Goal: Task Accomplishment & Management: Manage account settings

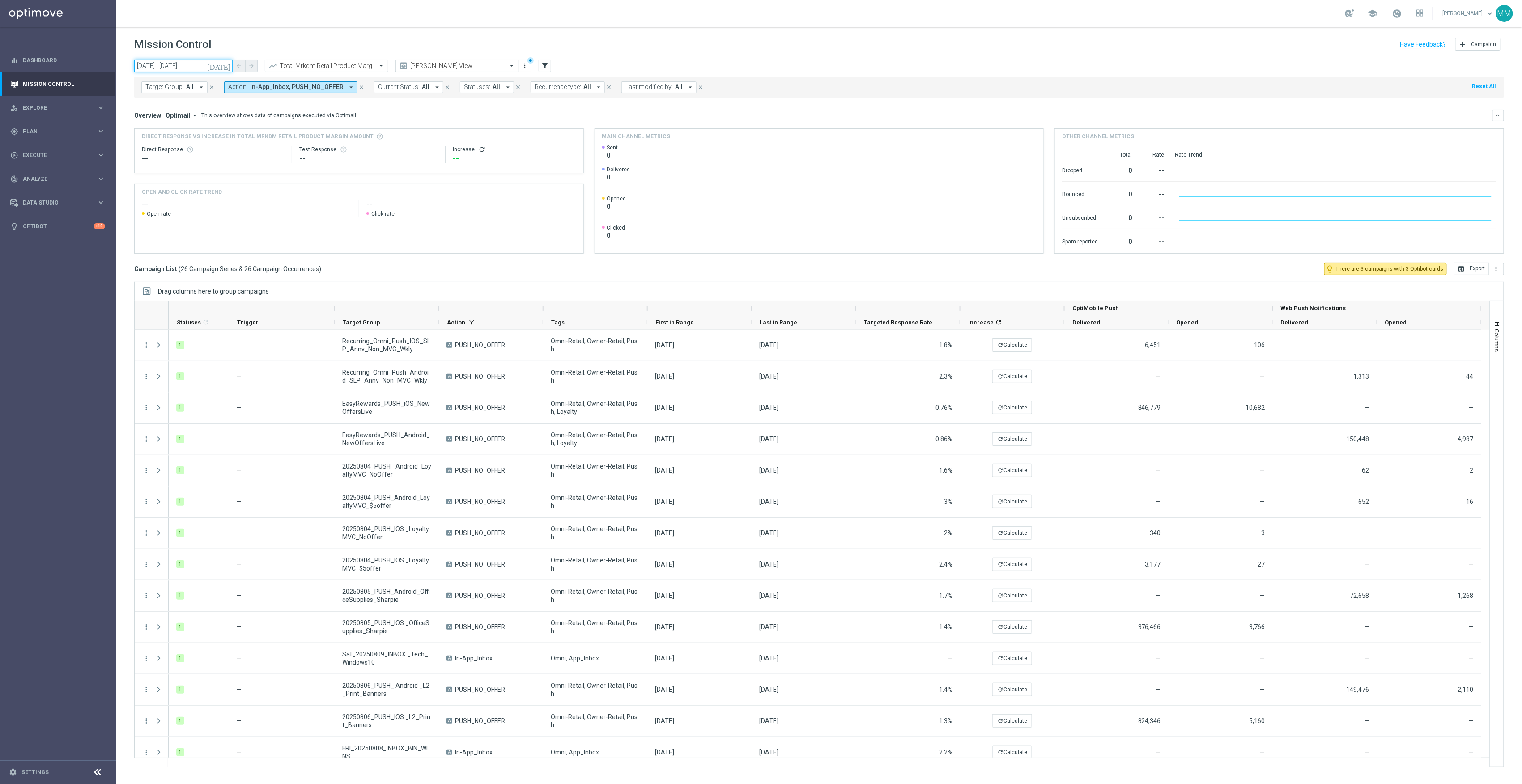
click at [193, 68] on input "[DATE] - [DATE]" at bounding box center [183, 66] width 98 height 12
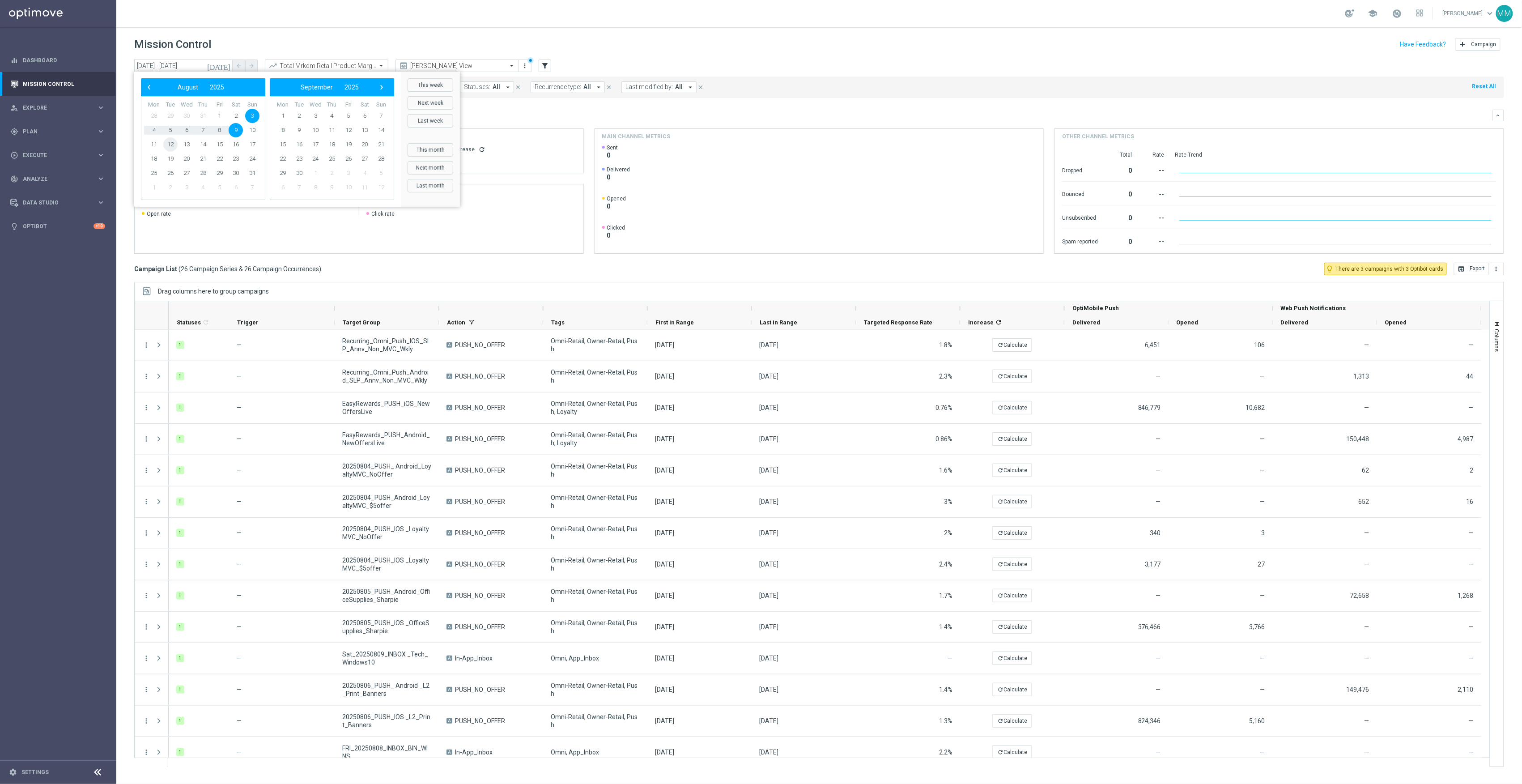
click at [172, 144] on span "12" at bounding box center [170, 144] width 14 height 14
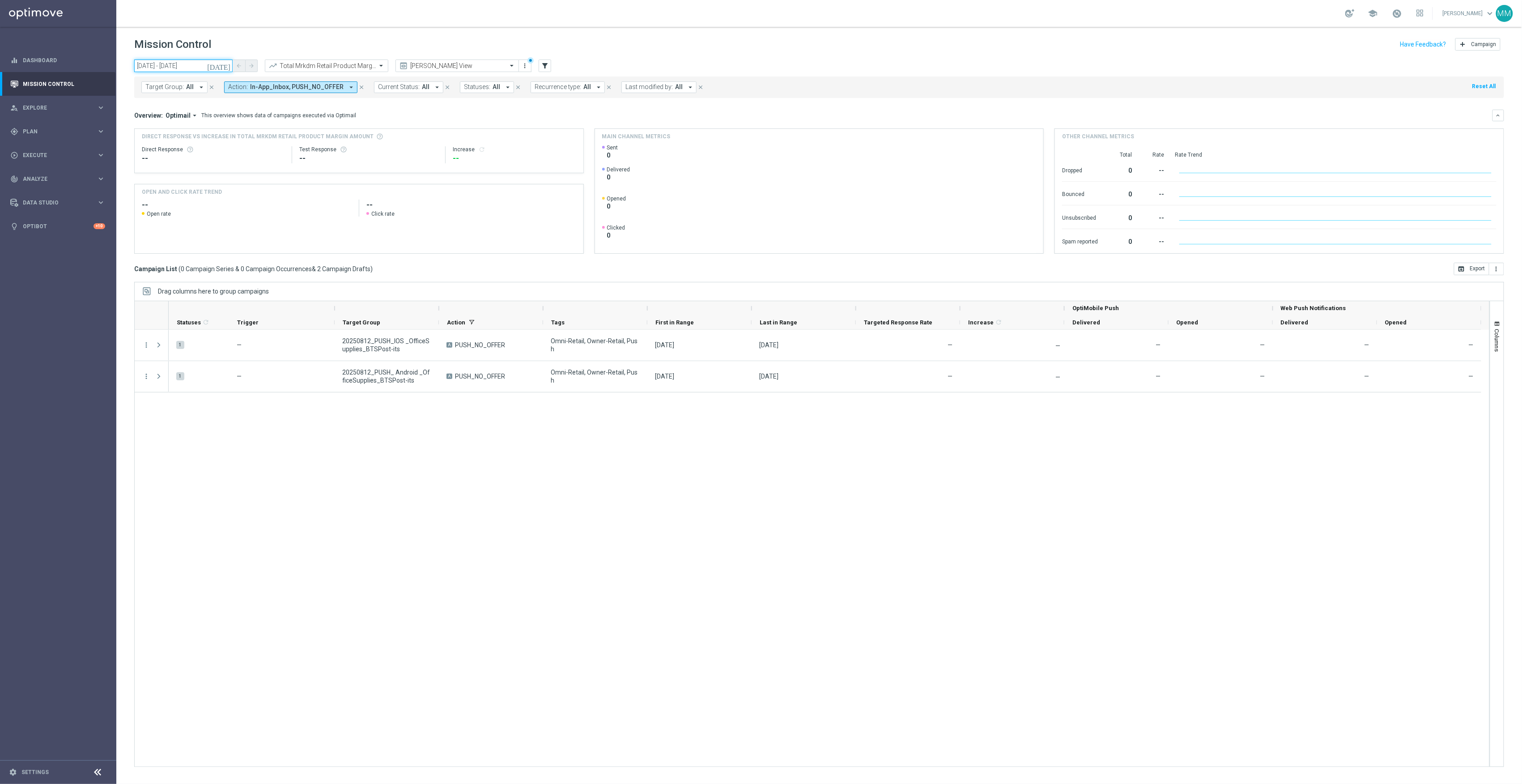
click at [166, 69] on input "12 Aug 2025 - 12 Aug 2025" at bounding box center [183, 66] width 98 height 12
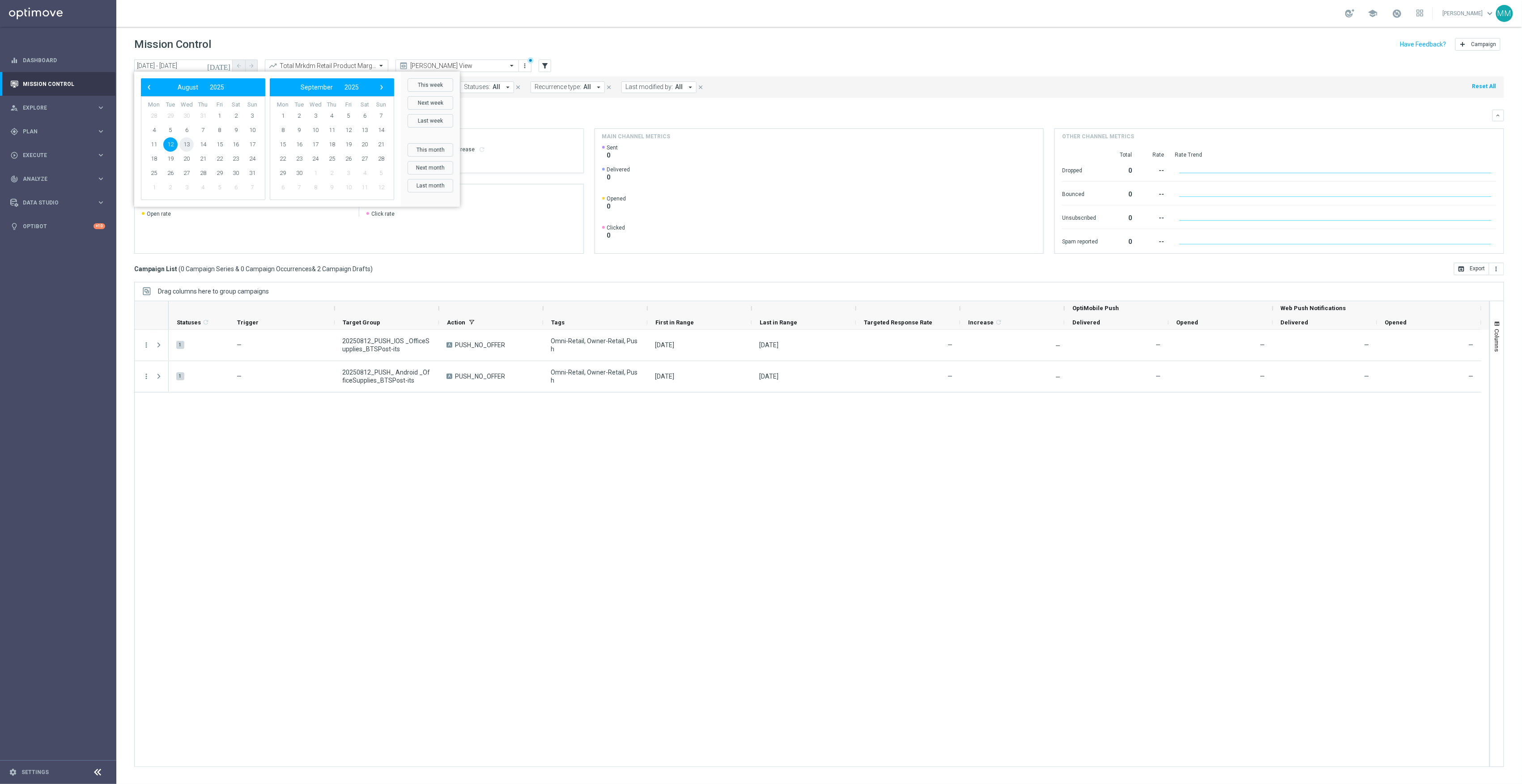
click at [185, 142] on span "13" at bounding box center [186, 144] width 14 height 14
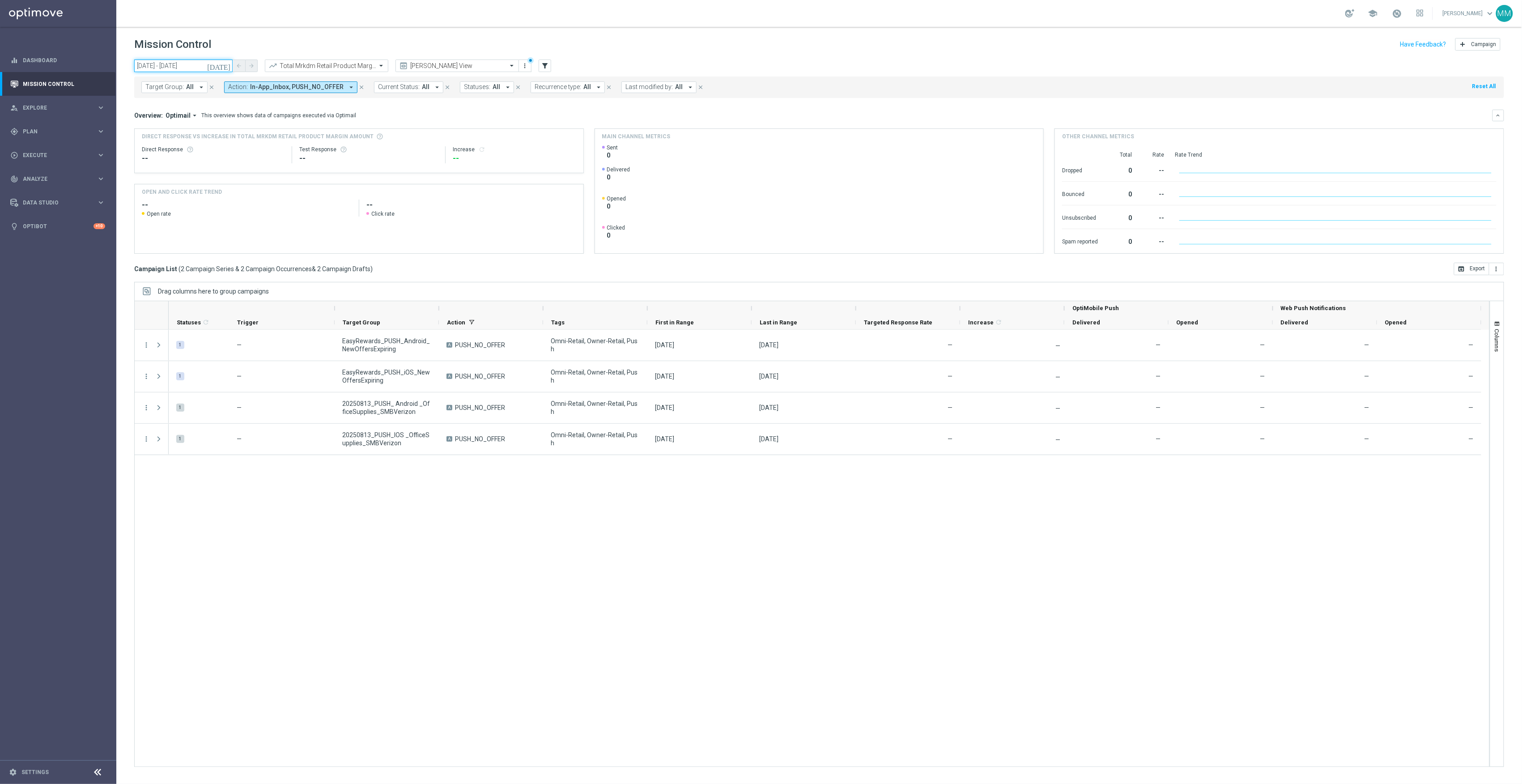
click at [167, 65] on input "13 Aug 2025 - 13 Aug 2025" at bounding box center [183, 66] width 98 height 12
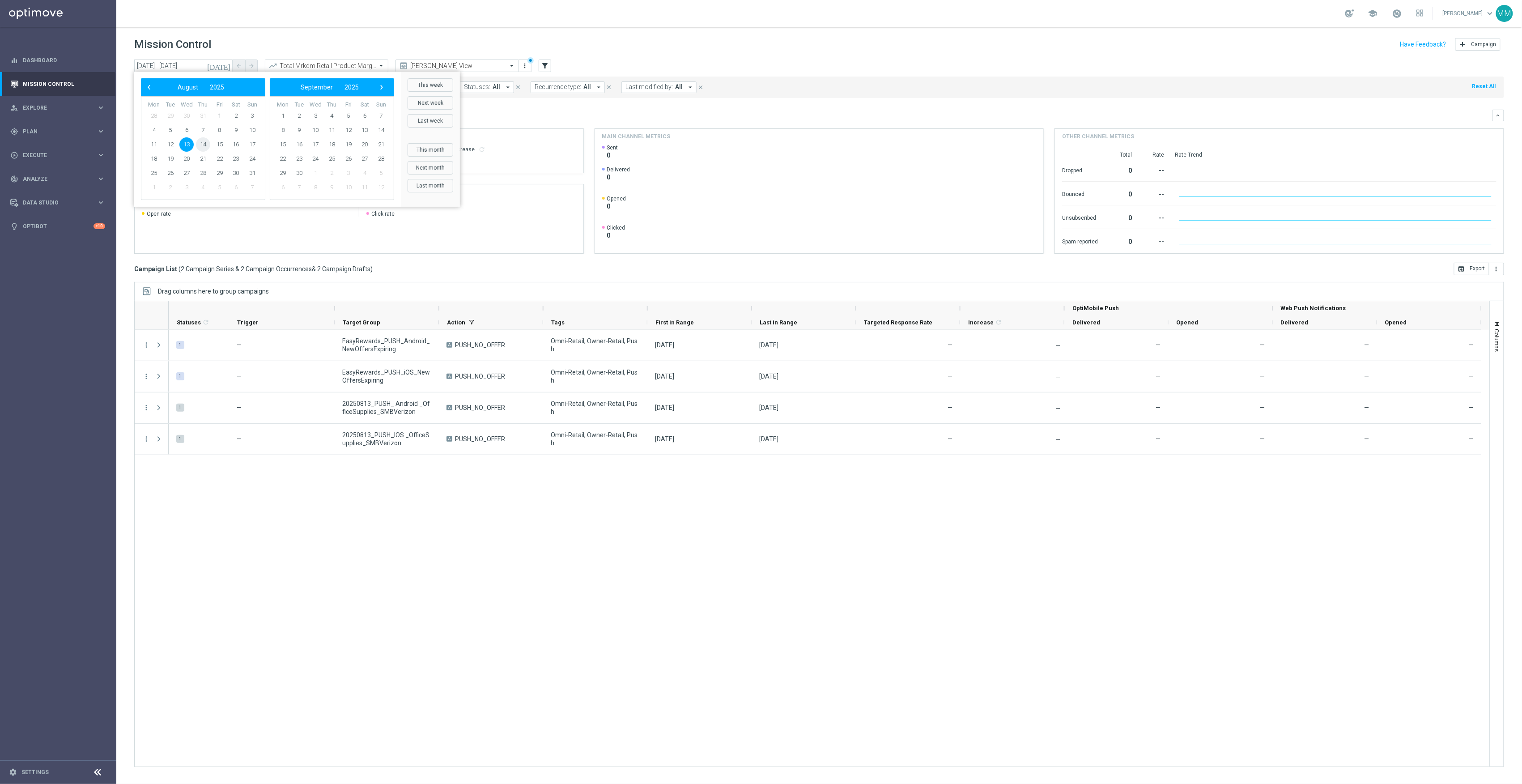
click at [199, 144] on span "14" at bounding box center [203, 144] width 14 height 14
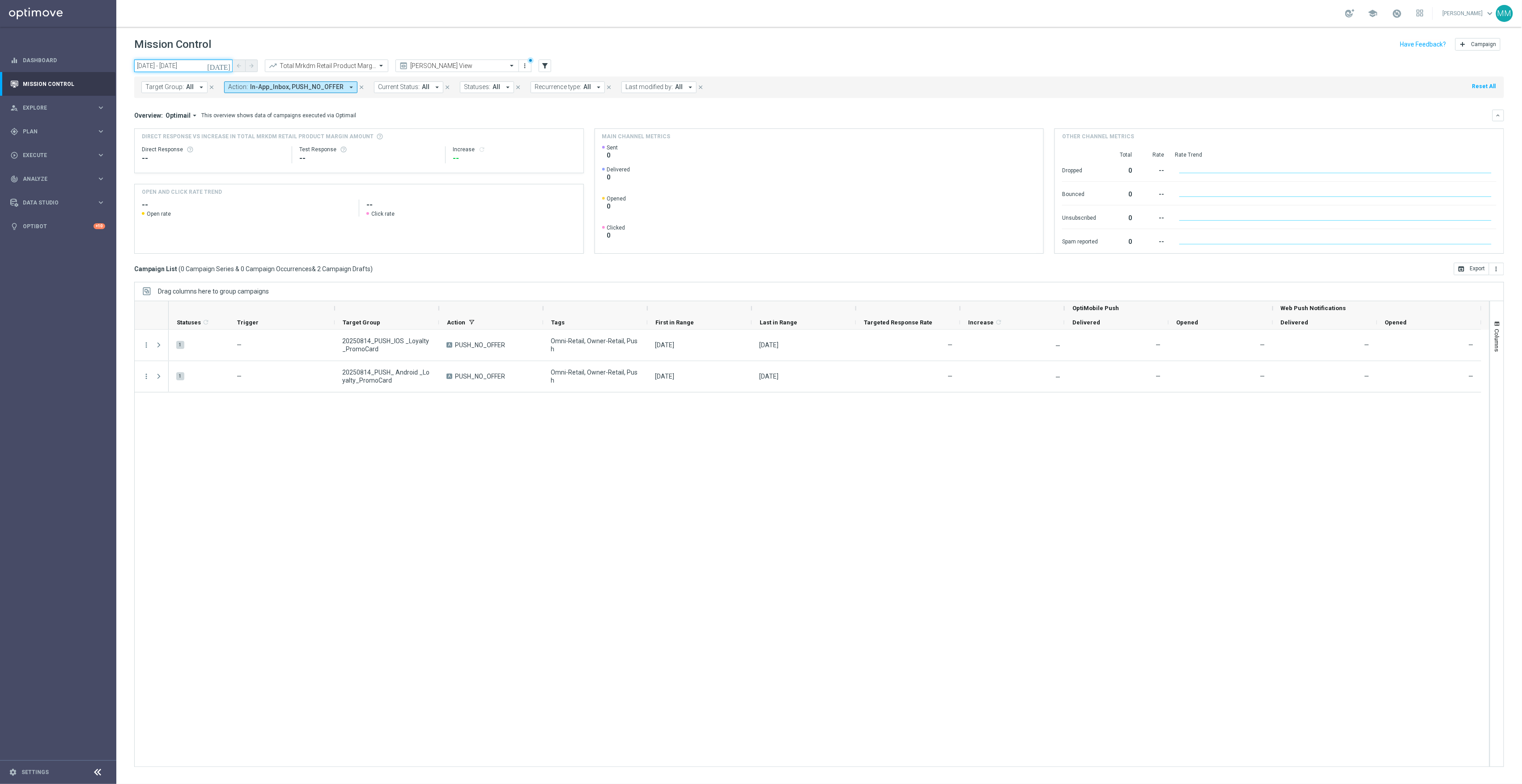
click at [193, 62] on input "14 Aug 2025 - 14 Aug 2025" at bounding box center [183, 66] width 98 height 12
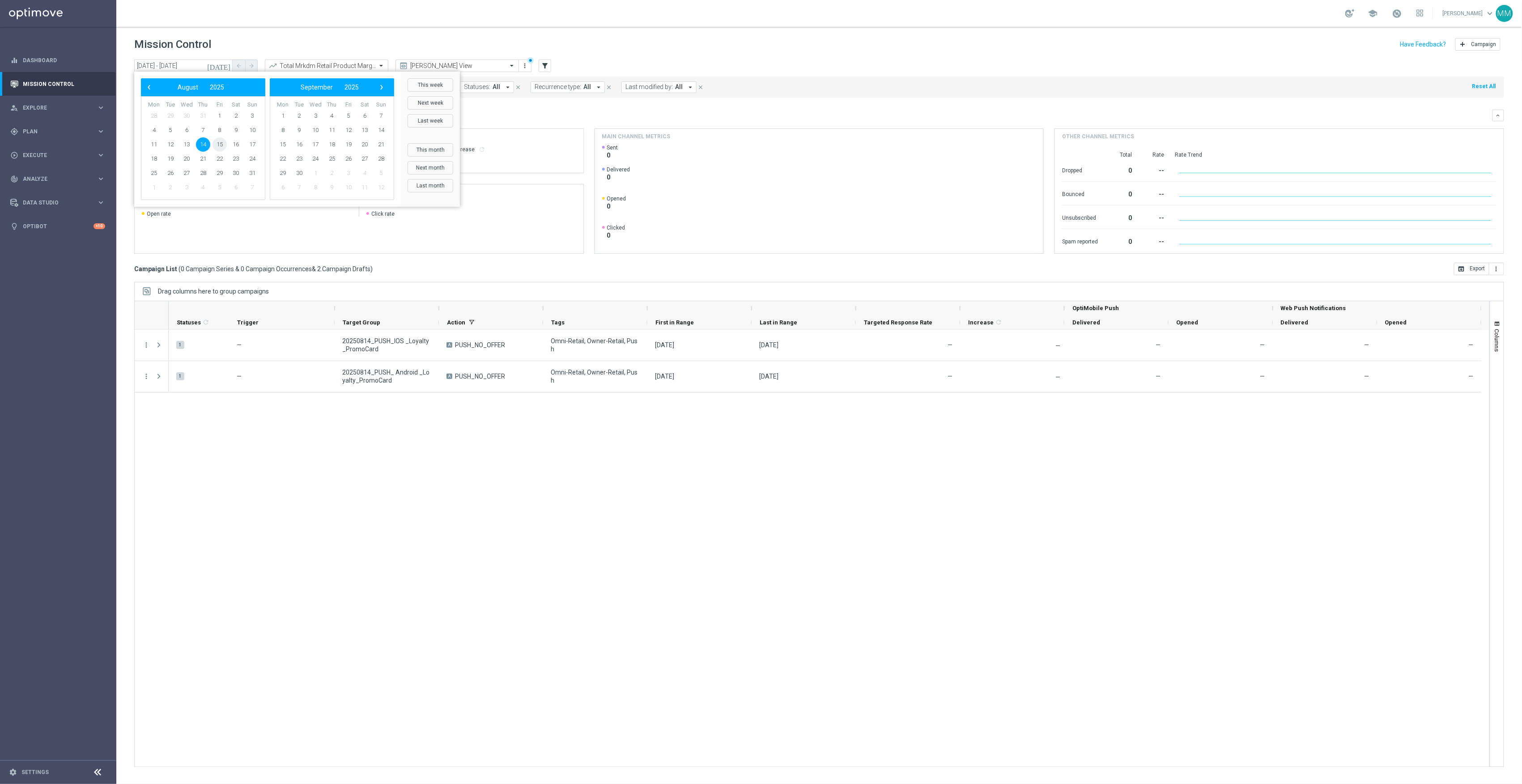
click at [223, 139] on span "15" at bounding box center [219, 144] width 14 height 14
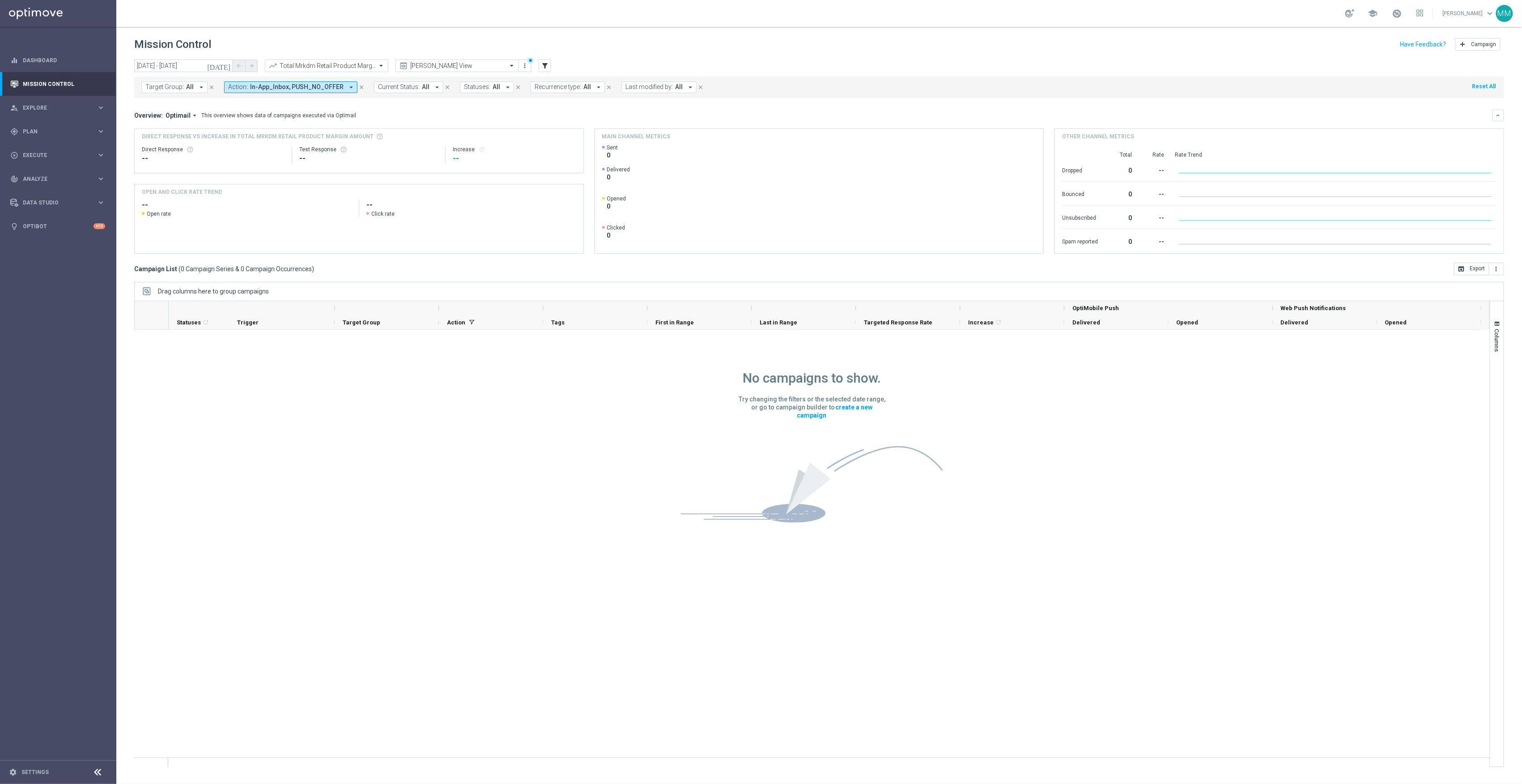
click at [208, 58] on header "Mission Control add Campaign" at bounding box center [819, 43] width 1406 height 32
click at [206, 76] on div "Target Group: All arrow_drop_down close Action: In-App_Inbox, PUSH_NO_OFFER arr…" at bounding box center [819, 85] width 1370 height 25
click at [194, 66] on input "15 Aug 2025 - 15 Aug 2025" at bounding box center [183, 66] width 98 height 12
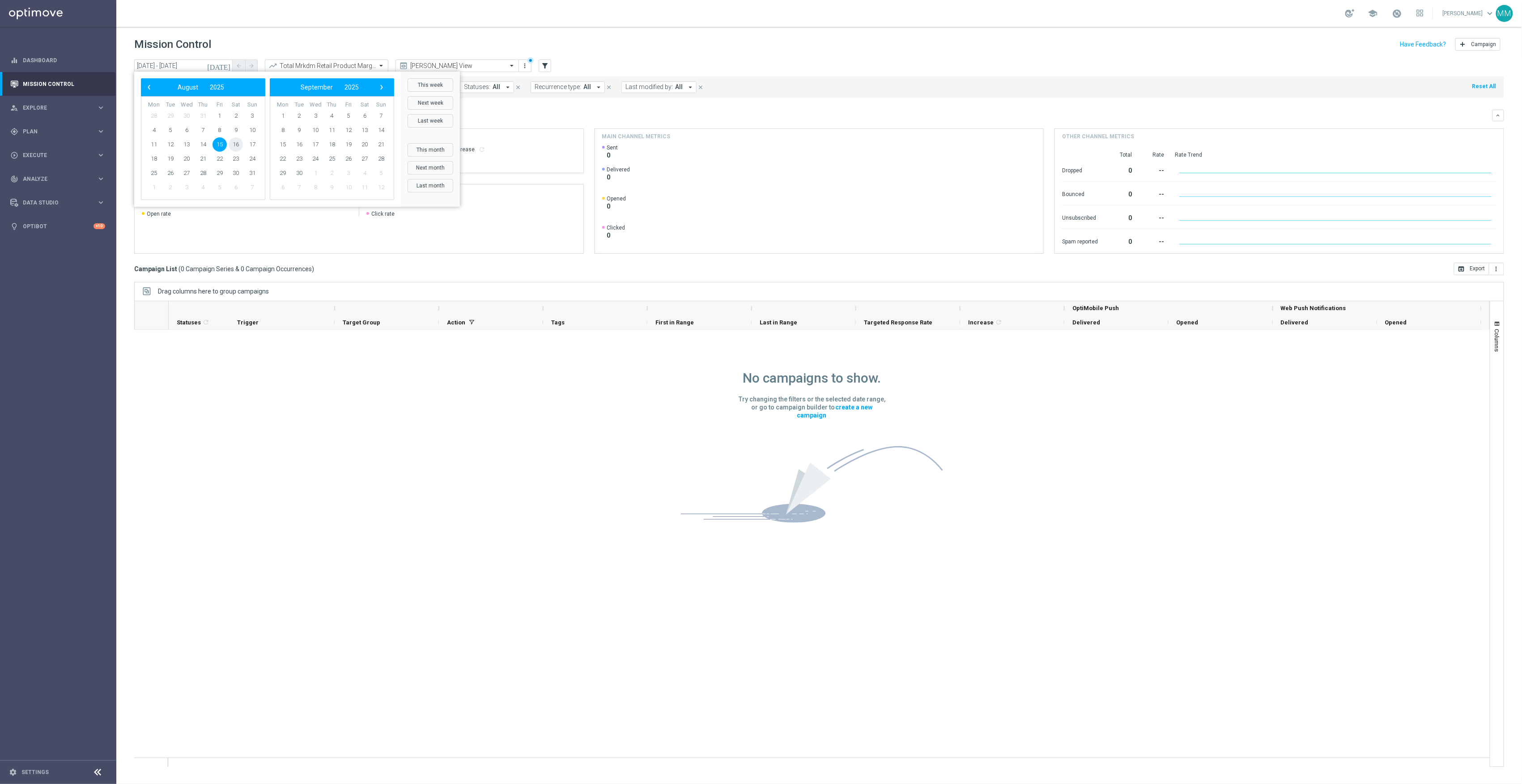
click at [235, 147] on span "16" at bounding box center [235, 144] width 14 height 14
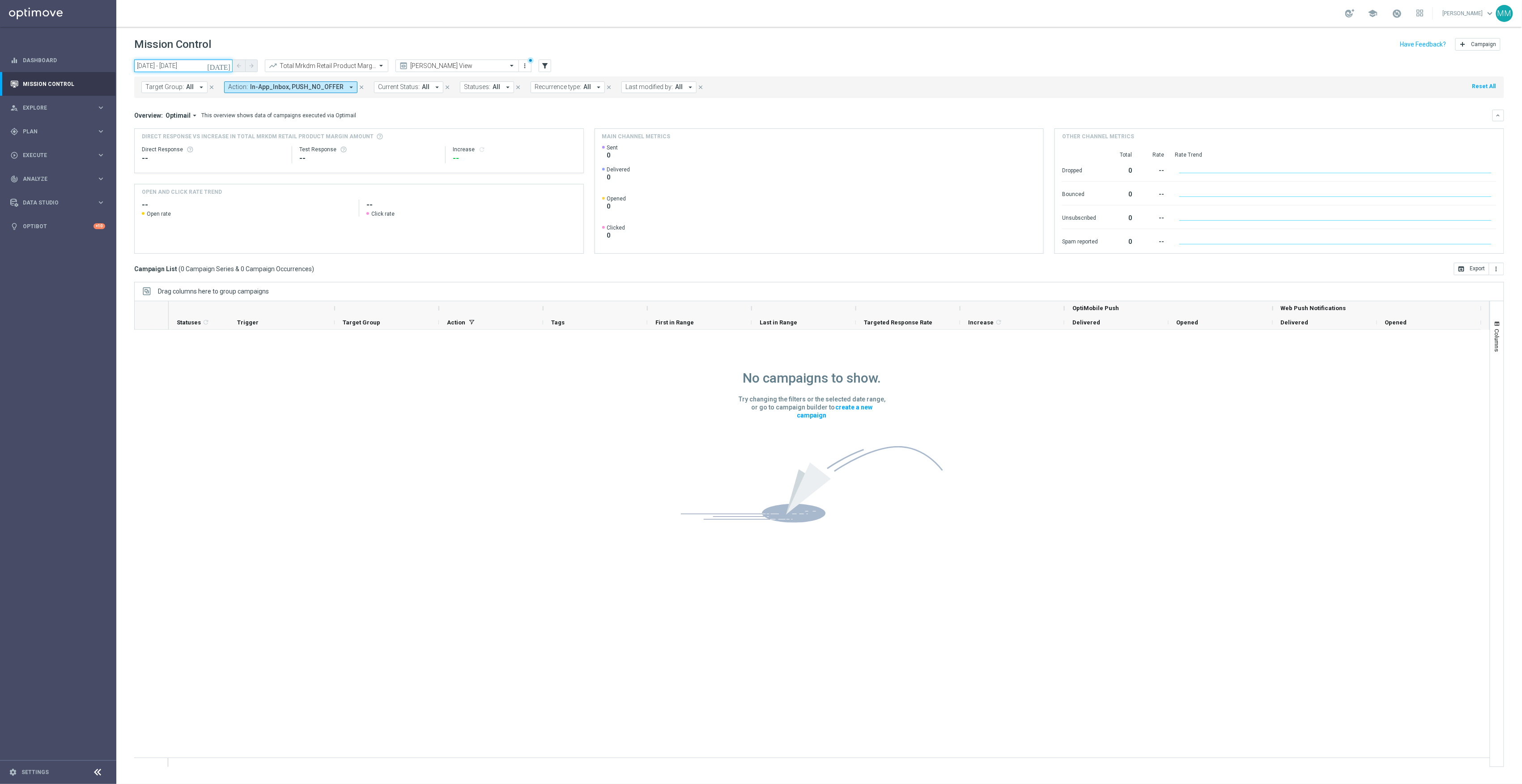
click at [201, 60] on input "16 Aug 2025 - 16 Aug 2025" at bounding box center [183, 66] width 98 height 12
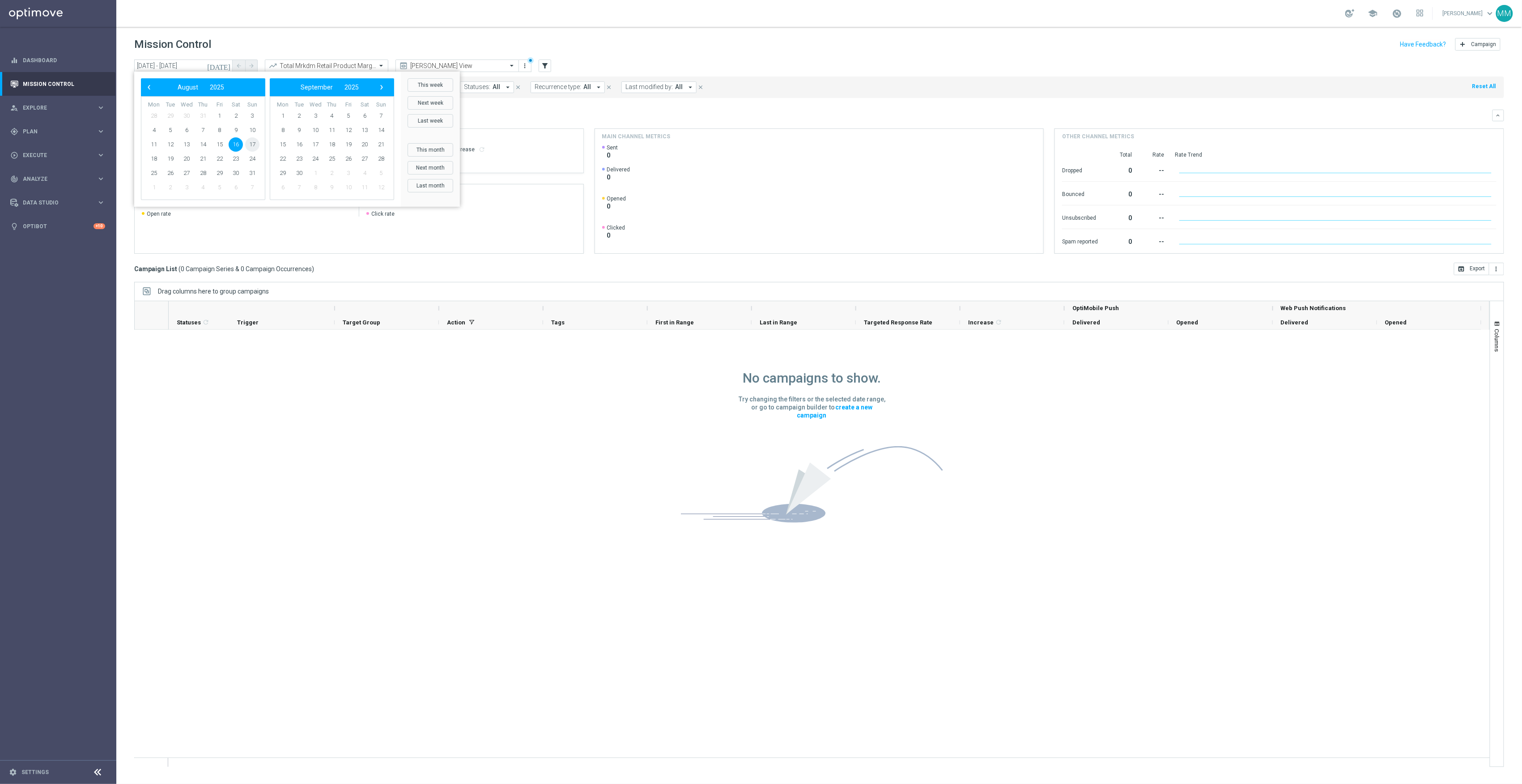
click at [250, 146] on span "17" at bounding box center [252, 144] width 14 height 14
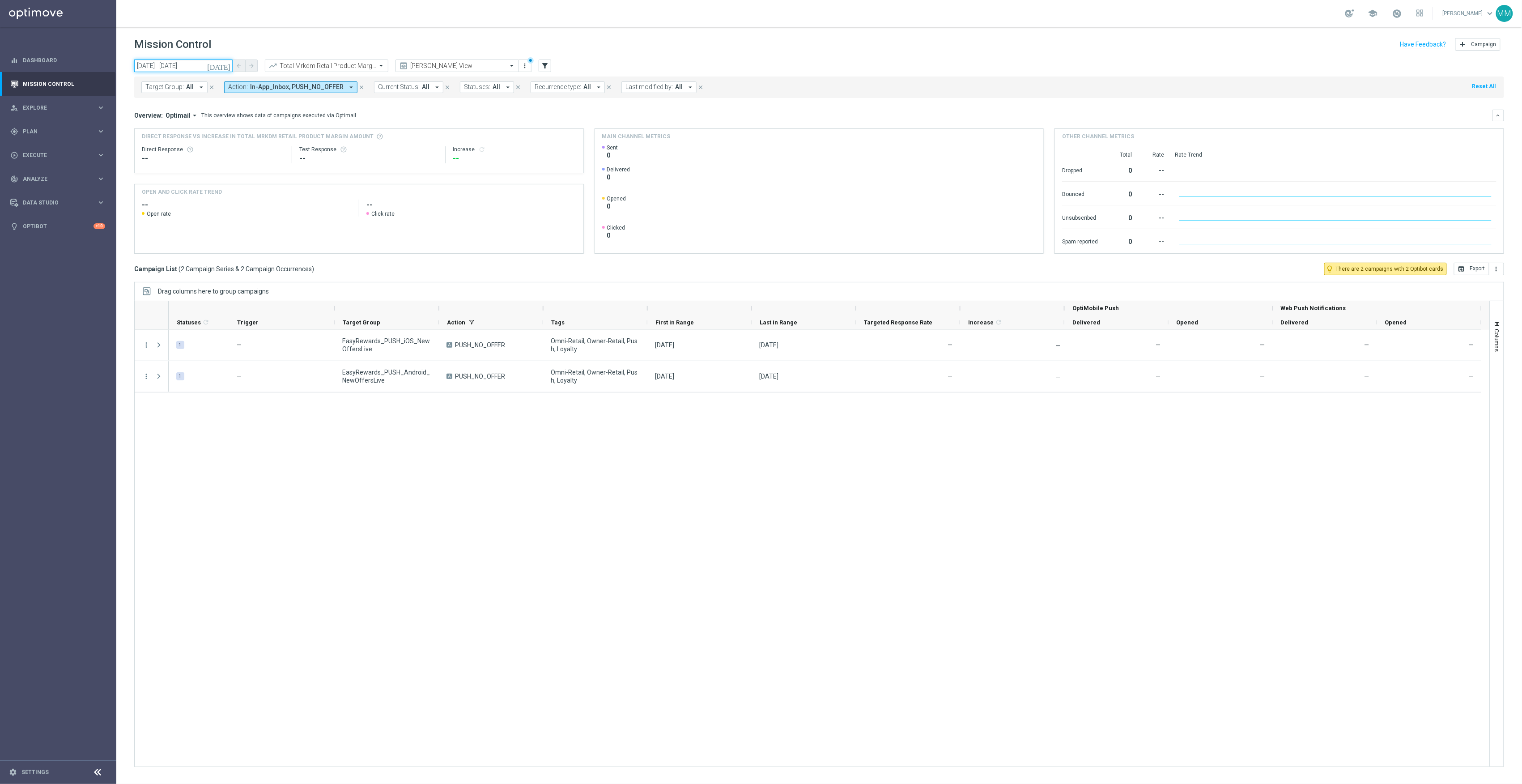
click at [194, 69] on input "17 Aug 2025 - 17 Aug 2025" at bounding box center [183, 66] width 98 height 12
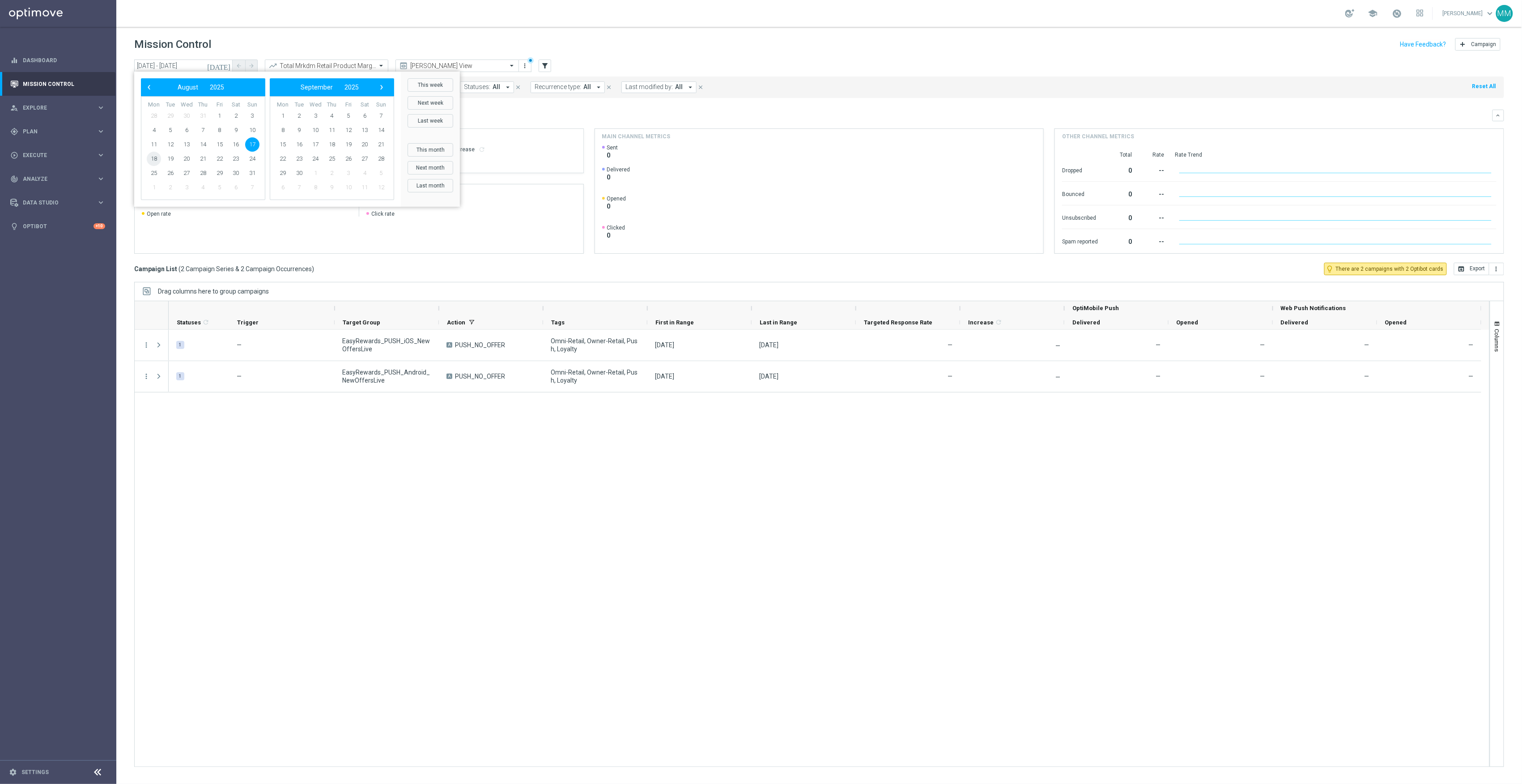
click at [153, 157] on span "18" at bounding box center [153, 159] width 14 height 14
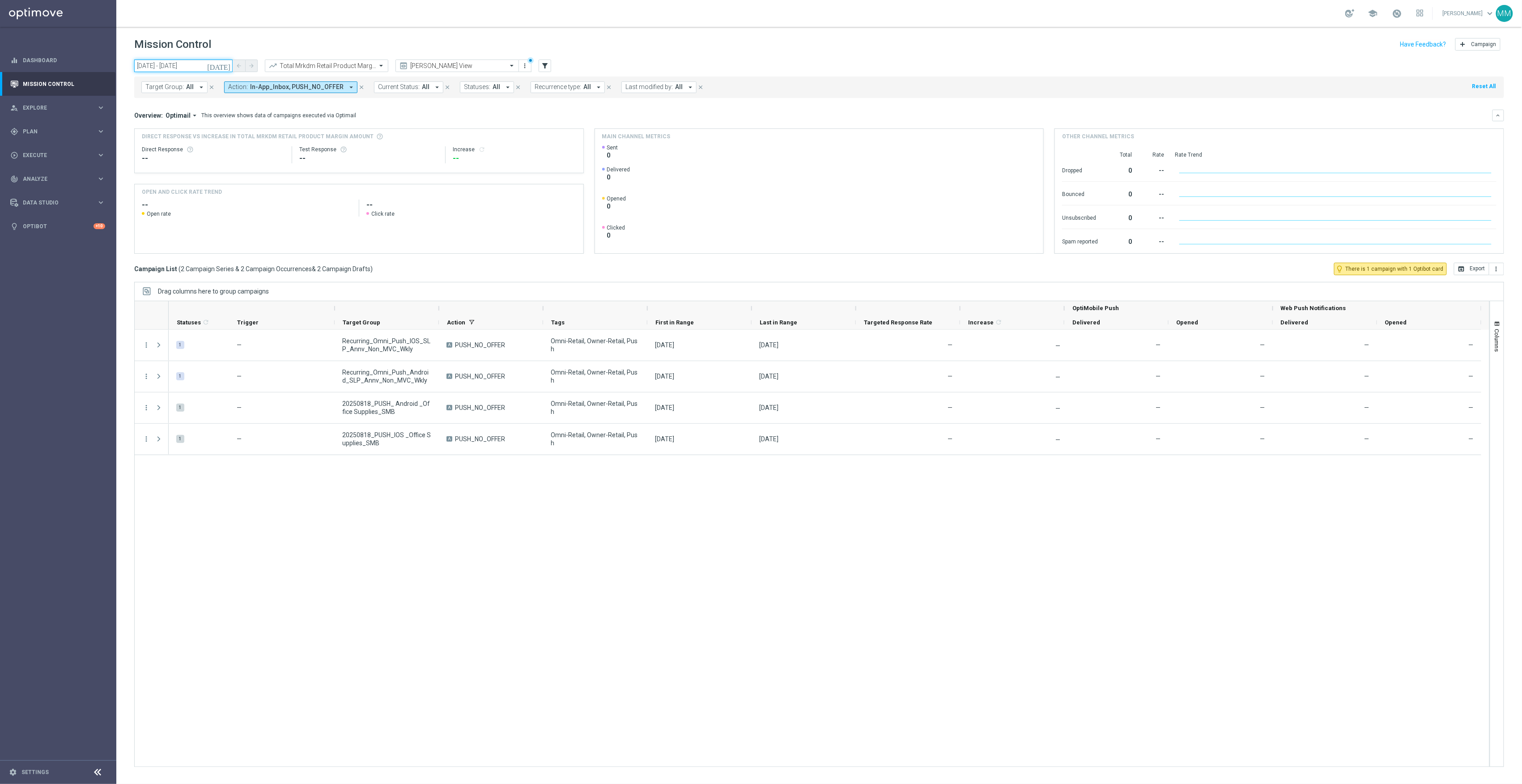
click at [201, 67] on input "18 Aug 2025 - 18 Aug 2025" at bounding box center [183, 66] width 98 height 12
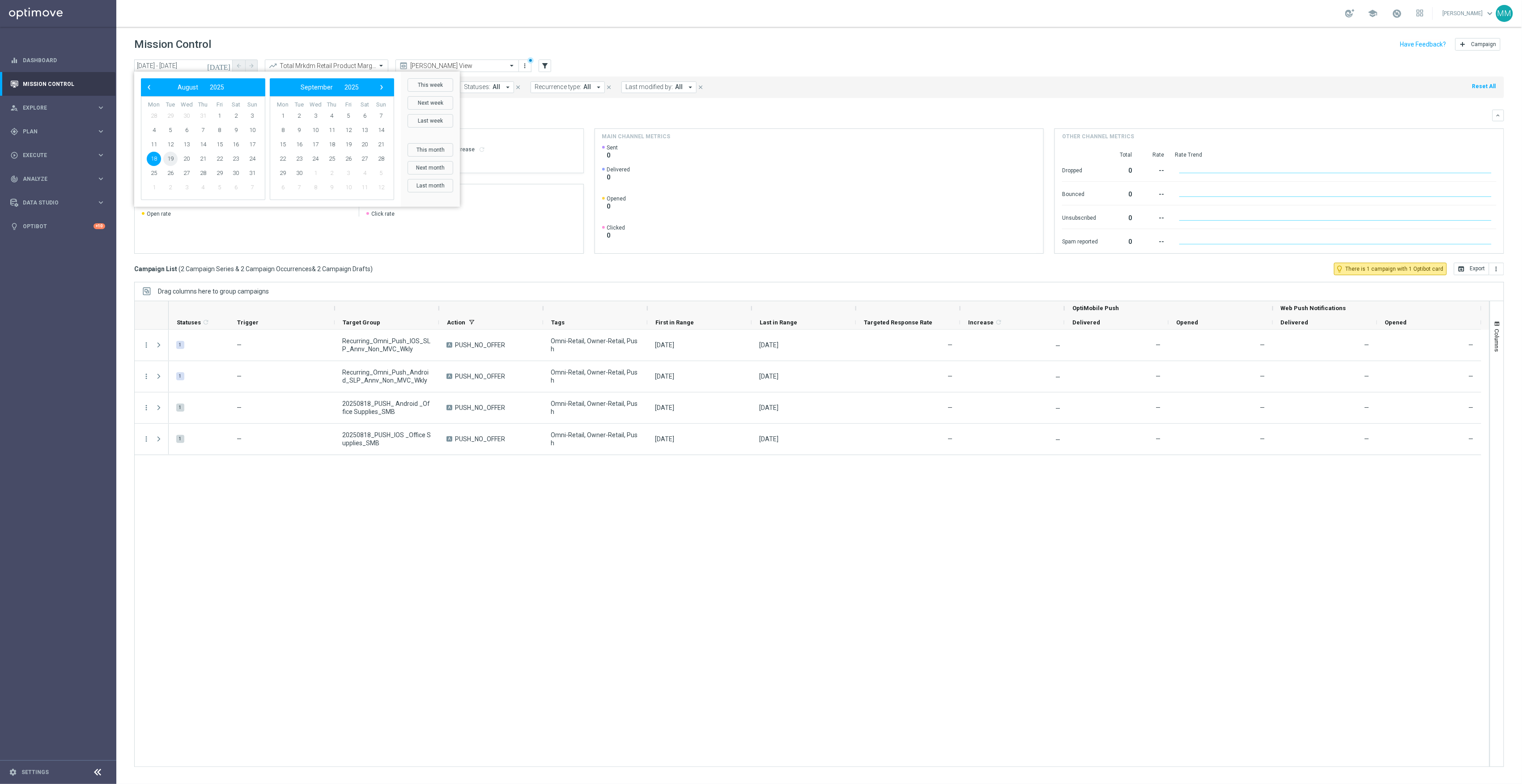
click at [167, 155] on span "19" at bounding box center [170, 159] width 14 height 14
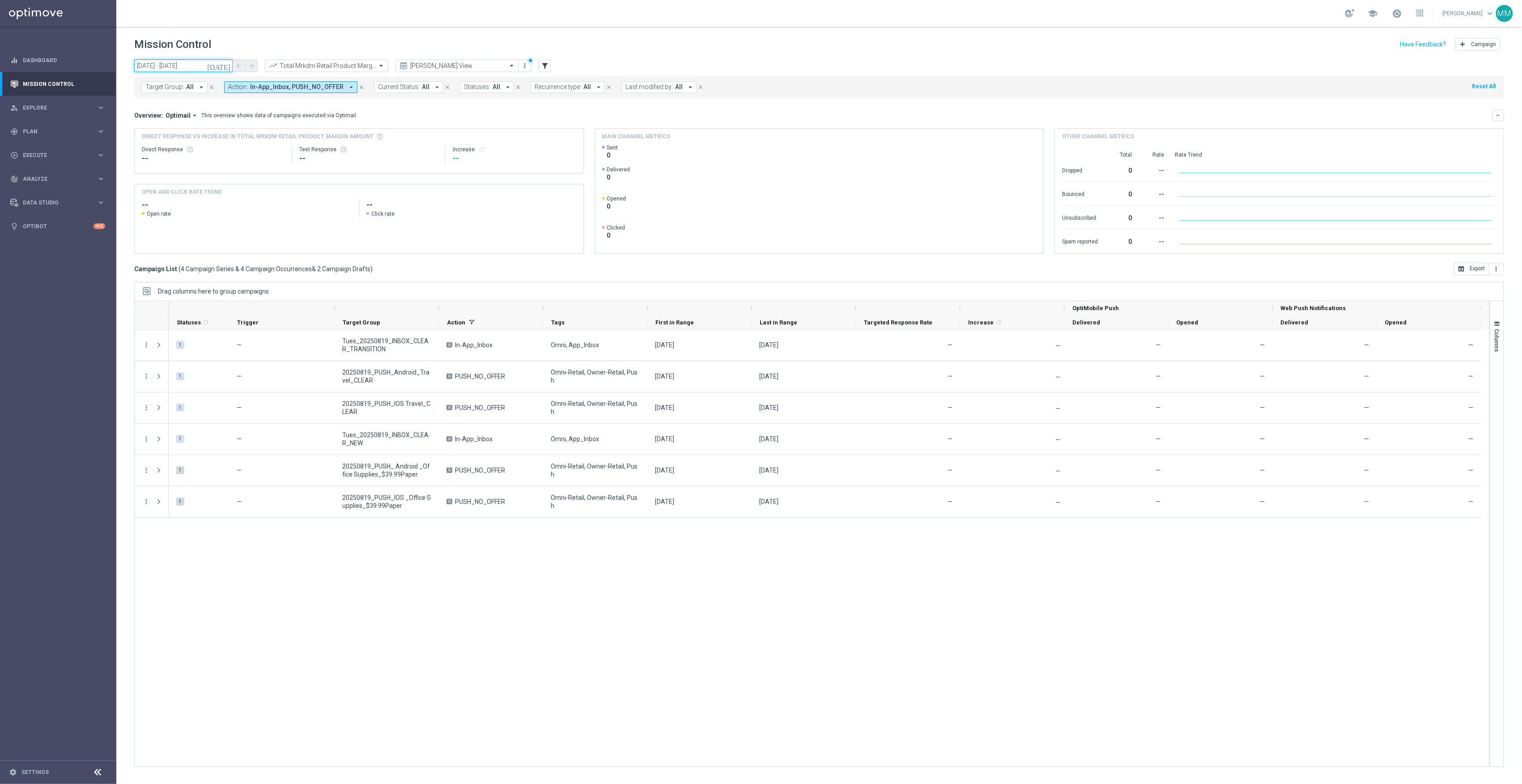
click at [221, 67] on input "19 Aug 2025 - 19 Aug 2025" at bounding box center [183, 66] width 98 height 12
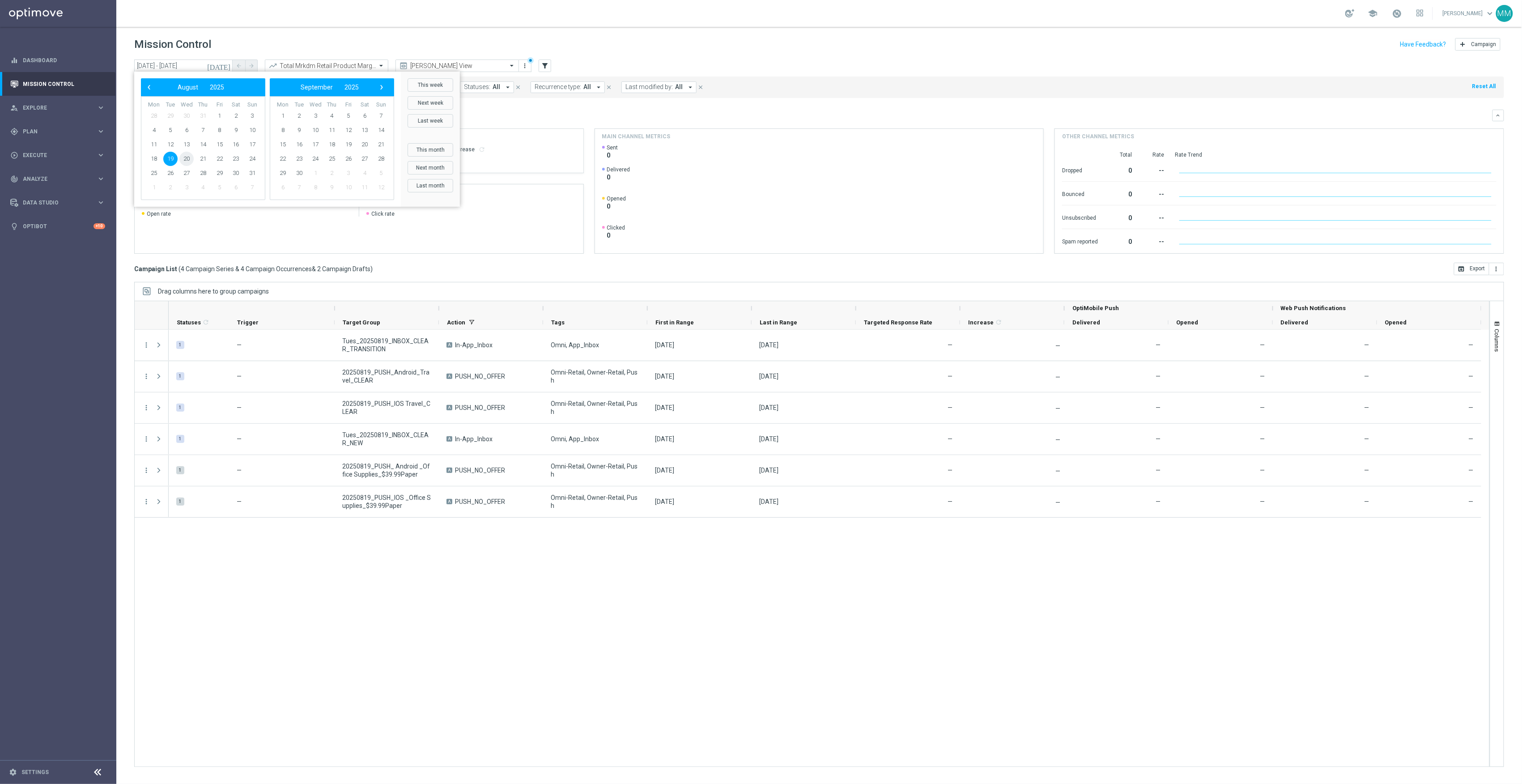
click at [191, 160] on span "20" at bounding box center [186, 159] width 14 height 14
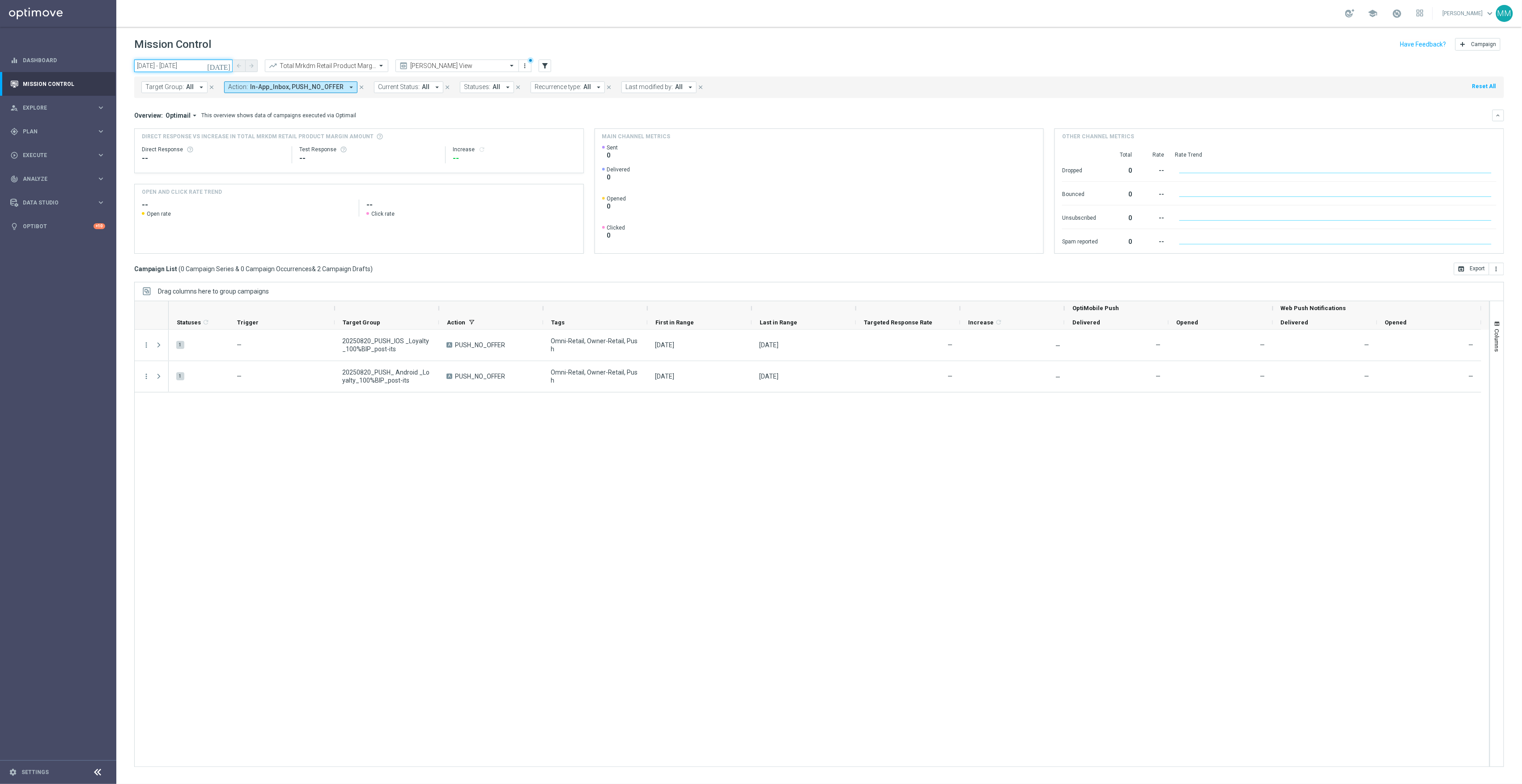
click at [164, 69] on input "20 Aug 2025 - 20 Aug 2025" at bounding box center [183, 66] width 98 height 12
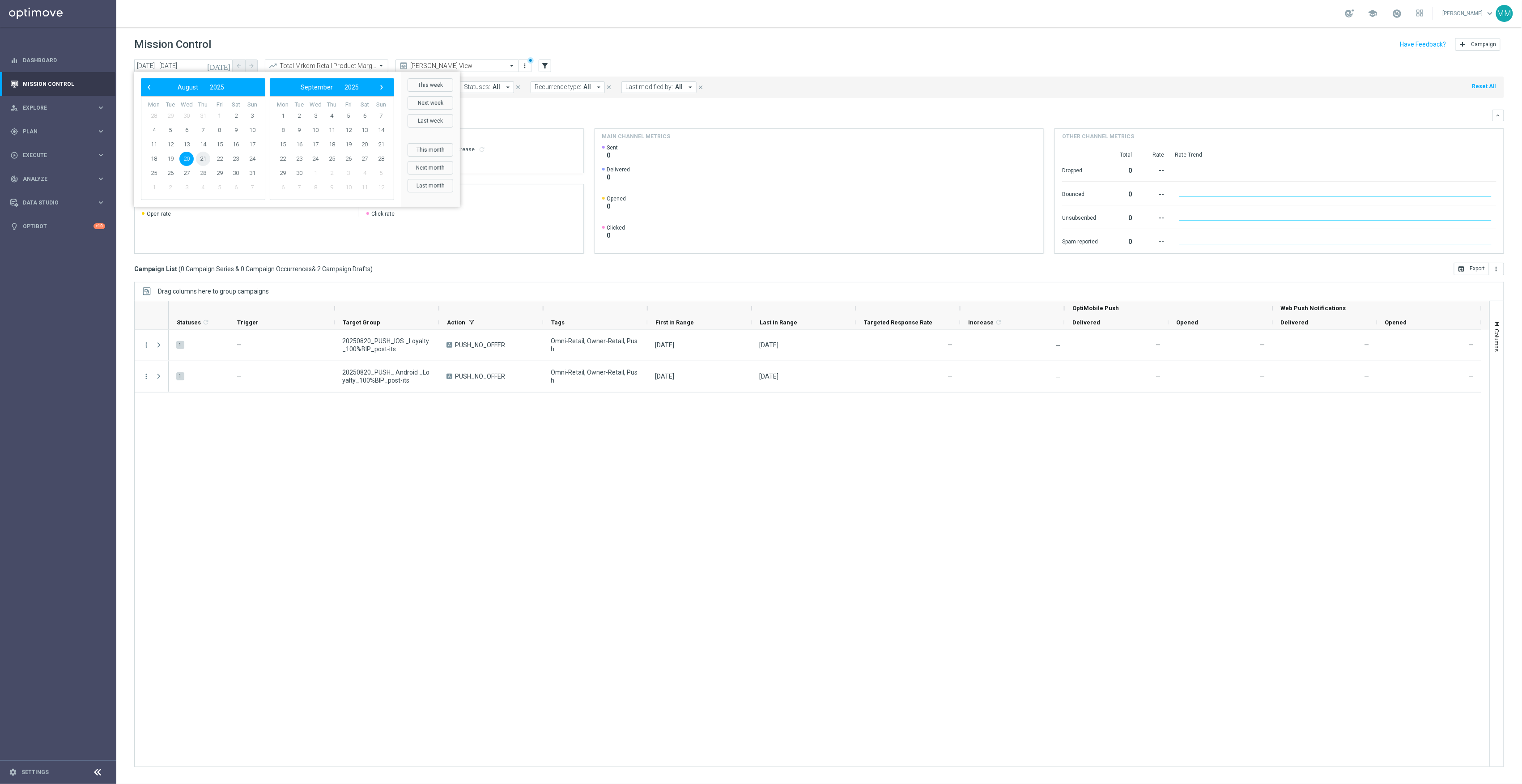
click at [199, 160] on span "21" at bounding box center [203, 159] width 14 height 14
type input "21 Aug 2025 - 21 Aug 2025"
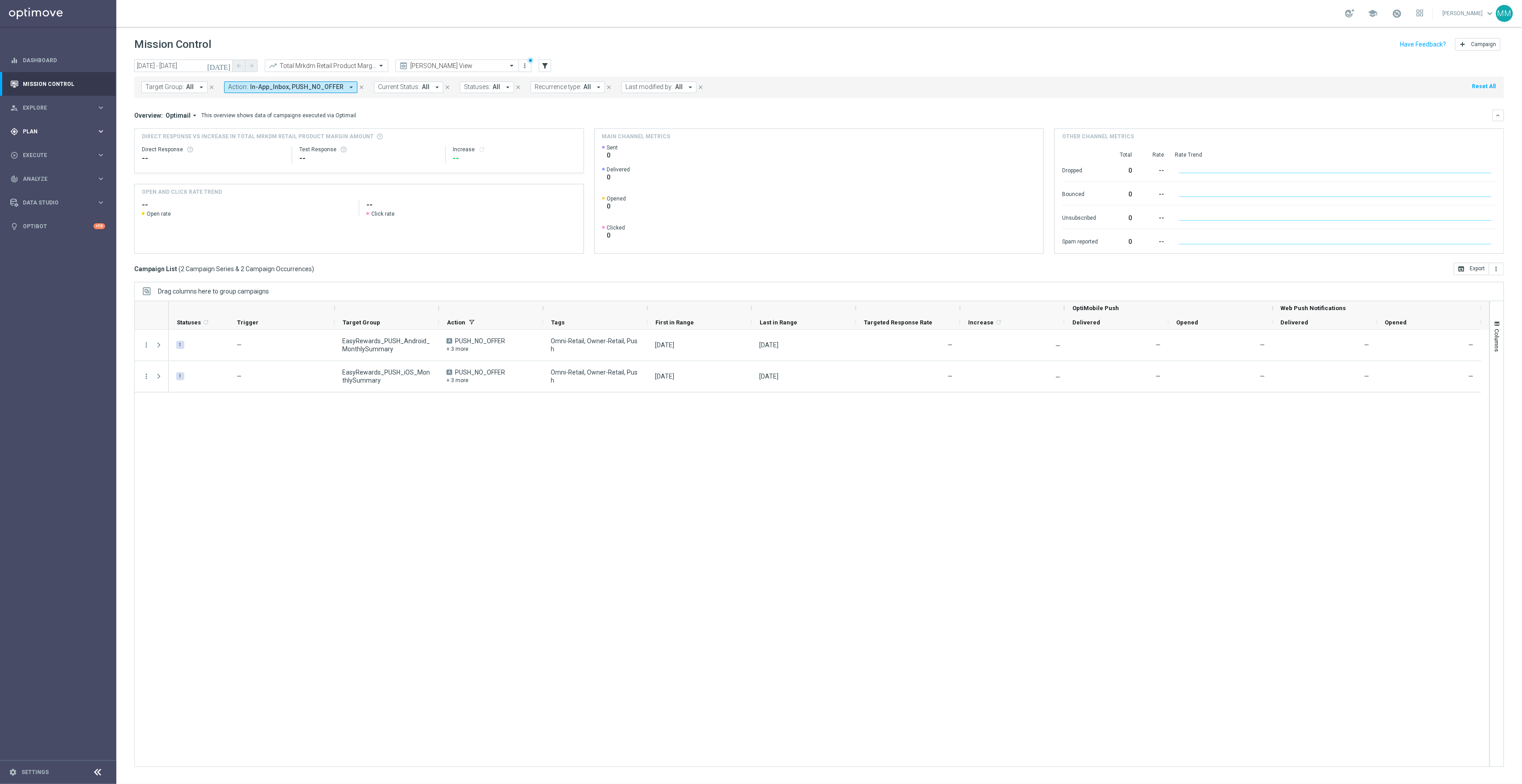
click at [72, 127] on div "gps_fixed Plan" at bounding box center [54, 131] width 87 height 8
click at [41, 181] on accordion "Templates keyboard_arrow_right Optimail OptiMobile In-App OptiMobile Push Web P…" at bounding box center [69, 177] width 92 height 14
click at [41, 176] on span "Templates" at bounding box center [55, 177] width 64 height 6
click at [56, 218] on link "OptiMobile Push" at bounding box center [60, 217] width 65 height 7
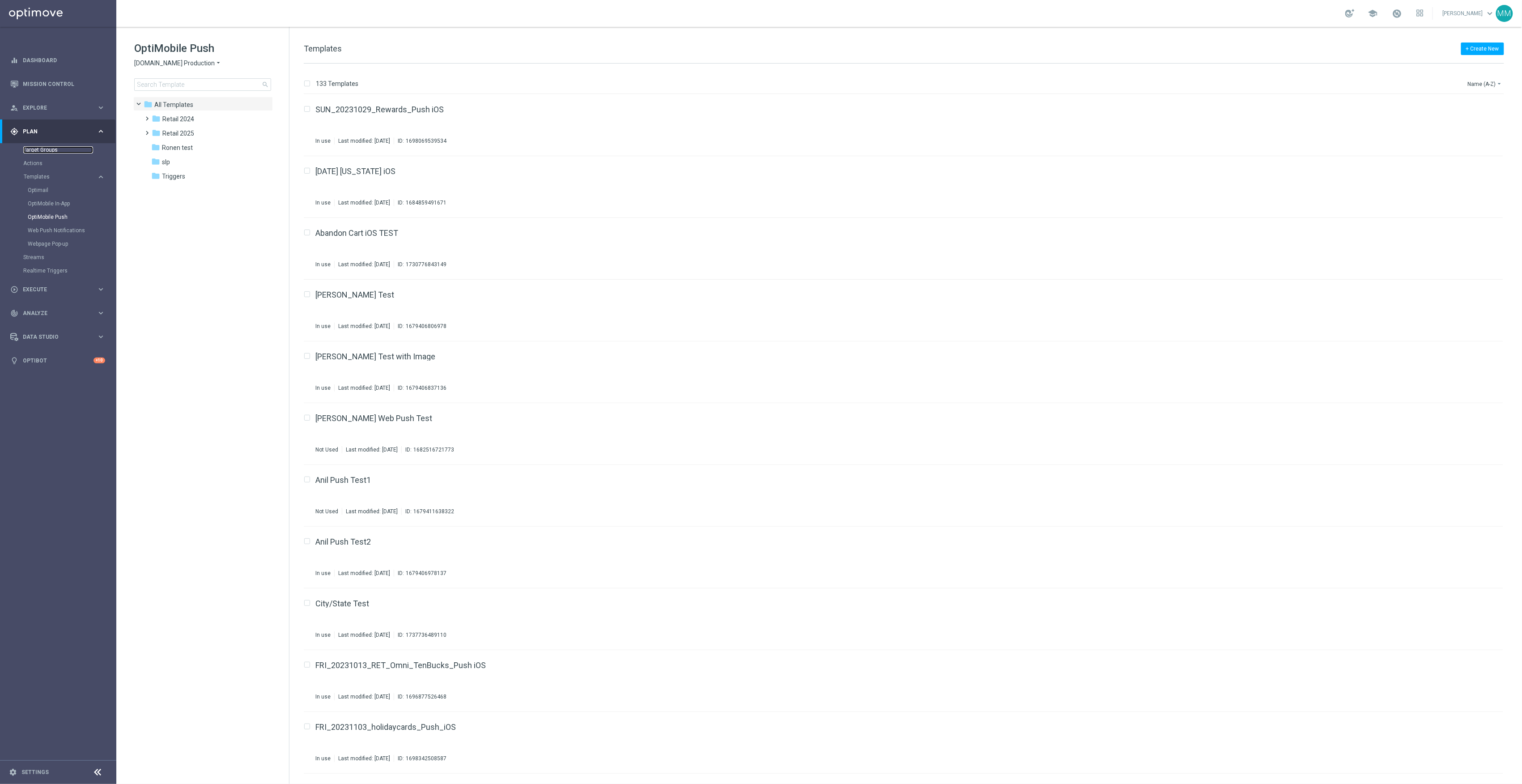
click at [49, 151] on link "Target Groups" at bounding box center [58, 150] width 69 height 7
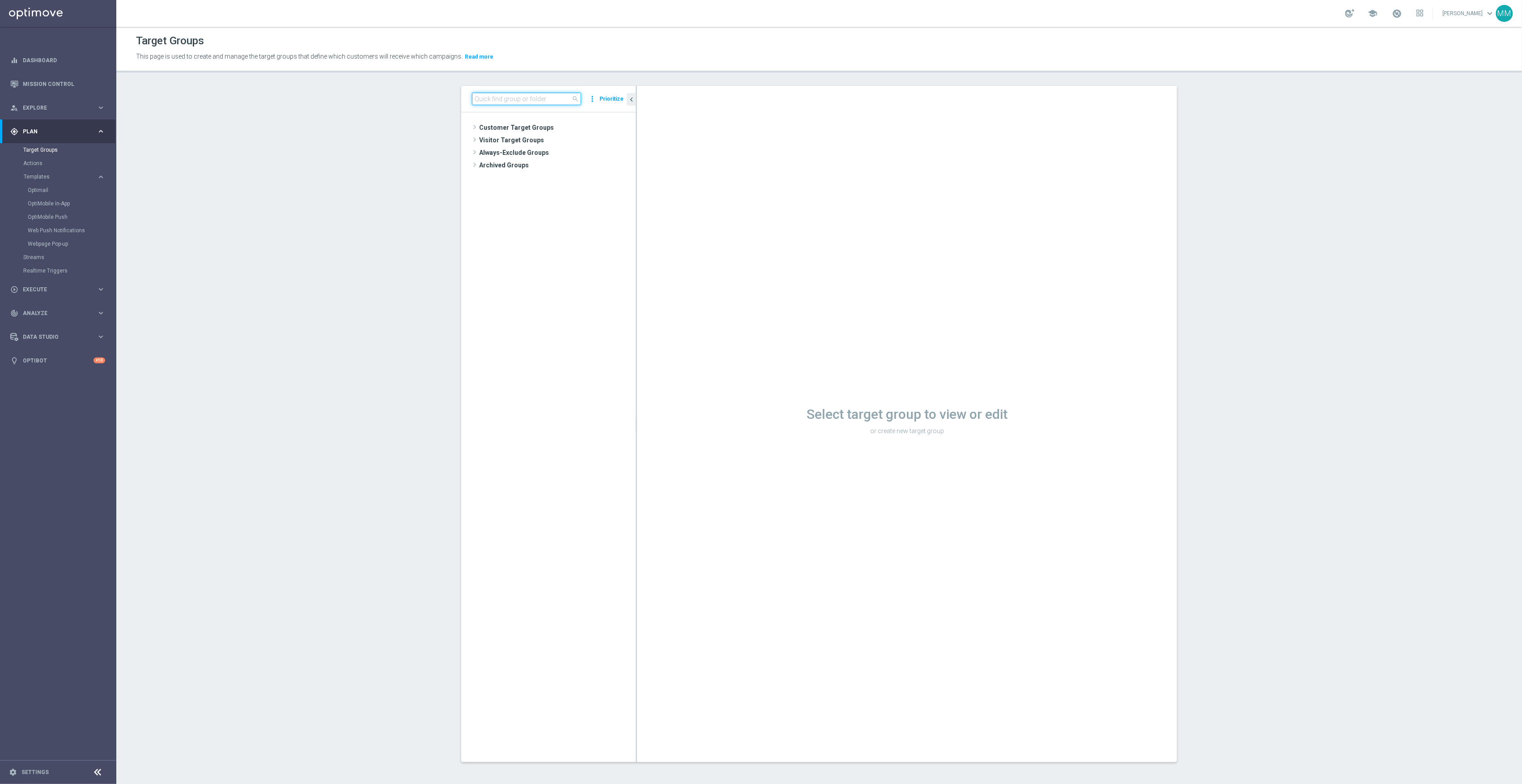
click at [519, 95] on input at bounding box center [526, 99] width 109 height 12
paste input "20250821_PUSH_ Android _Loyalty_PromoCard"
type input "20250821_PUSH_ Android _Loyalty_PromoCard"
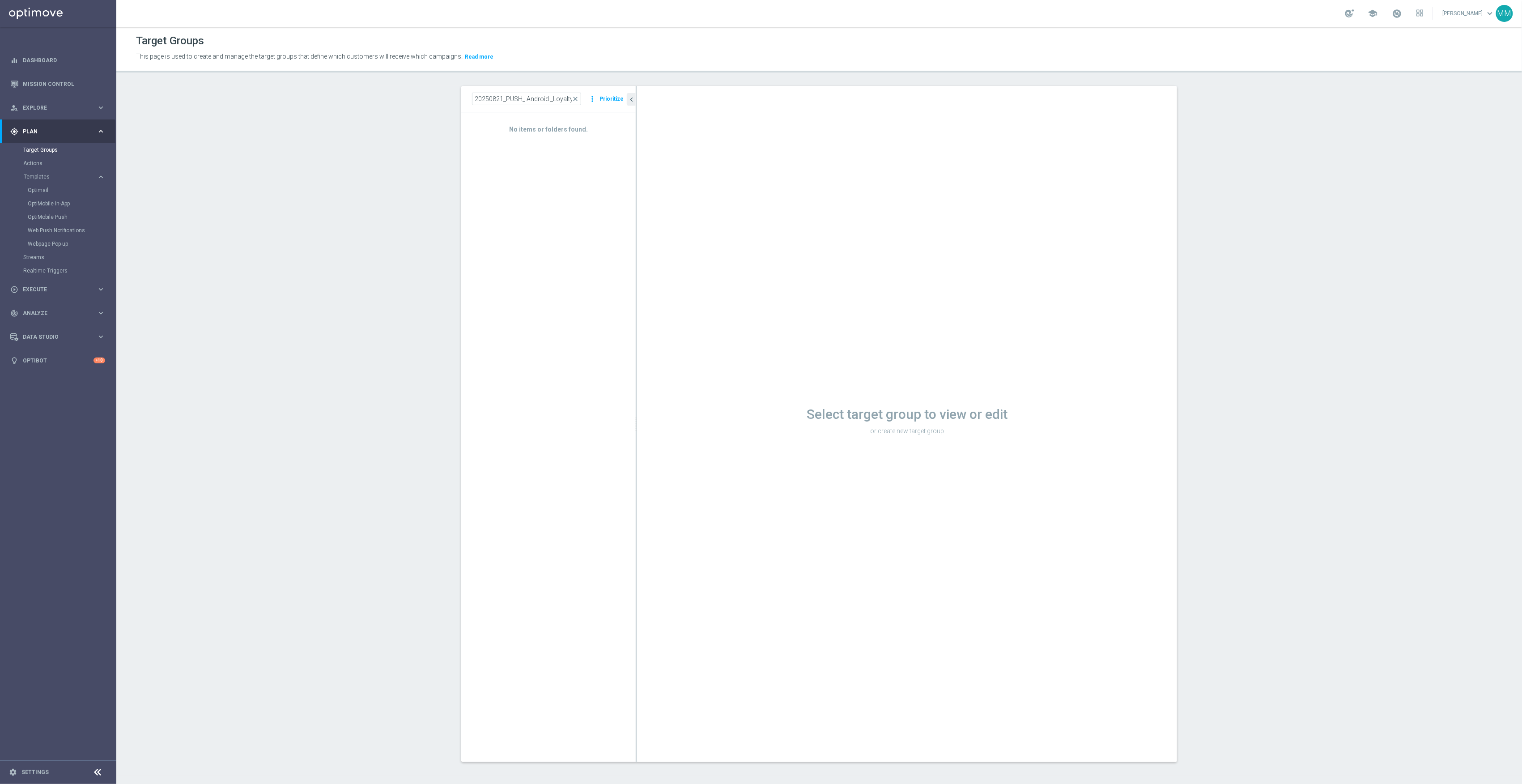
click at [563, 142] on div "No items or folders found." at bounding box center [549, 437] width 175 height 649
click at [69, 78] on link "Mission Control" at bounding box center [64, 84] width 83 height 23
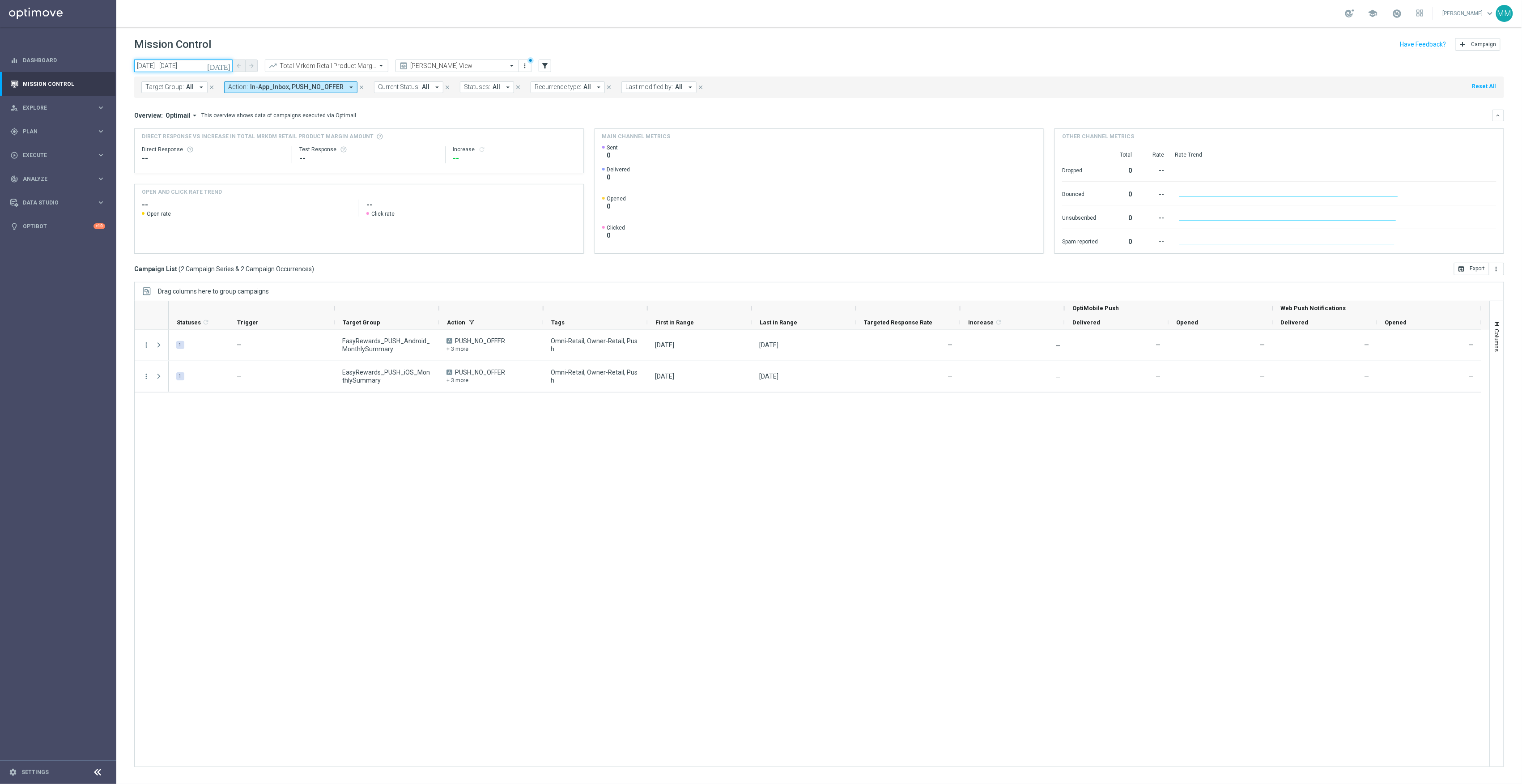
click at [188, 69] on input "21 Aug 2025 - 21 Aug 2025" at bounding box center [183, 66] width 98 height 12
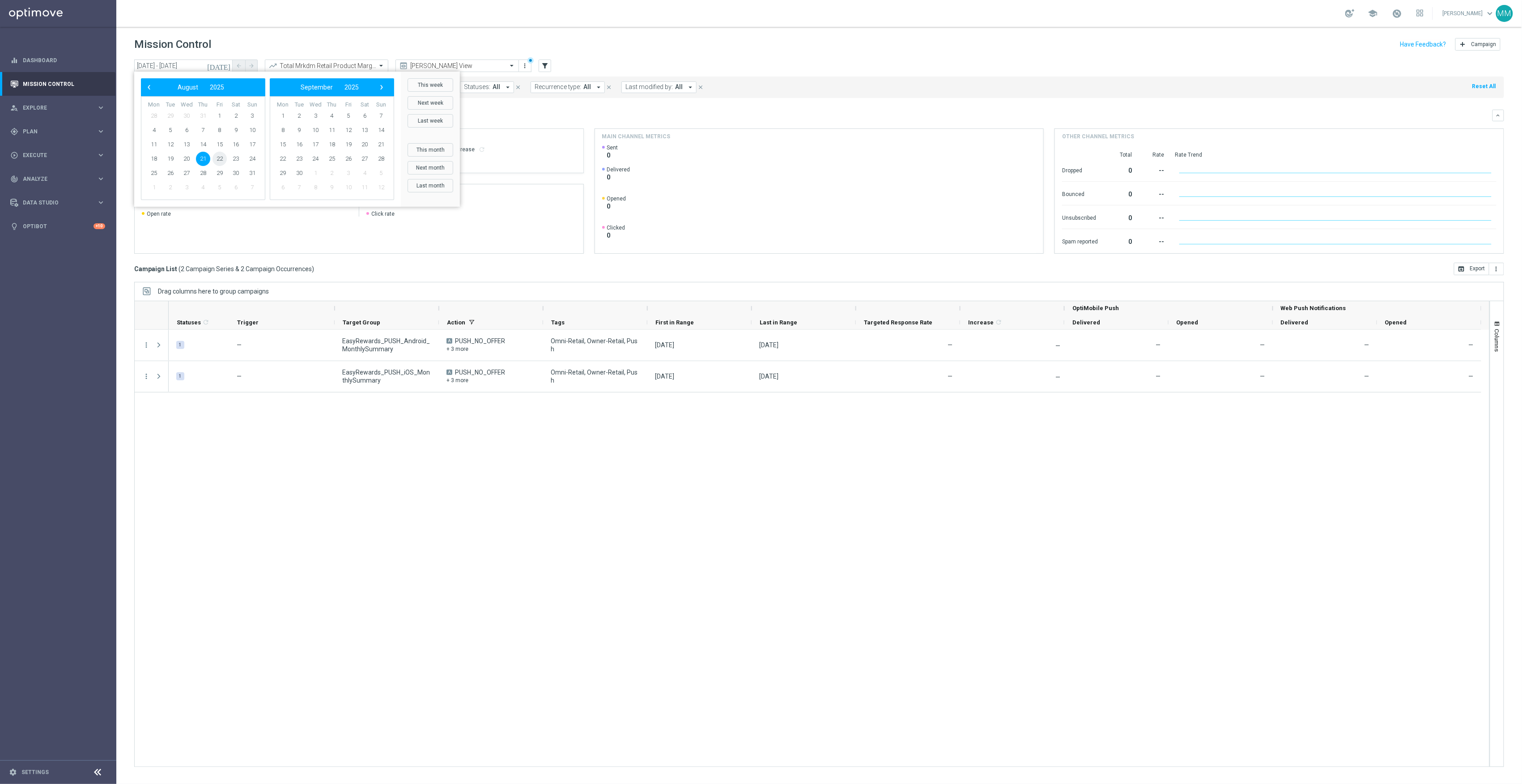
click at [217, 158] on span "22" at bounding box center [219, 159] width 14 height 14
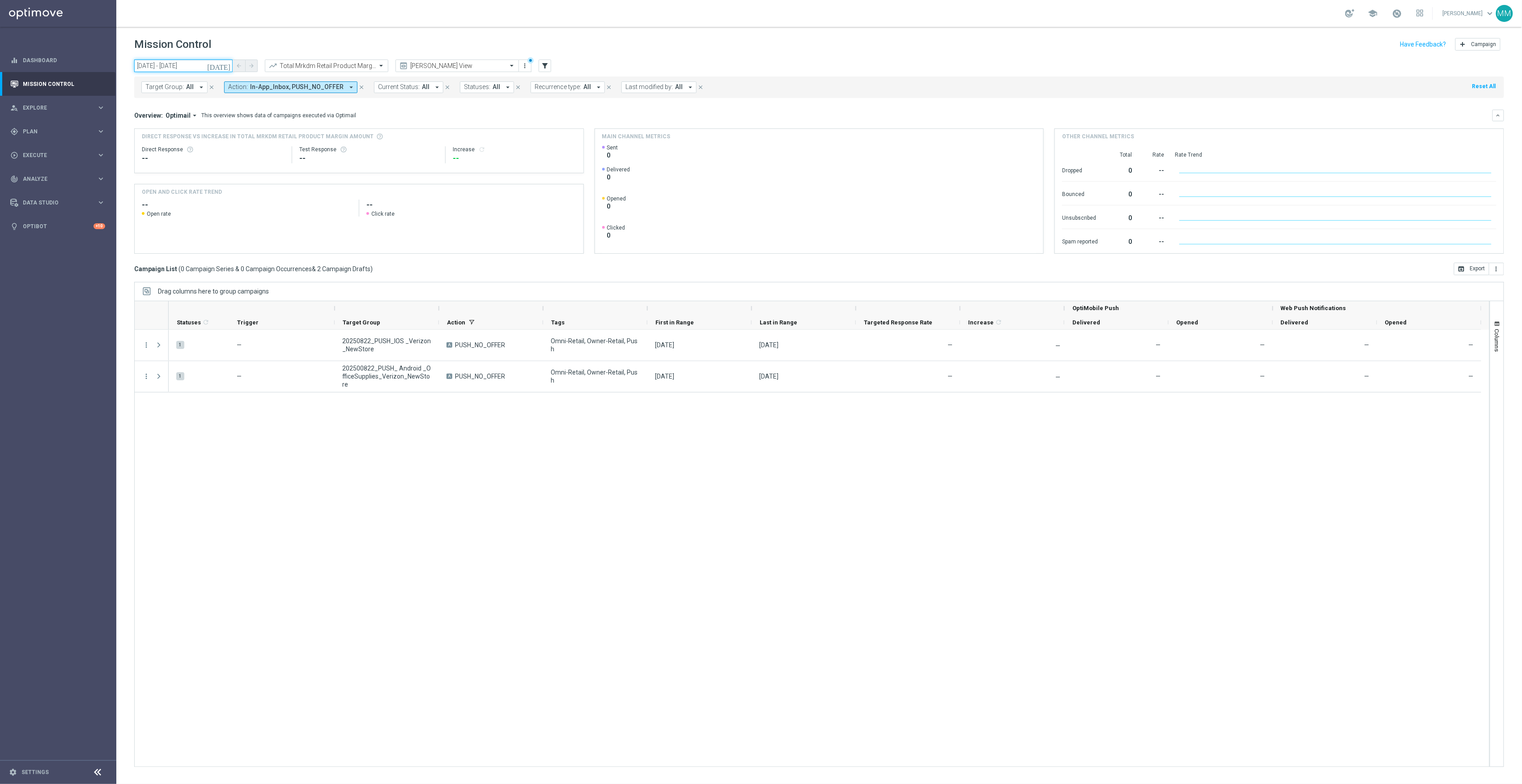
click at [195, 69] on input "22 Aug 2025 - 22 Aug 2025" at bounding box center [183, 66] width 98 height 12
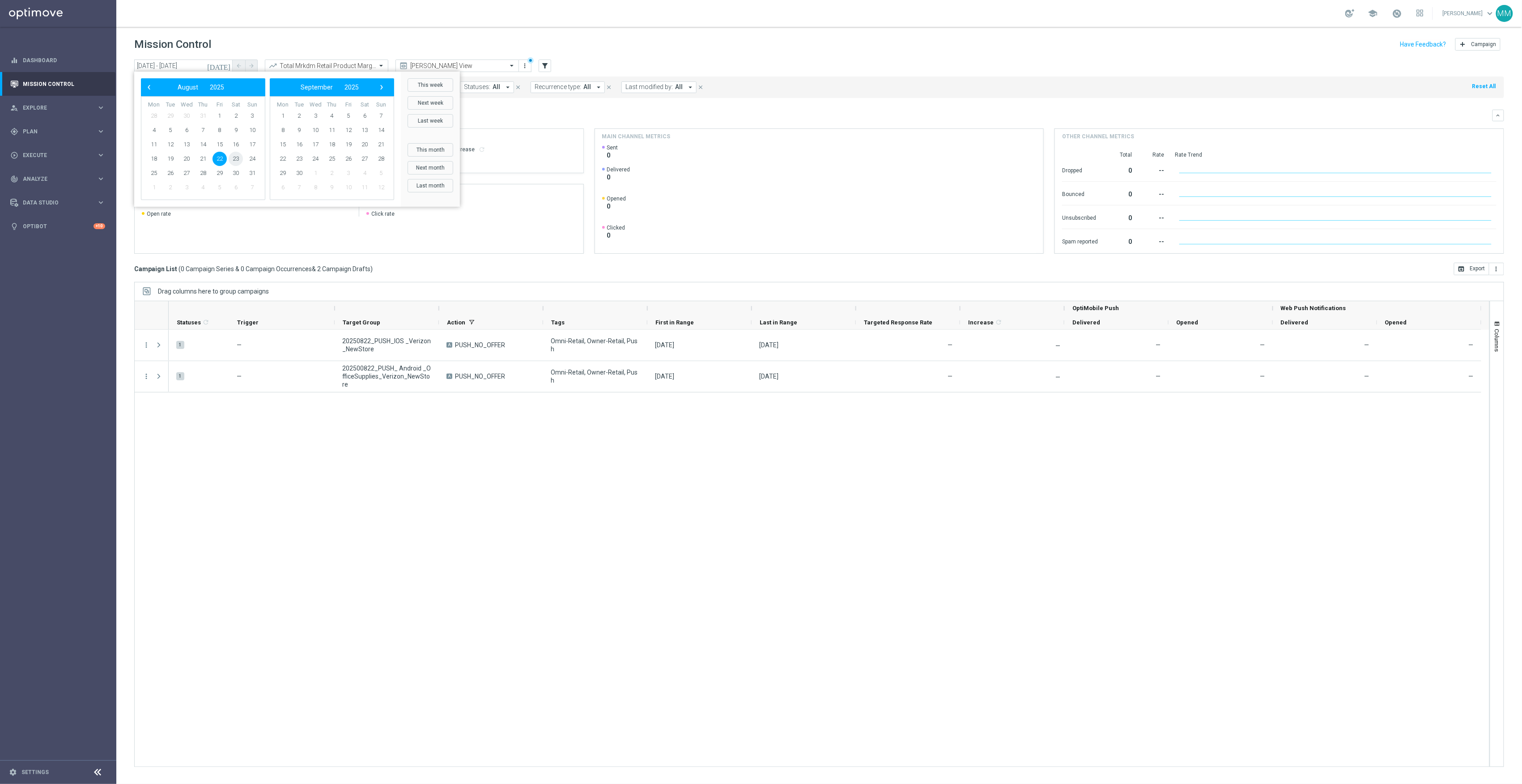
click at [235, 160] on span "23" at bounding box center [235, 159] width 14 height 14
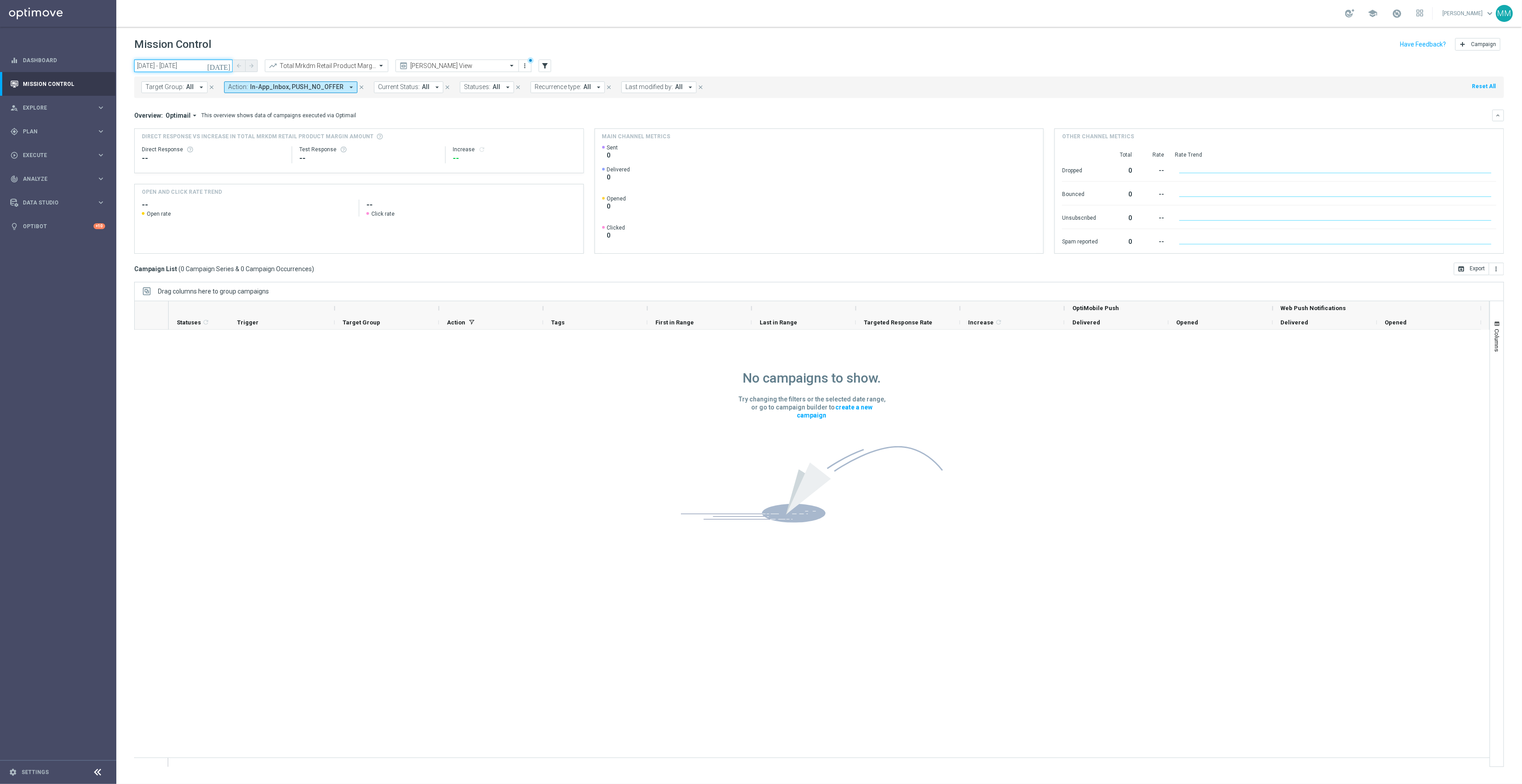
click at [201, 63] on input "23 Aug 2025 - 23 Aug 2025" at bounding box center [183, 66] width 98 height 12
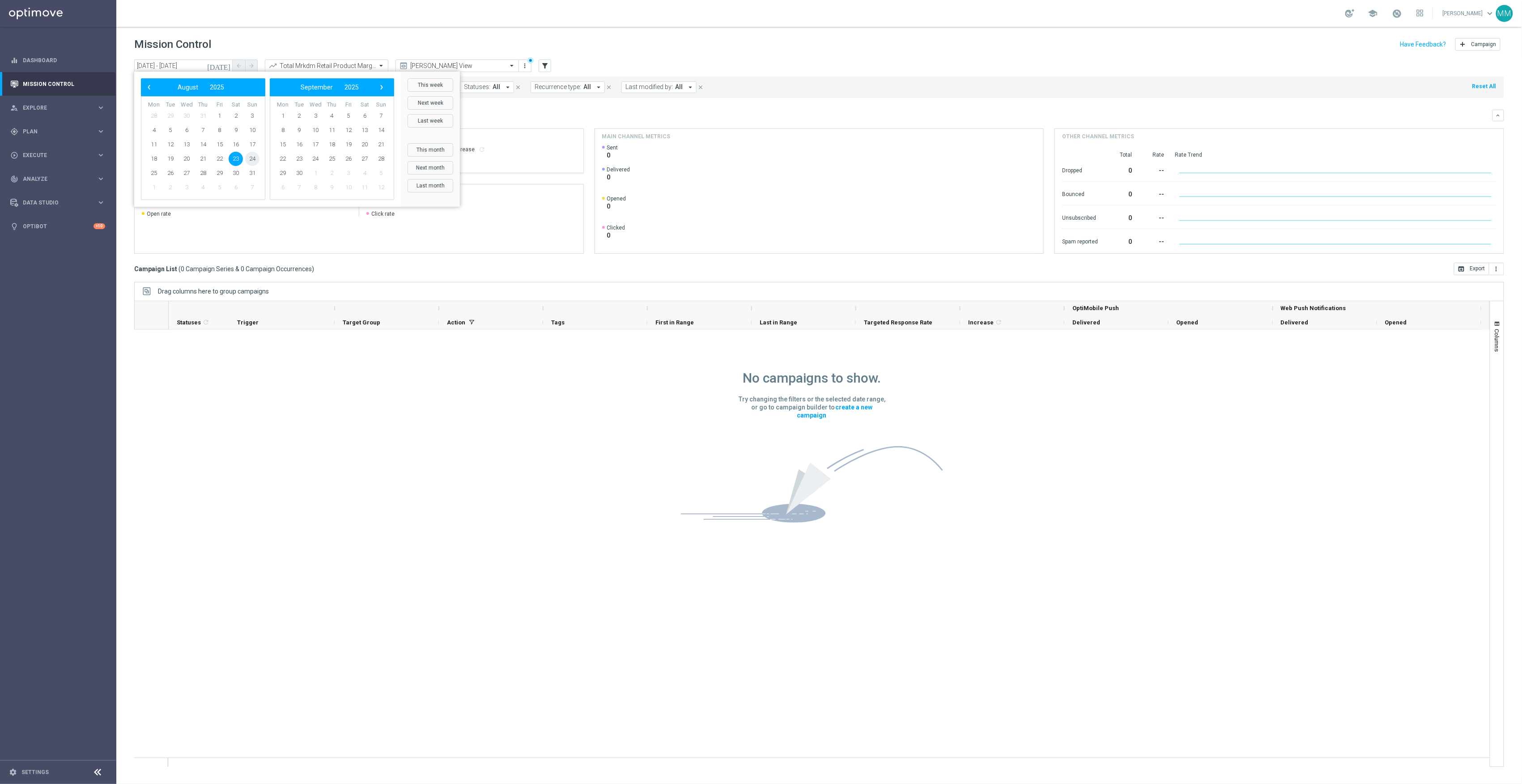
click at [247, 157] on span "24" at bounding box center [252, 159] width 14 height 14
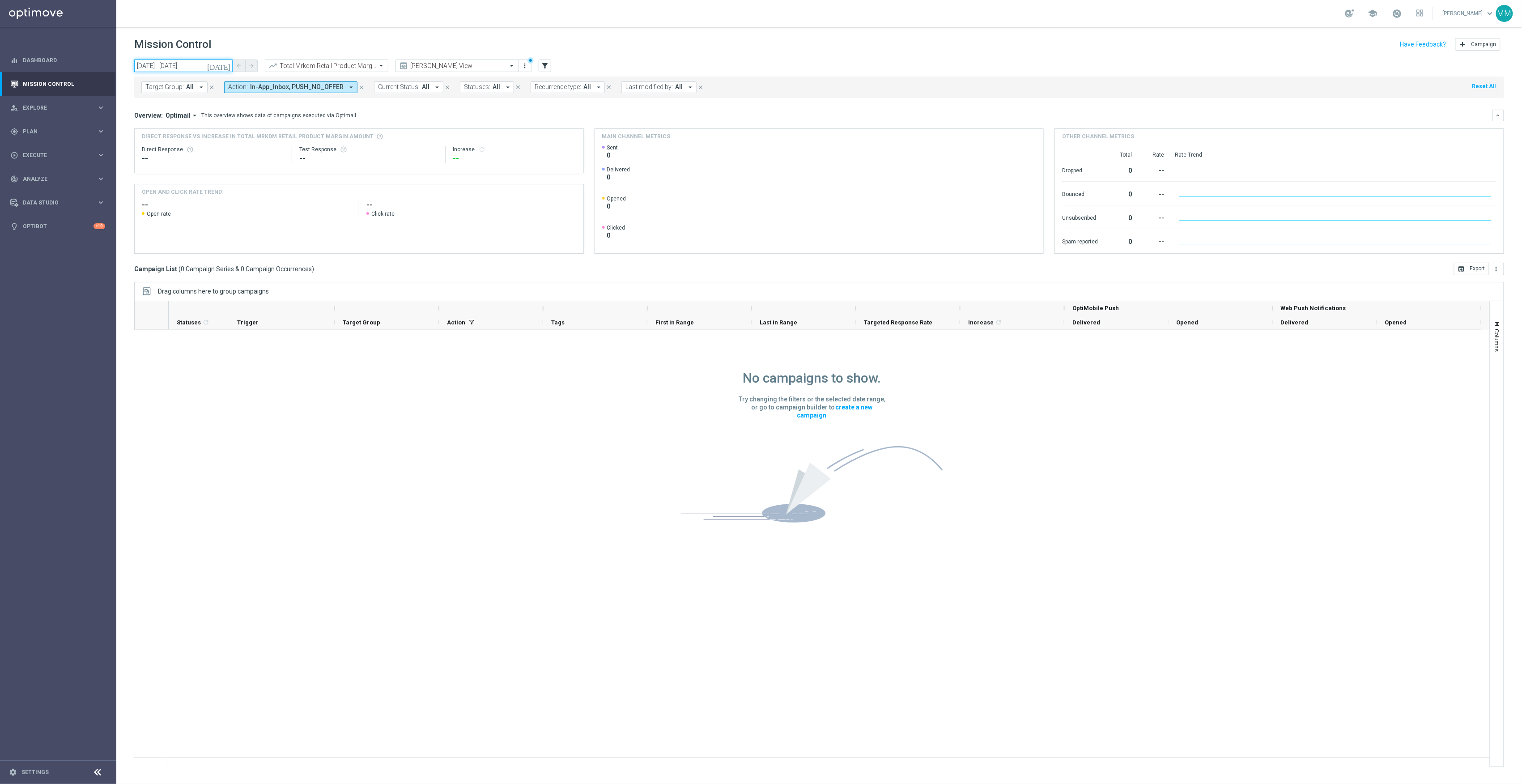
click at [192, 65] on input "24 Aug 2025 - 24 Aug 2025" at bounding box center [183, 66] width 98 height 12
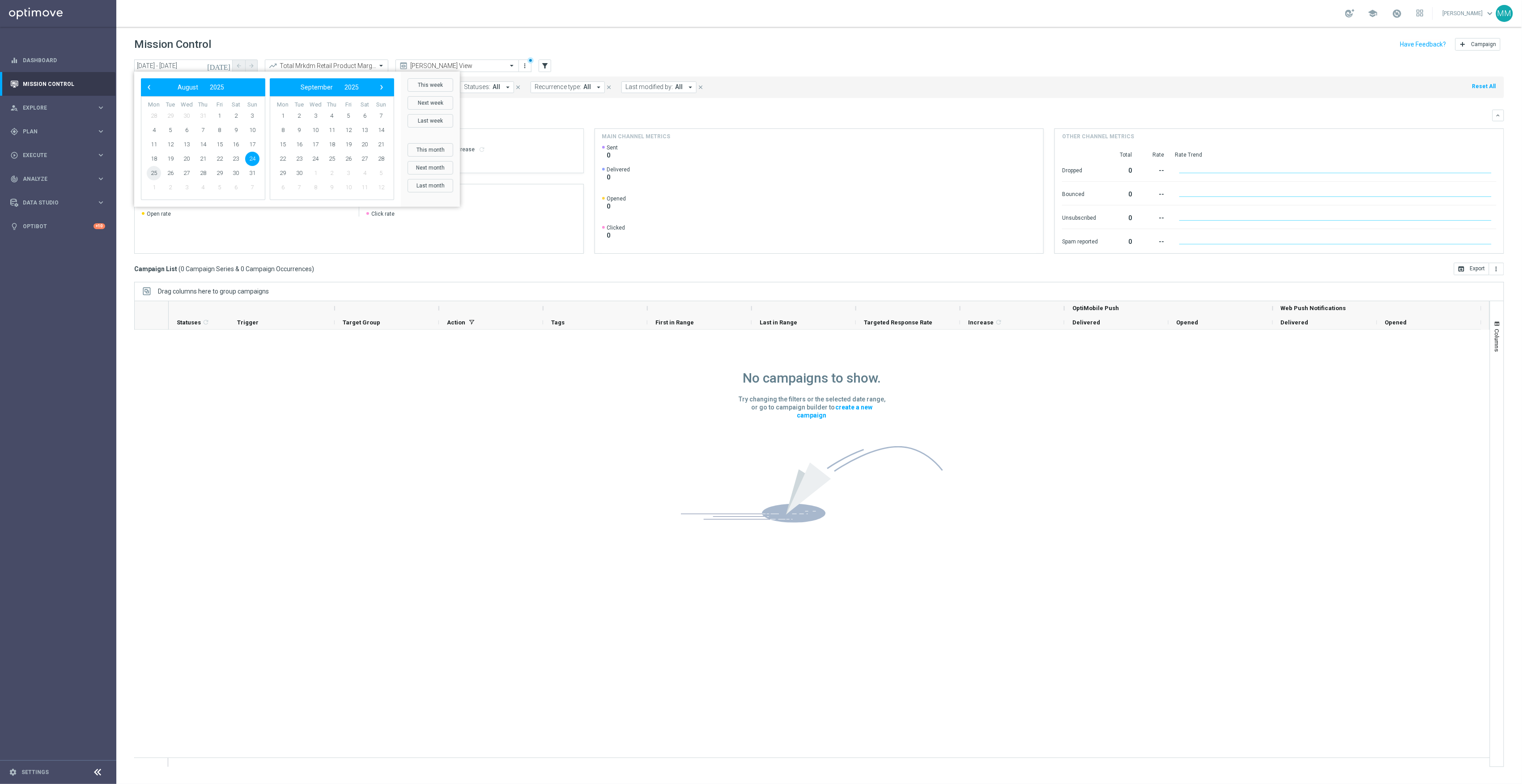
click at [154, 173] on span "25" at bounding box center [153, 173] width 14 height 14
type input "25 Aug 2025 - 25 Aug 2025"
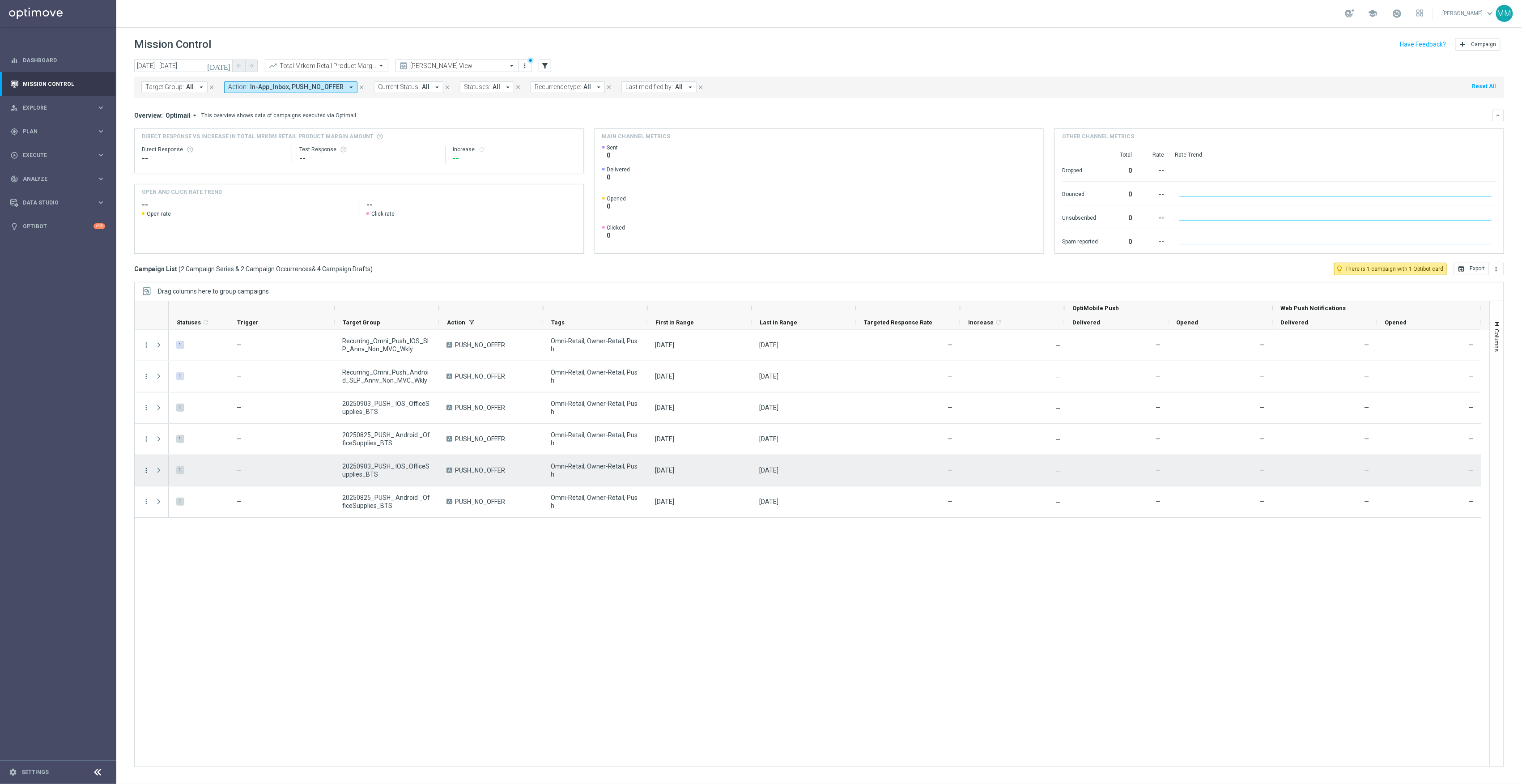
click at [147, 470] on icon "more_vert" at bounding box center [146, 470] width 8 height 8
click at [197, 503] on div "Edit" at bounding box center [206, 505] width 83 height 6
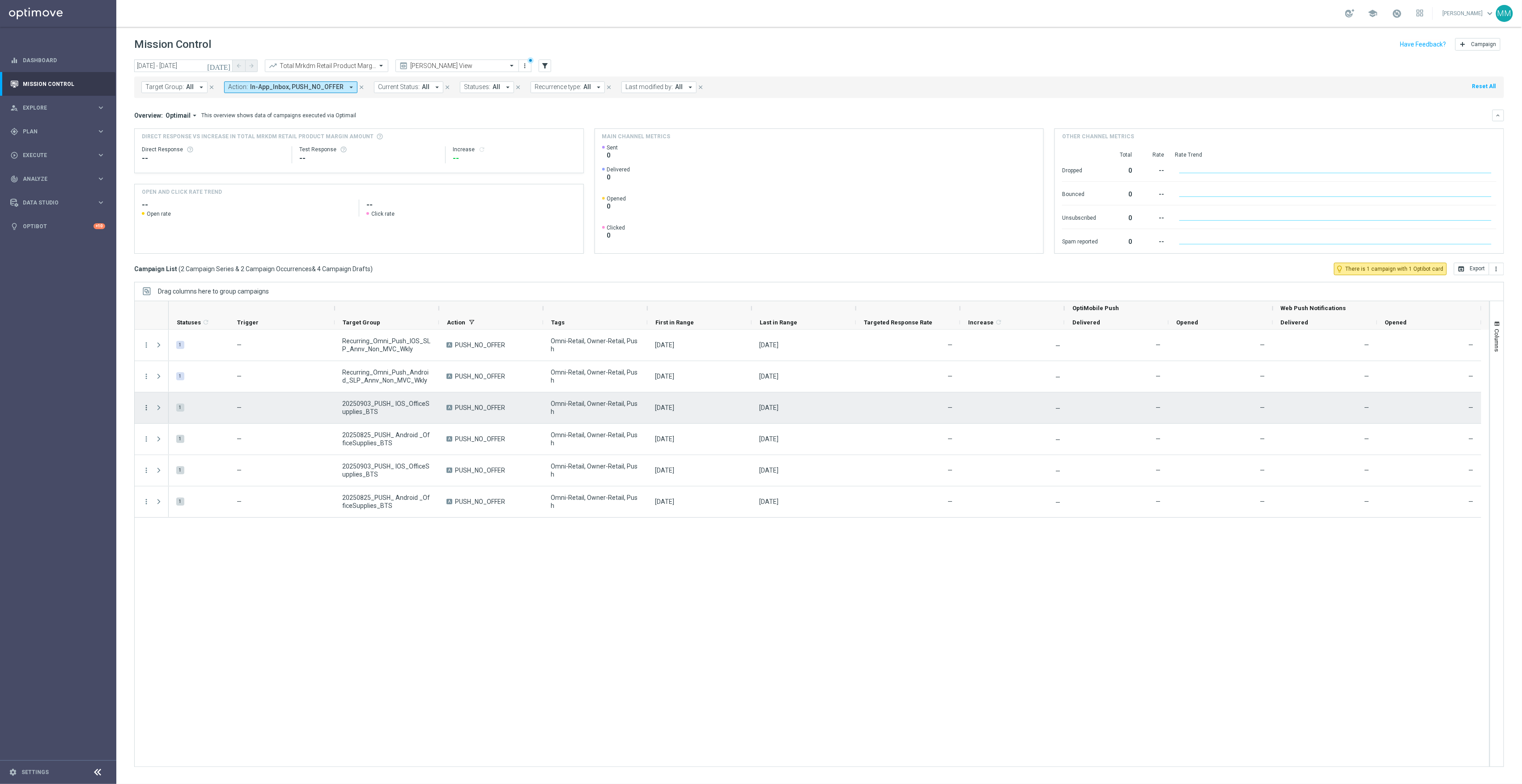
click at [144, 405] on icon "more_vert" at bounding box center [146, 408] width 8 height 8
click at [171, 444] on span "Edit" at bounding box center [169, 442] width 10 height 6
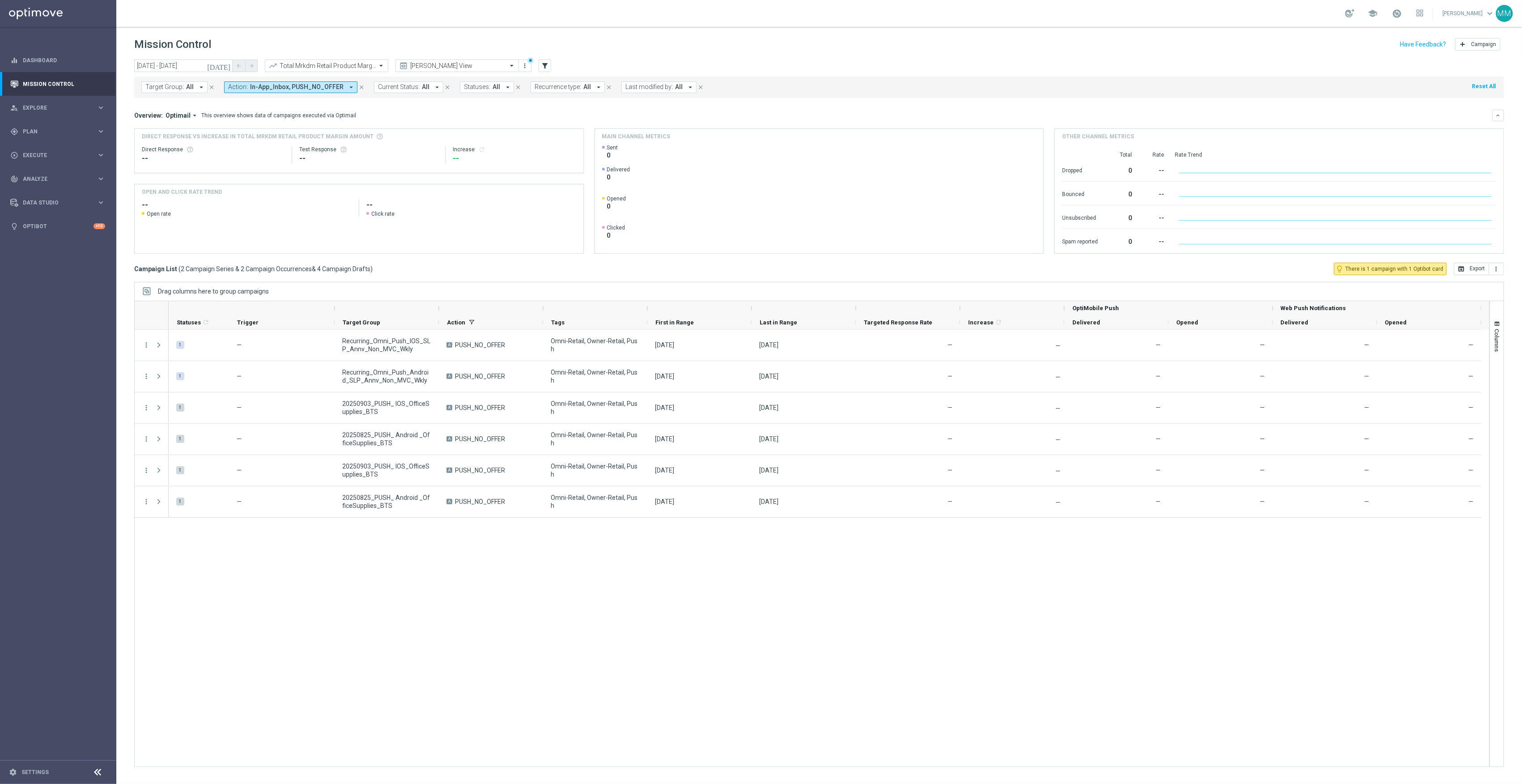
click at [408, 635] on div "1 — Recurring_Omni_Push_IOS_SLP_Annv_Non_MVC_Wkly A PUSH_NO_OFFER Omni-Retail, …" at bounding box center [829, 547] width 1320 height 437
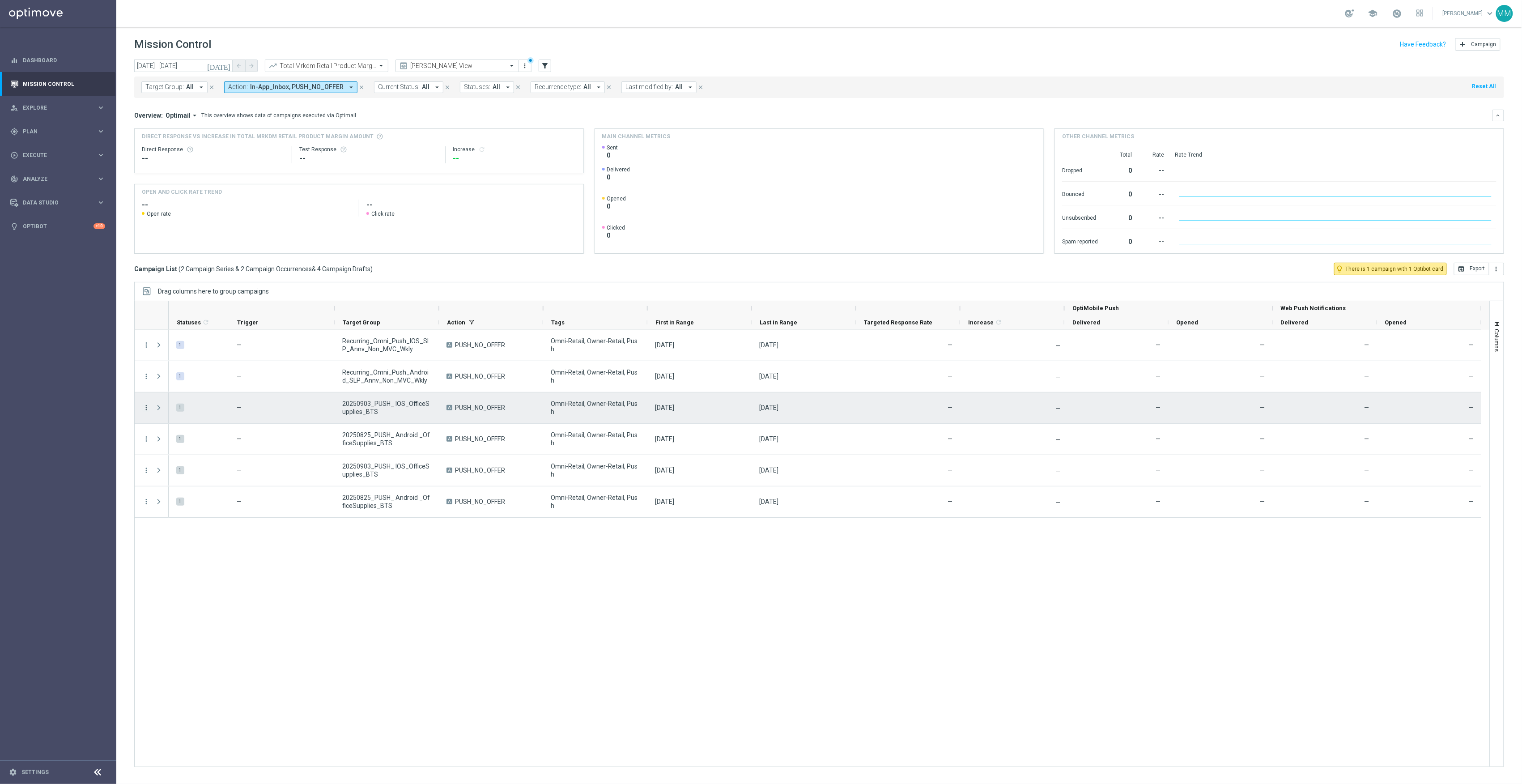
click at [146, 407] on icon "more_vert" at bounding box center [146, 408] width 8 height 8
click at [173, 442] on div "Edit" at bounding box center [206, 442] width 83 height 6
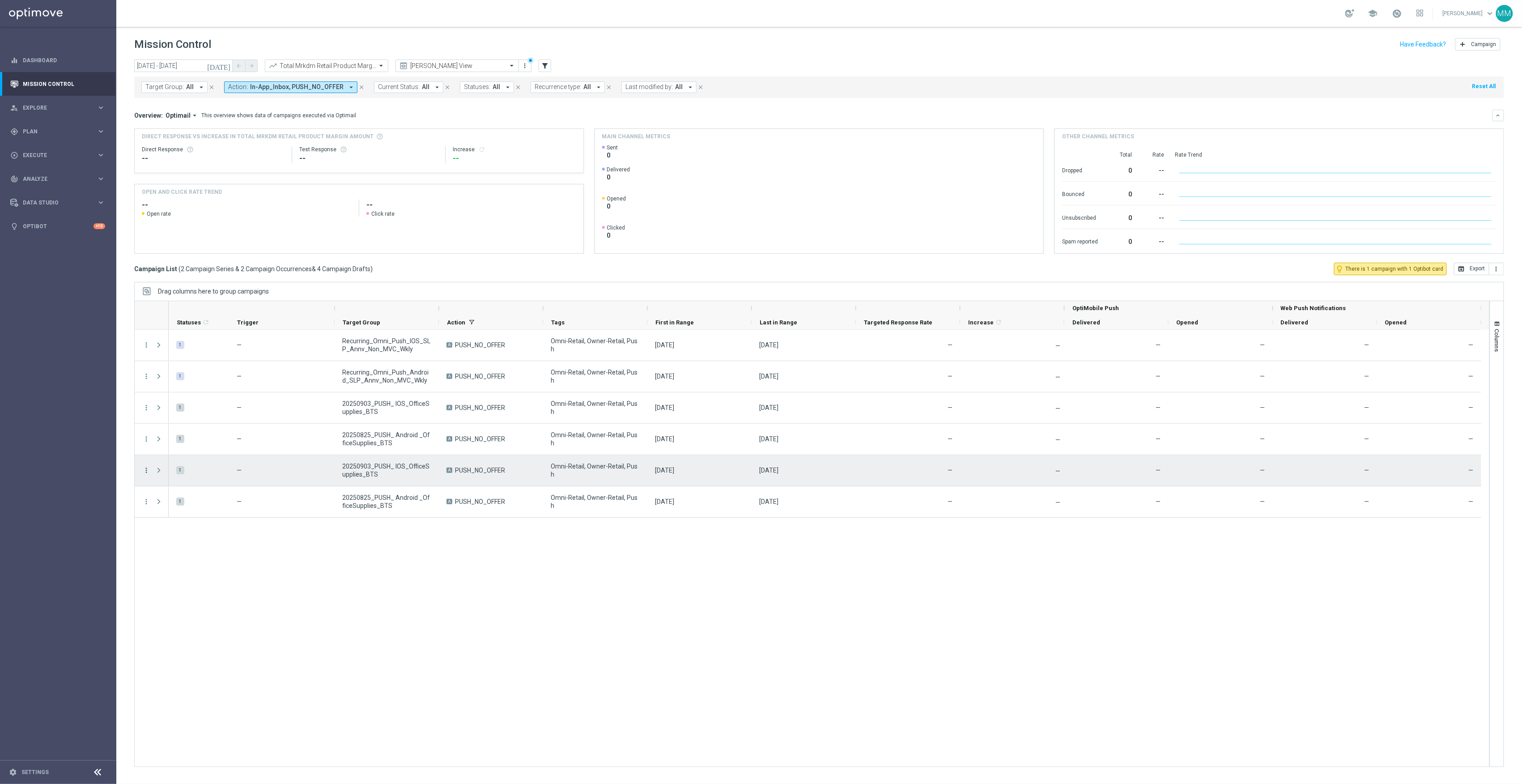
click at [144, 471] on icon "more_vert" at bounding box center [146, 470] width 8 height 8
click at [169, 505] on span "Edit" at bounding box center [169, 505] width 10 height 6
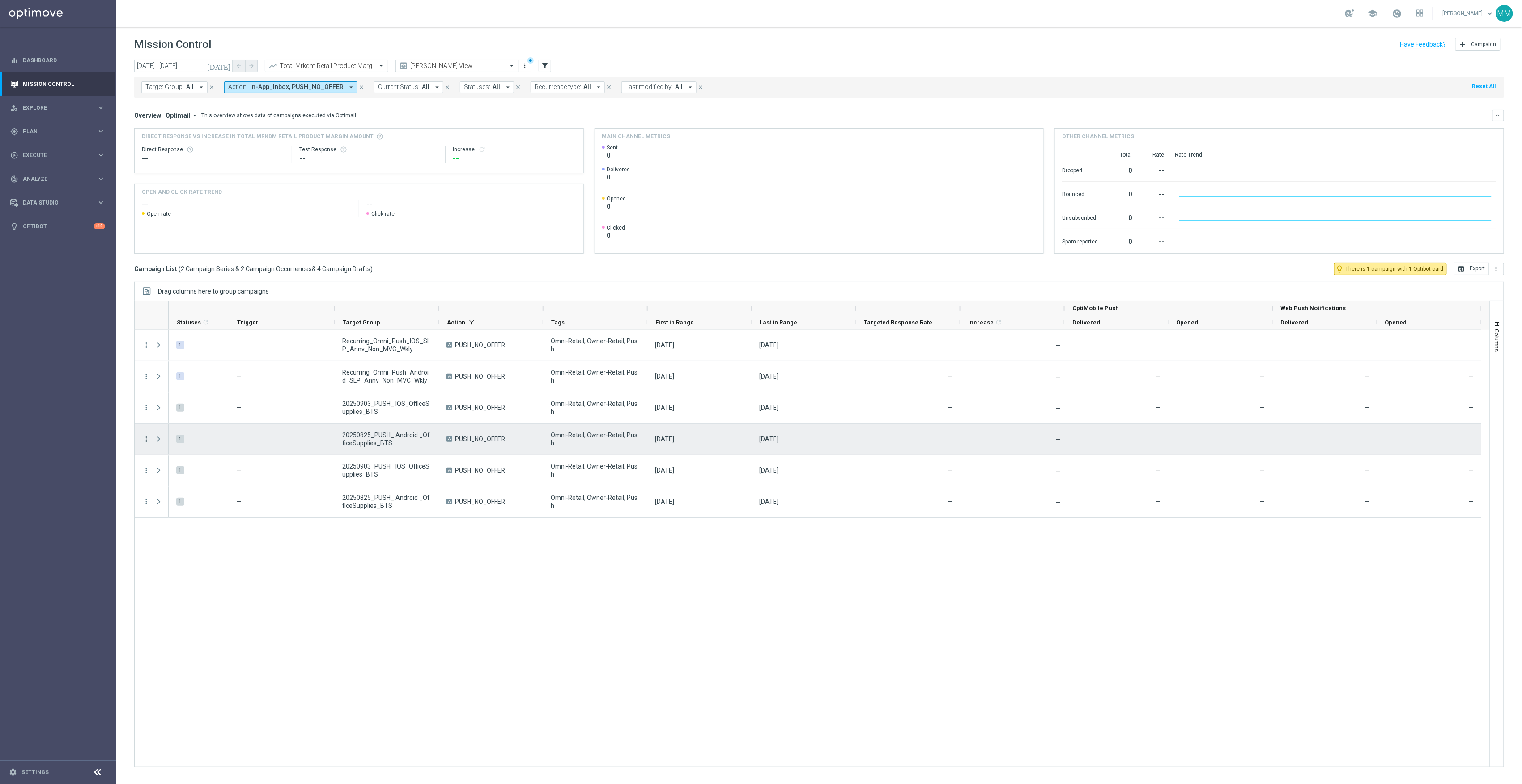
click at [145, 442] on icon "more_vert" at bounding box center [146, 439] width 8 height 8
click at [164, 475] on span "Edit" at bounding box center [169, 474] width 10 height 6
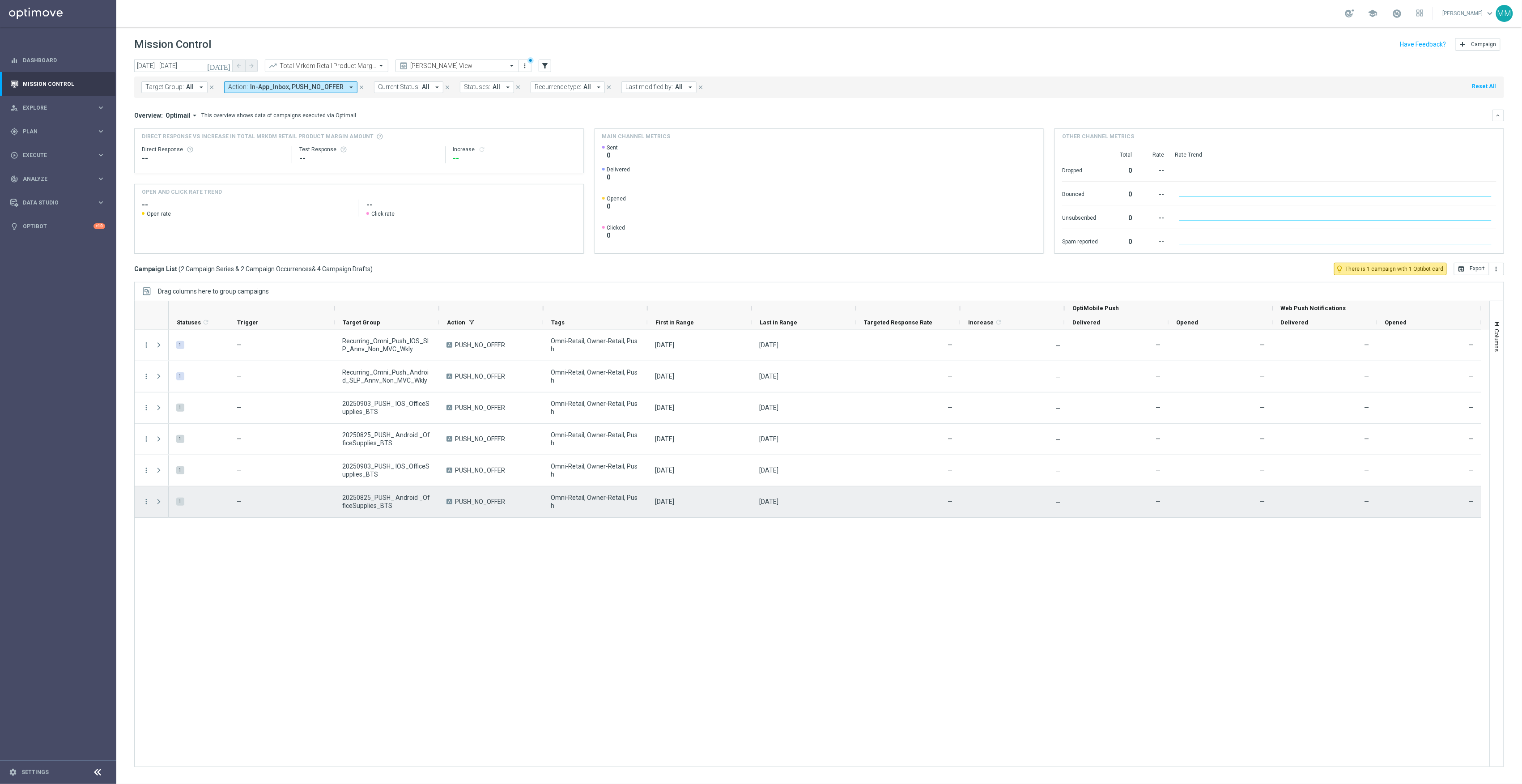
click at [147, 508] on div "more_vert" at bounding box center [142, 501] width 16 height 31
click at [147, 503] on icon "more_vert" at bounding box center [146, 501] width 8 height 8
click at [163, 536] on div "edit" at bounding box center [157, 536] width 14 height 6
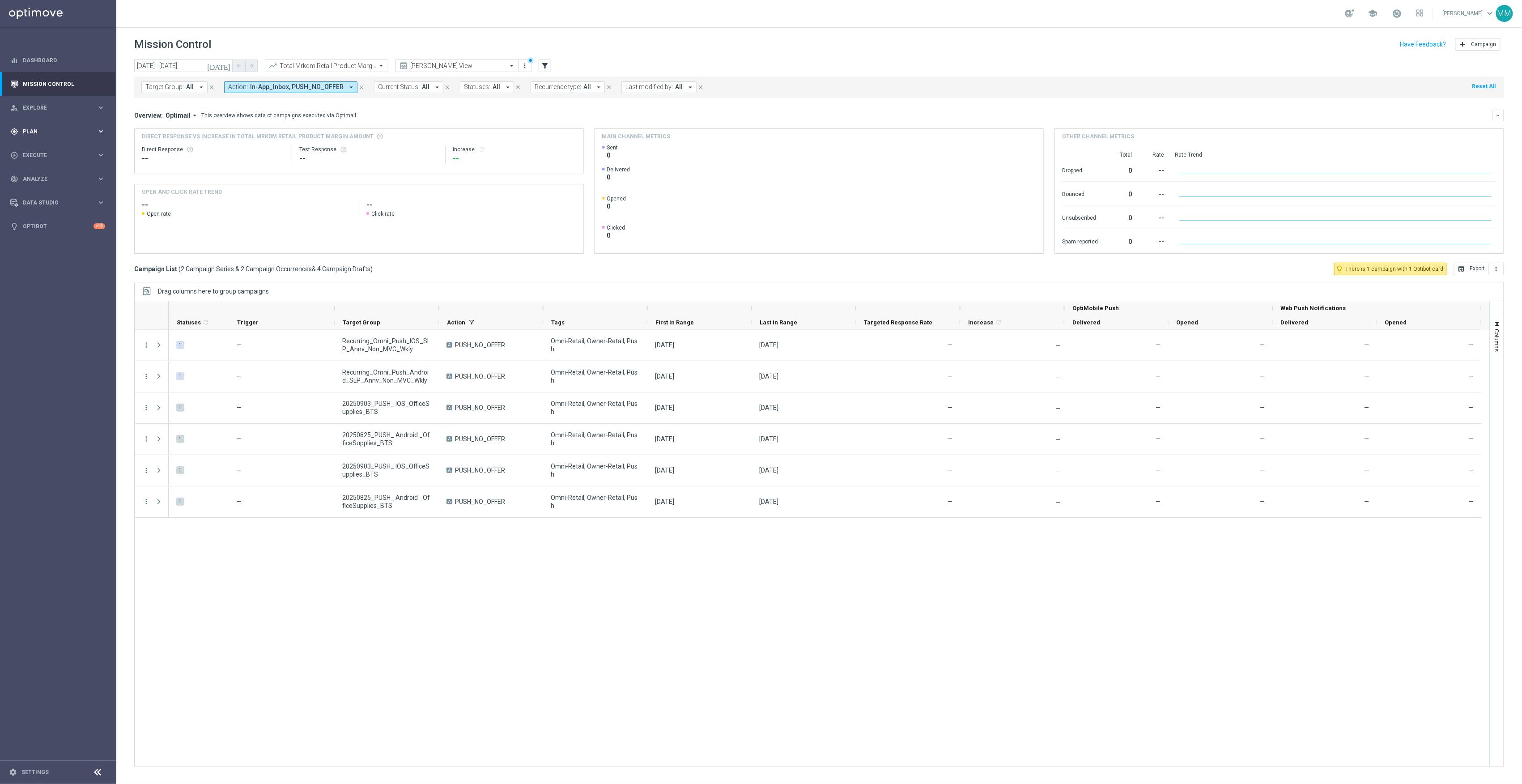
click at [81, 134] on div "gps_fixed Plan" at bounding box center [54, 131] width 87 height 8
click at [39, 151] on link "Target Groups" at bounding box center [58, 150] width 69 height 7
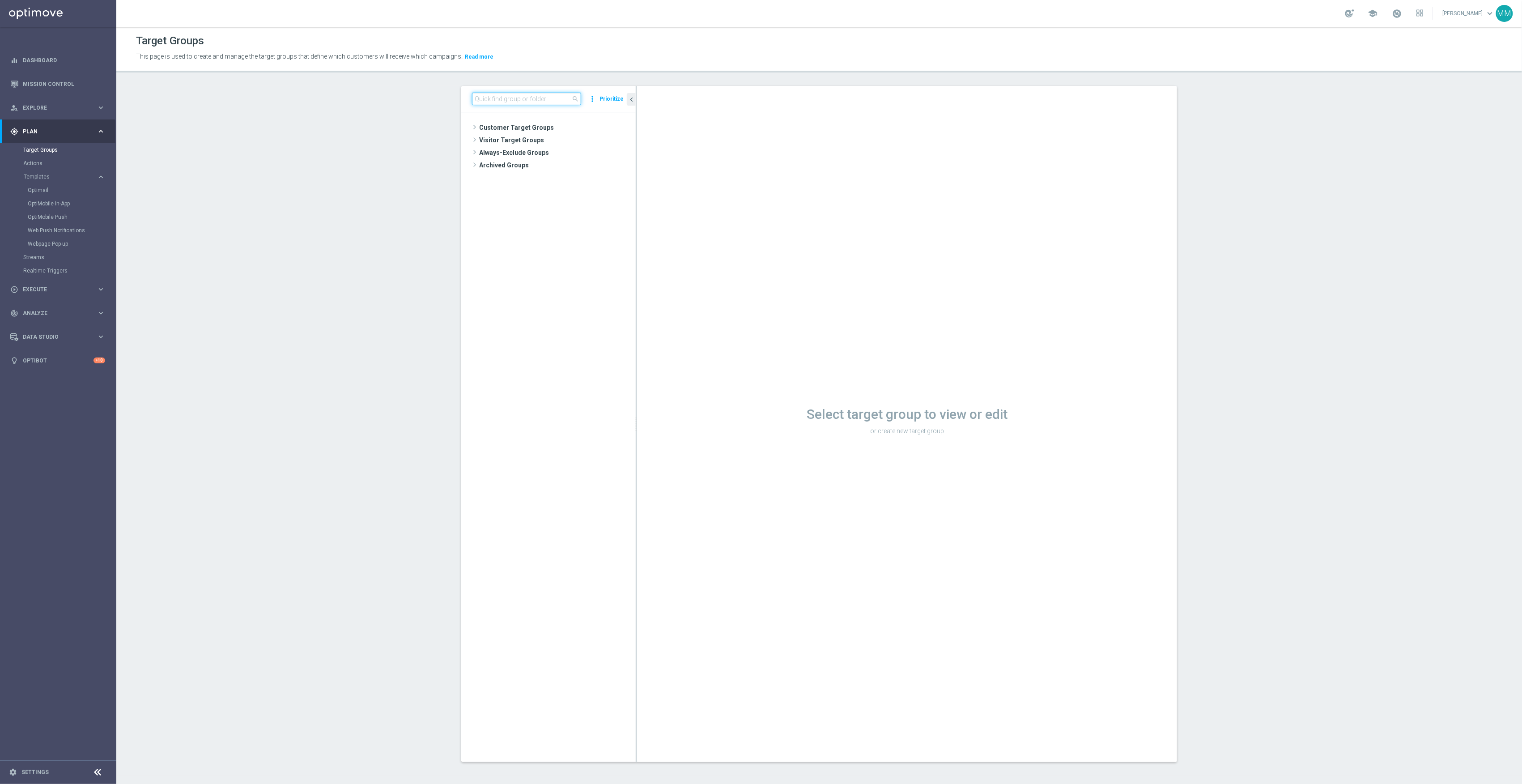
click at [529, 99] on input at bounding box center [526, 99] width 109 height 12
type input "20250825"
click at [587, 208] on div "insert_drive_file 20250825_PUSH_ Android _OfficeSupplies_BTS" at bounding box center [561, 203] width 109 height 12
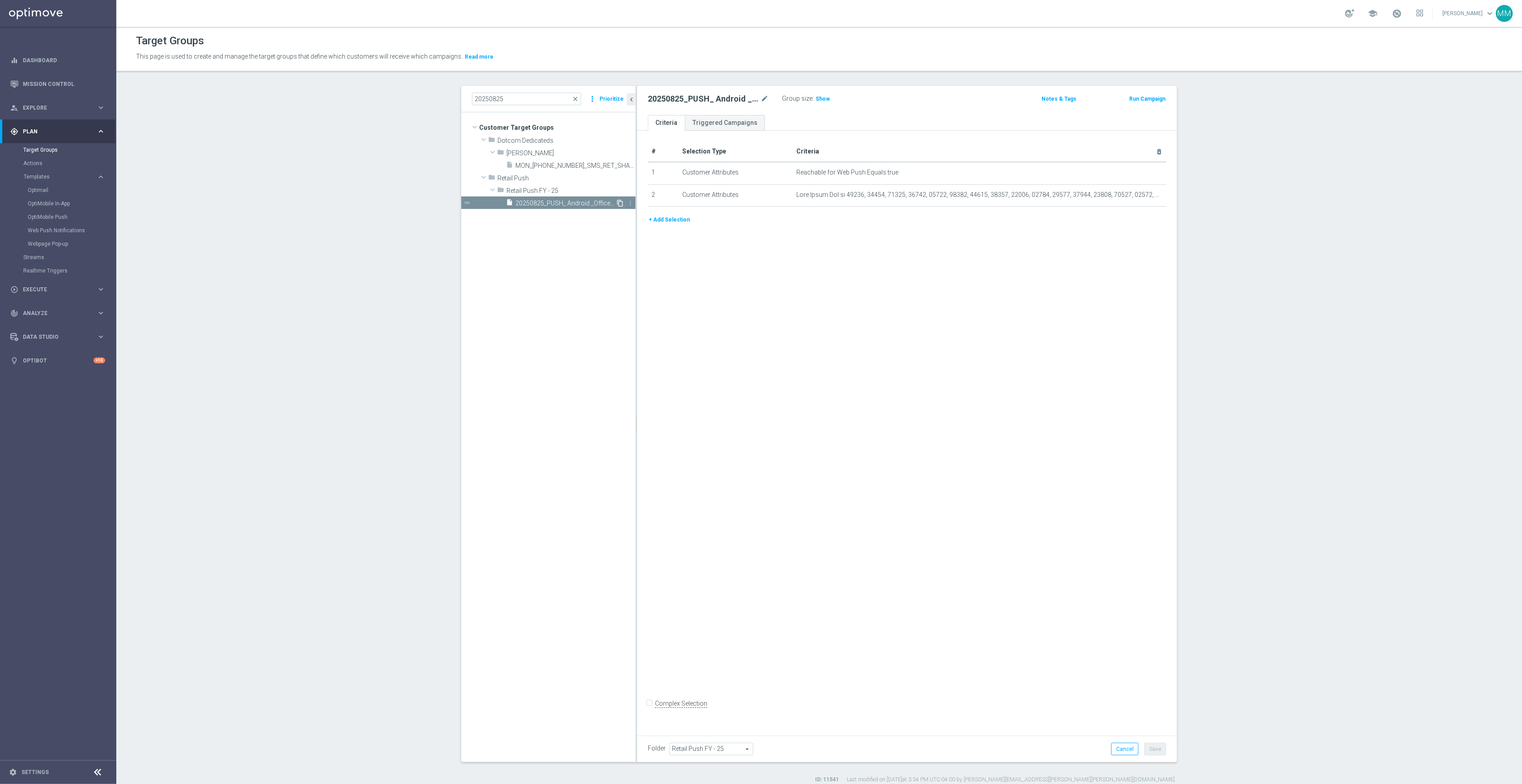
click at [616, 204] on icon "content_copy" at bounding box center [620, 203] width 7 height 7
click at [761, 102] on icon "mode_edit" at bounding box center [765, 99] width 8 height 11
type input "20250825_PUSH_IOS _OfficeSupplies_BTS"
click at [1135, 172] on icon "mode_edit" at bounding box center [1137, 173] width 7 height 7
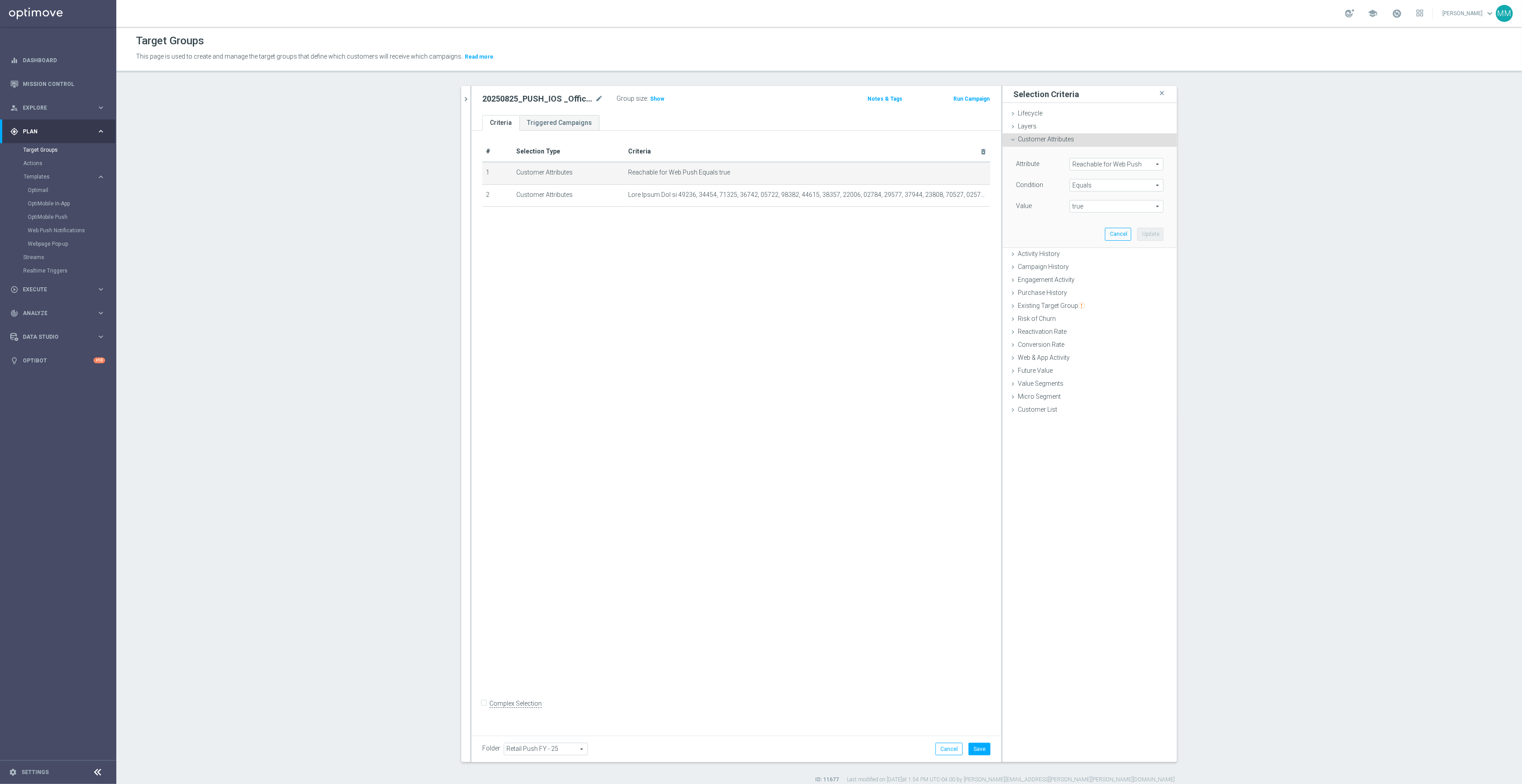
click at [1099, 167] on span "Reachable for Web Push" at bounding box center [1116, 164] width 93 height 12
click at [1099, 167] on input "search" at bounding box center [1116, 164] width 94 height 12
type input "reacha"
click at [1095, 186] on span "Reachable for Mobile Push" at bounding box center [1113, 189] width 78 height 7
type input "Reachable for Mobile Push"
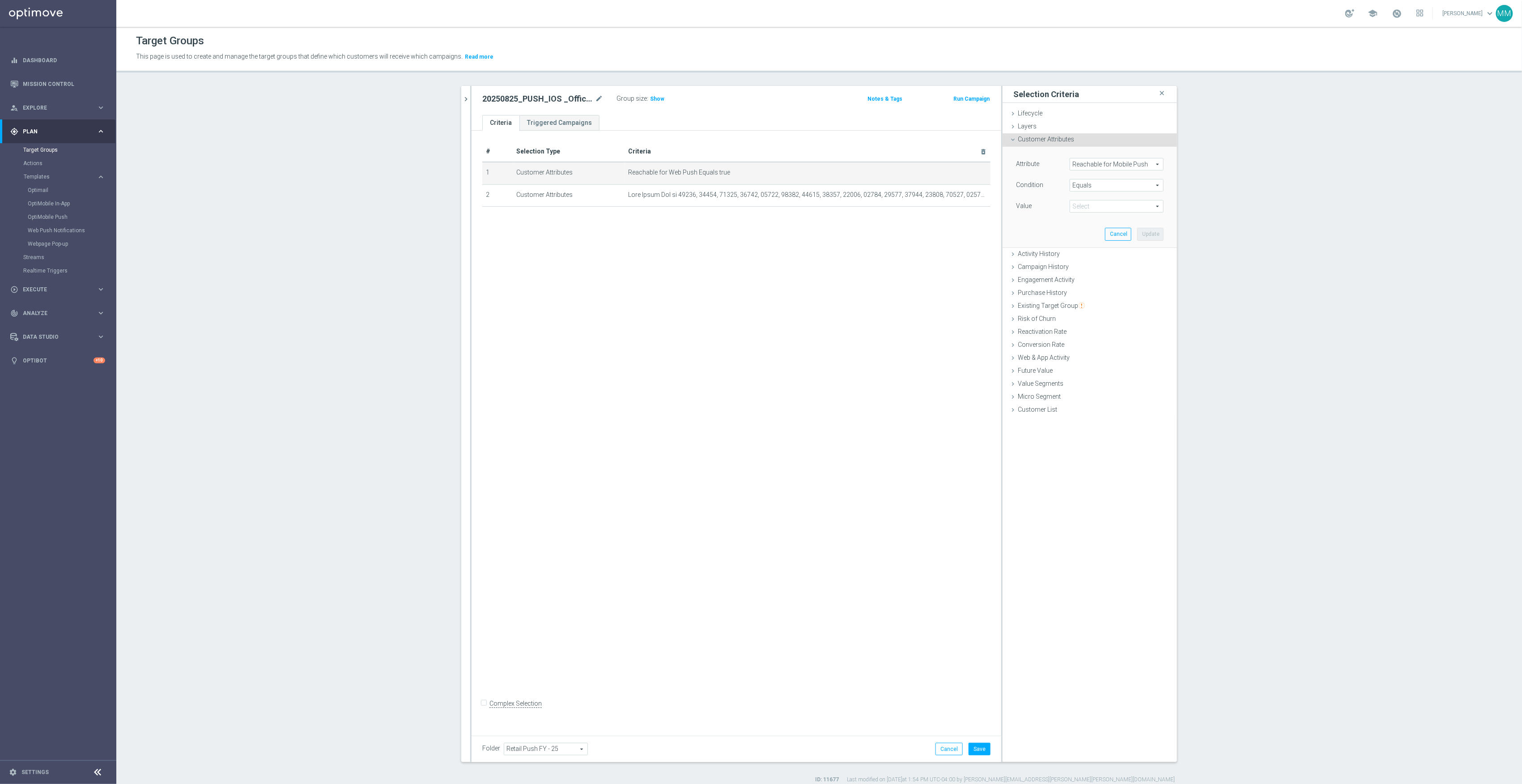
click at [1111, 202] on span "true" at bounding box center [1116, 206] width 93 height 12
click at [1111, 202] on input "search" at bounding box center [1116, 206] width 94 height 12
click at [1099, 228] on label "true" at bounding box center [1116, 231] width 94 height 12
type input "true"
click at [1151, 234] on button "Update" at bounding box center [1151, 234] width 26 height 12
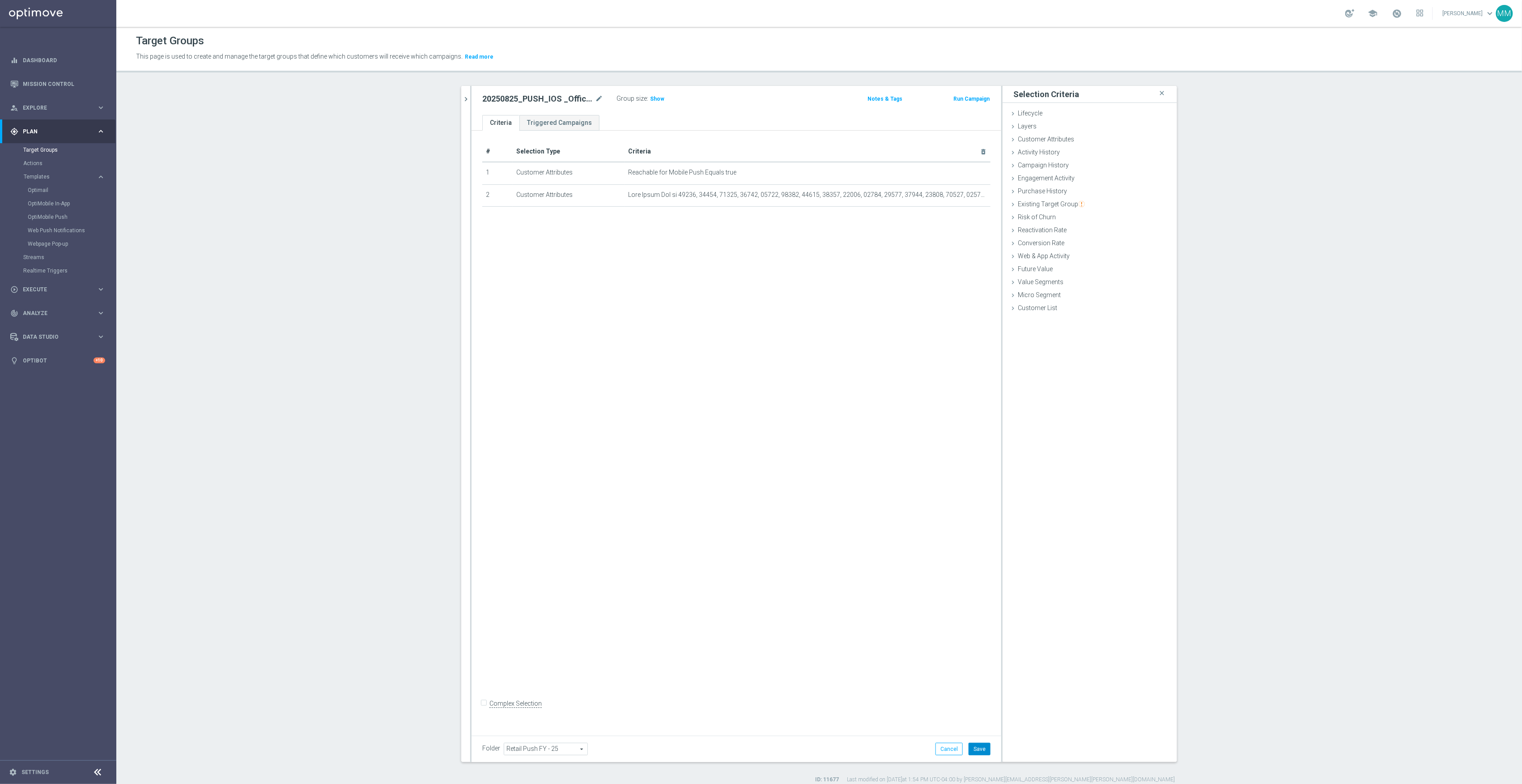
click at [980, 749] on button "Save" at bounding box center [979, 749] width 22 height 12
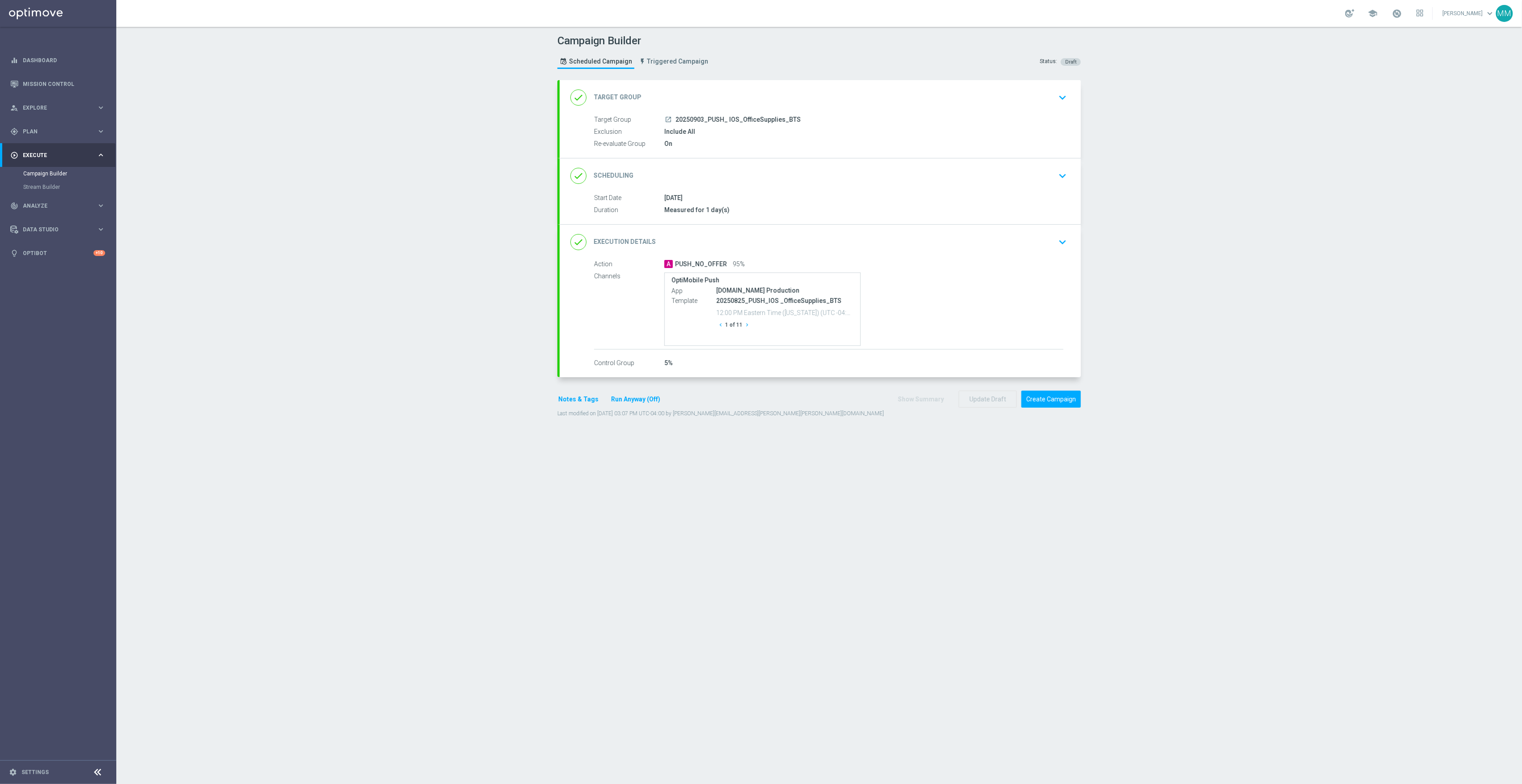
click at [758, 198] on div "25 Aug 2025" at bounding box center [864, 197] width 399 height 9
click at [724, 188] on div "done Scheduling keyboard_arrow_down" at bounding box center [820, 175] width 521 height 35
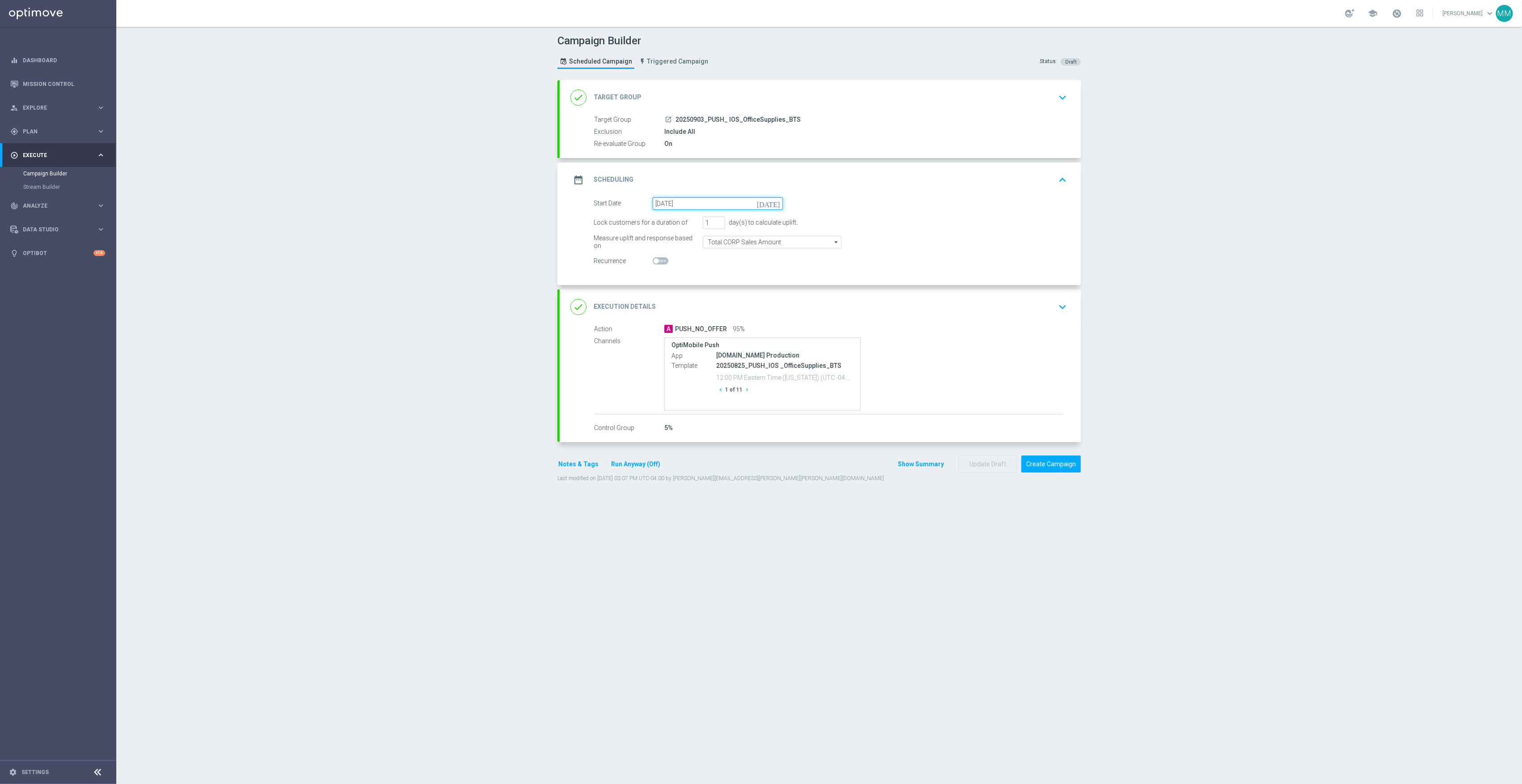
click at [705, 203] on input "25 Aug 2025" at bounding box center [717, 204] width 130 height 12
click at [766, 226] on span "›" at bounding box center [771, 225] width 12 height 12
click at [698, 252] on span "3" at bounding box center [705, 253] width 14 height 14
type input "03 Sep 2025"
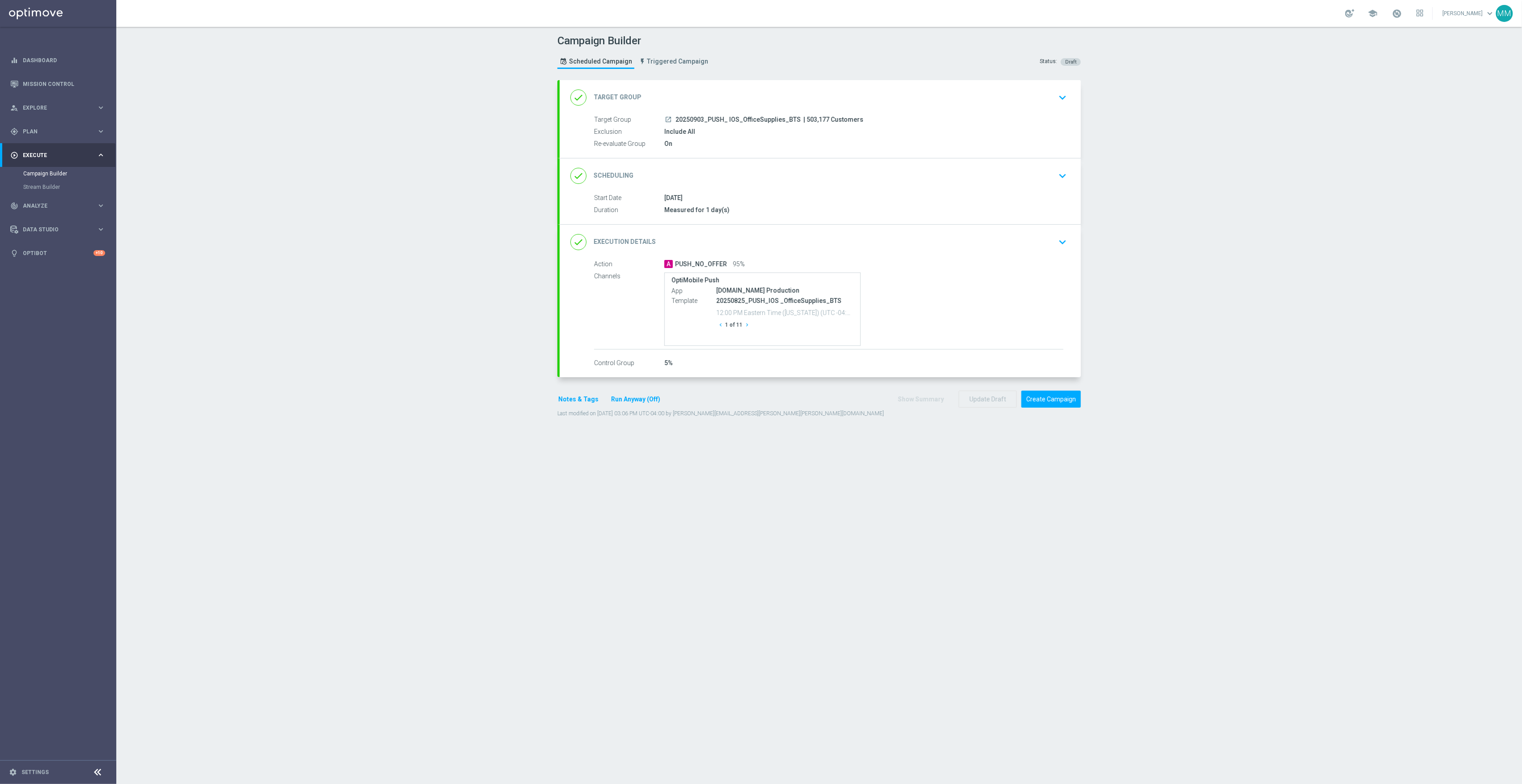
click at [811, 188] on div "done Scheduling keyboard_arrow_down" at bounding box center [820, 175] width 521 height 35
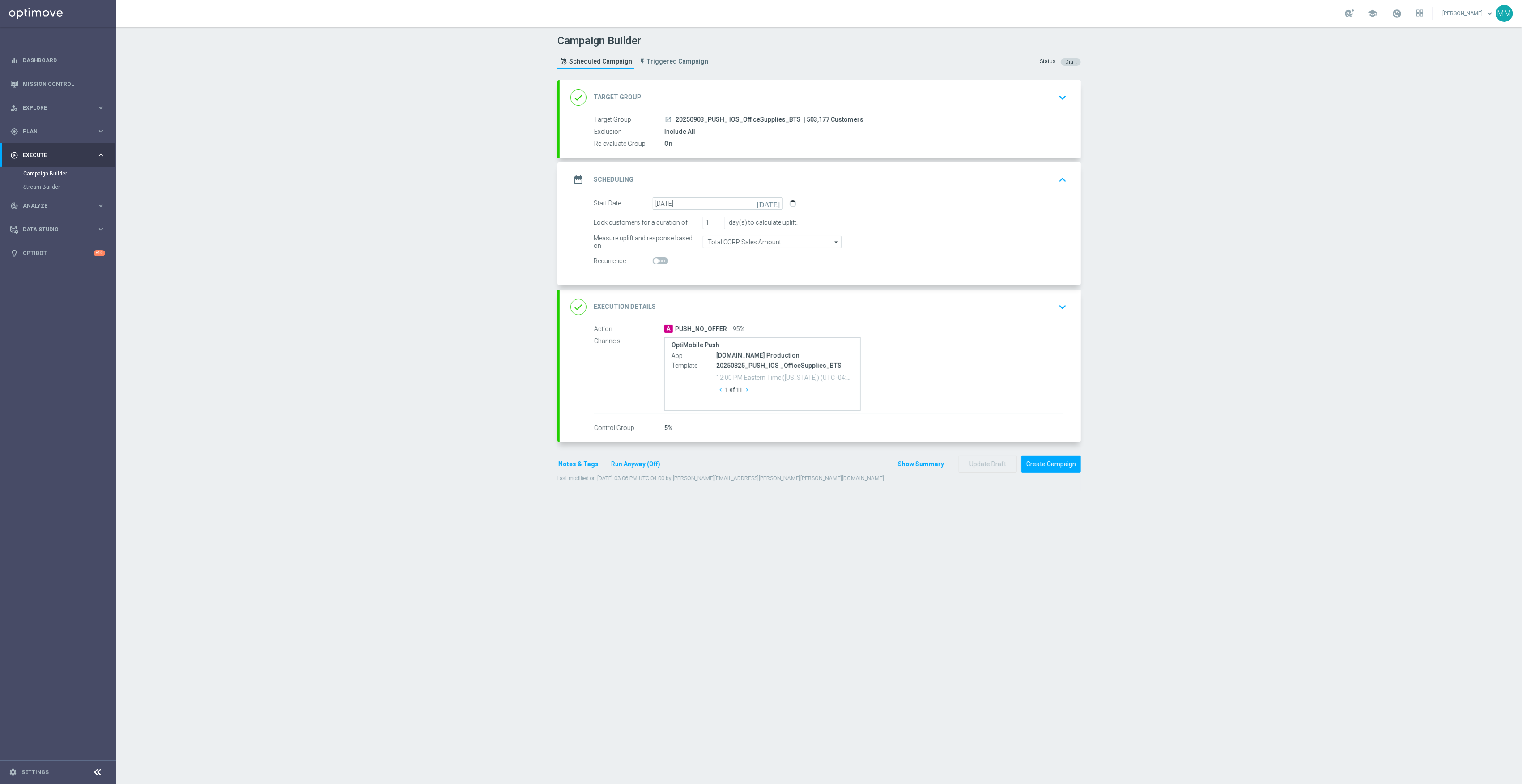
drag, startPoint x: 706, startPoint y: 197, endPoint x: 707, endPoint y: 202, distance: 5.1
click at [706, 199] on div "date_range Scheduling keyboard_arrow_up Start Date 25 Aug 2025 Duration Measure…" at bounding box center [820, 224] width 521 height 122
click at [707, 202] on input "25 Aug 2025" at bounding box center [717, 204] width 130 height 12
click at [768, 230] on span "›" at bounding box center [771, 225] width 12 height 12
click at [699, 252] on span "3" at bounding box center [705, 253] width 14 height 14
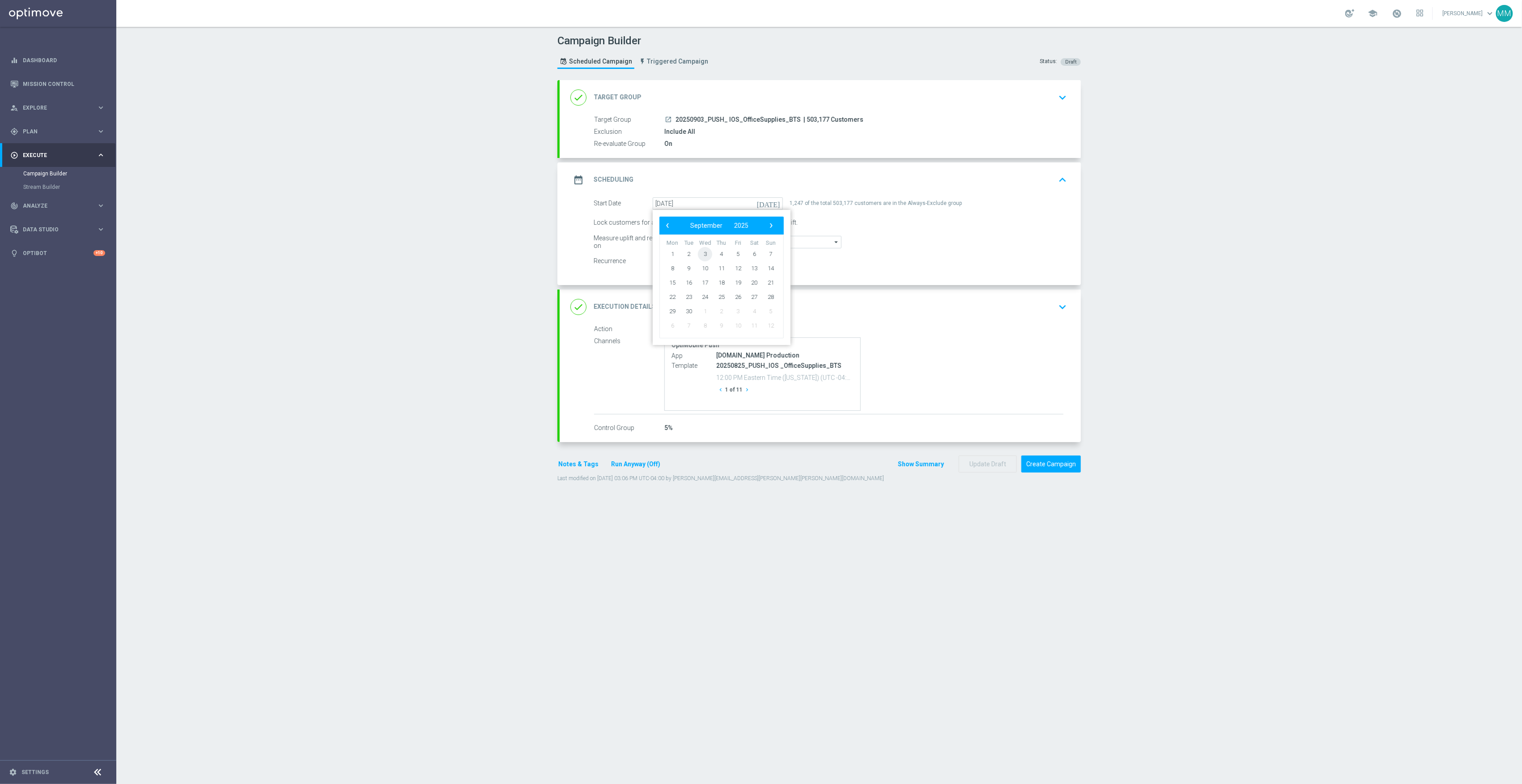
type input "[DATE]"
click at [929, 324] on div "done Execution Details keyboard_arrow_down" at bounding box center [820, 307] width 521 height 35
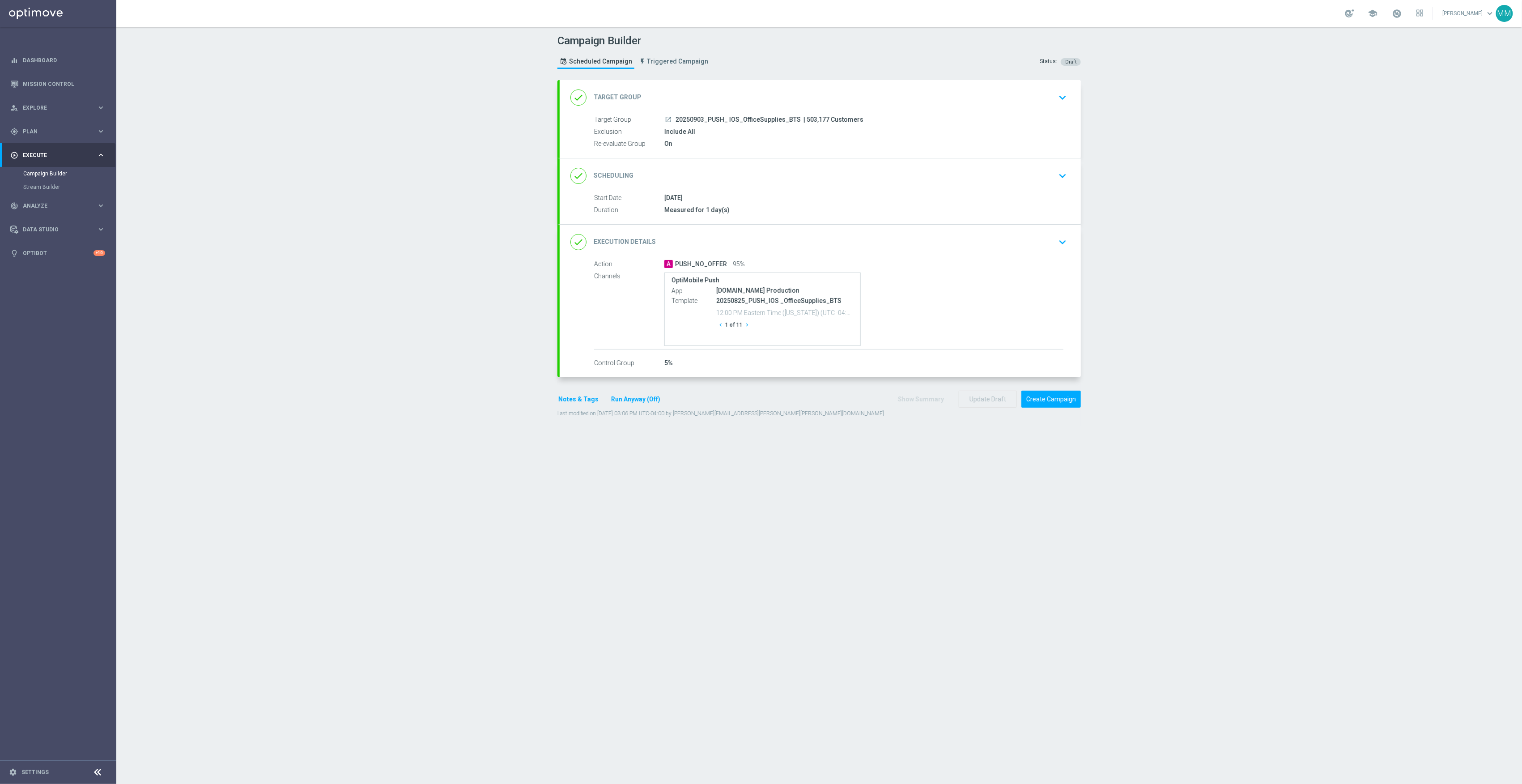
click at [840, 102] on div "done Target Group keyboard_arrow_down" at bounding box center [820, 97] width 500 height 17
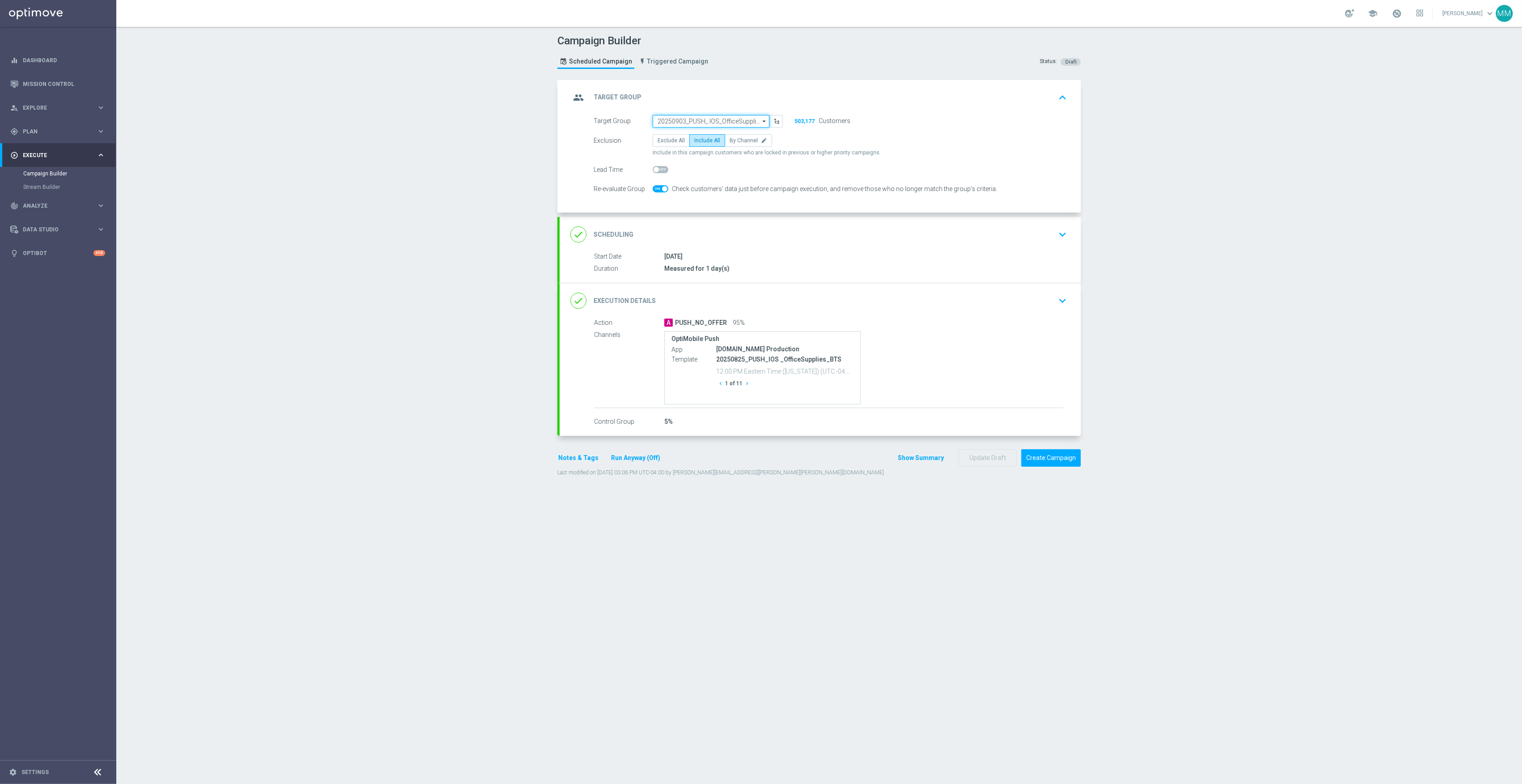
click at [706, 120] on input "20250903_PUSH_ IOS_OfficeSupplies_BTS" at bounding box center [711, 121] width 117 height 12
click at [691, 120] on input "20250825" at bounding box center [711, 121] width 117 height 12
drag, startPoint x: 689, startPoint y: 120, endPoint x: 682, endPoint y: 118, distance: 7.3
click at [682, 118] on input "2025" at bounding box center [711, 121] width 117 height 12
drag, startPoint x: 681, startPoint y: 118, endPoint x: 625, endPoint y: 117, distance: 56.0
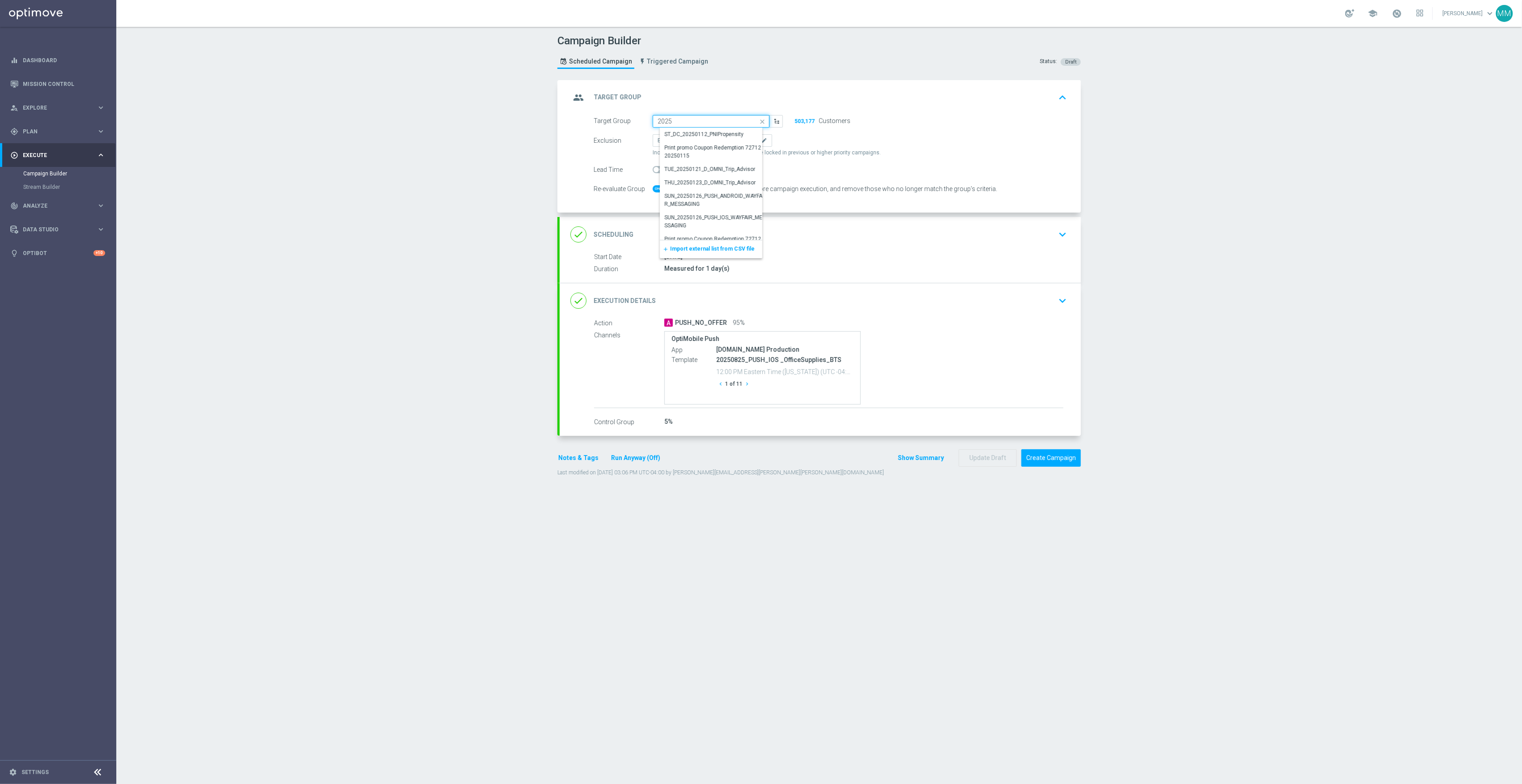
click at [625, 117] on div "Target Group 2025 20250903_PUSH_ IOS_OfficeSupplies_BTS close Show Selected 0 o…" at bounding box center [688, 121] width 203 height 12
type input "20250903_PUSH_ IOS_OfficeSupplies_BTS"
click at [713, 117] on input "20250903_PUSH_ IOS_OfficeSupplies_BTS" at bounding box center [711, 121] width 117 height 12
paste input "20250825_PUSH_IOS _OfficeSupplies_BTS"
drag, startPoint x: 707, startPoint y: 120, endPoint x: 624, endPoint y: 119, distance: 83.0
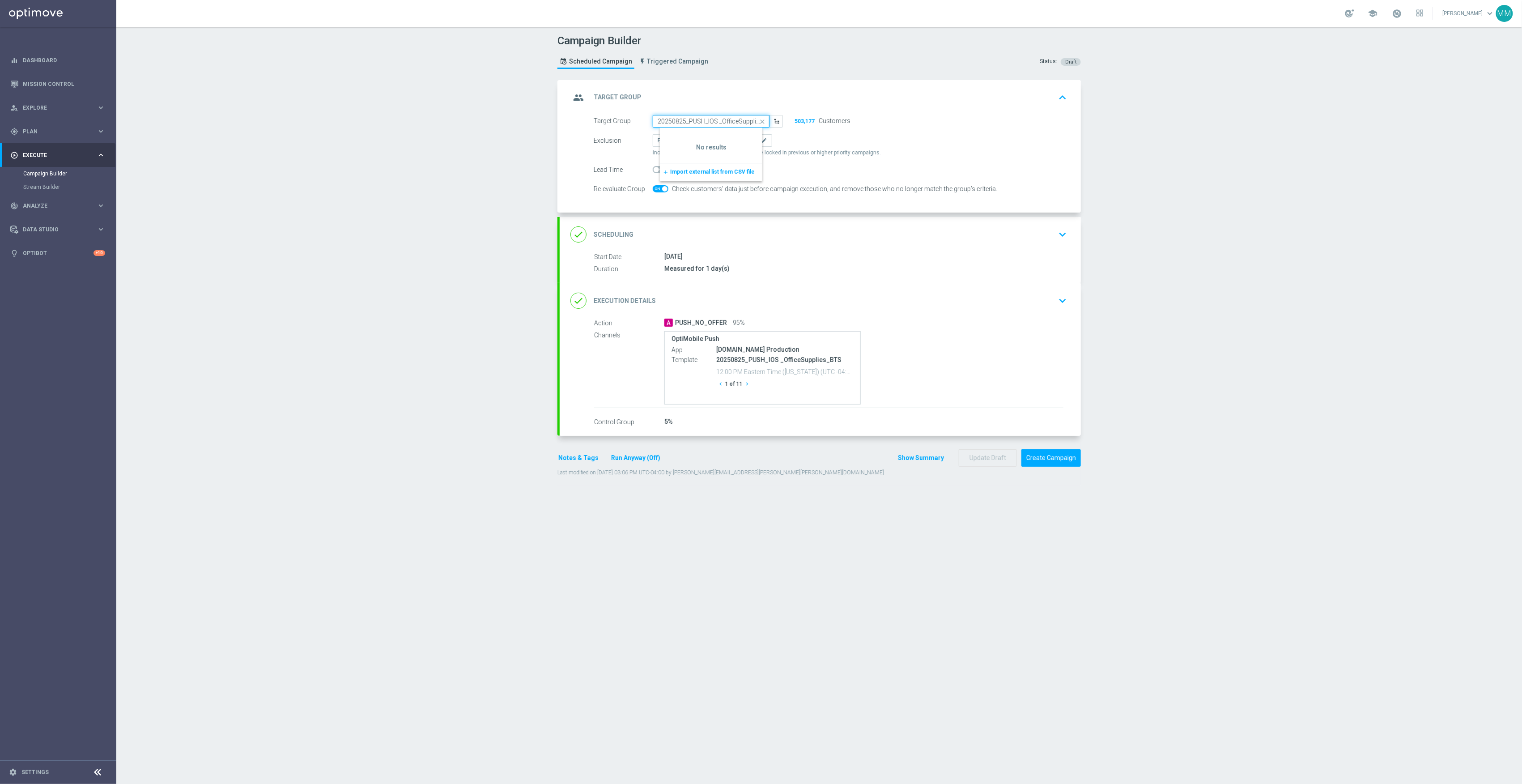
click at [624, 119] on div "Target Group 20250825_PUSH_IOS _OfficeSupplies_BTS 20250903_PUSH_ IOS_OfficeSup…" at bounding box center [688, 121] width 203 height 12
type input "20250903_PUSH_ IOS_OfficeSupplies_BTS"
click at [715, 124] on input "20250903_PUSH_ IOS_OfficeSupplies_BTS" at bounding box center [711, 121] width 117 height 12
paste input "20250825_PUSH_IOS _OfficeSupplies_BTS"
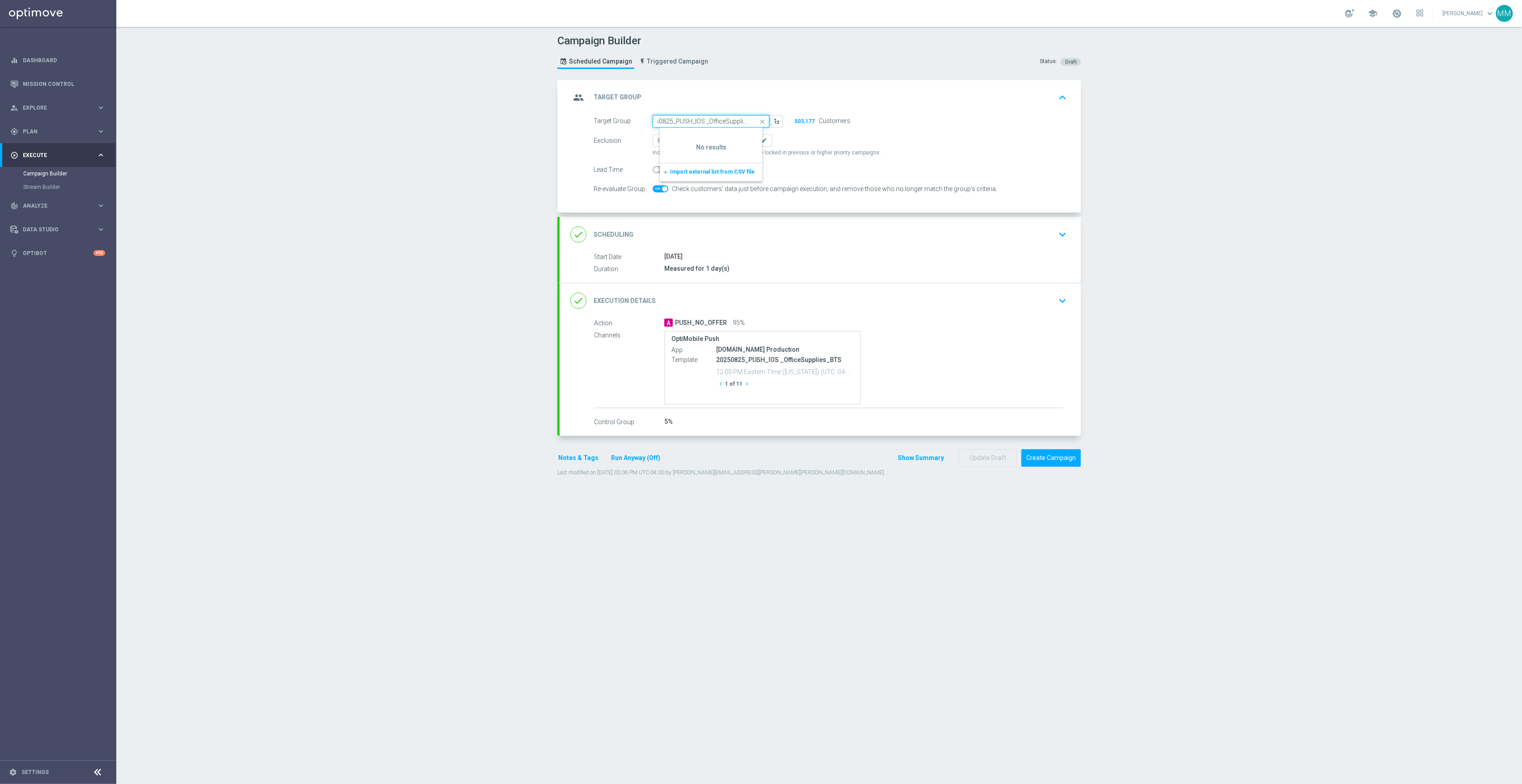
type input "20250825_PUSH_IOS _OfficeSupplies_BTS"
click at [732, 119] on input "20250825_PUSH_IOS _OfficeSupplies_BTS" at bounding box center [711, 121] width 117 height 12
paste input "20250825_PUSH_IOS _OfficeSupplies_BTS"
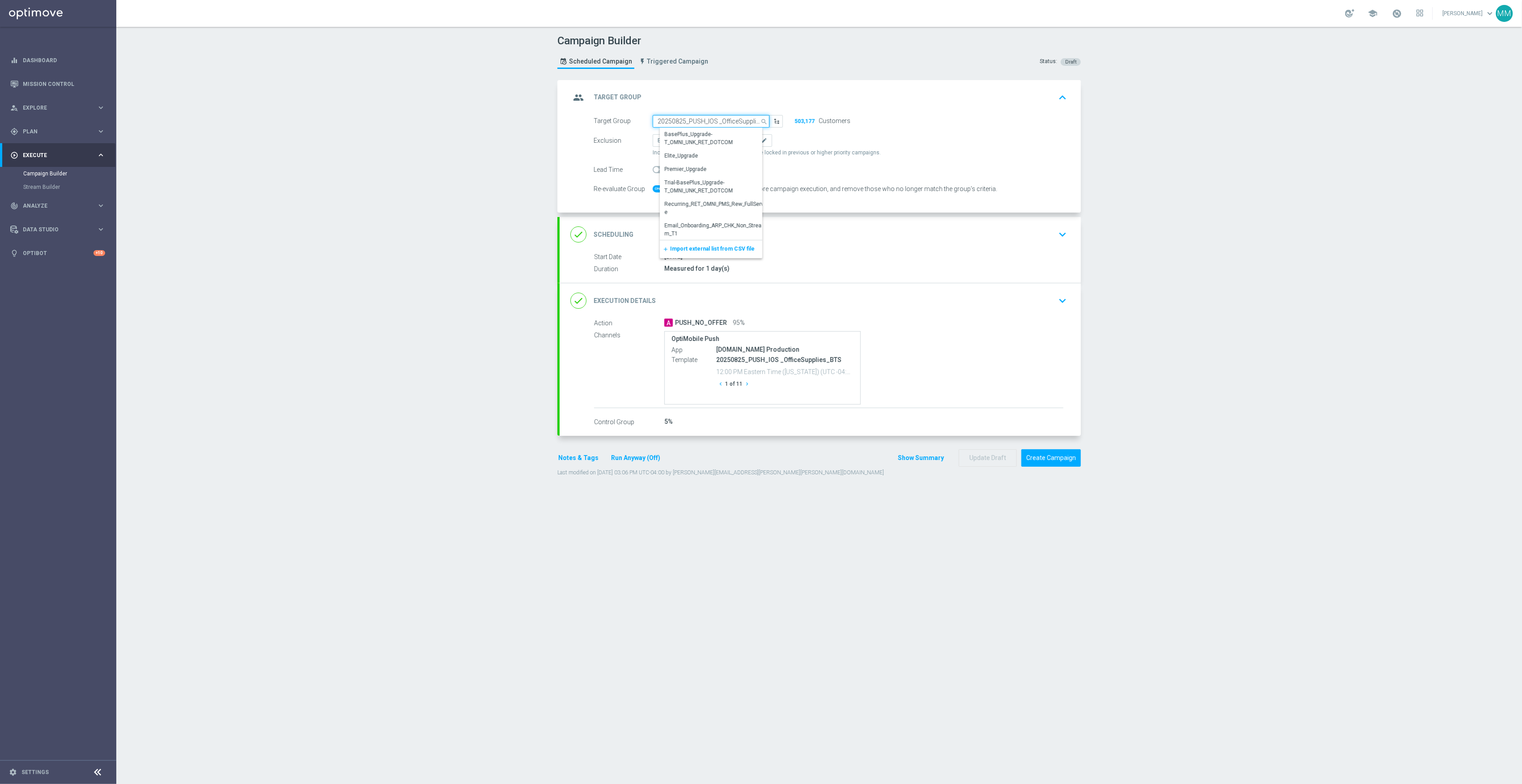
scroll to position [0, 13]
click at [688, 117] on input "20250825_PUSH_IOS _OfficeSupplies_BTS" at bounding box center [711, 121] width 117 height 12
click at [1175, 131] on div "Campaign Builder Scheduled Campaign Triggered Campaign Status: Draft group Targ…" at bounding box center [819, 405] width 1406 height 757
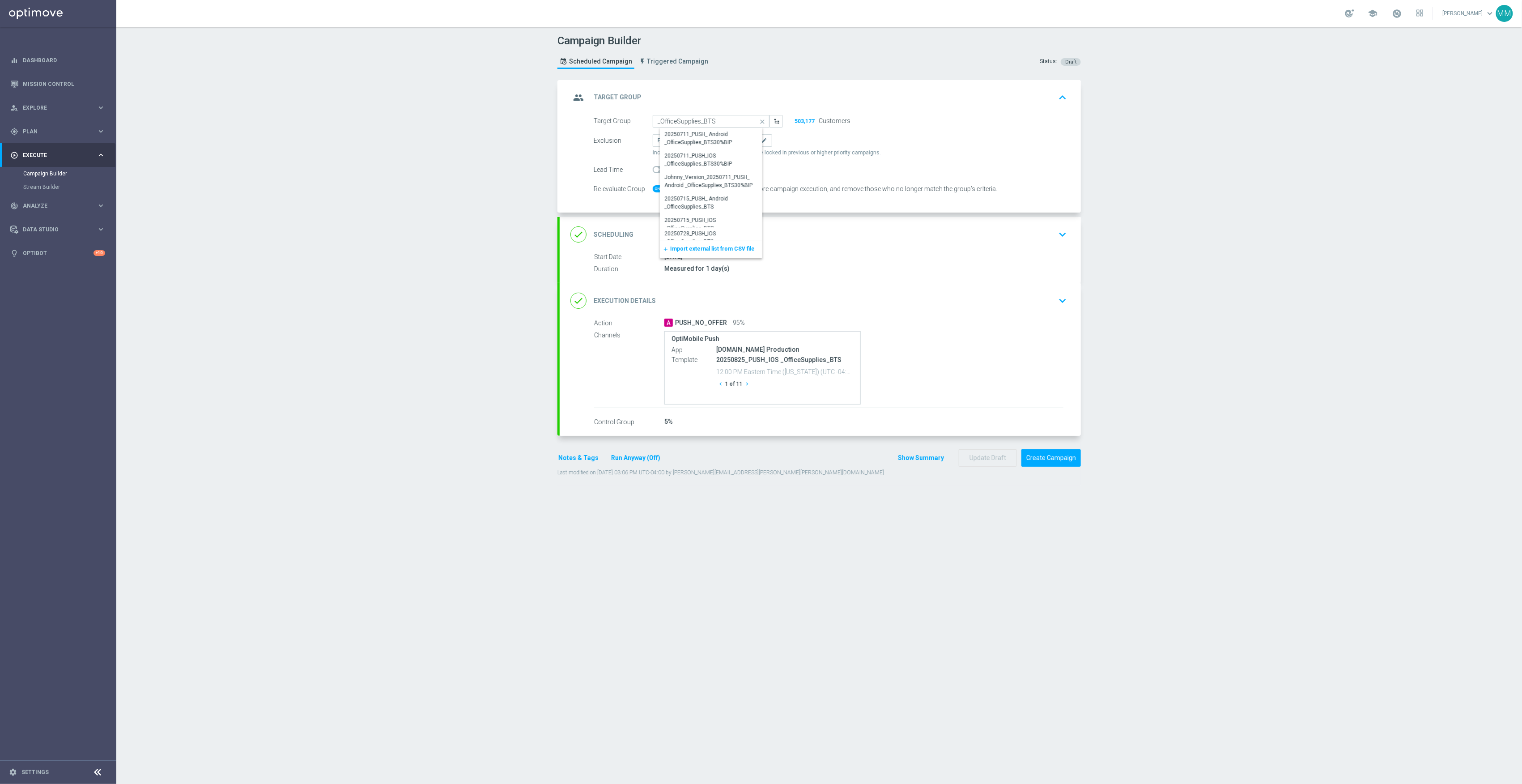
type input "20250903_PUSH_ IOS_OfficeSupplies_BTS"
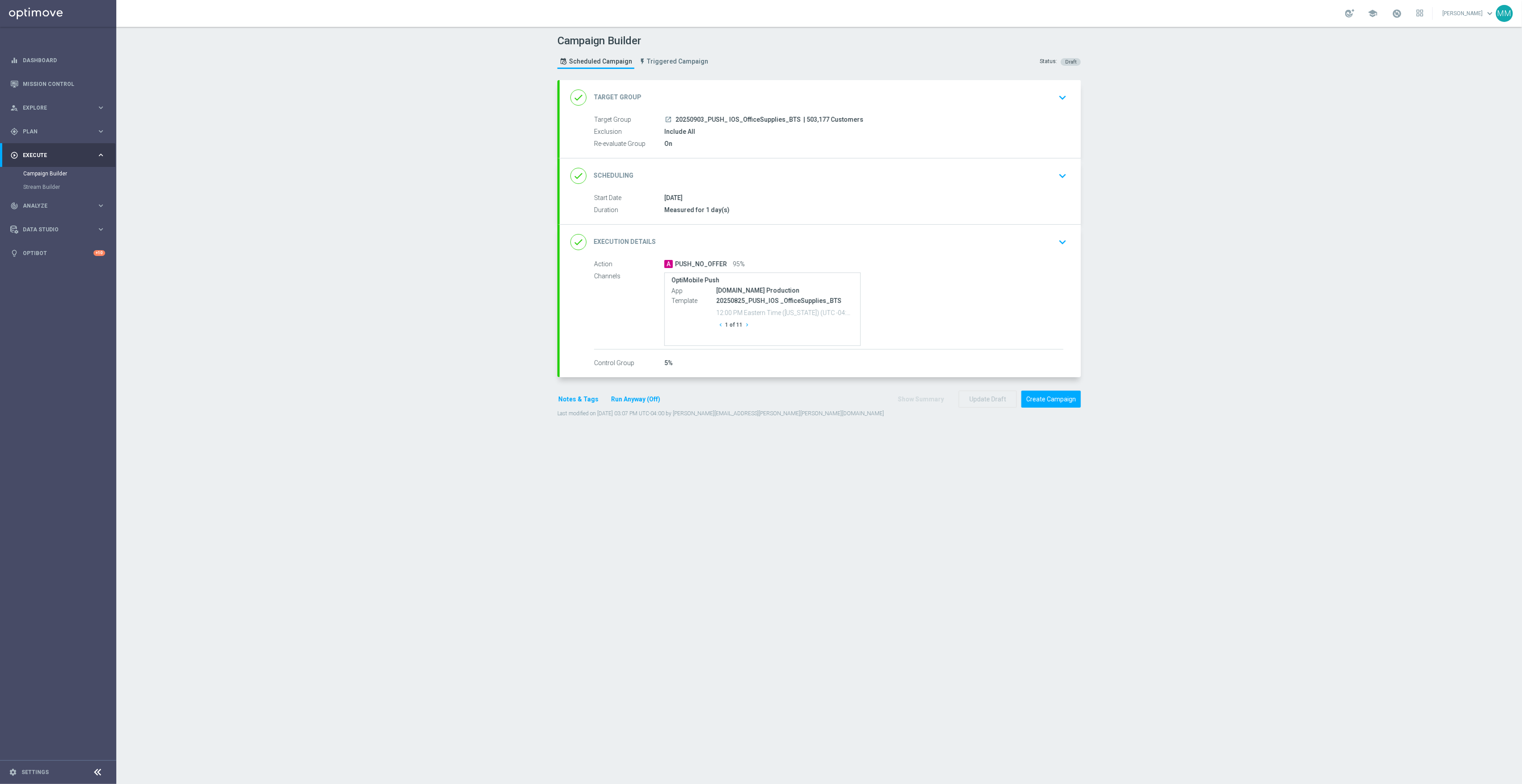
click at [950, 255] on div "done Execution Details keyboard_arrow_down" at bounding box center [820, 242] width 521 height 35
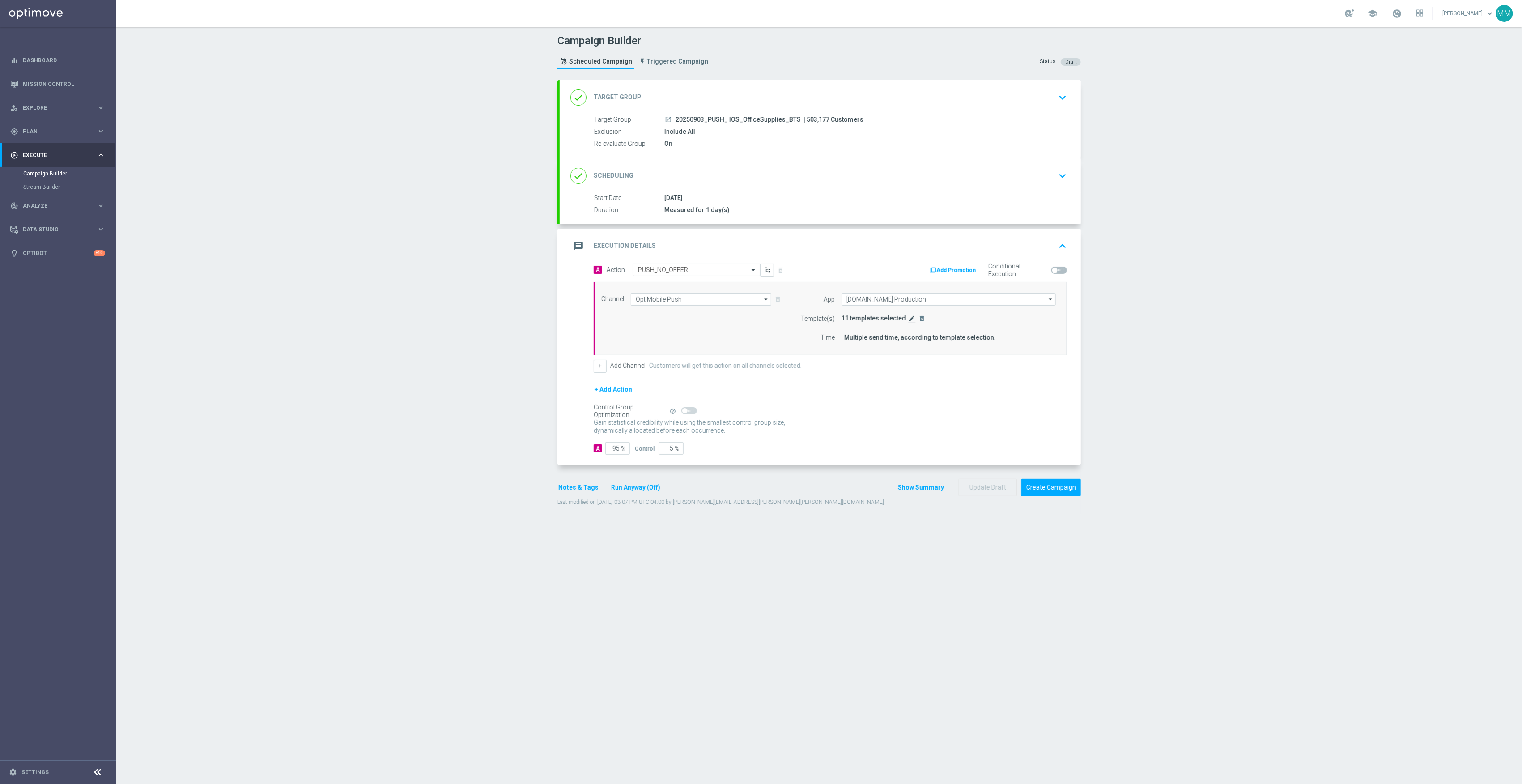
click at [909, 319] on icon "edit" at bounding box center [912, 318] width 7 height 7
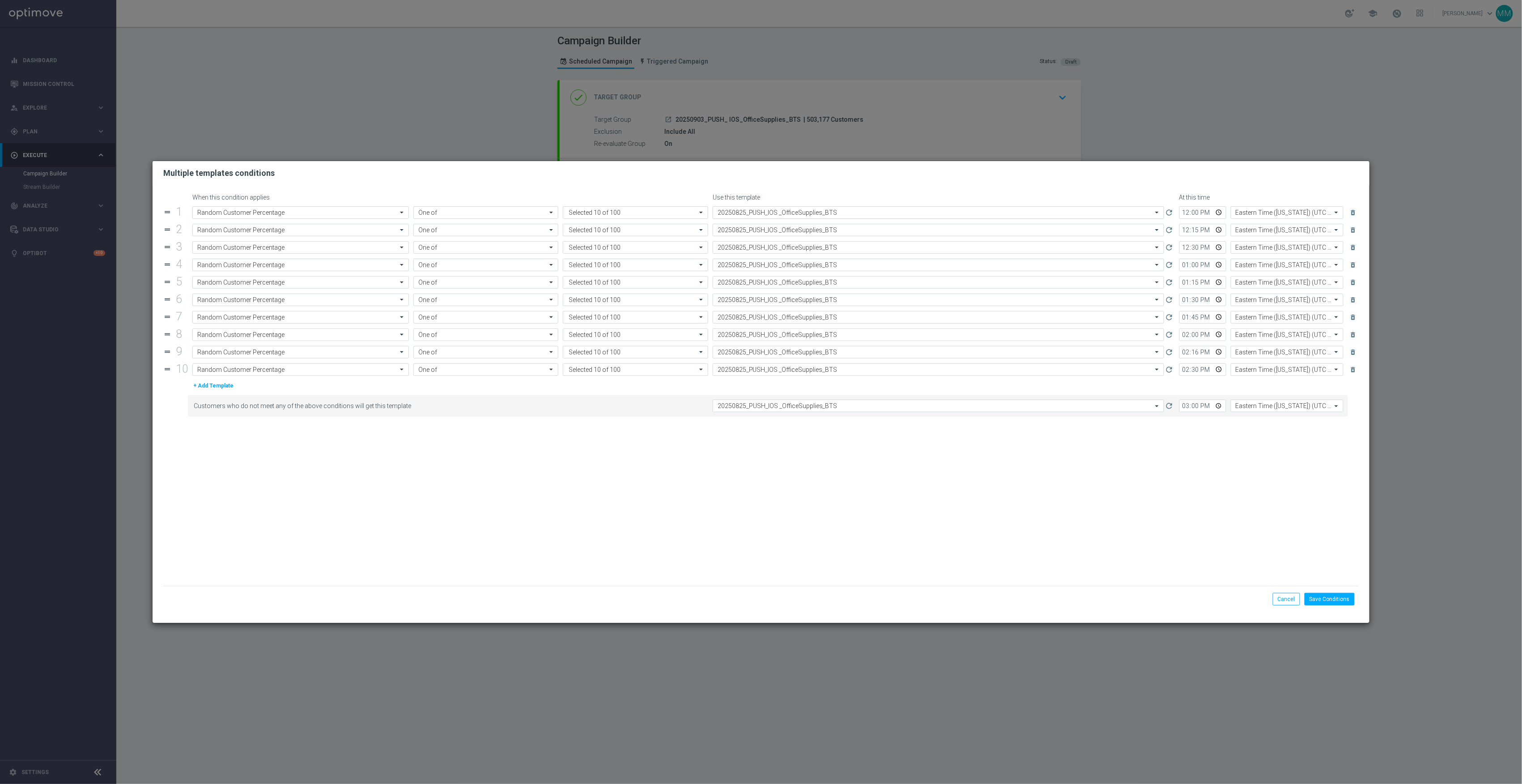
click at [811, 208] on div "Select template 20250825_PUSH_IOS _OfficeSupplies_BTS" at bounding box center [938, 213] width 451 height 12
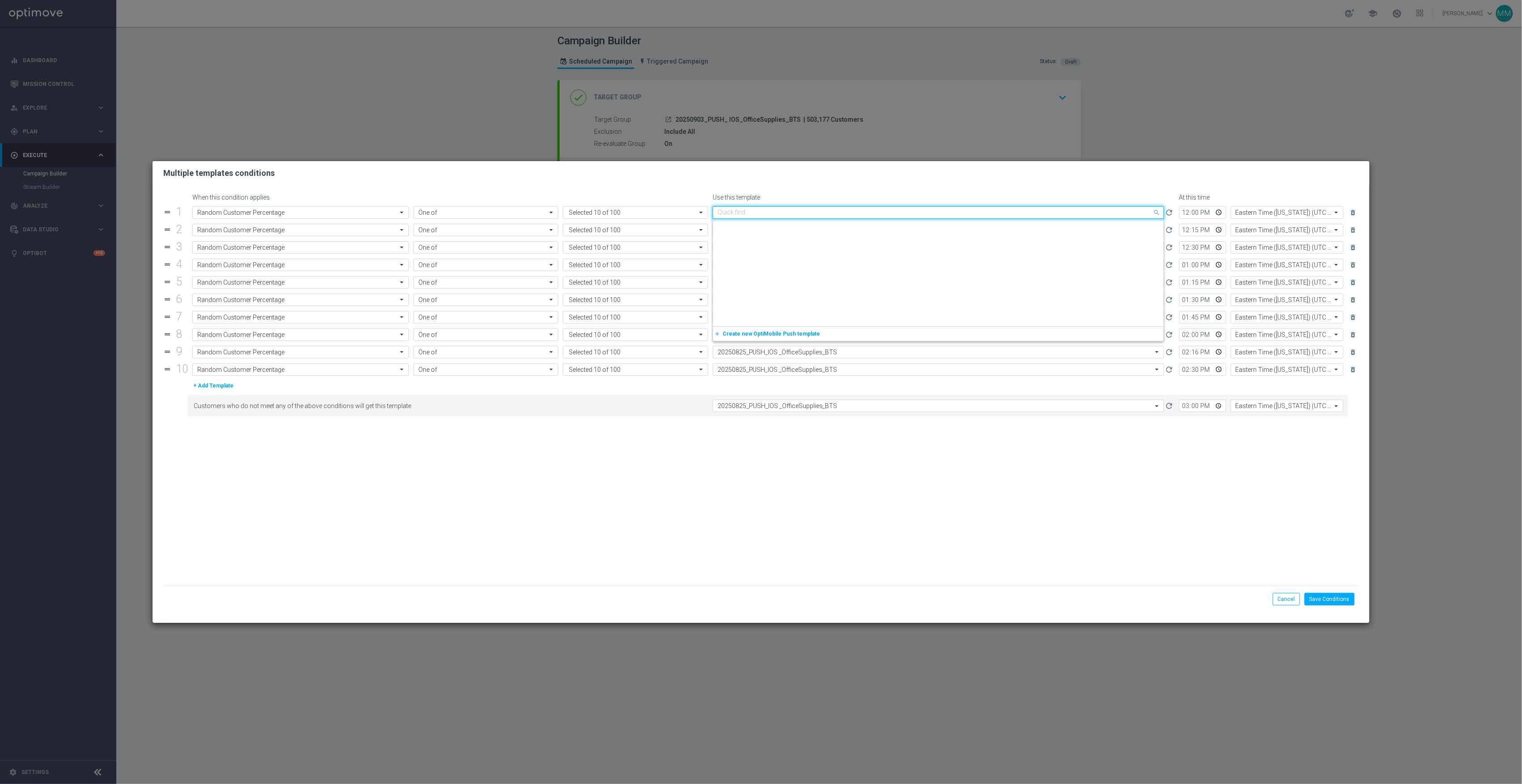
paste input "20250903"
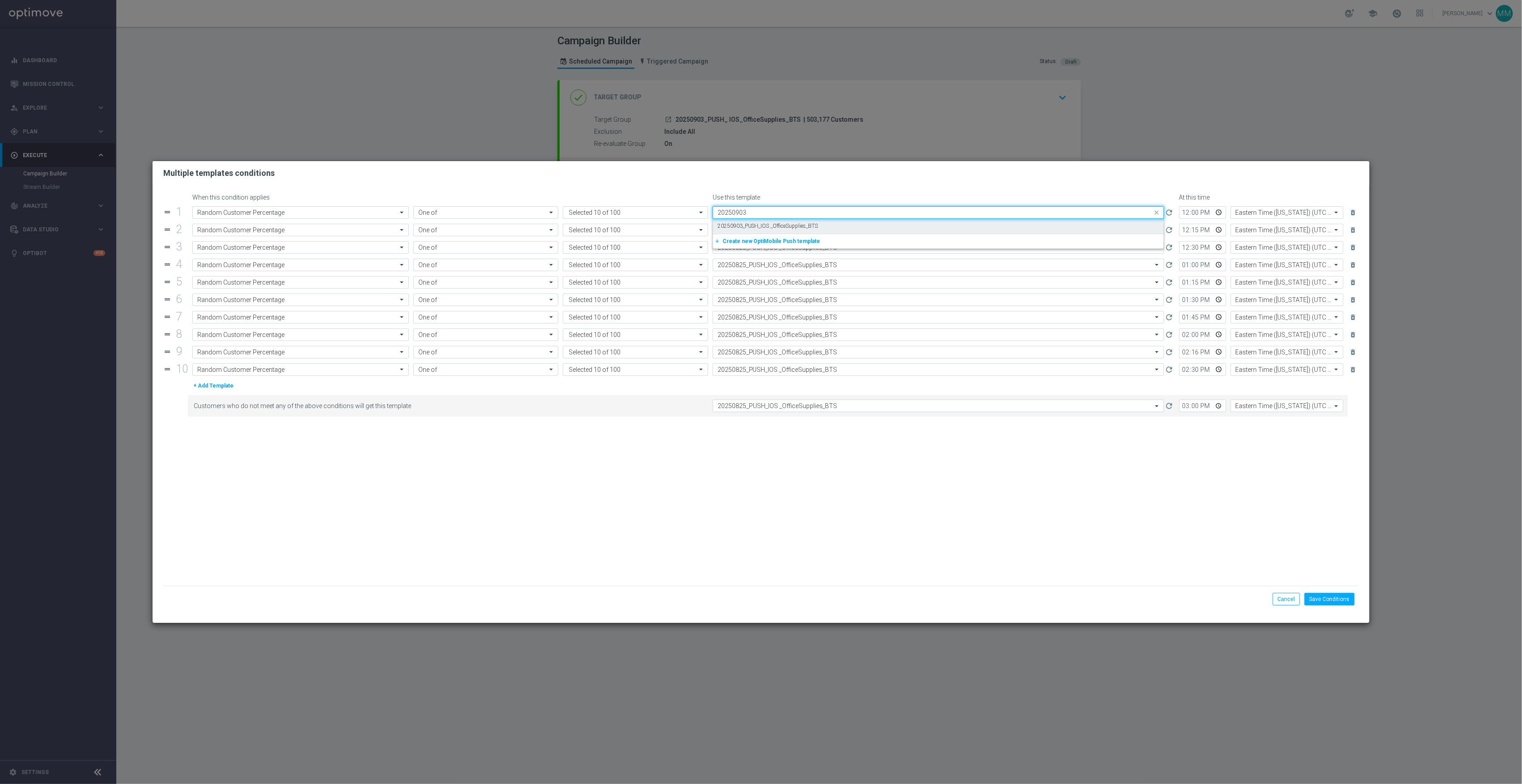
click at [795, 226] on label "20250903_PUSH_IOS _OfficeSupplies_BTS" at bounding box center [768, 226] width 100 height 8
type input "20250903"
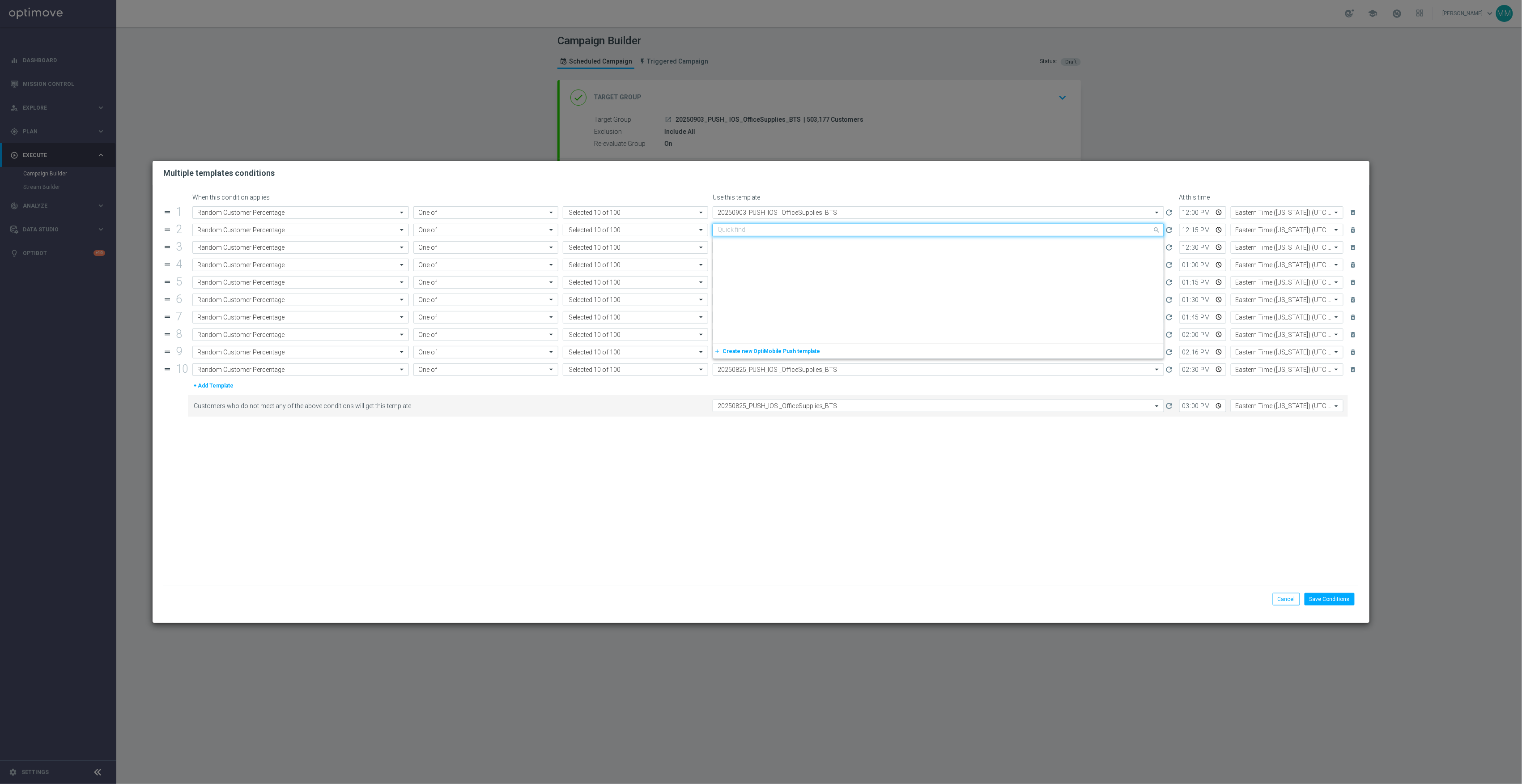
click at [795, 231] on input "text" at bounding box center [929, 230] width 424 height 8
paste input "20250903"
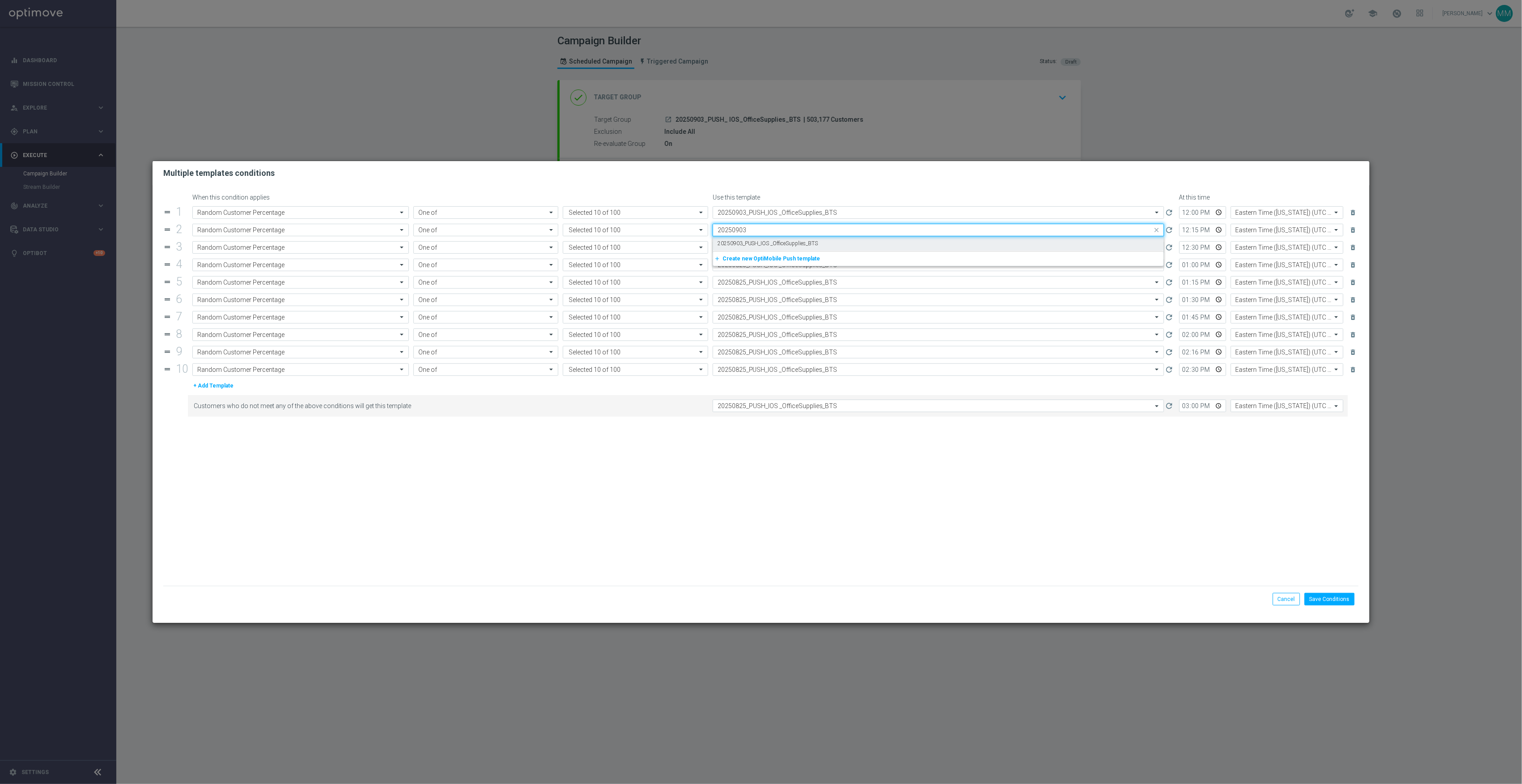
scroll to position [0, 0]
drag, startPoint x: 797, startPoint y: 240, endPoint x: 800, endPoint y: 252, distance: 12.4
click at [797, 241] on label "20250903_PUSH_IOS _OfficeSupplies_BTS" at bounding box center [768, 243] width 100 height 8
type input "20250903"
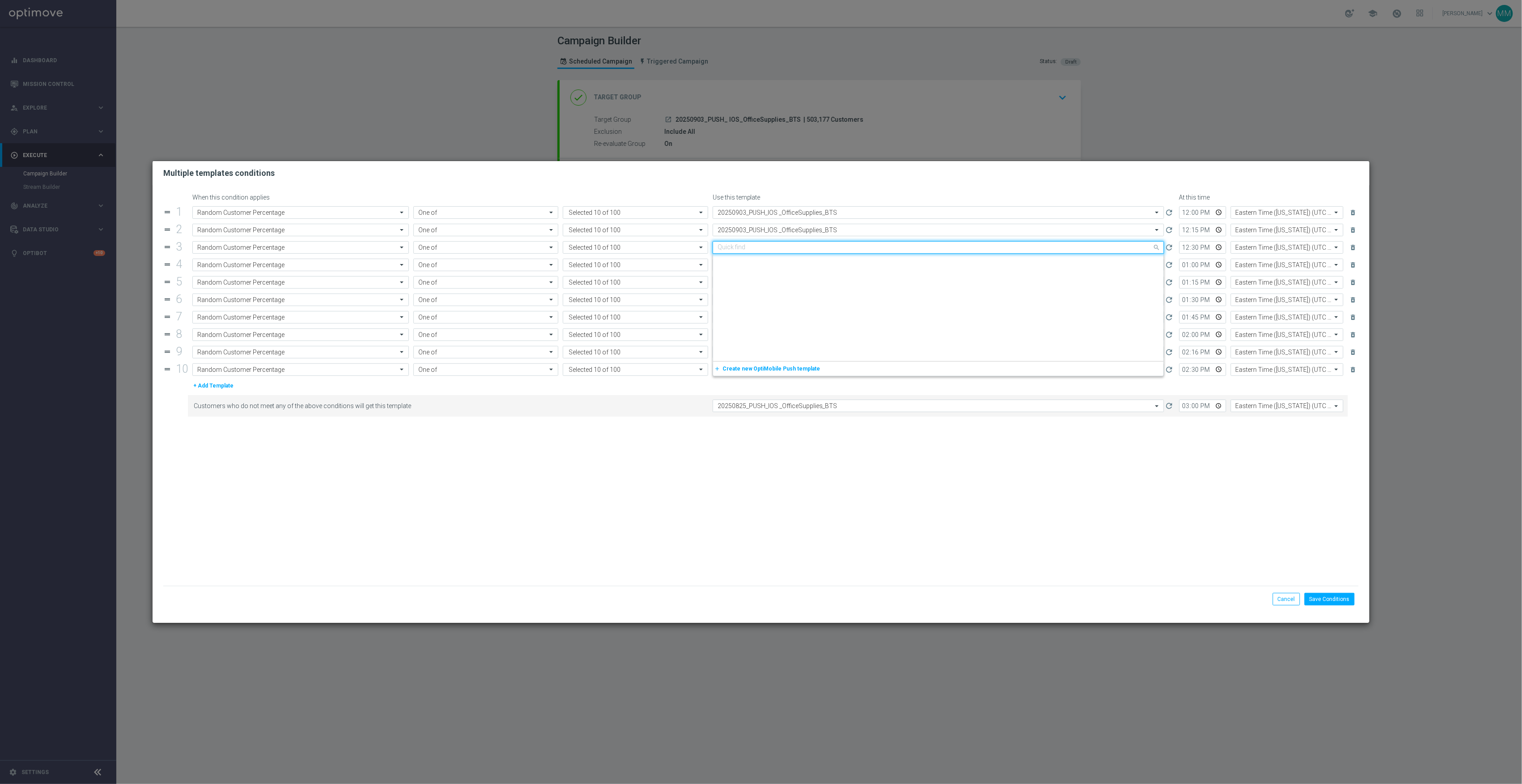
click at [800, 252] on div "Quick find 20250825_PUSH_IOS _OfficeSupplies_BTS" at bounding box center [938, 248] width 451 height 12
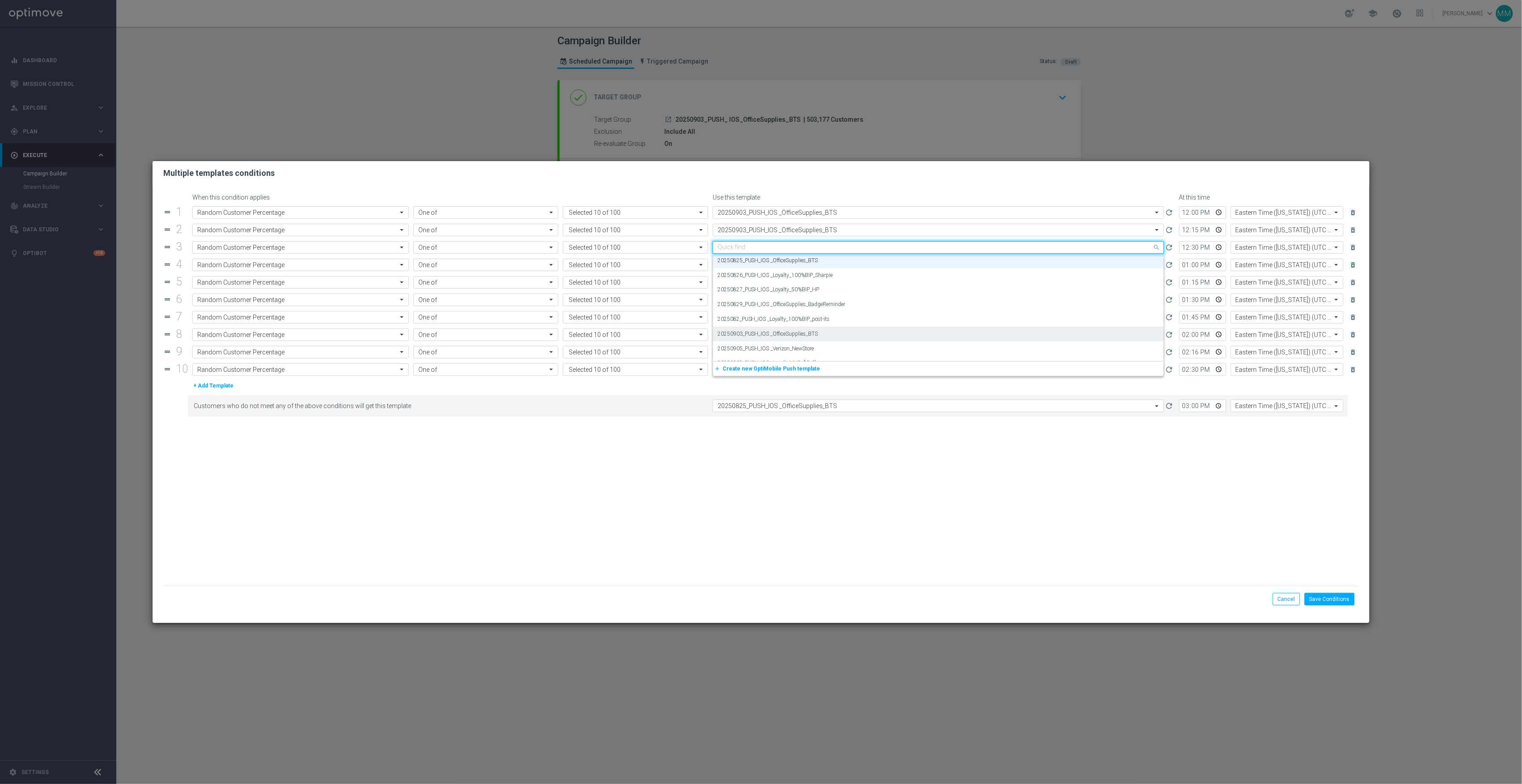
paste input "20250903"
drag, startPoint x: 802, startPoint y: 261, endPoint x: 802, endPoint y: 269, distance: 8.0
click at [802, 261] on label "20250903_PUSH_IOS _OfficeSupplies_BTS" at bounding box center [768, 261] width 100 height 8
type input "20250903"
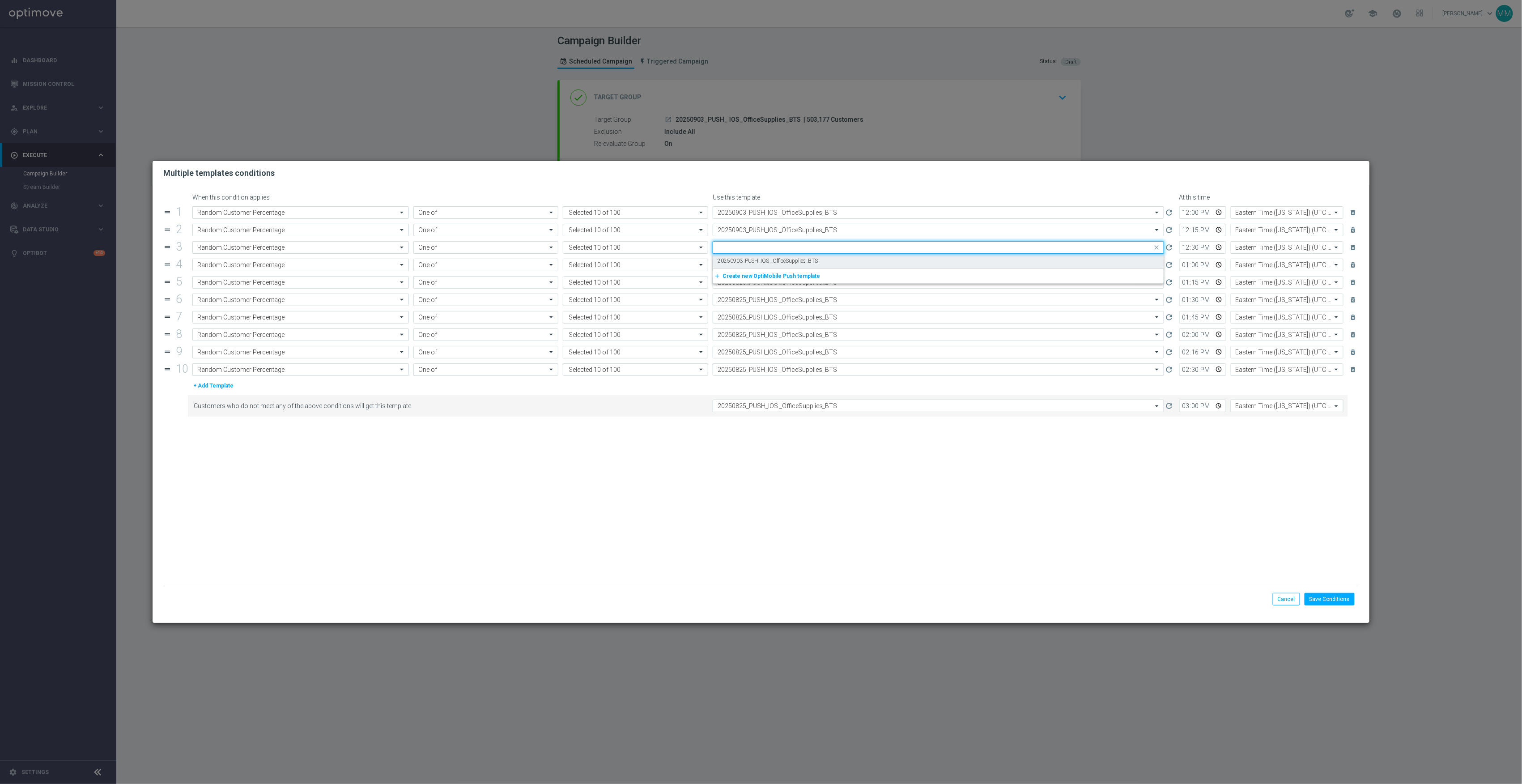
click at [802, 269] on input "text" at bounding box center [929, 265] width 424 height 8
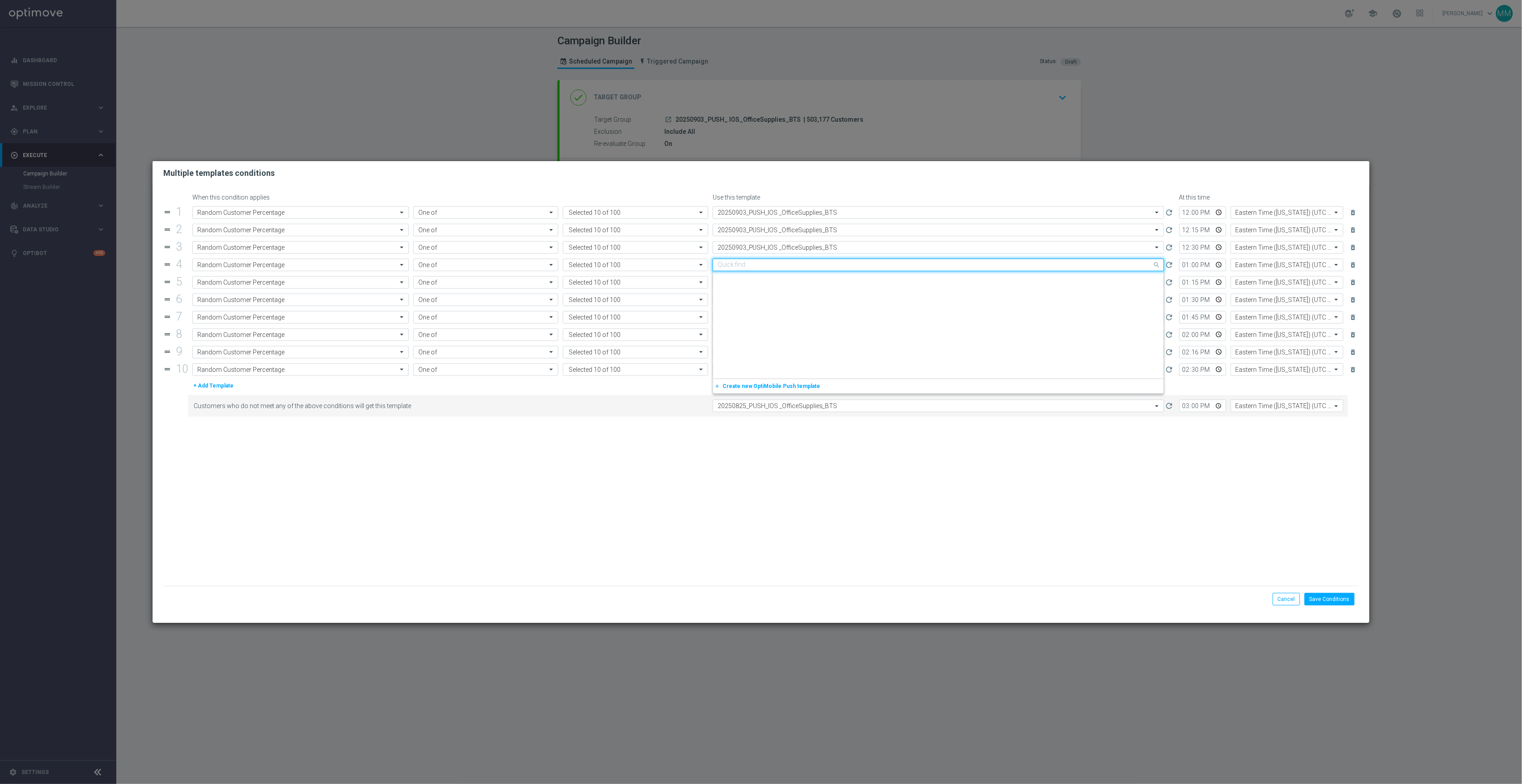
scroll to position [886, 0]
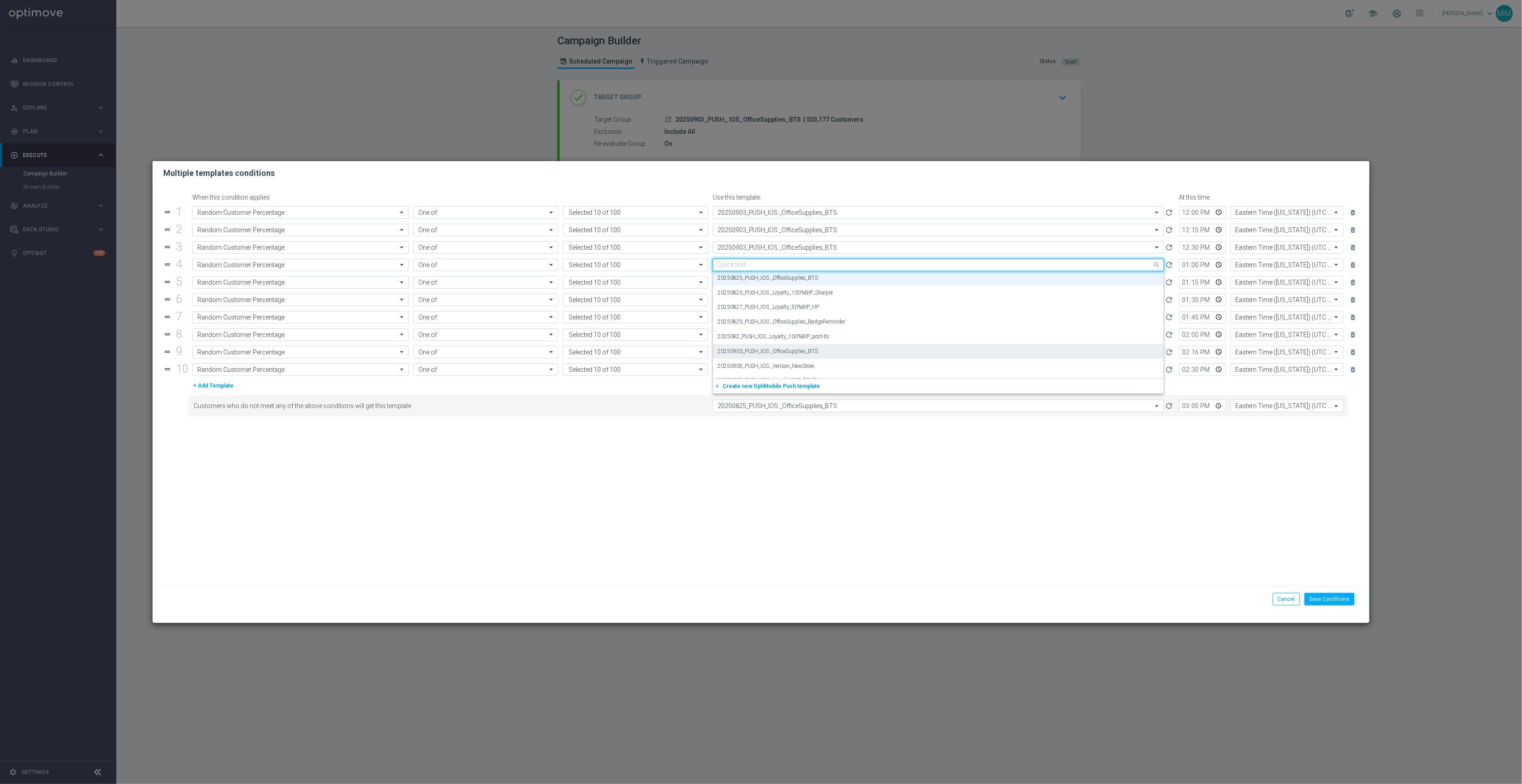
paste input "20250903"
click at [805, 280] on label "20250903_PUSH_IOS _OfficeSupplies_BTS" at bounding box center [768, 278] width 100 height 8
type input "20250903"
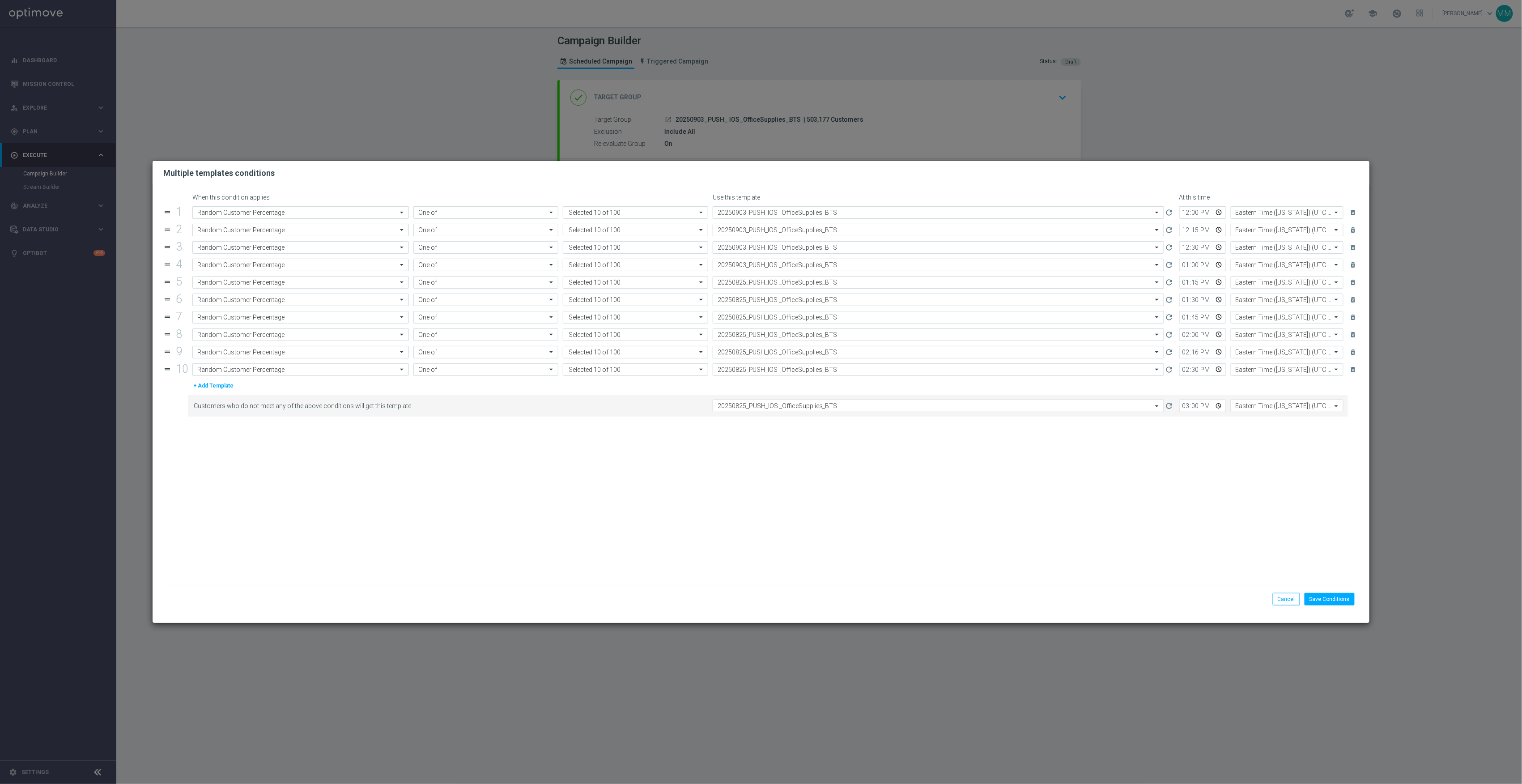
click at [806, 286] on input "text" at bounding box center [929, 282] width 424 height 8
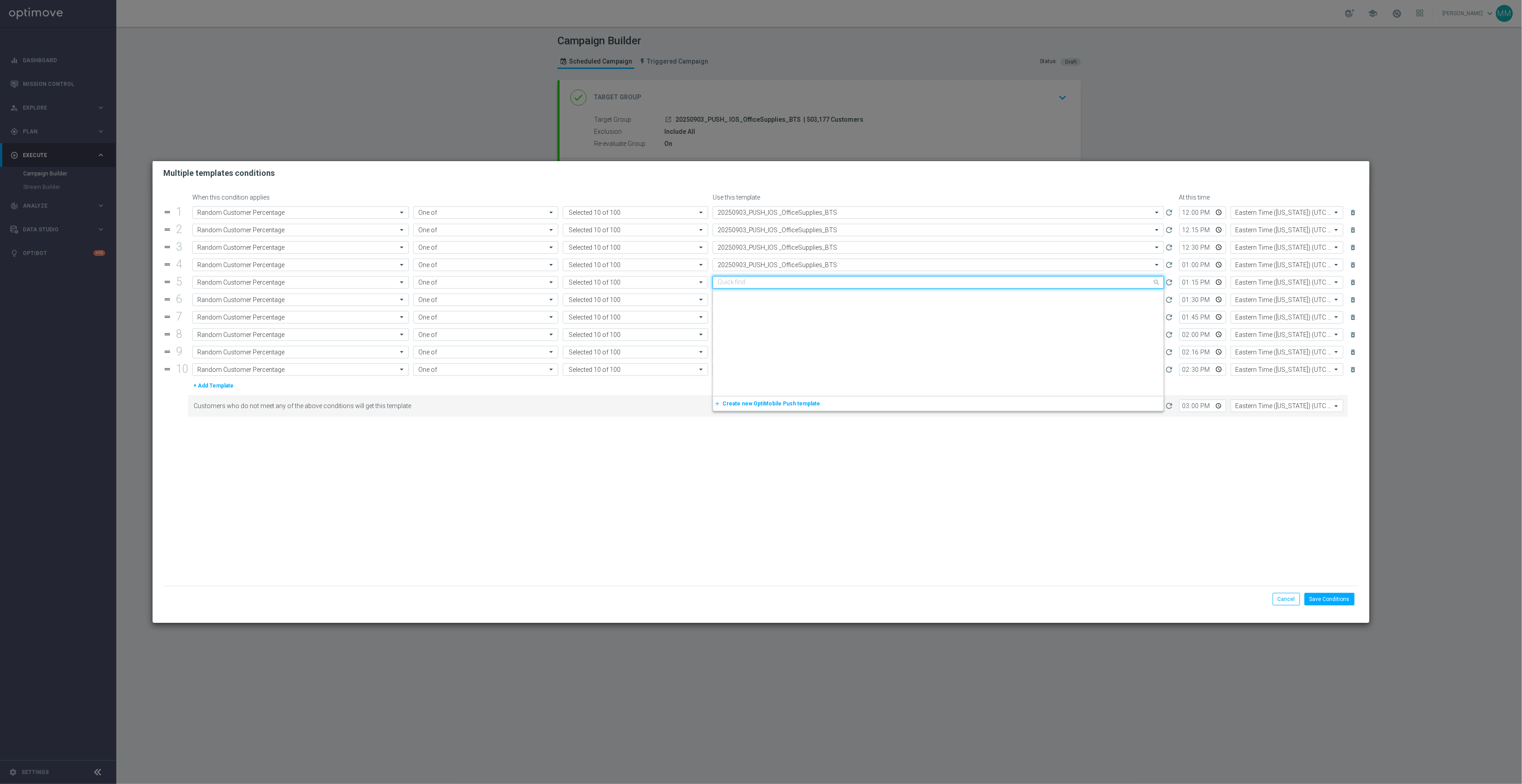
paste input "20250903"
click at [806, 294] on label "20250903_PUSH_IOS _OfficeSupplies_BTS" at bounding box center [768, 296] width 100 height 8
type input "20250903"
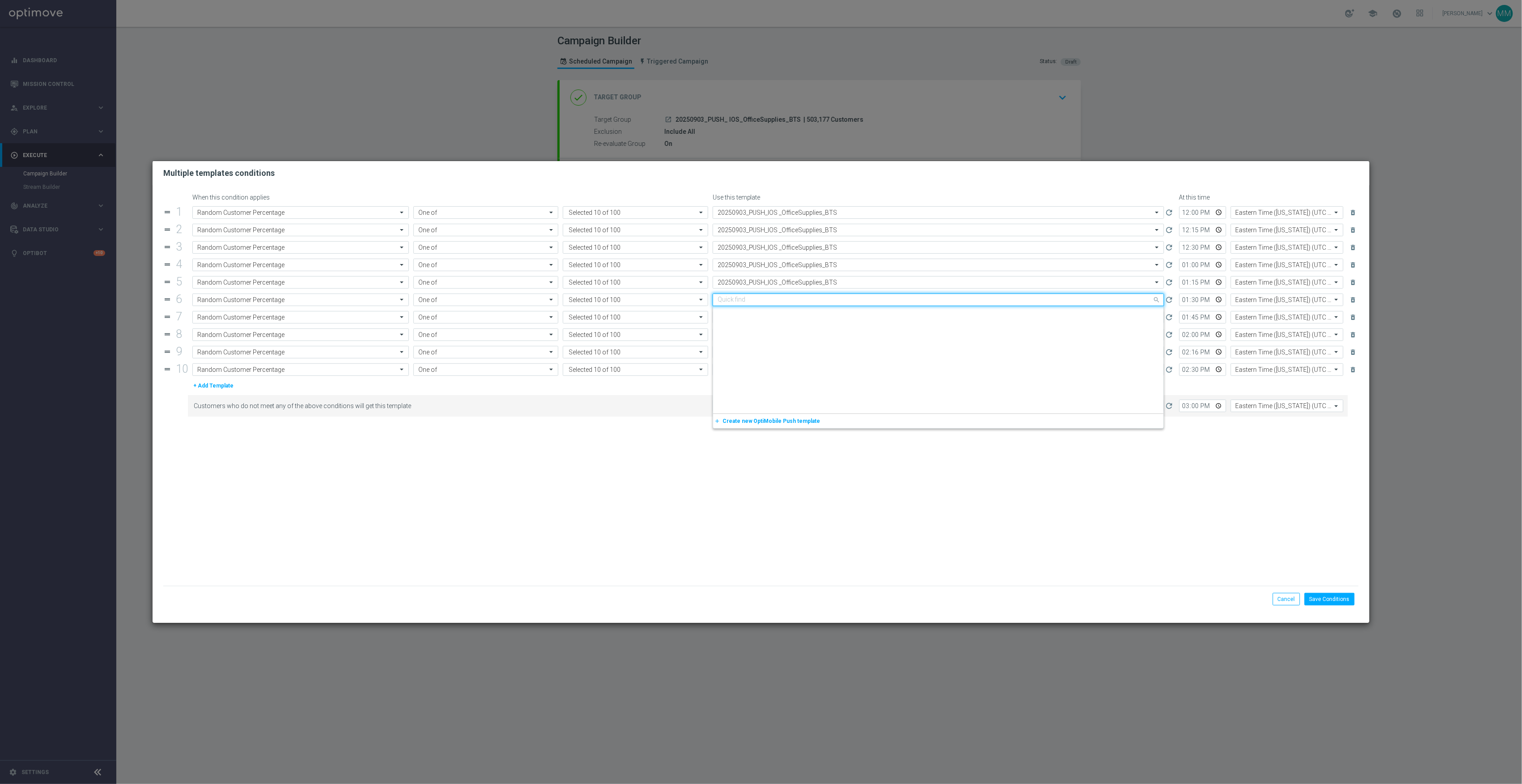
click at [806, 298] on input "text" at bounding box center [929, 300] width 424 height 8
paste input "20250903"
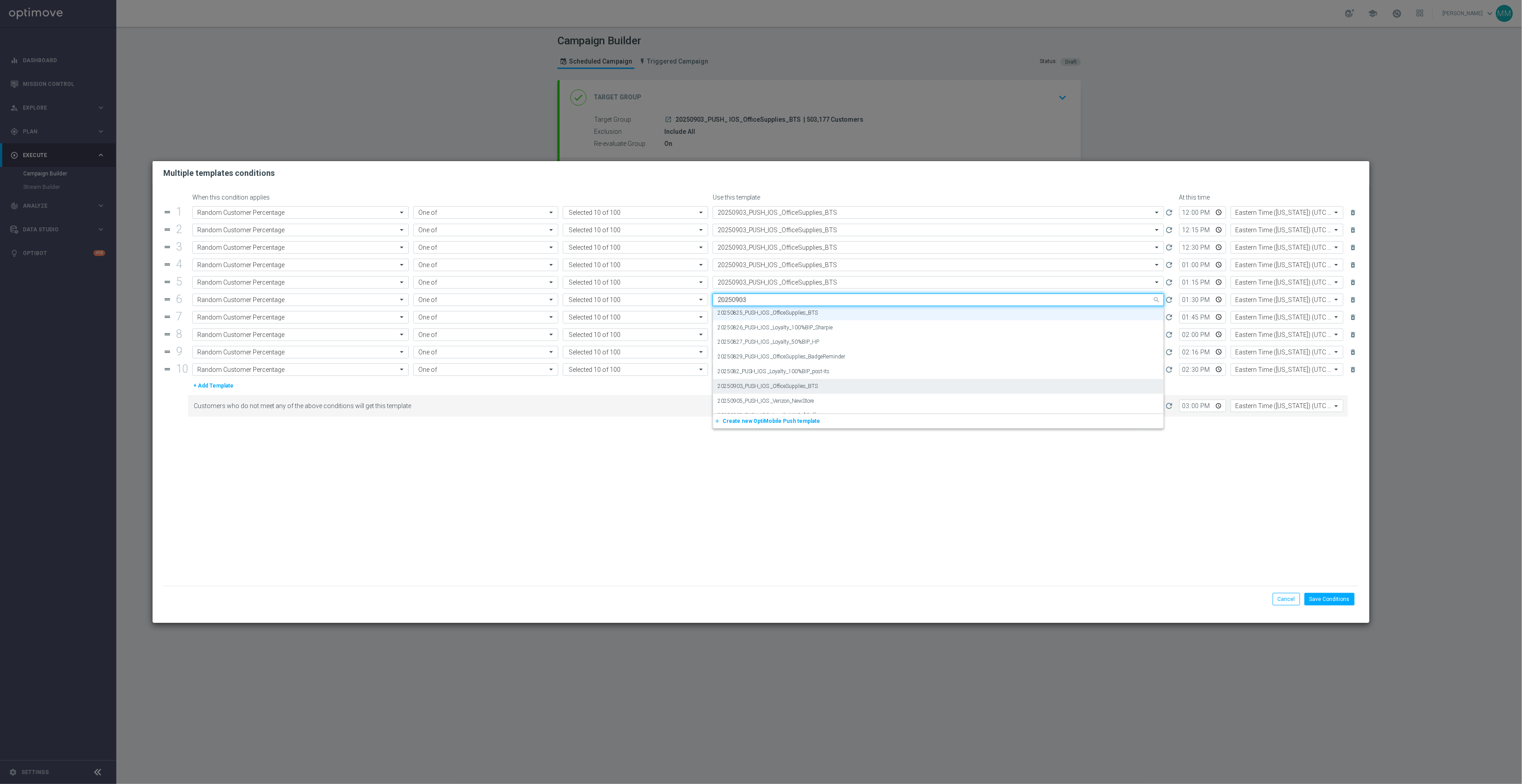
scroll to position [0, 0]
drag, startPoint x: 803, startPoint y: 307, endPoint x: 802, endPoint y: 312, distance: 5.1
click at [803, 308] on div "20250903_PUSH_IOS _OfficeSupplies_BTS" at bounding box center [938, 313] width 442 height 14
type input "20250903"
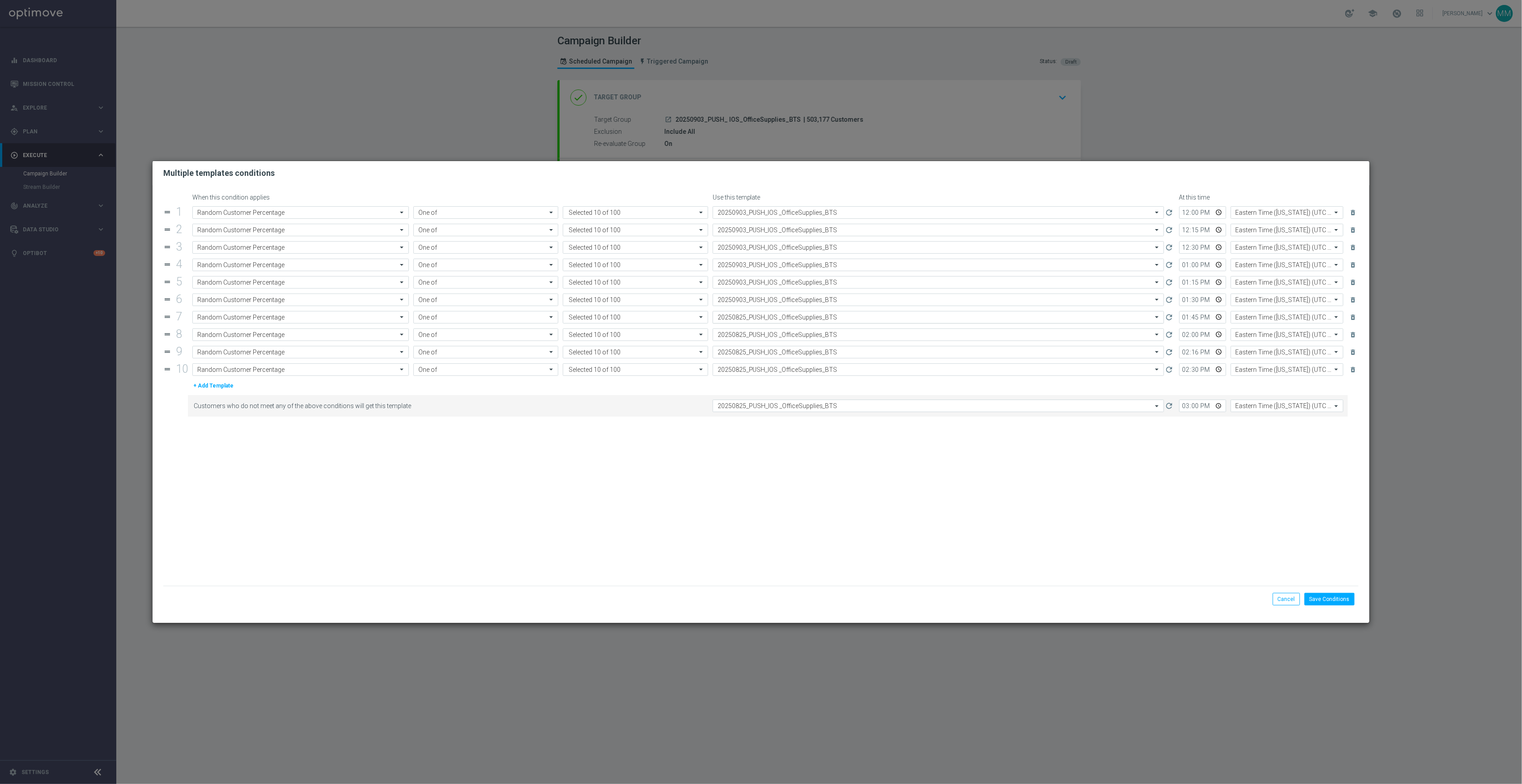
click at [801, 315] on input "text" at bounding box center [929, 317] width 424 height 8
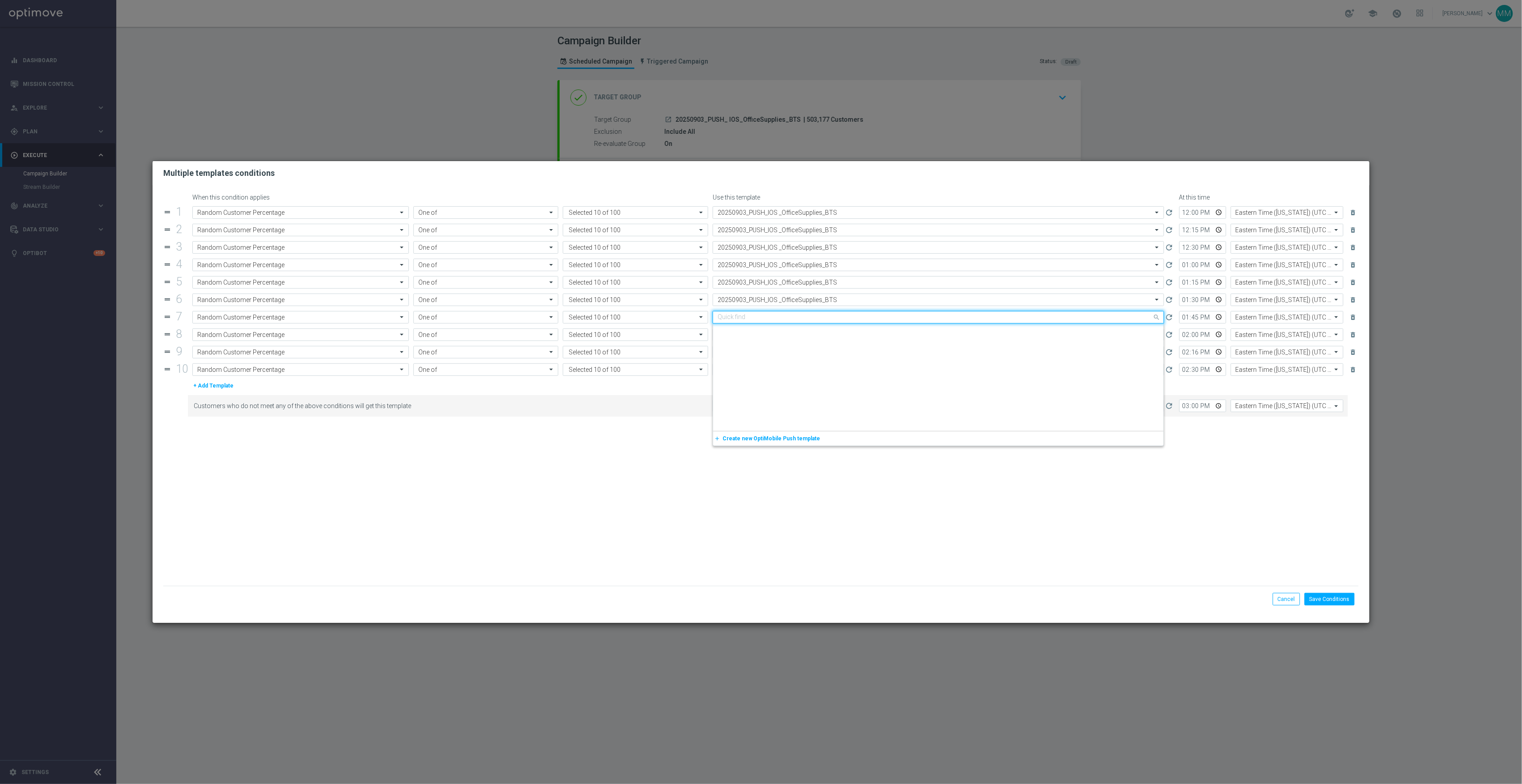
paste input "20250903"
click at [801, 334] on label "20250903_PUSH_IOS _OfficeSupplies_BTS" at bounding box center [768, 331] width 100 height 8
type input "20250903"
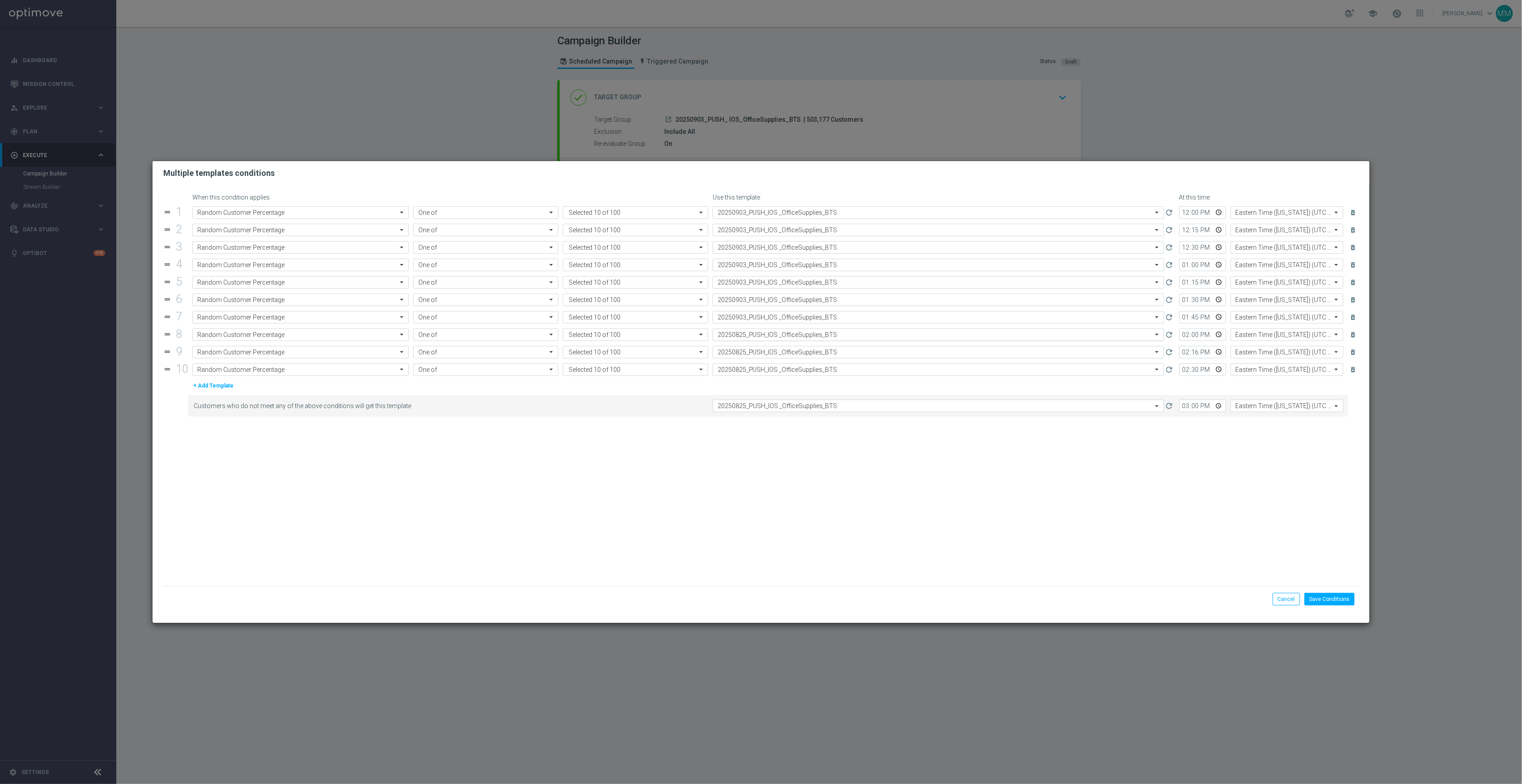
click at [801, 337] on input "text" at bounding box center [929, 334] width 424 height 8
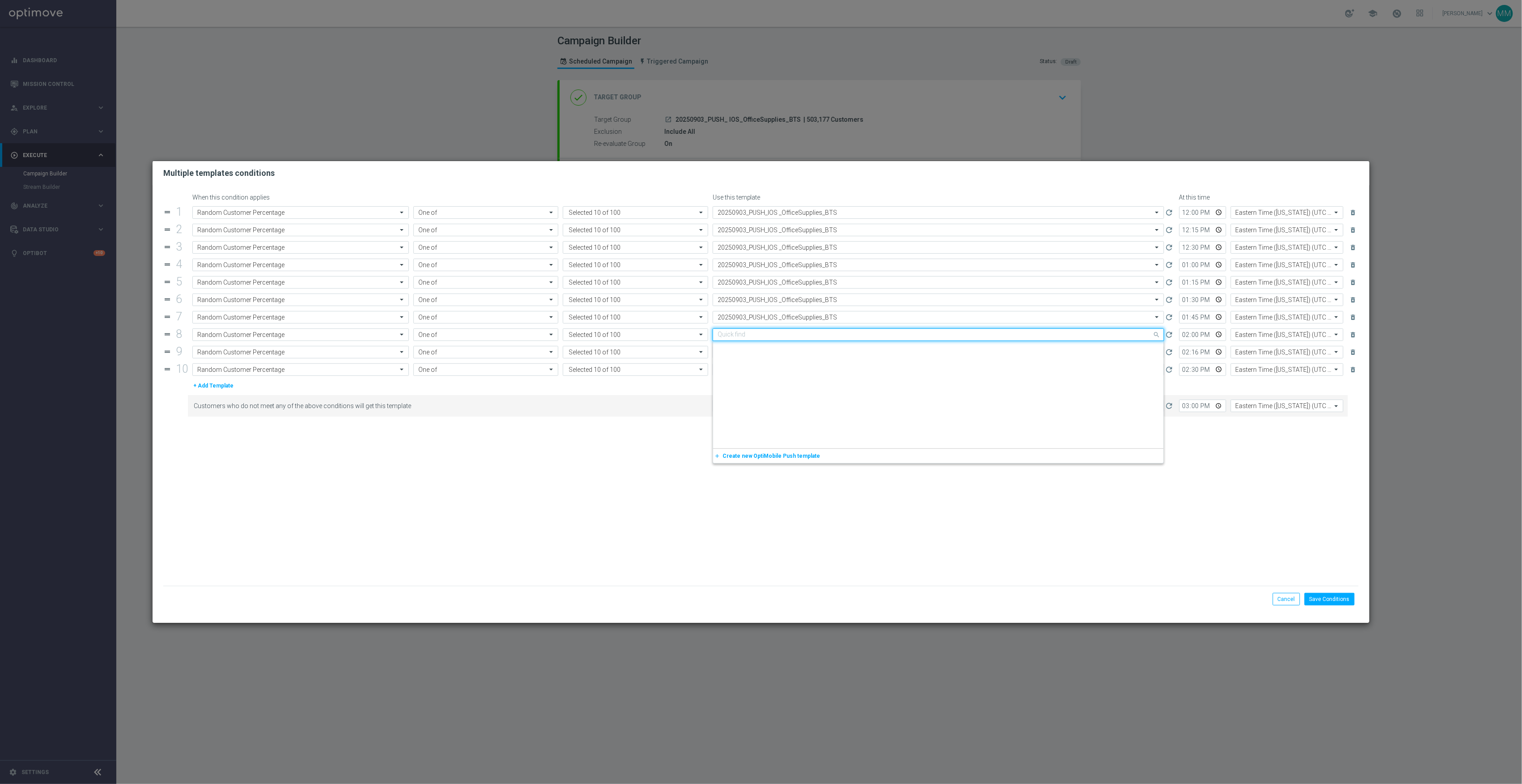
paste input "20250903"
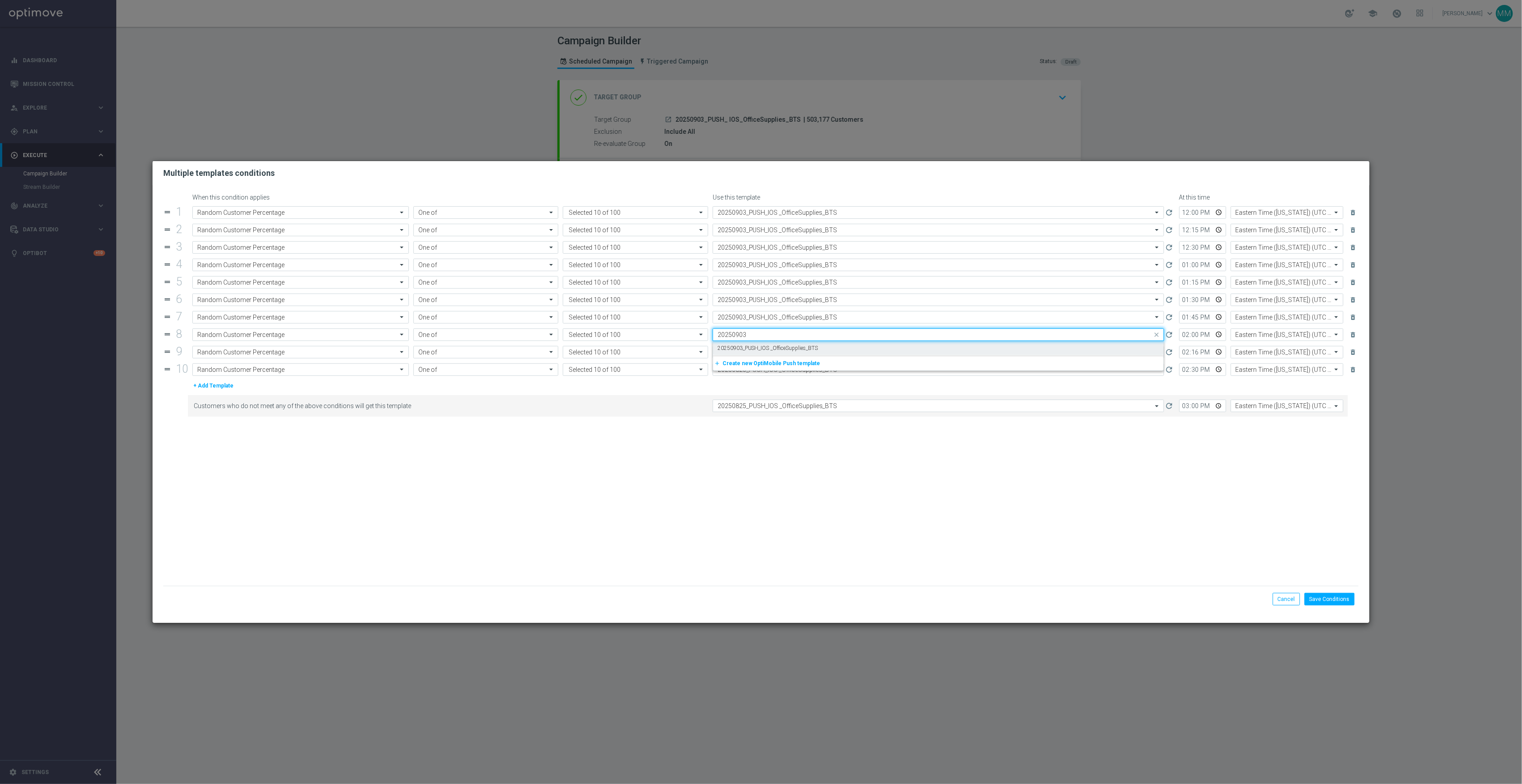
drag, startPoint x: 798, startPoint y: 346, endPoint x: 798, endPoint y: 354, distance: 8.0
click at [798, 347] on label "20250903_PUSH_IOS _OfficeSupplies_BTS" at bounding box center [768, 348] width 100 height 8
type input "20250903"
click at [798, 355] on input "text" at bounding box center [929, 352] width 424 height 8
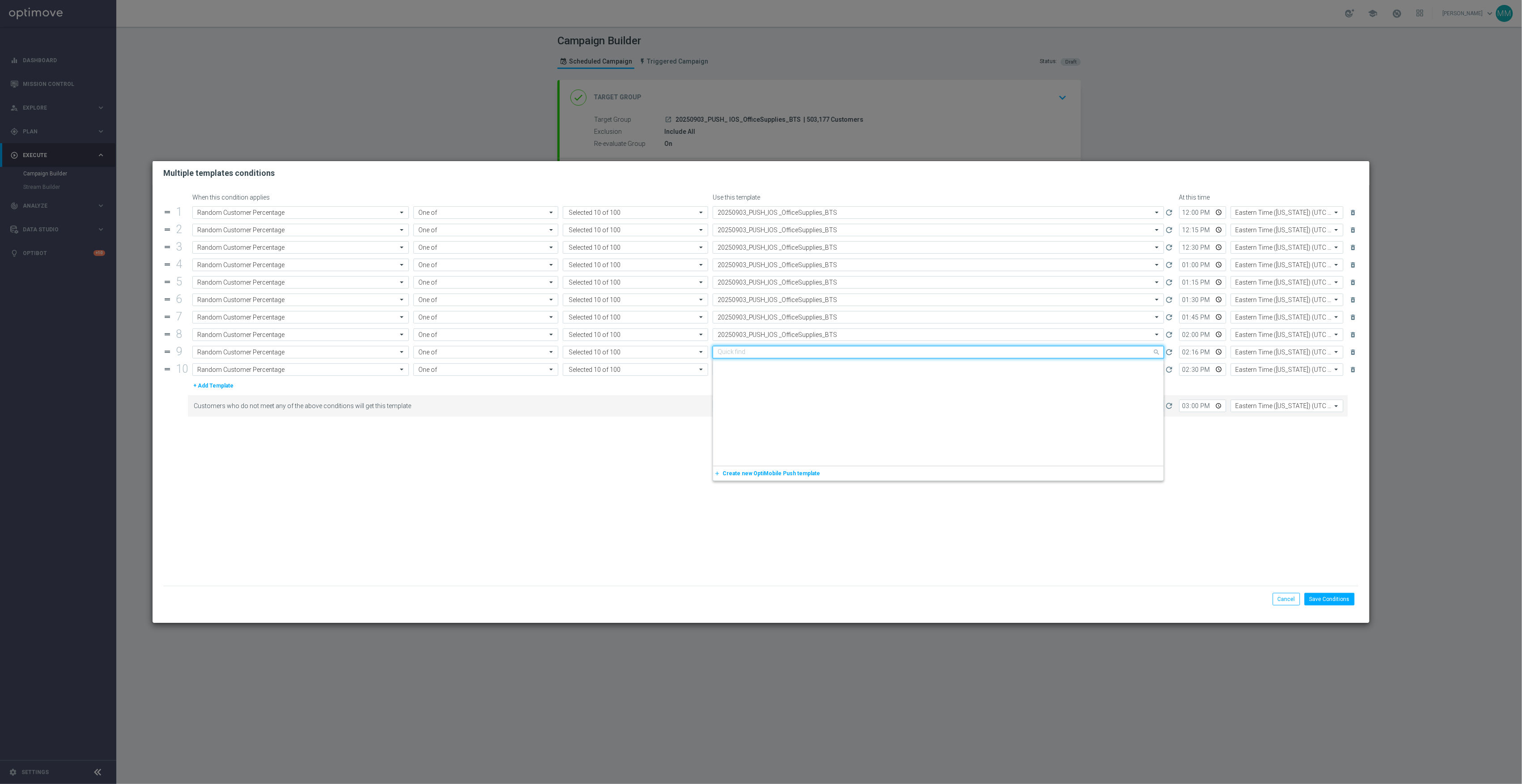
paste input "20250903"
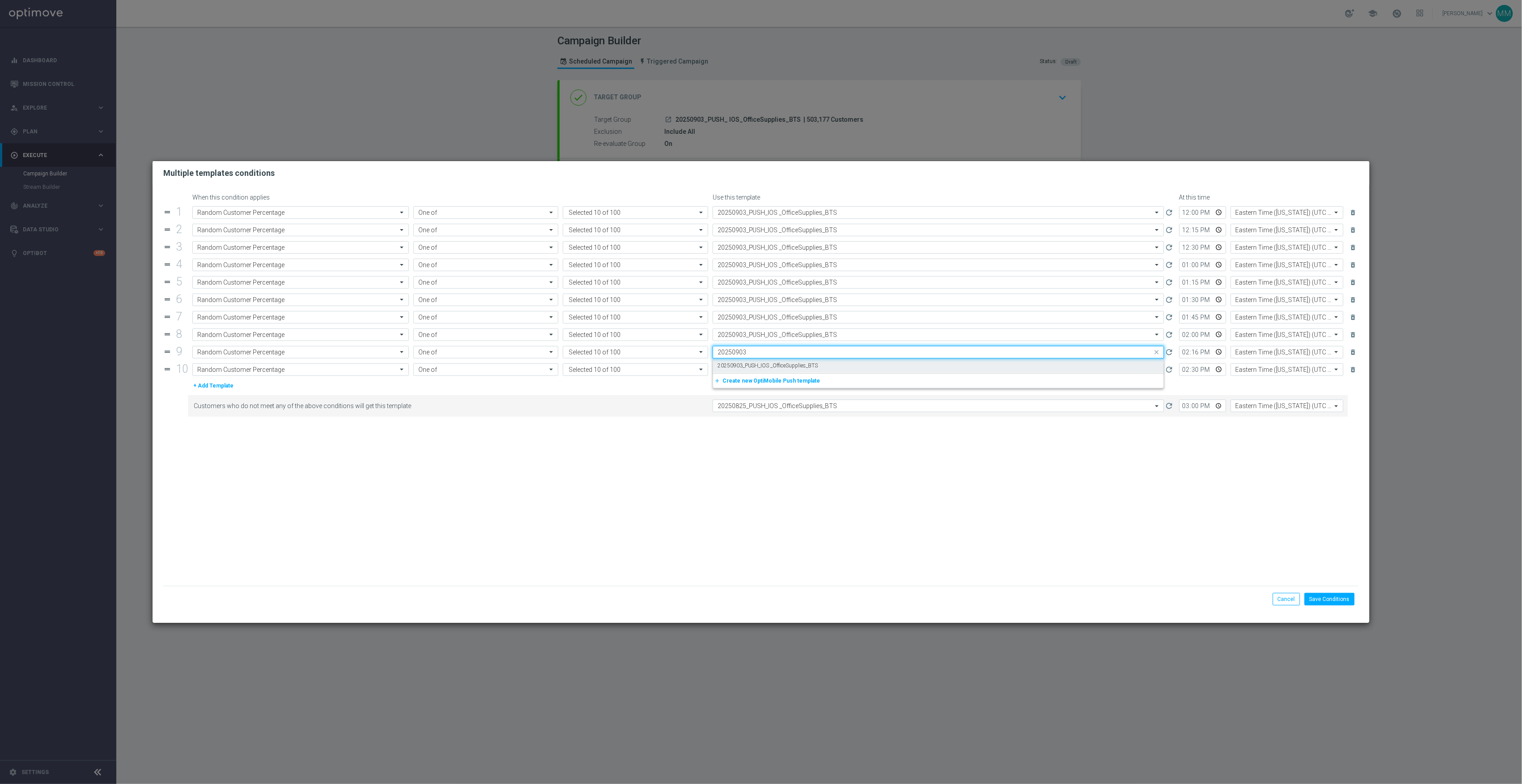
click at [794, 367] on label "20250903_PUSH_IOS _OfficeSupplies_BTS" at bounding box center [768, 365] width 100 height 8
type input "20250903"
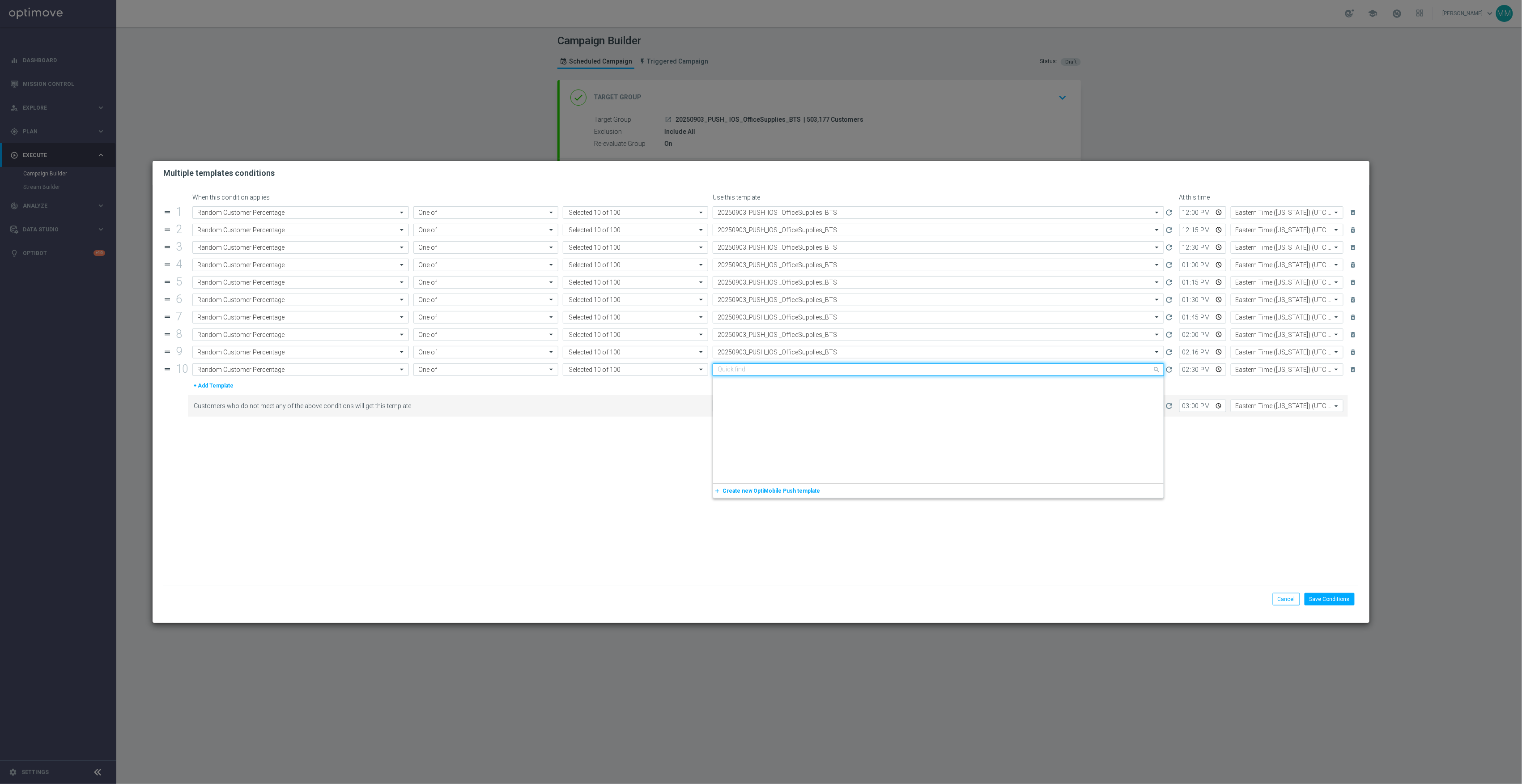
click at [793, 372] on input "text" at bounding box center [929, 369] width 424 height 8
paste input "20250903"
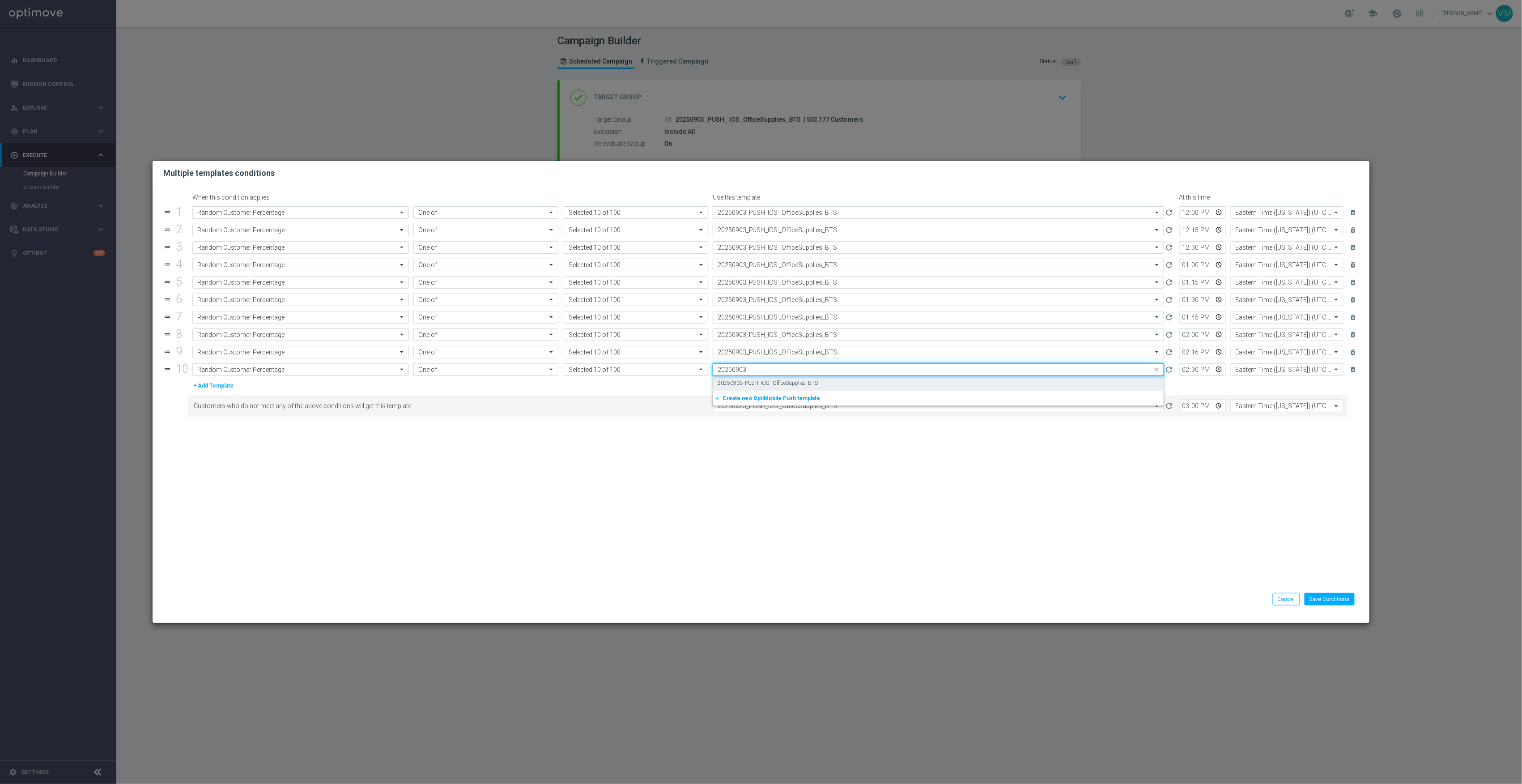
scroll to position [0, 0]
click at [792, 382] on label "20250903_PUSH_IOS _OfficeSupplies_BTS" at bounding box center [768, 383] width 100 height 8
type input "20250903"
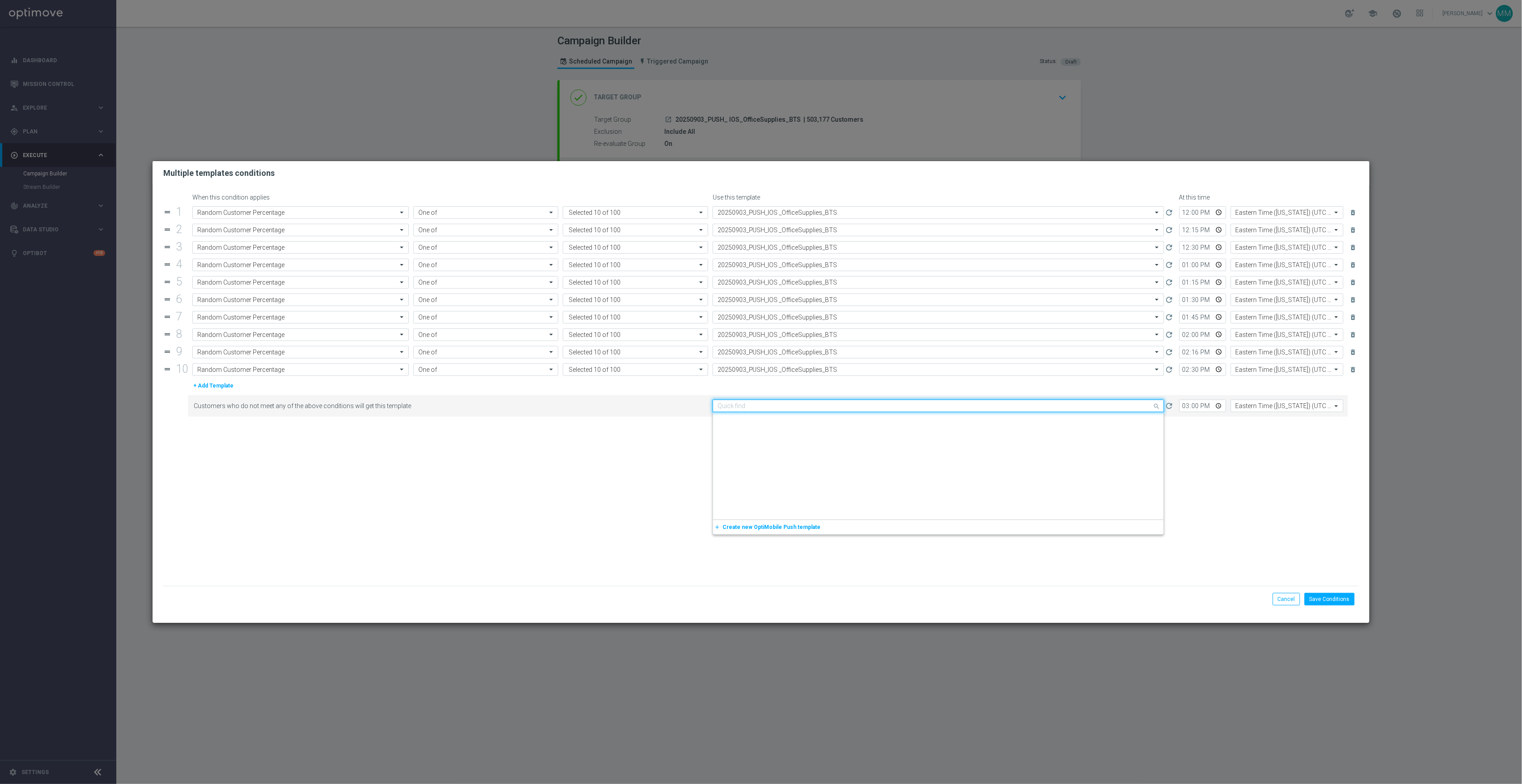
drag, startPoint x: 784, startPoint y: 413, endPoint x: 785, endPoint y: 420, distance: 7.1
click at [784, 412] on div "Quick find 20250825_PUSH_IOS _OfficeSupplies_BTS" at bounding box center [938, 406] width 451 height 12
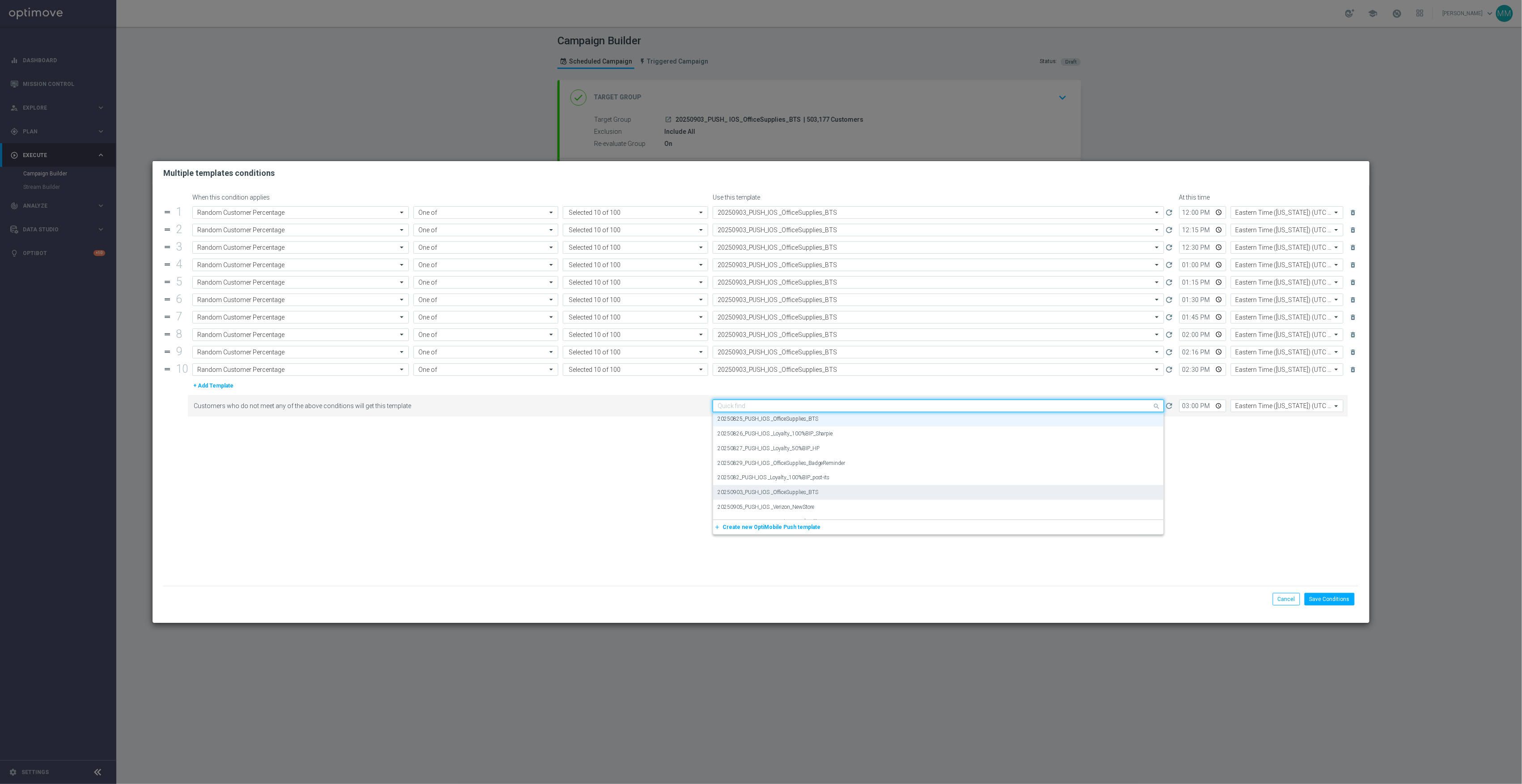
paste input "20250903"
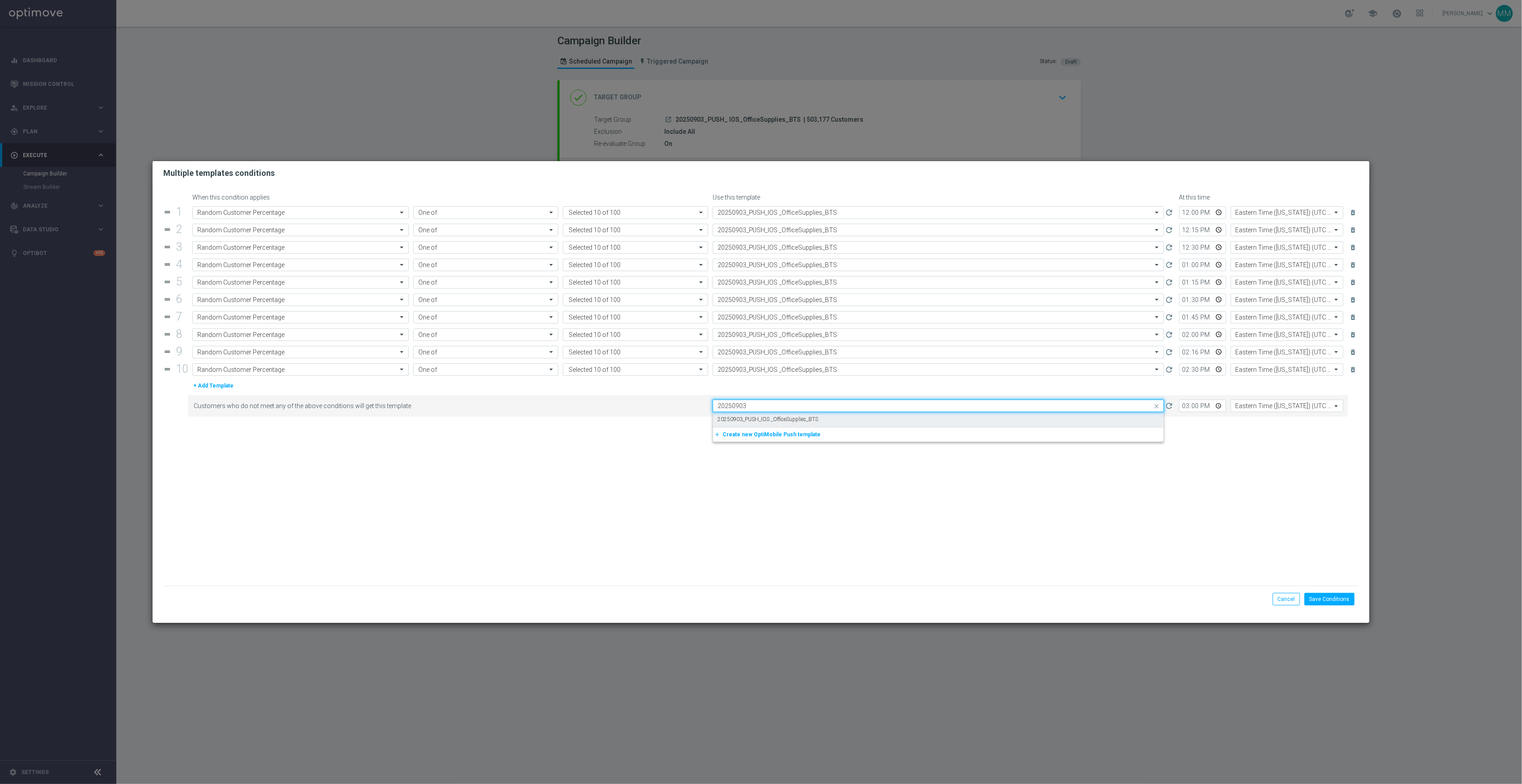
scroll to position [0, 0]
click at [791, 423] on label "20250903_PUSH_IOS _OfficeSupplies_BTS" at bounding box center [768, 419] width 100 height 8
type input "20250903"
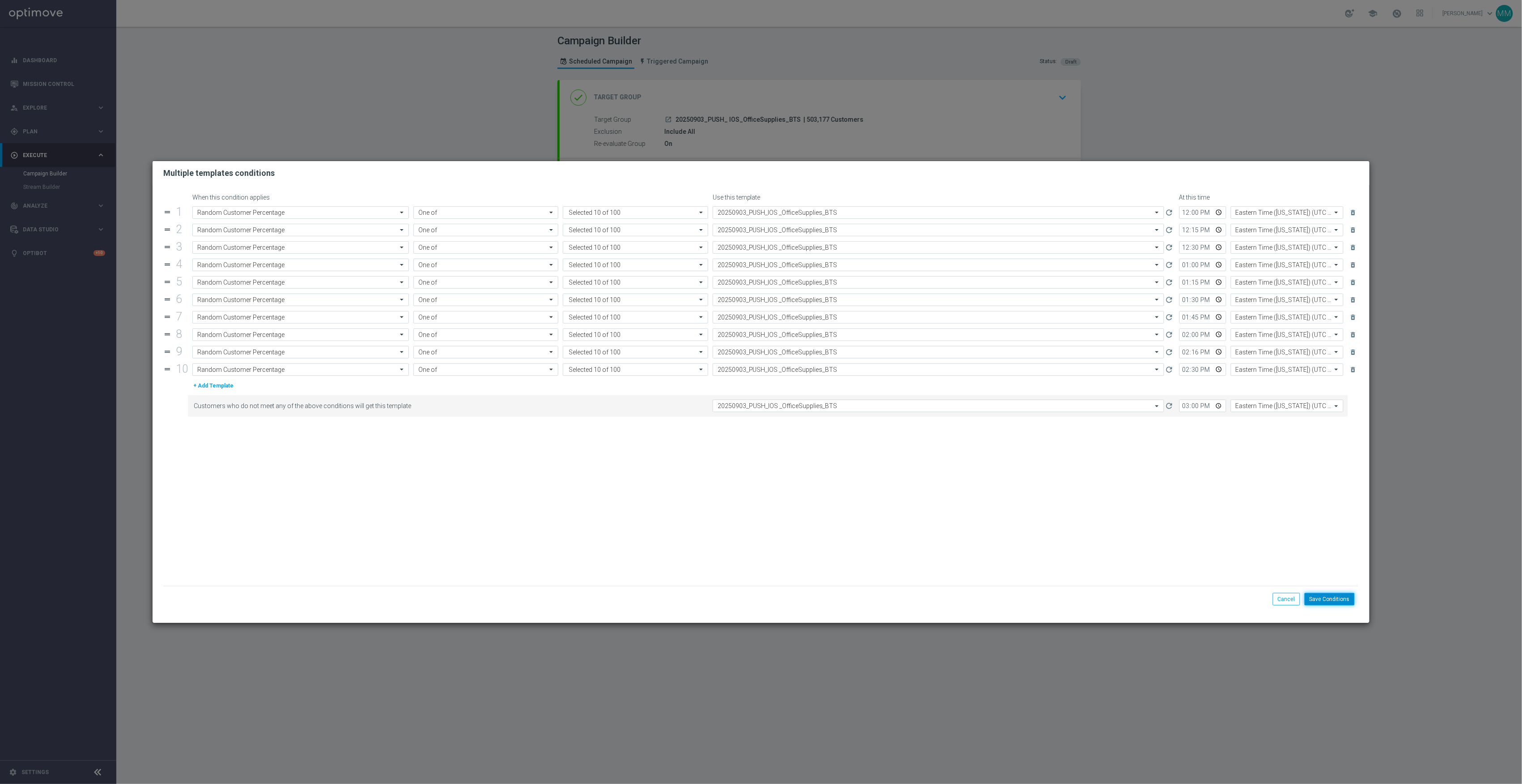
click at [1341, 597] on button "Save Conditions" at bounding box center [1329, 599] width 50 height 12
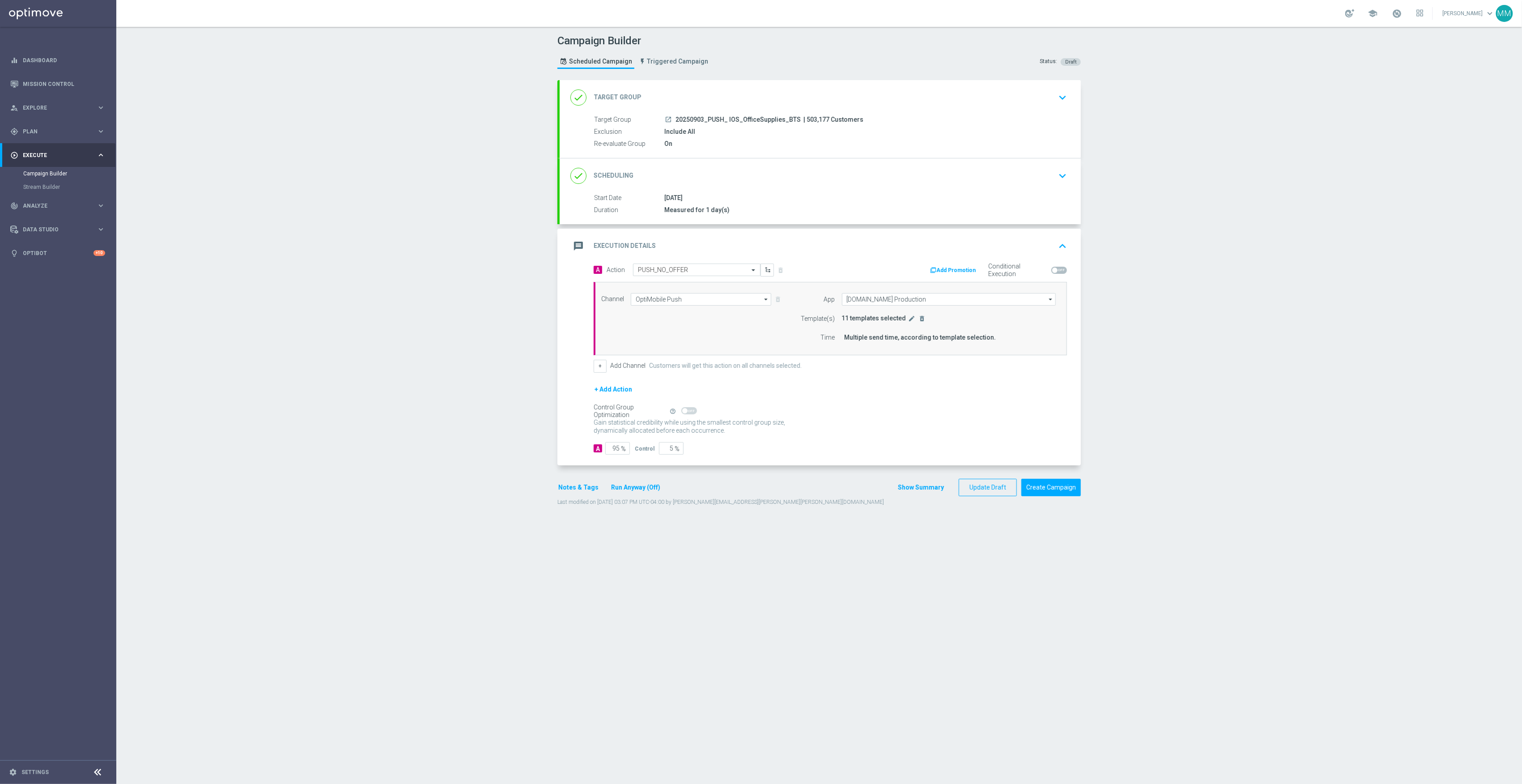
click at [800, 194] on div "25 Aug 2025" at bounding box center [864, 197] width 399 height 9
click at [779, 181] on div "done Scheduling keyboard_arrow_down" at bounding box center [820, 175] width 500 height 17
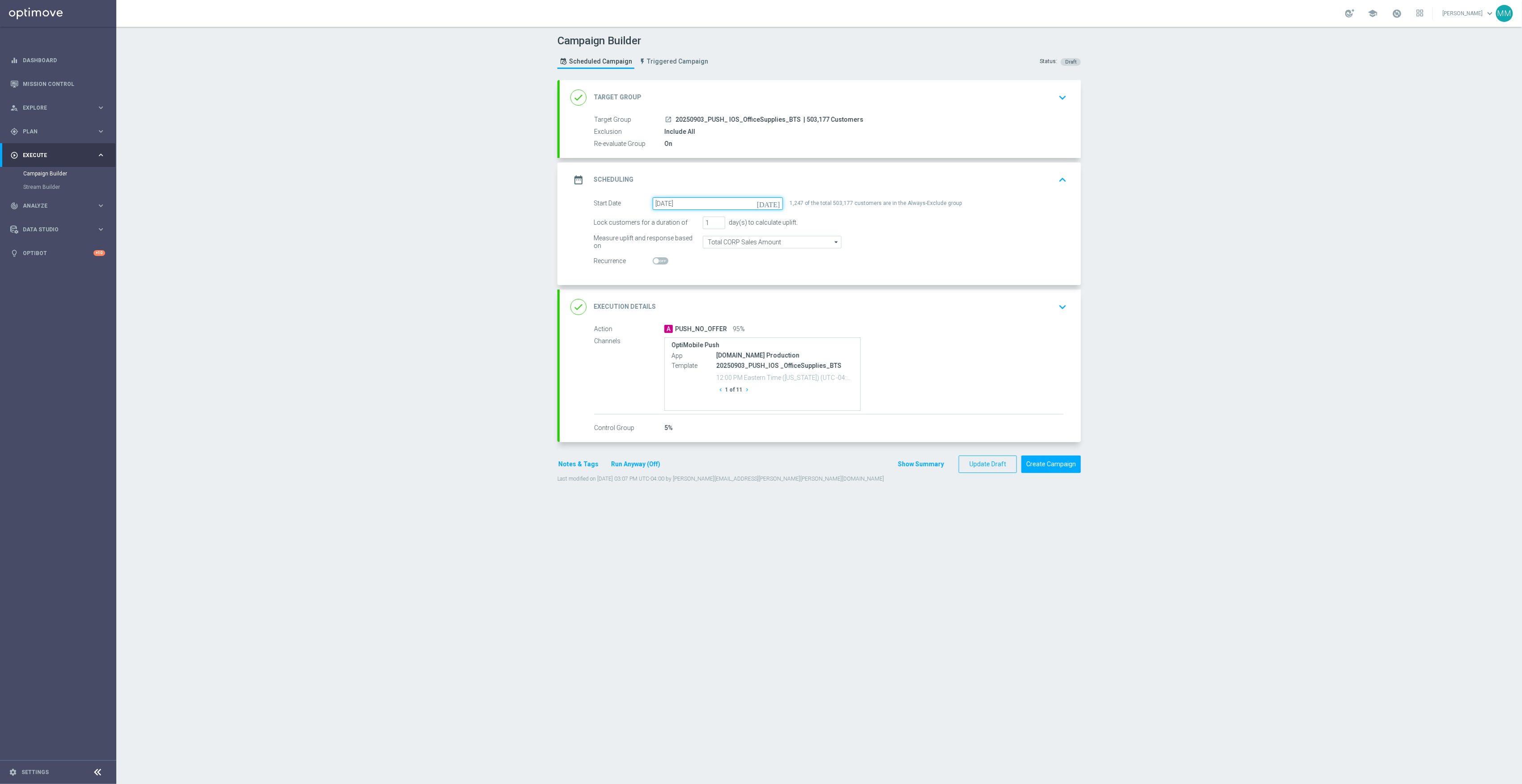
click at [713, 204] on input "25 Aug 2025" at bounding box center [717, 204] width 130 height 12
click at [770, 226] on span "›" at bounding box center [771, 225] width 12 height 12
click at [699, 254] on span "3" at bounding box center [705, 253] width 14 height 14
type input "03 Sep 2025"
click at [988, 458] on button "Update Draft" at bounding box center [988, 464] width 58 height 17
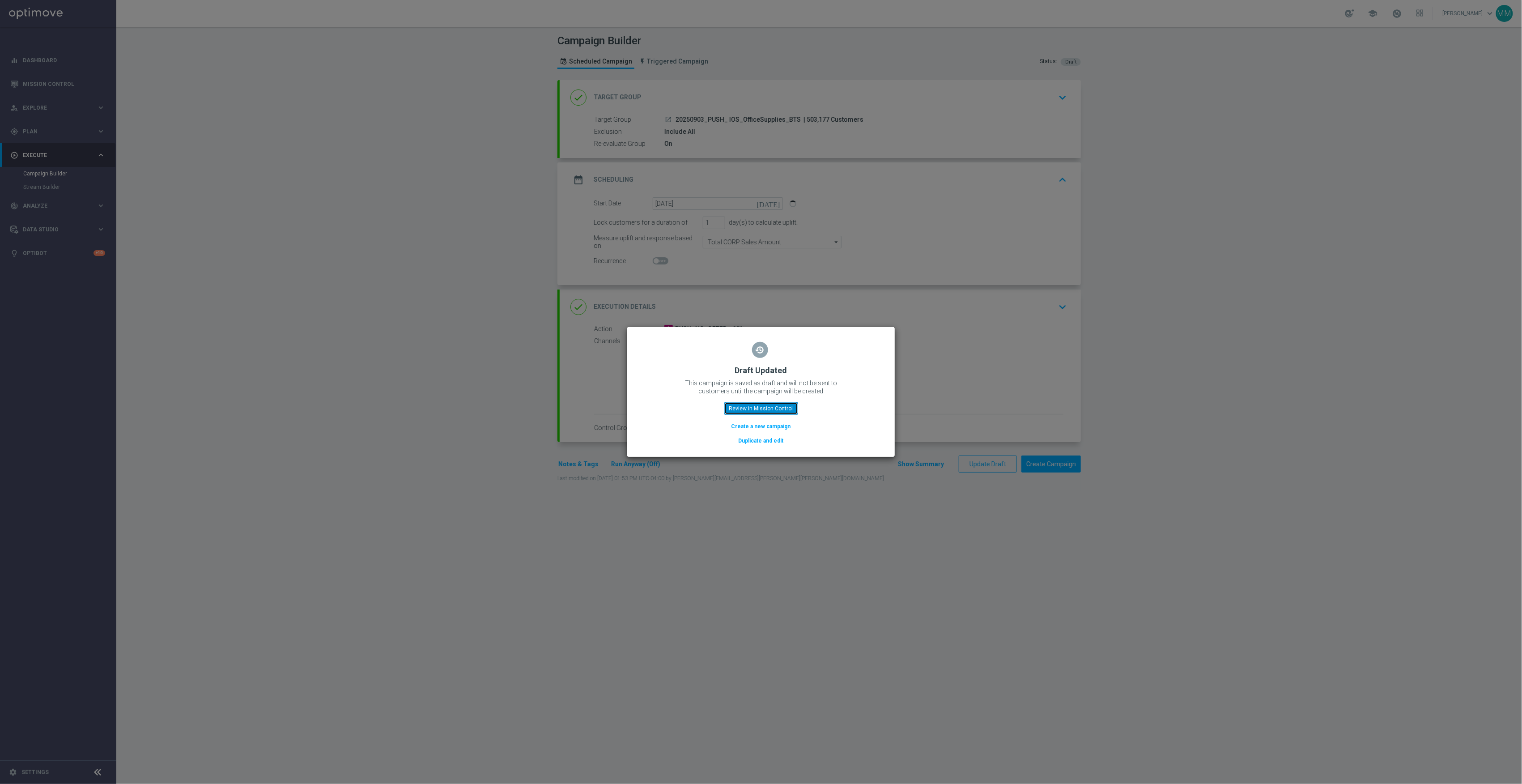
click at [757, 404] on button "Review in Mission Control" at bounding box center [761, 409] width 74 height 12
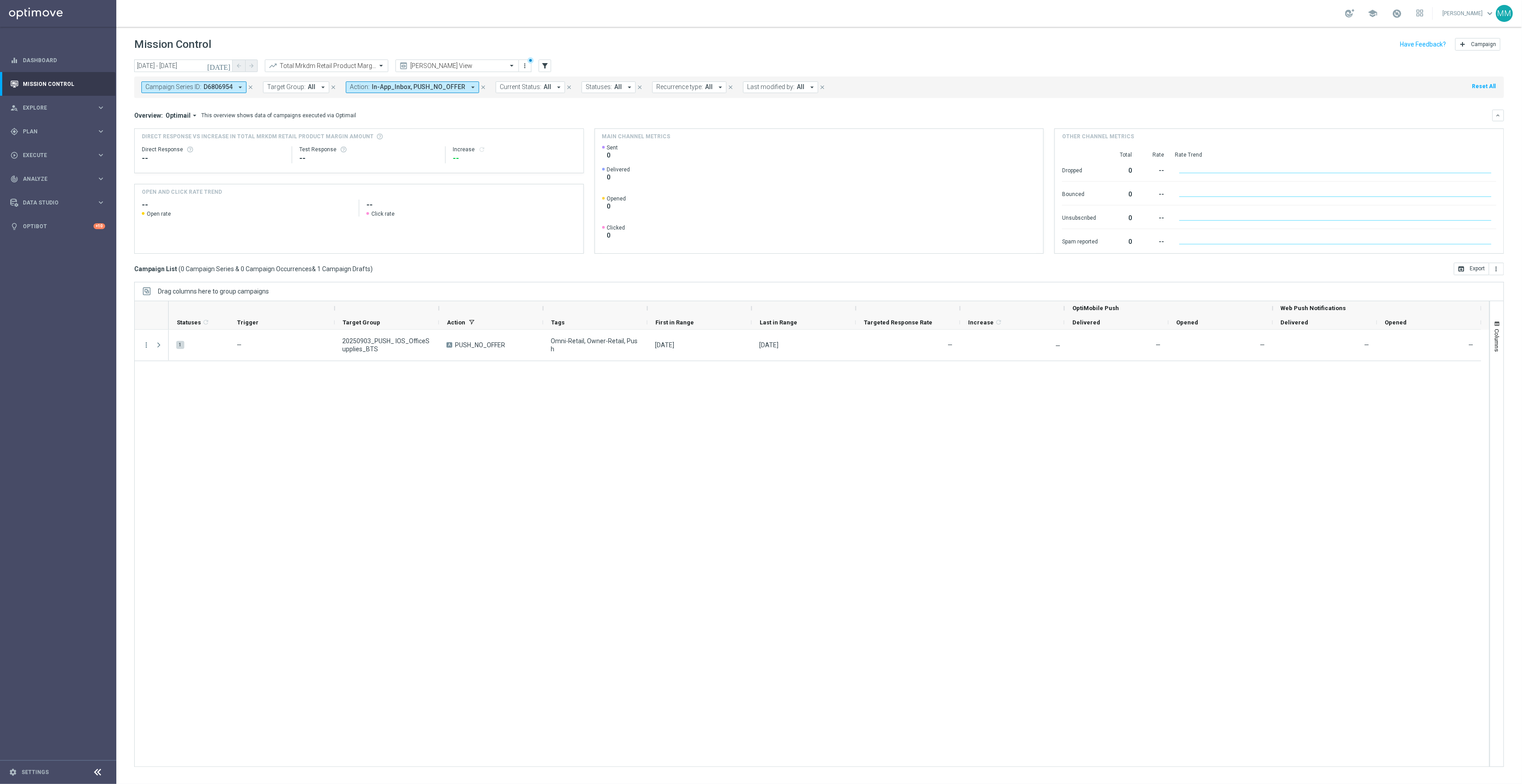
drag, startPoint x: 248, startPoint y: 87, endPoint x: 229, endPoint y: 76, distance: 22.0
click at [248, 87] on icon "close" at bounding box center [250, 87] width 6 height 6
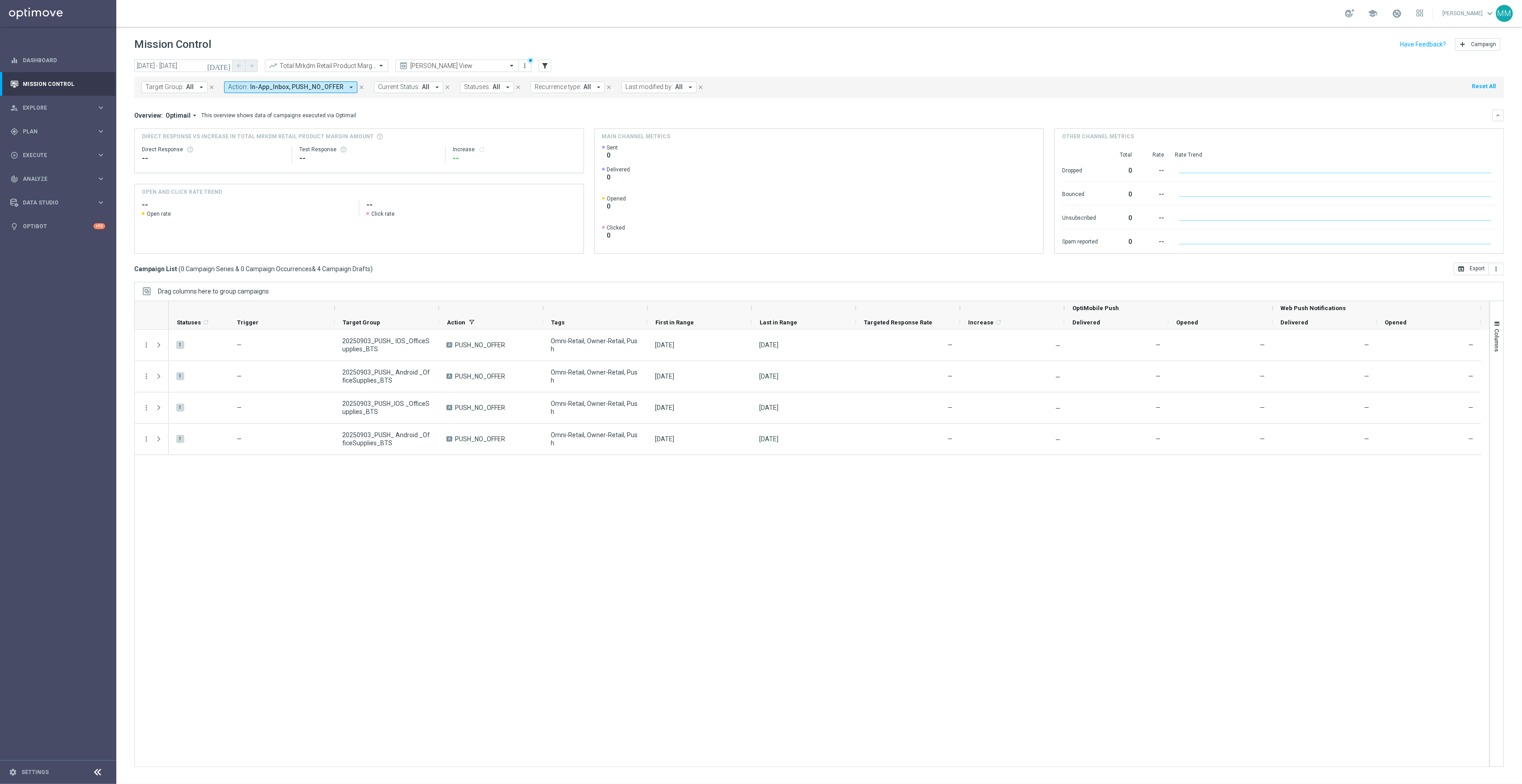
click at [219, 58] on header "Mission Control add Campaign" at bounding box center [819, 43] width 1406 height 32
click at [217, 60] on input "03 Sep 2025 - 03 Sep 2025" at bounding box center [183, 66] width 98 height 12
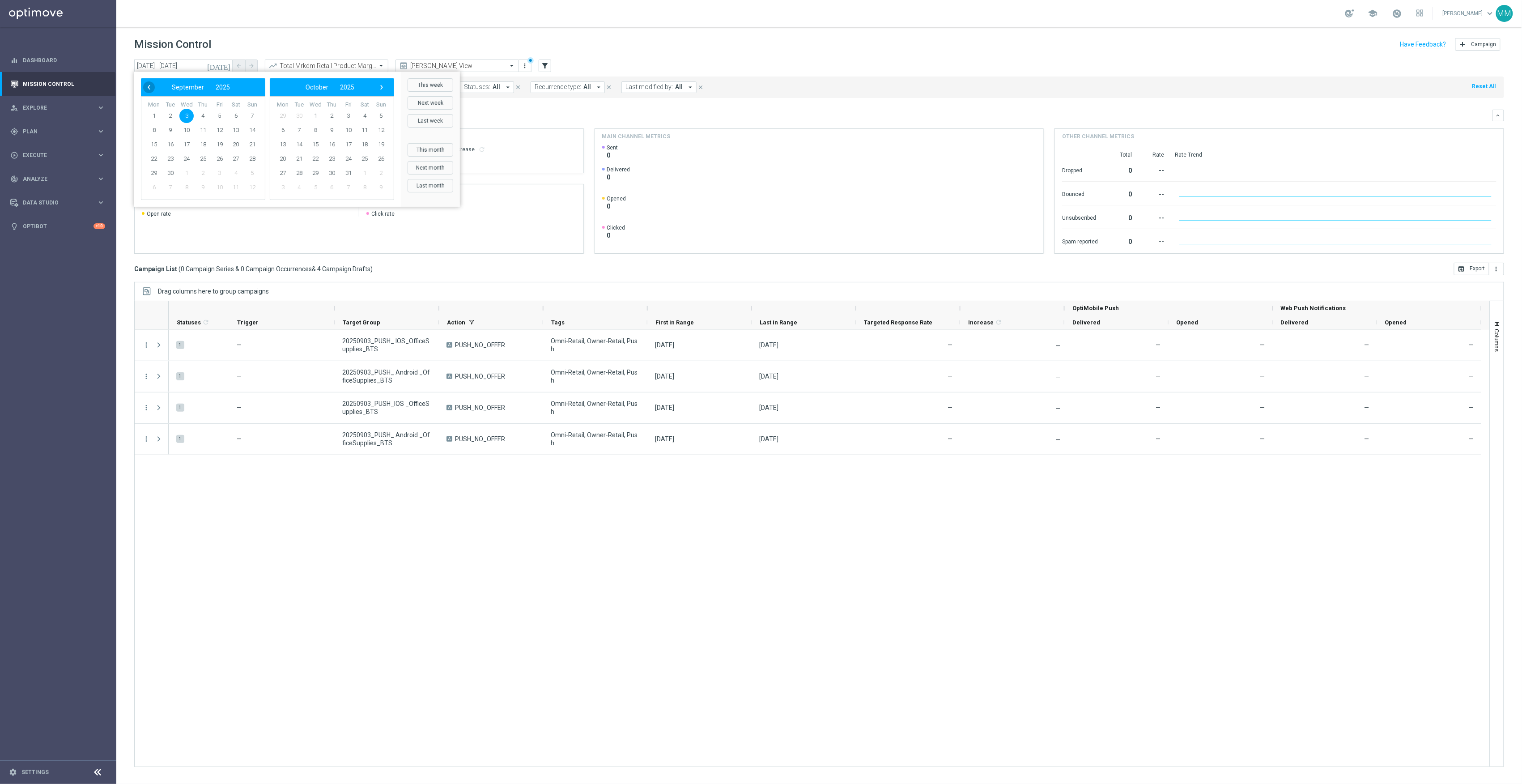
click at [151, 87] on span "‹" at bounding box center [149, 87] width 12 height 12
click at [157, 171] on span "25" at bounding box center [153, 173] width 14 height 14
type input "25 Aug 2025 - 25 Aug 2025"
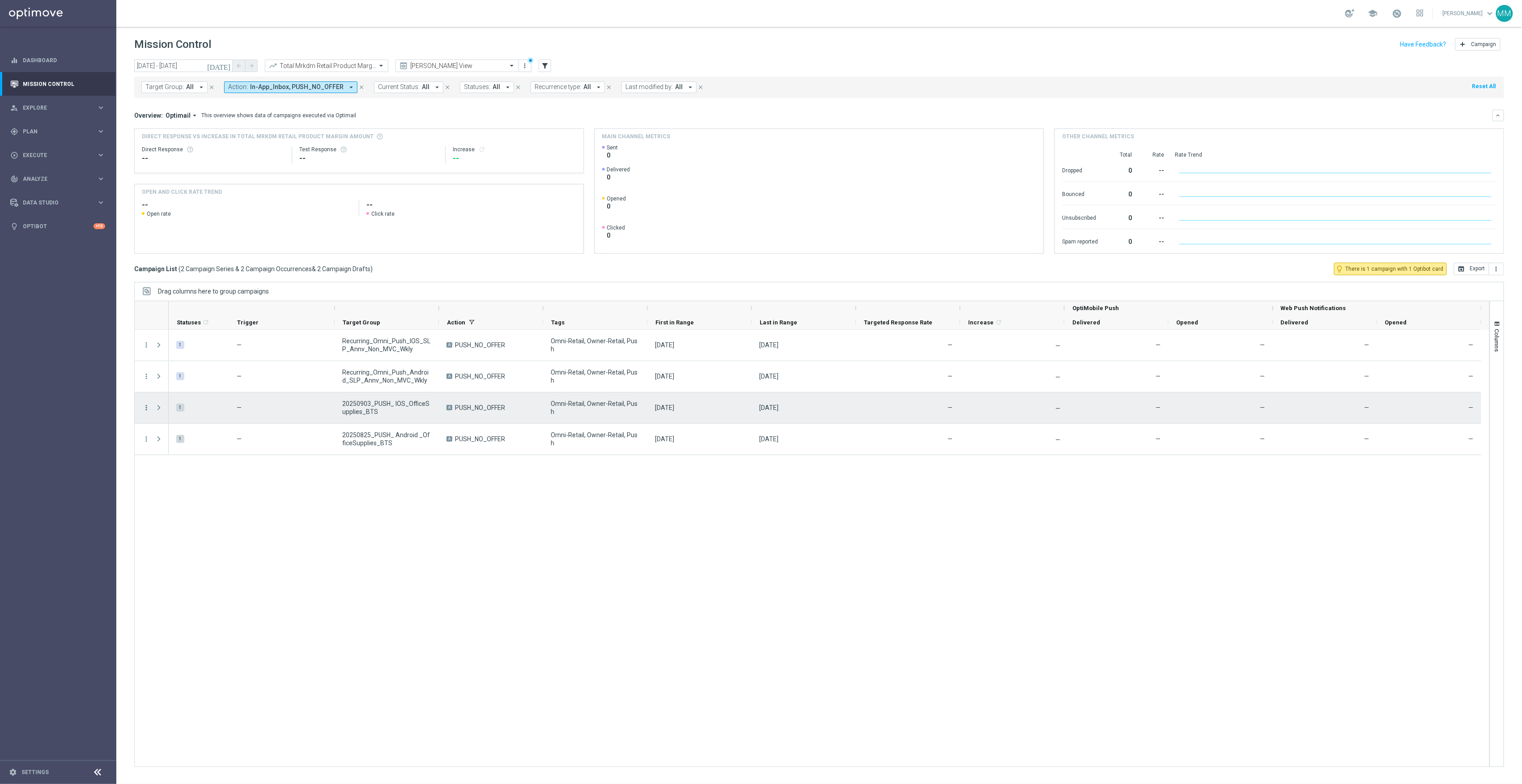
click at [147, 405] on icon "more_vert" at bounding box center [146, 408] width 8 height 8
click at [167, 446] on div "Edit" at bounding box center [206, 442] width 83 height 6
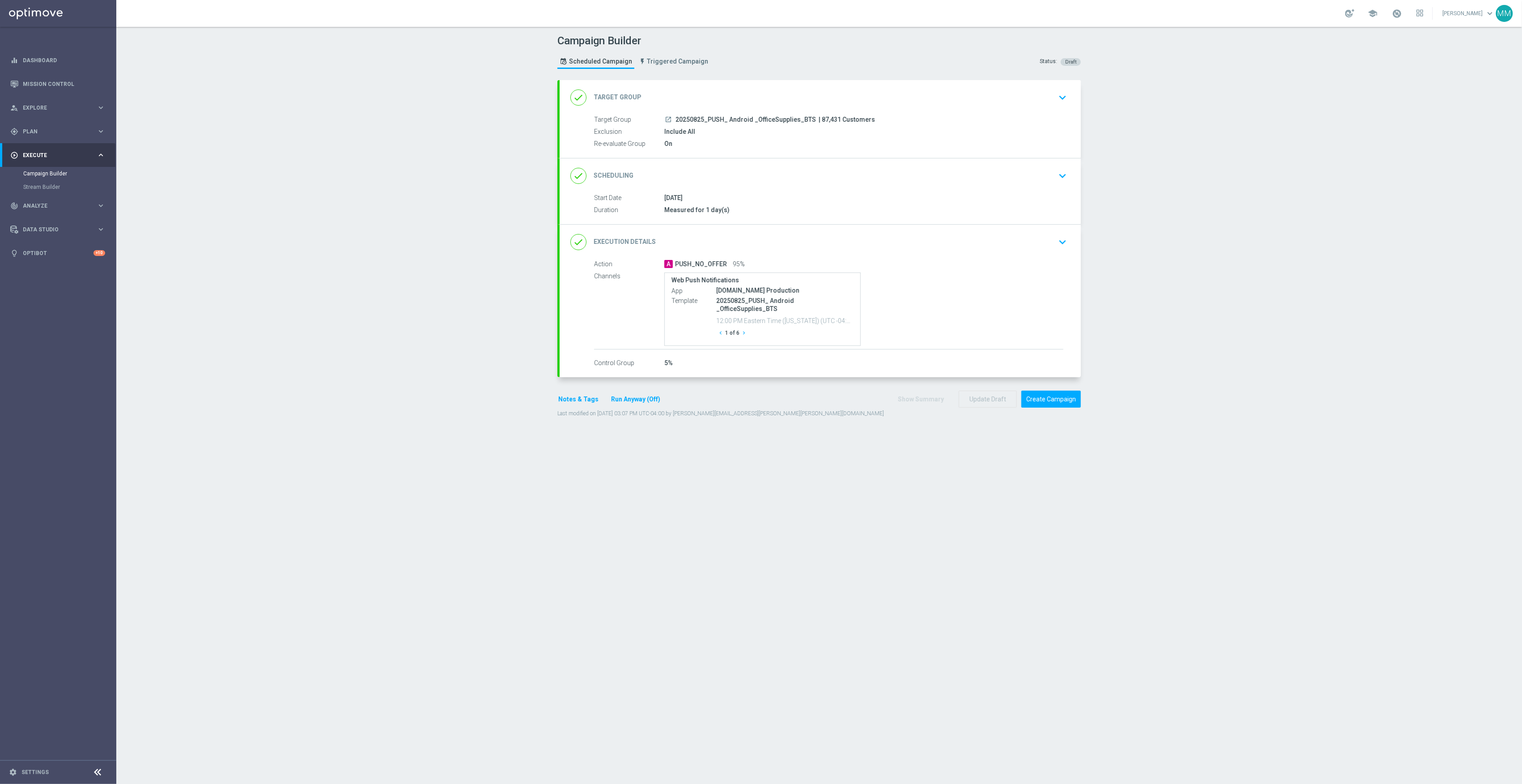
click at [798, 102] on div "done Target Group keyboard_arrow_down" at bounding box center [820, 97] width 500 height 17
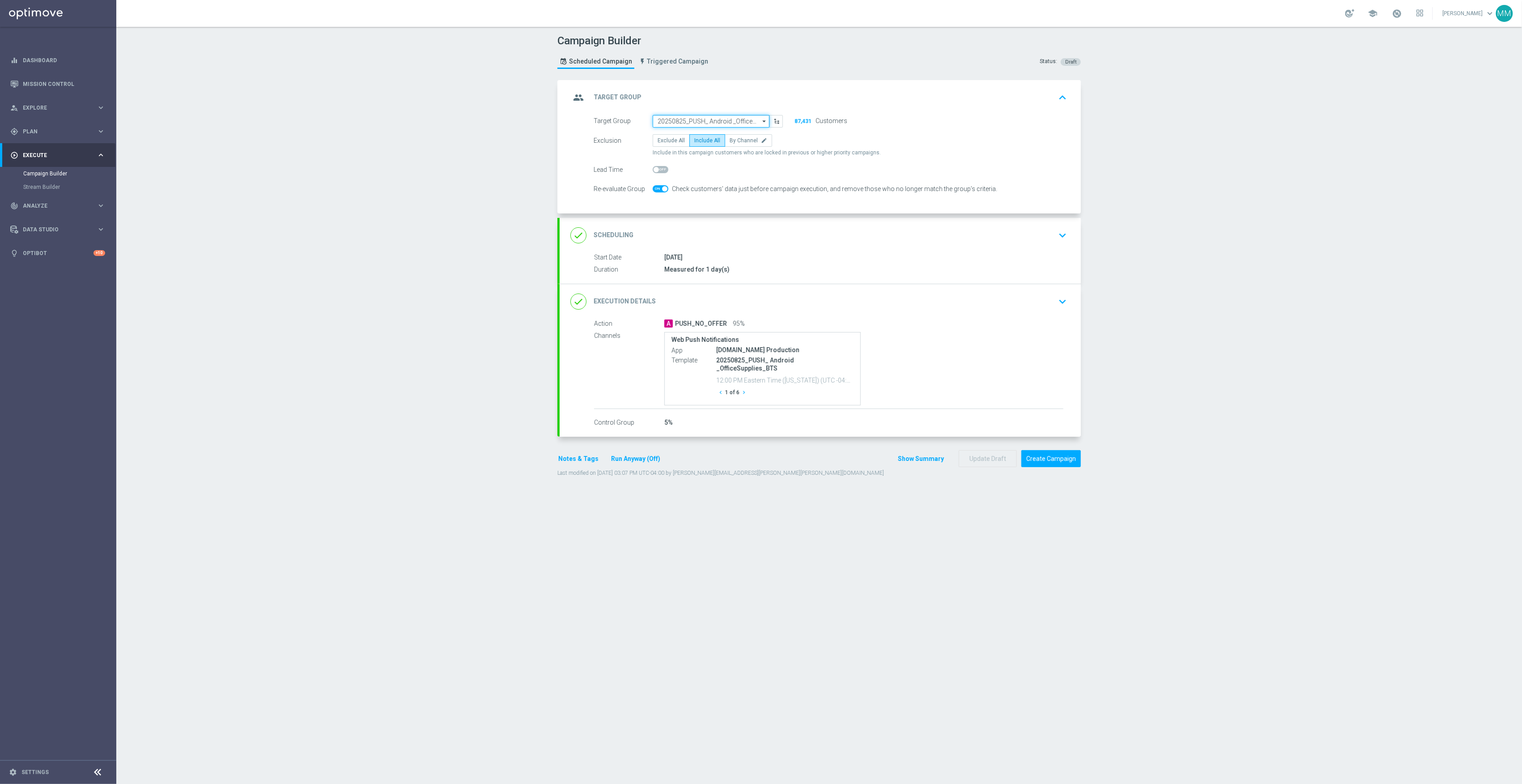
click at [718, 121] on input "20250825_PUSH_ Android _OfficeSupplies_BTS" at bounding box center [711, 121] width 117 height 12
click at [734, 133] on div "20250903_PUSH_ Android _OfficeSupplies_BTS" at bounding box center [719, 138] width 107 height 16
type input "20250903_PUSH_ Android _OfficeSupplies_BTS"
click at [1024, 318] on div "done Execution Details keyboard_arrow_down" at bounding box center [820, 301] width 521 height 35
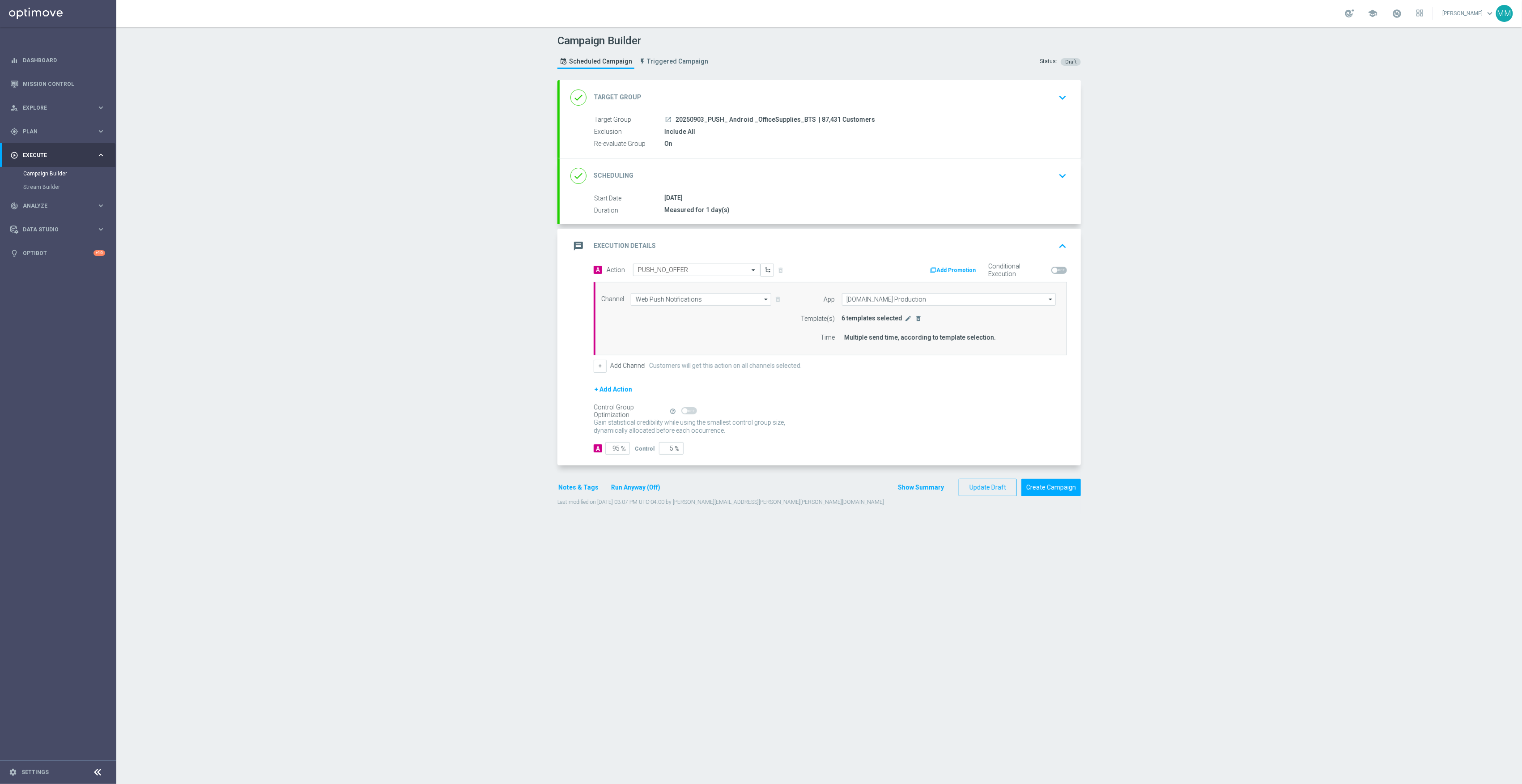
click at [906, 318] on button "edit" at bounding box center [909, 318] width 9 height 8
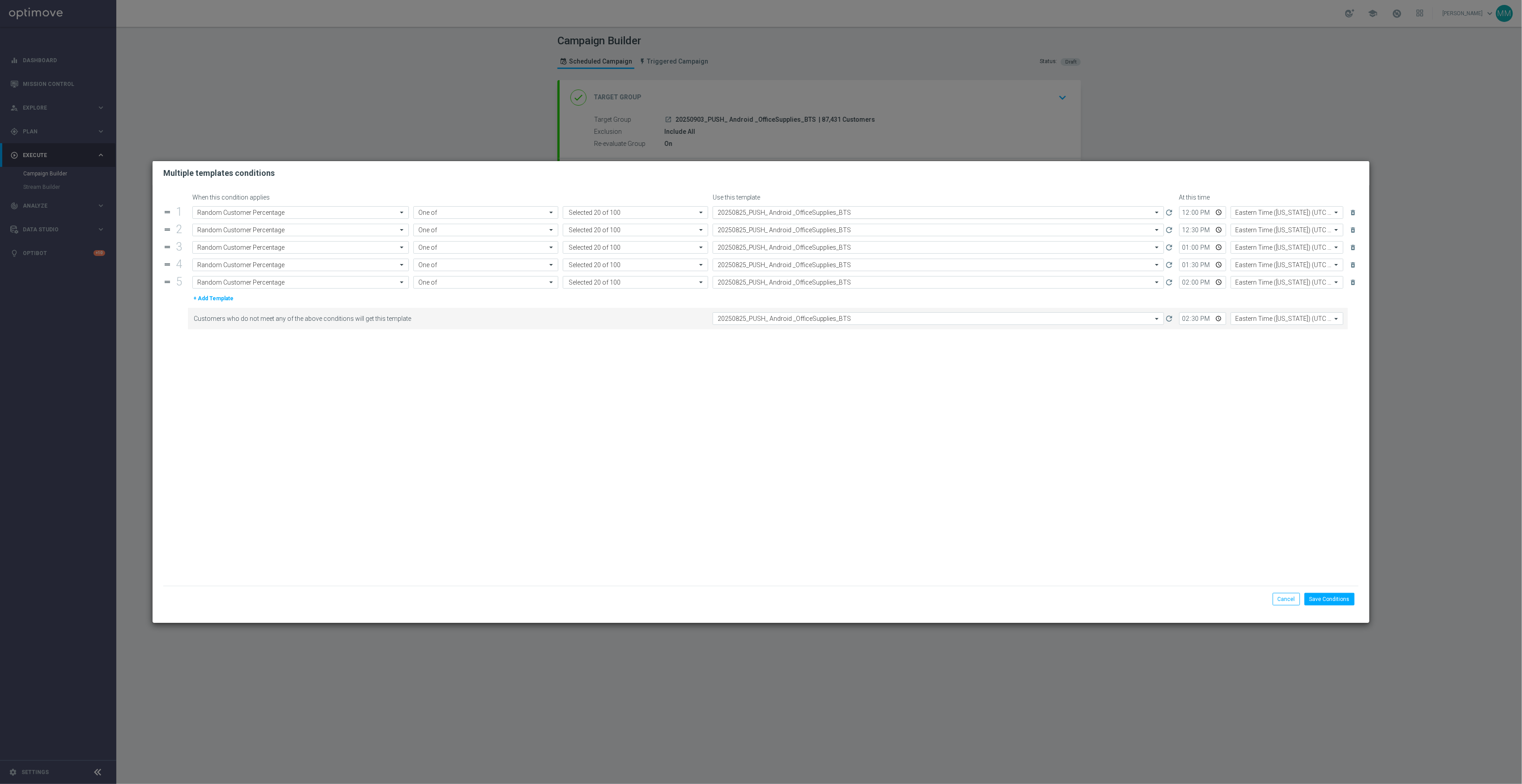
click at [834, 207] on div "Select template 20250825_PUSH_ Android _OfficeSupplies_BTS" at bounding box center [938, 213] width 451 height 12
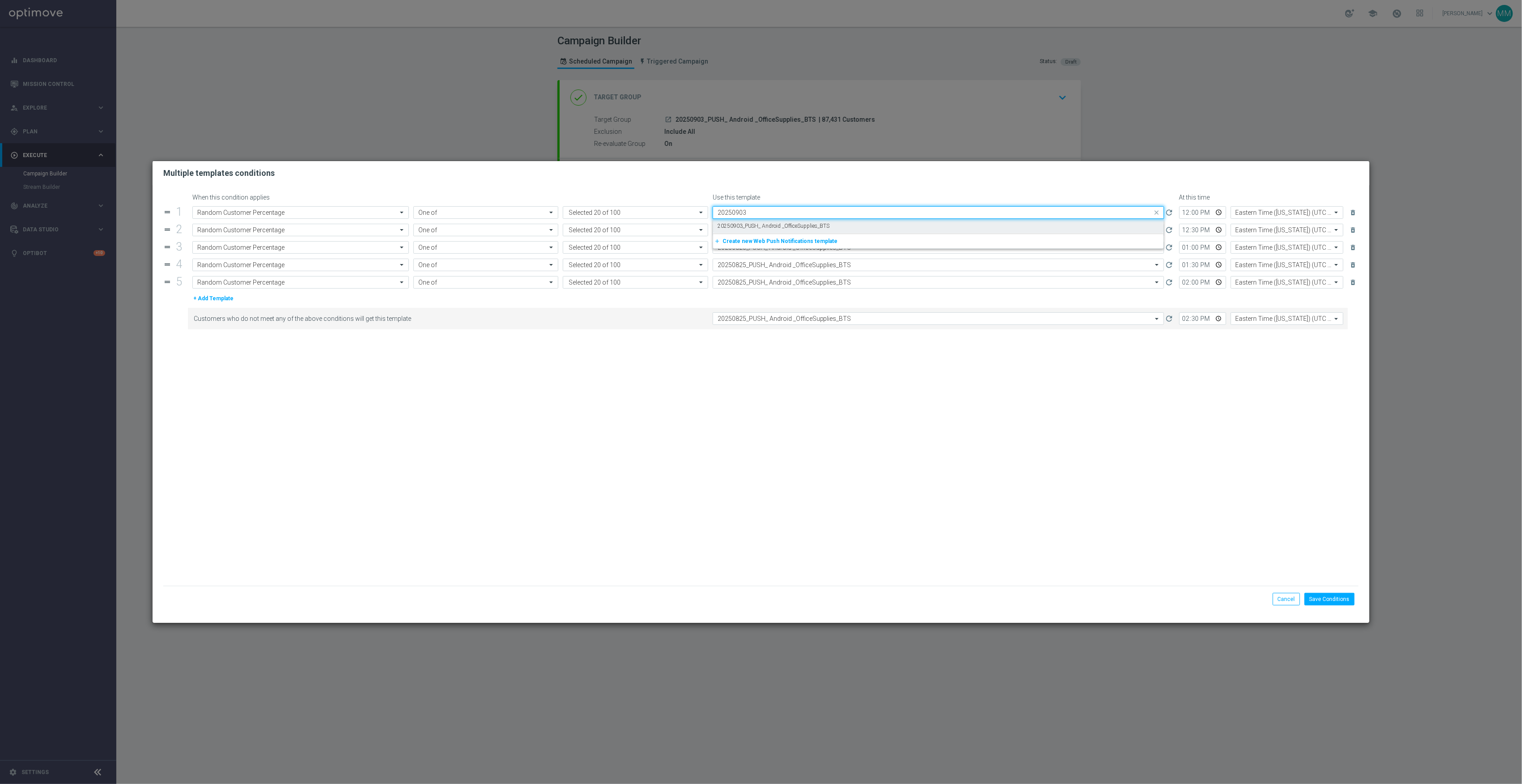
click at [820, 226] on label "20250903_PUSH_ Android _OfficeSupplies_BTS" at bounding box center [773, 226] width 112 height 8
type input "20250903"
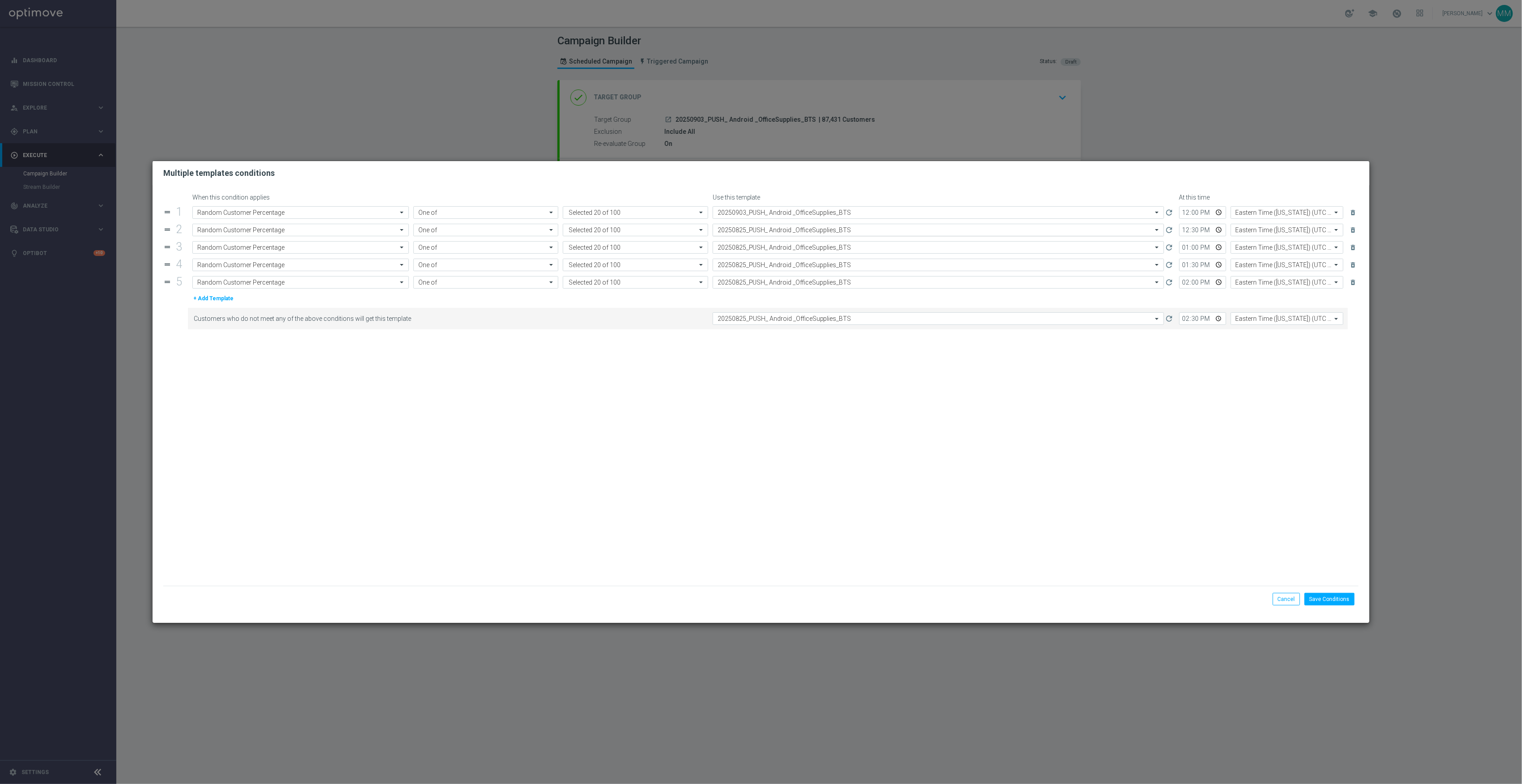
click at [802, 229] on input "text" at bounding box center [929, 230] width 424 height 8
drag, startPoint x: 797, startPoint y: 228, endPoint x: 717, endPoint y: 230, distance: 80.0
click at [717, 230] on input "20250903" at bounding box center [929, 230] width 424 height 8
click at [758, 243] on label "20250903_PUSH_ Android _OfficeSupplies_BTS" at bounding box center [773, 243] width 112 height 8
type input "20250903"
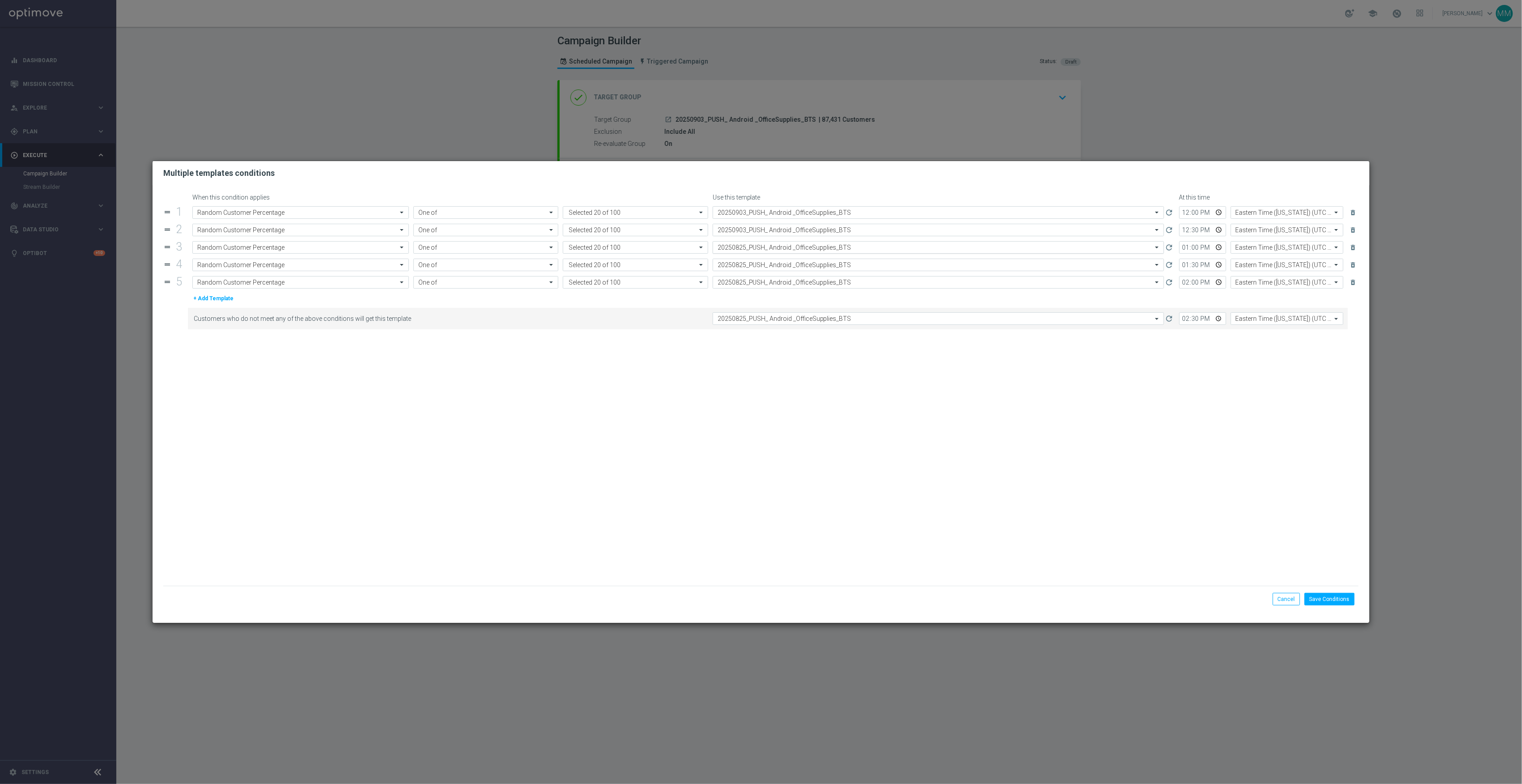
click at [787, 251] on input "text" at bounding box center [929, 248] width 424 height 8
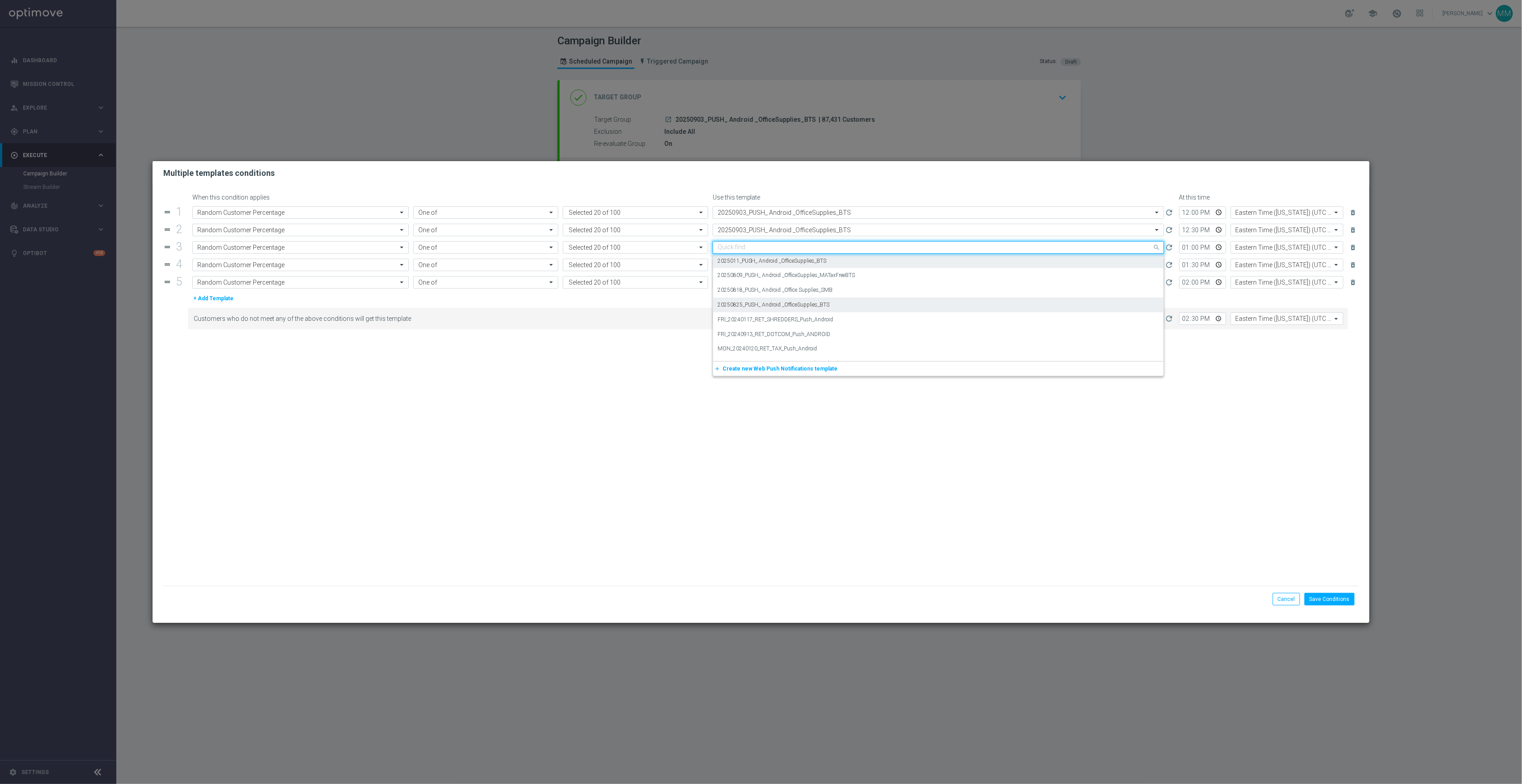
paste input "20250903"
click at [798, 265] on label "20250903_PUSH_ Android _OfficeSupplies_BTS" at bounding box center [773, 261] width 112 height 8
type input "20250903"
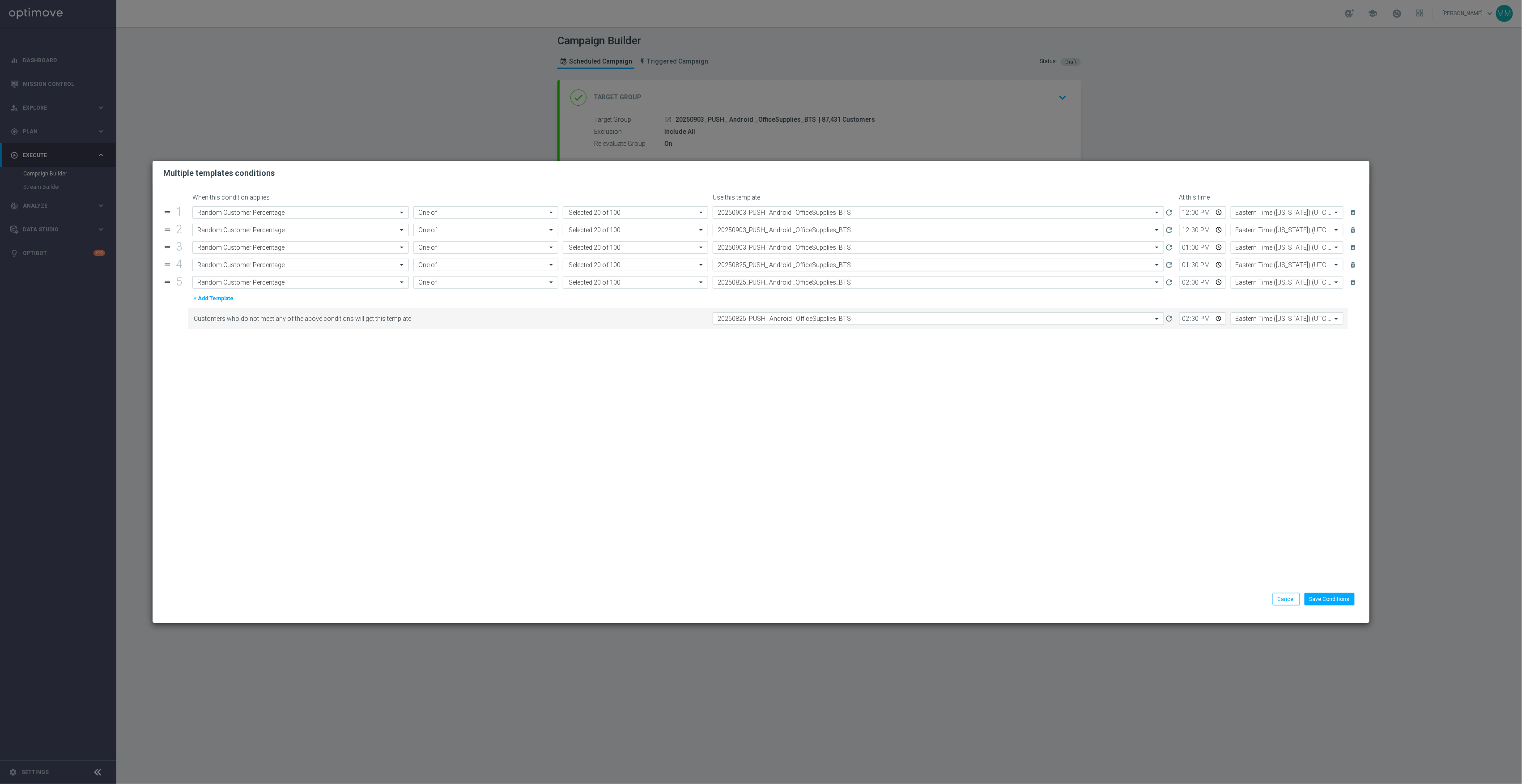
click at [808, 268] on input "text" at bounding box center [929, 265] width 424 height 8
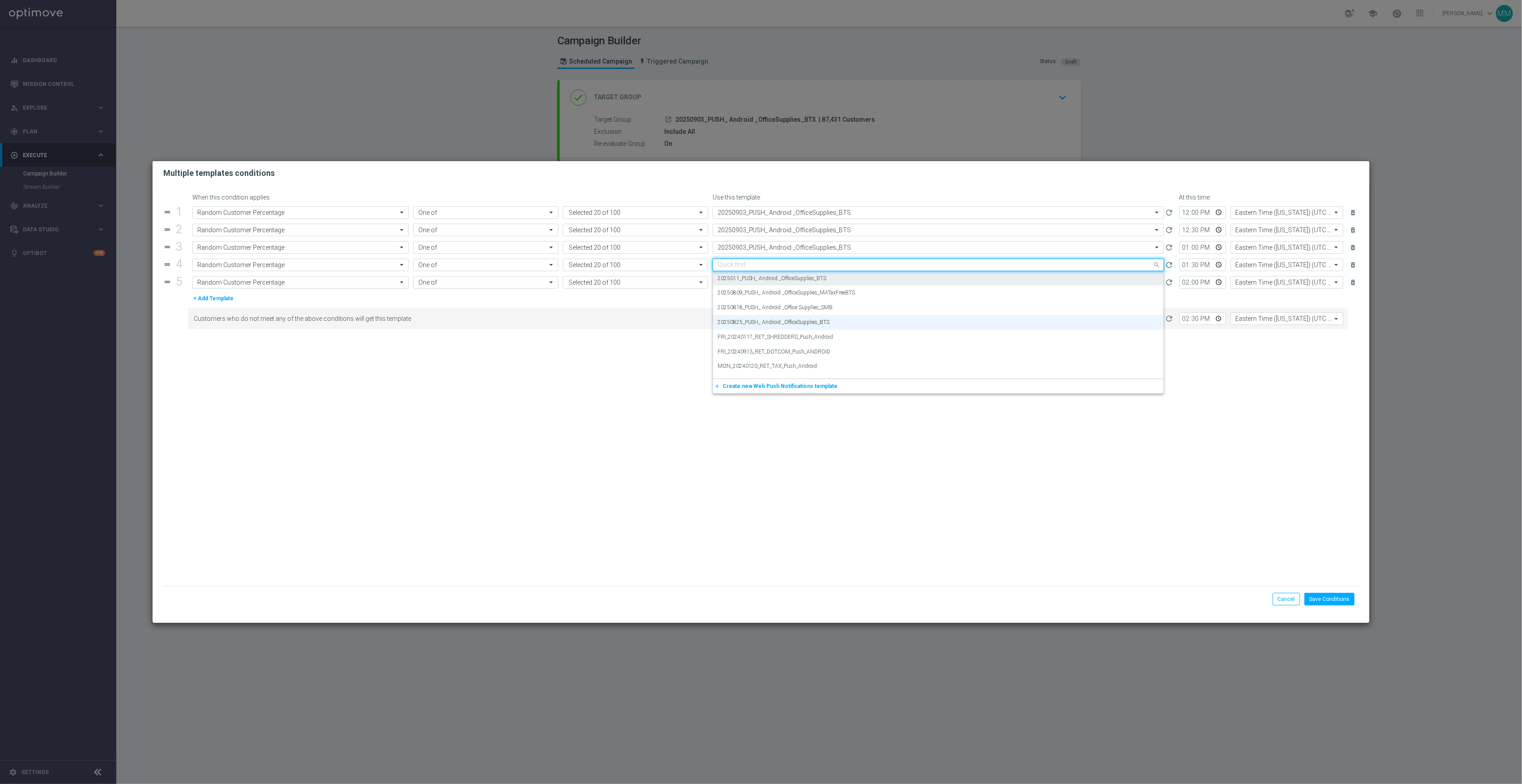
paste input "20250903"
click at [808, 281] on label "20250903_PUSH_ Android _OfficeSupplies_BTS" at bounding box center [773, 278] width 112 height 8
type input "20250903"
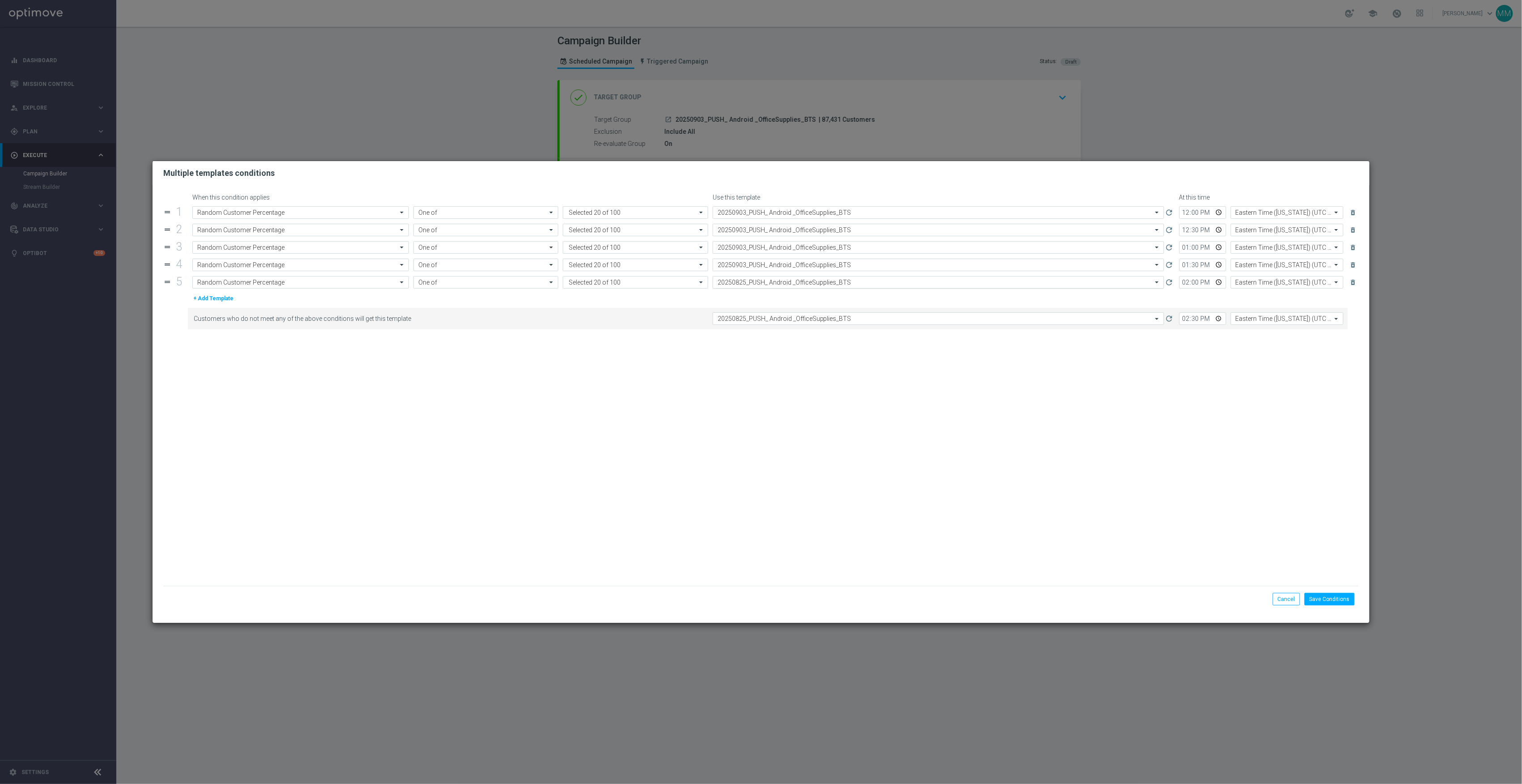
click at [805, 283] on input "text" at bounding box center [929, 282] width 424 height 8
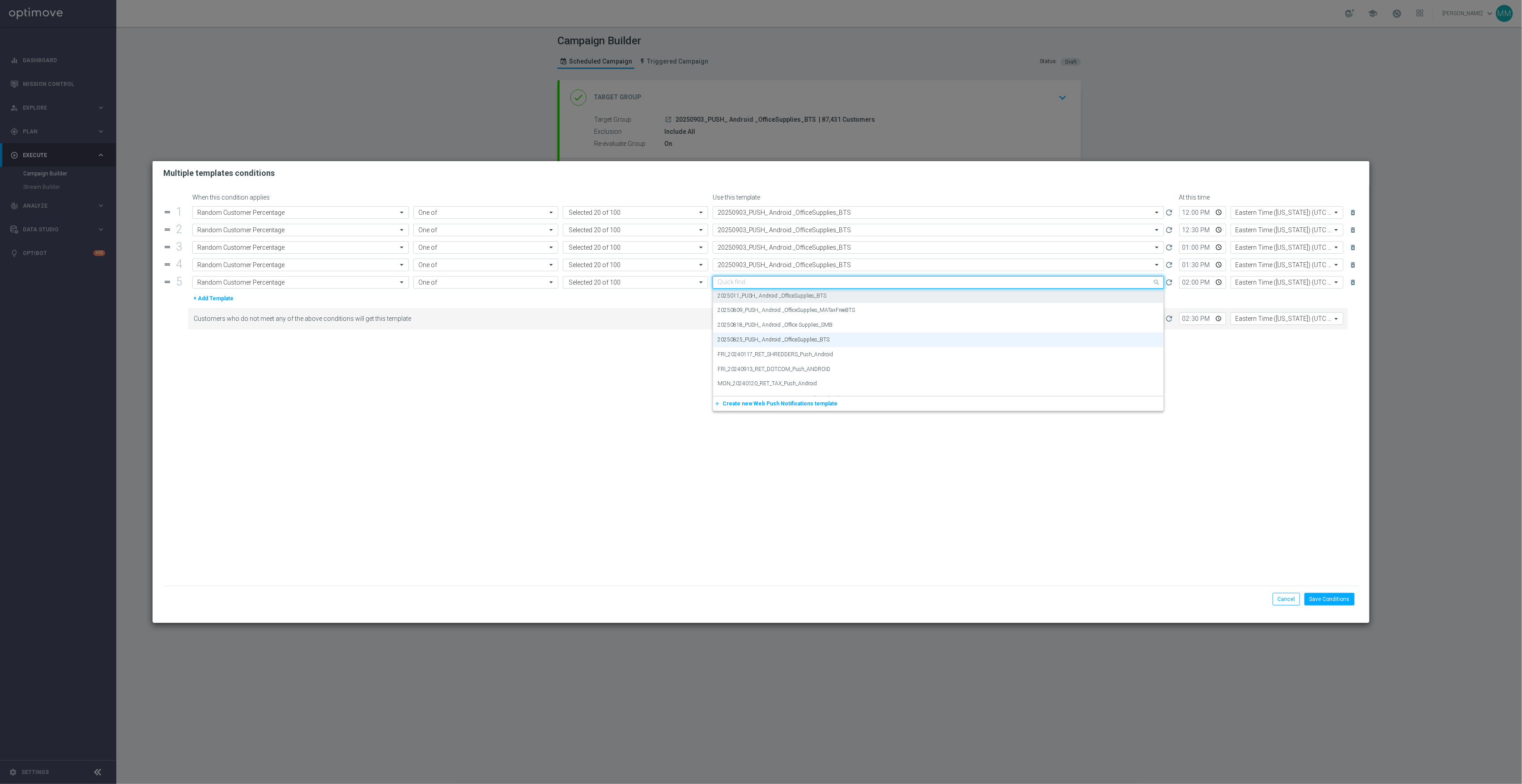
paste input "20250903"
drag, startPoint x: 805, startPoint y: 294, endPoint x: 811, endPoint y: 312, distance: 19.0
click at [805, 298] on label "20250903_PUSH_ Android _OfficeSupplies_BTS" at bounding box center [773, 296] width 112 height 8
type input "20250903"
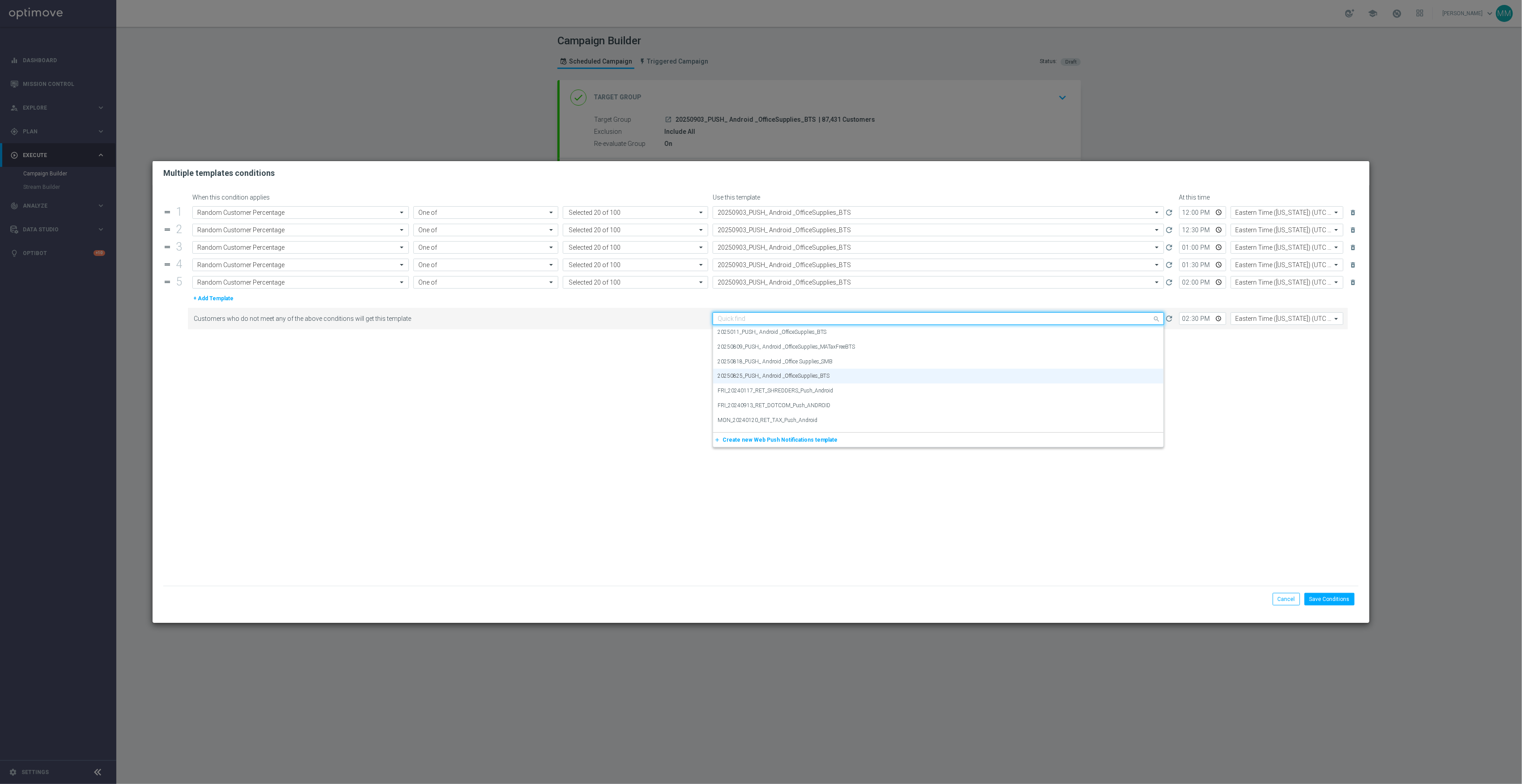
click at [811, 318] on input "text" at bounding box center [929, 318] width 424 height 8
paste input "20250903"
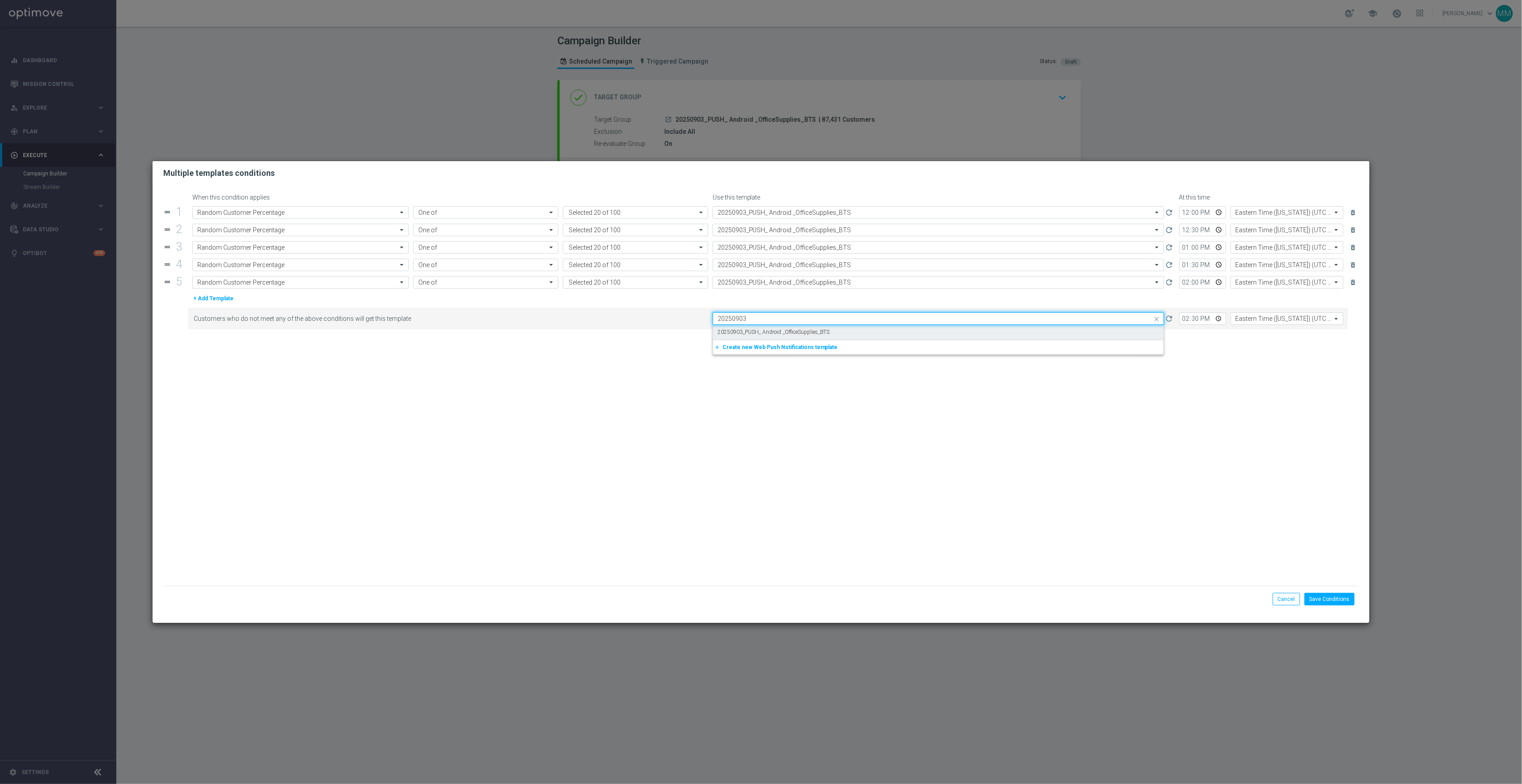
click at [813, 332] on label "20250903_PUSH_ Android _OfficeSupplies_BTS" at bounding box center [773, 331] width 112 height 8
type input "20250903"
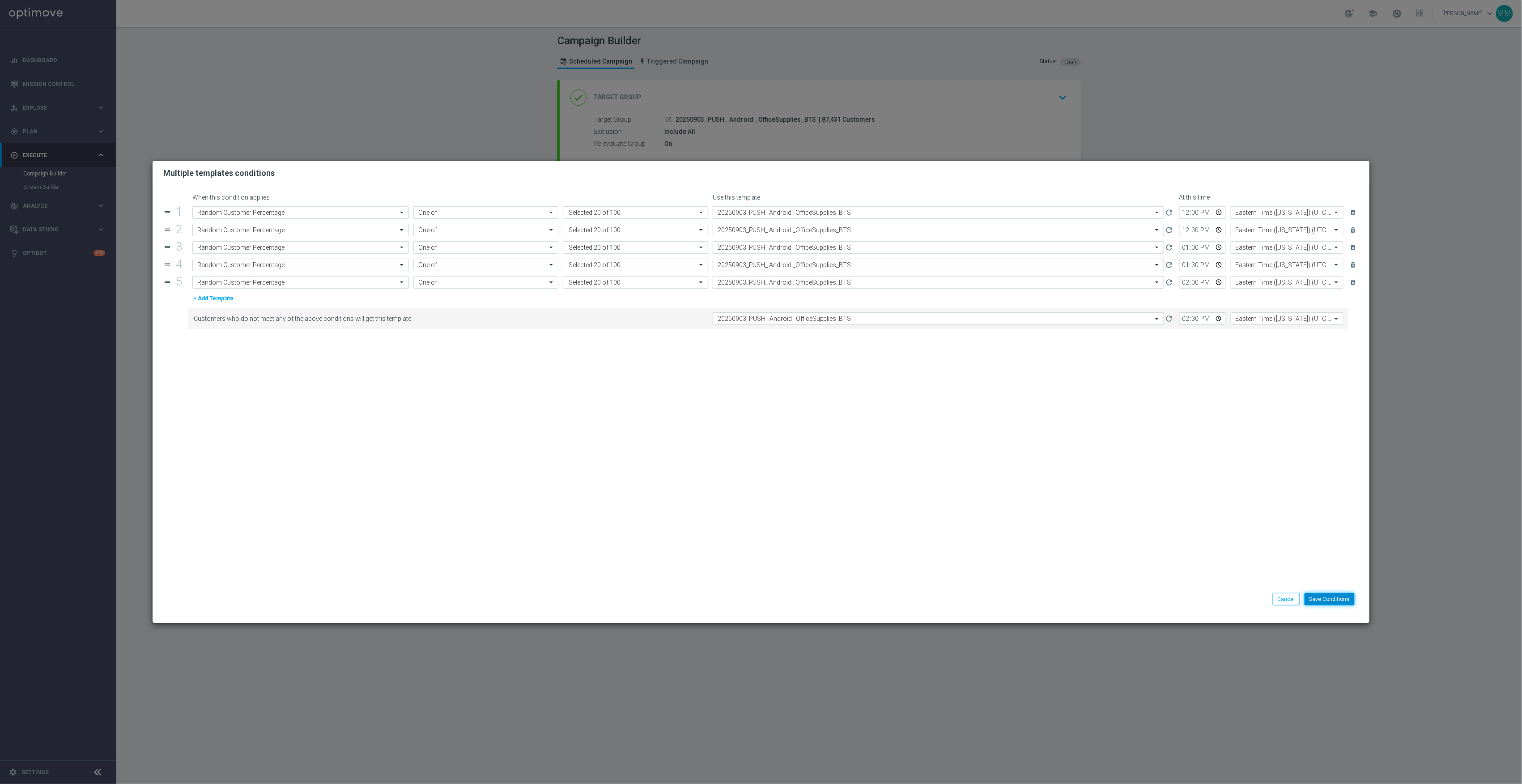
click at [1338, 600] on button "Save Conditions" at bounding box center [1329, 599] width 50 height 12
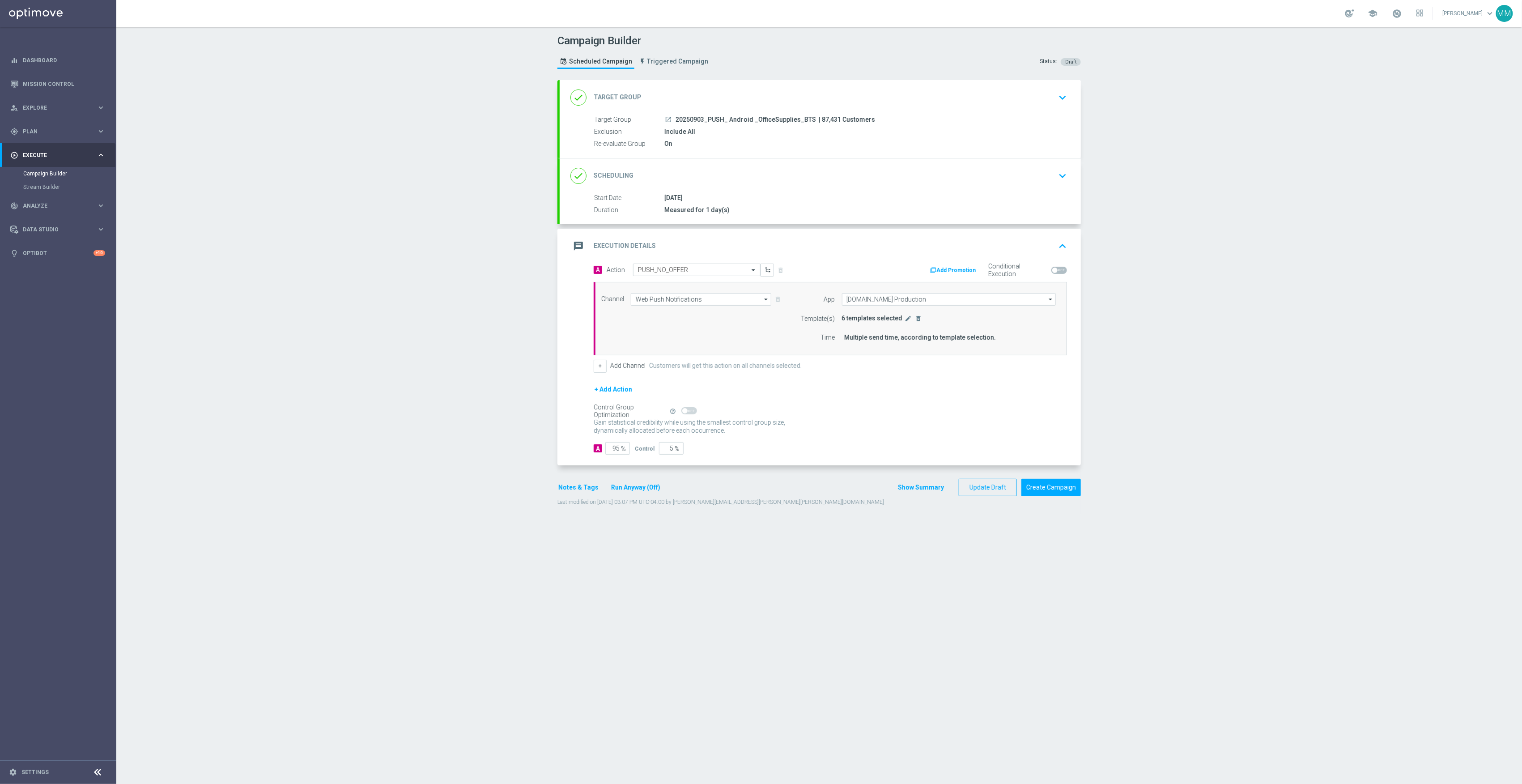
click at [750, 175] on div "done Scheduling keyboard_arrow_down" at bounding box center [820, 175] width 500 height 17
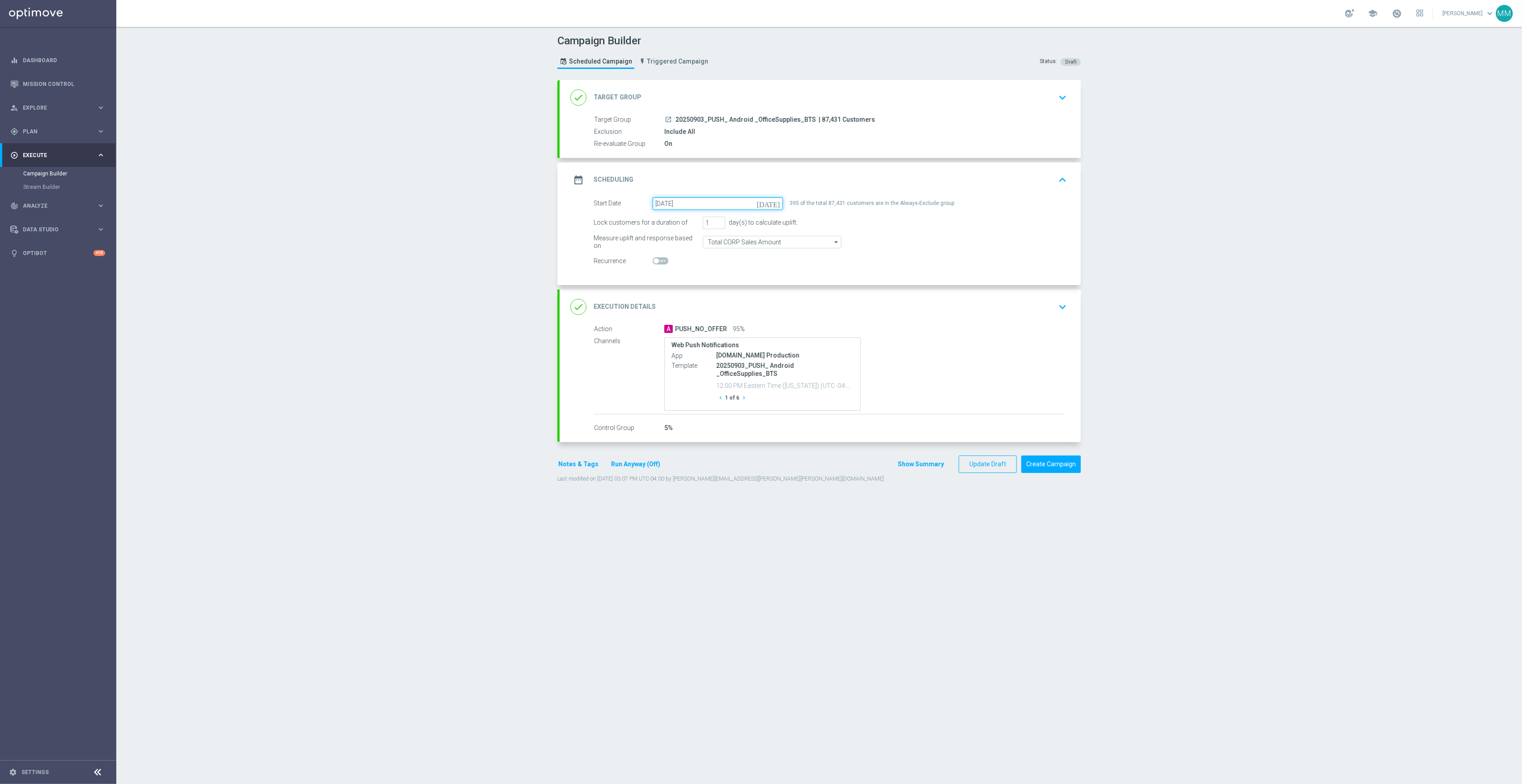
click at [750, 203] on input "25 Aug 2025" at bounding box center [717, 204] width 130 height 12
click at [765, 226] on span "›" at bounding box center [771, 225] width 12 height 12
click at [705, 253] on span "3" at bounding box center [705, 253] width 14 height 14
type input "03 Sep 2025"
click at [998, 461] on button "Update Draft" at bounding box center [988, 464] width 58 height 17
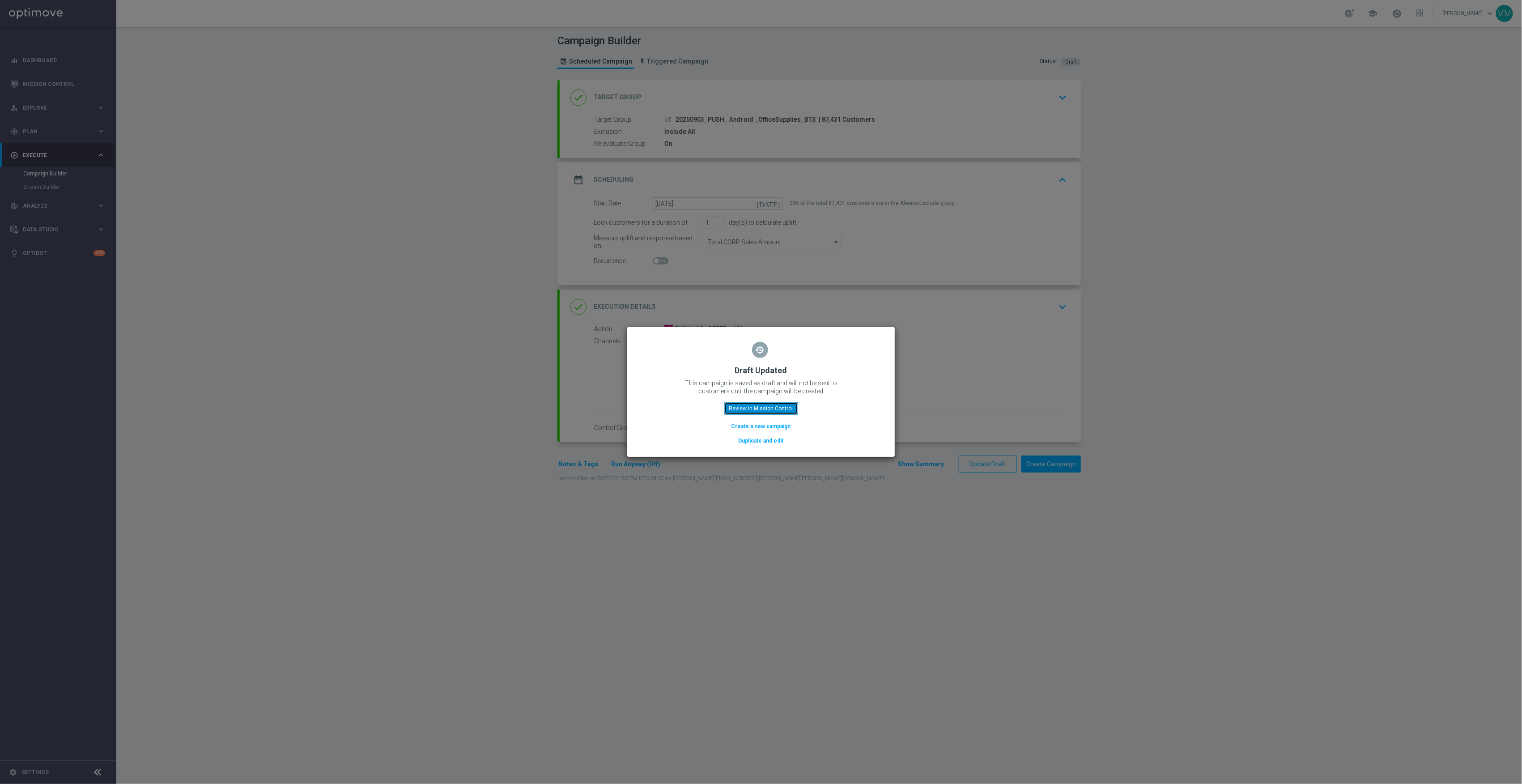
click at [743, 404] on button "Review in Mission Control" at bounding box center [761, 409] width 74 height 12
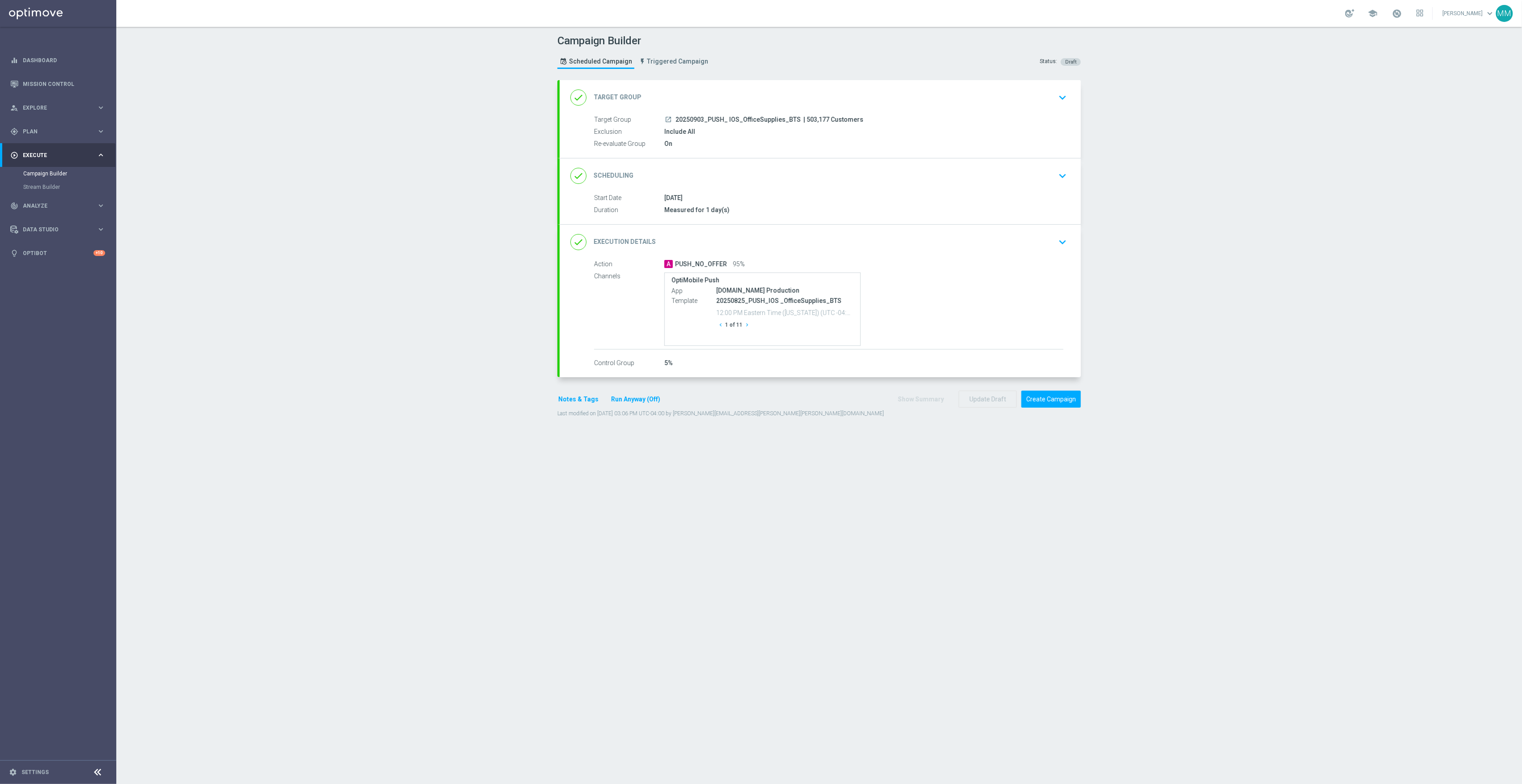
drag, startPoint x: 832, startPoint y: 101, endPoint x: 792, endPoint y: 107, distance: 40.4
click at [831, 101] on div "done Target Group keyboard_arrow_down" at bounding box center [820, 97] width 500 height 17
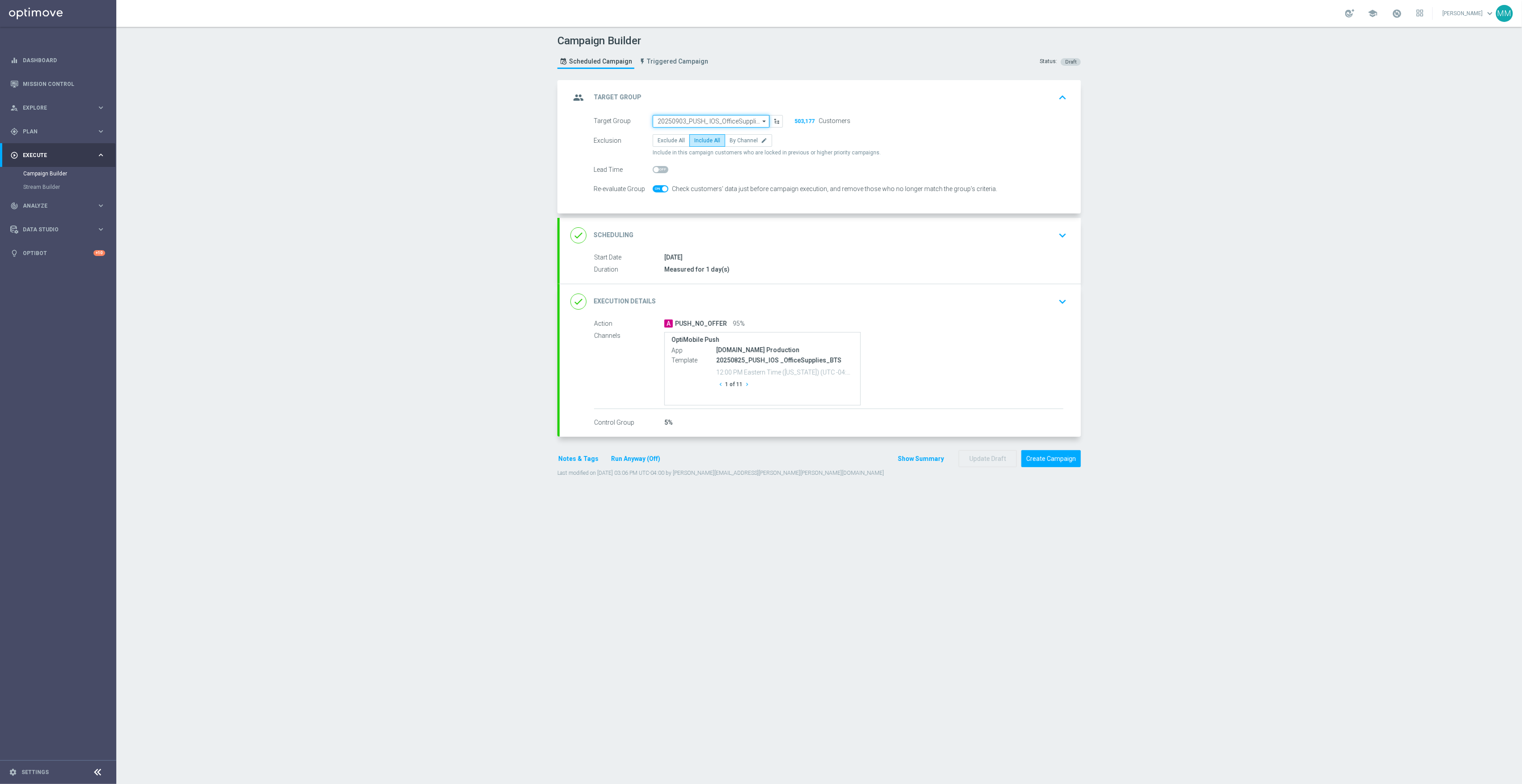
click at [724, 117] on input "20250903_PUSH_ IOS_OfficeSupplies_BTS" at bounding box center [711, 121] width 117 height 12
click at [739, 171] on div "20250825_PUSH_IOS _OfficeSupplies_BTS" at bounding box center [716, 170] width 102 height 8
type input "20250825_PUSH_IOS _OfficeSupplies_BTS"
click at [990, 460] on button "Update Draft" at bounding box center [988, 457] width 58 height 17
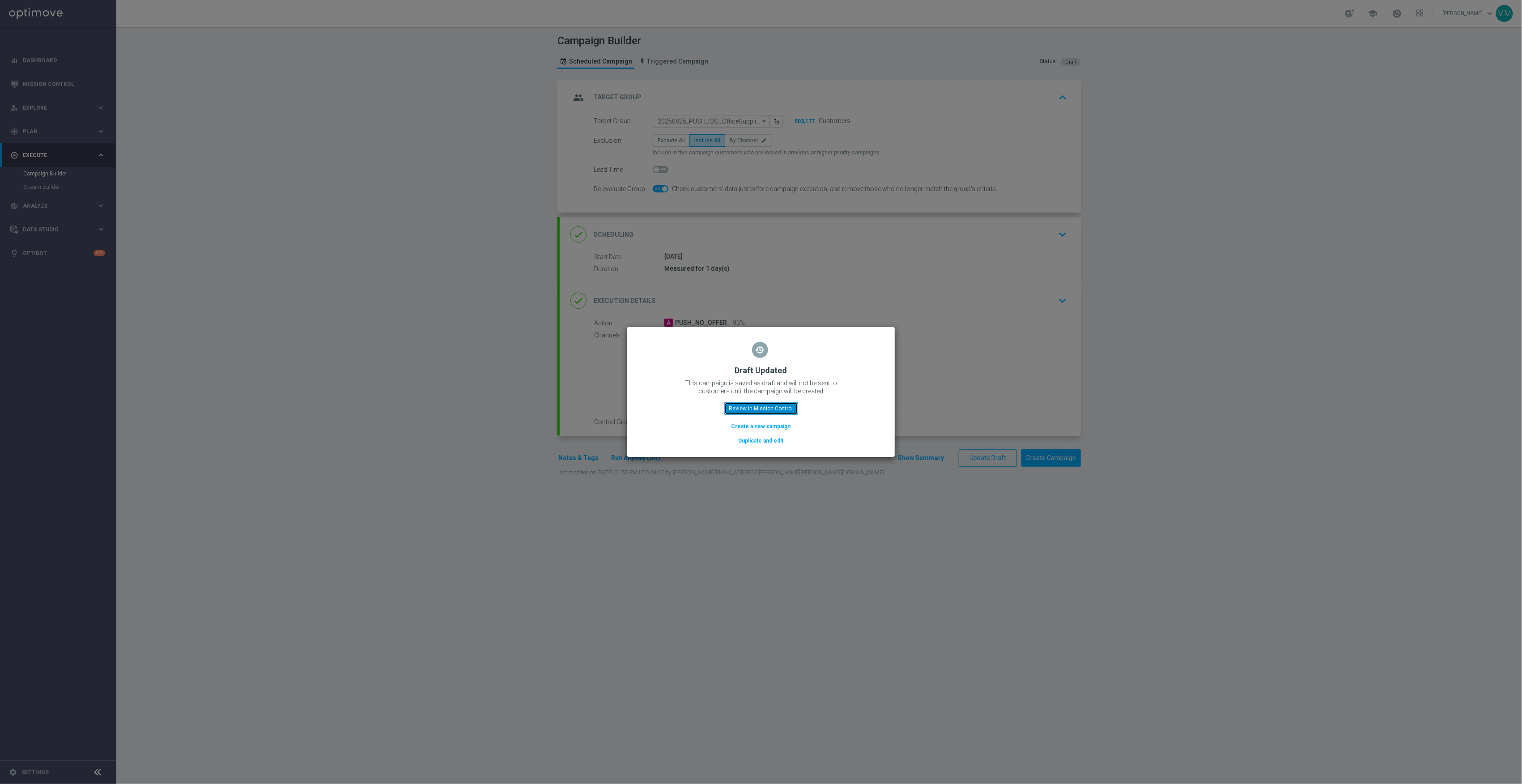
click at [786, 411] on button "Review in Mission Control" at bounding box center [761, 409] width 74 height 12
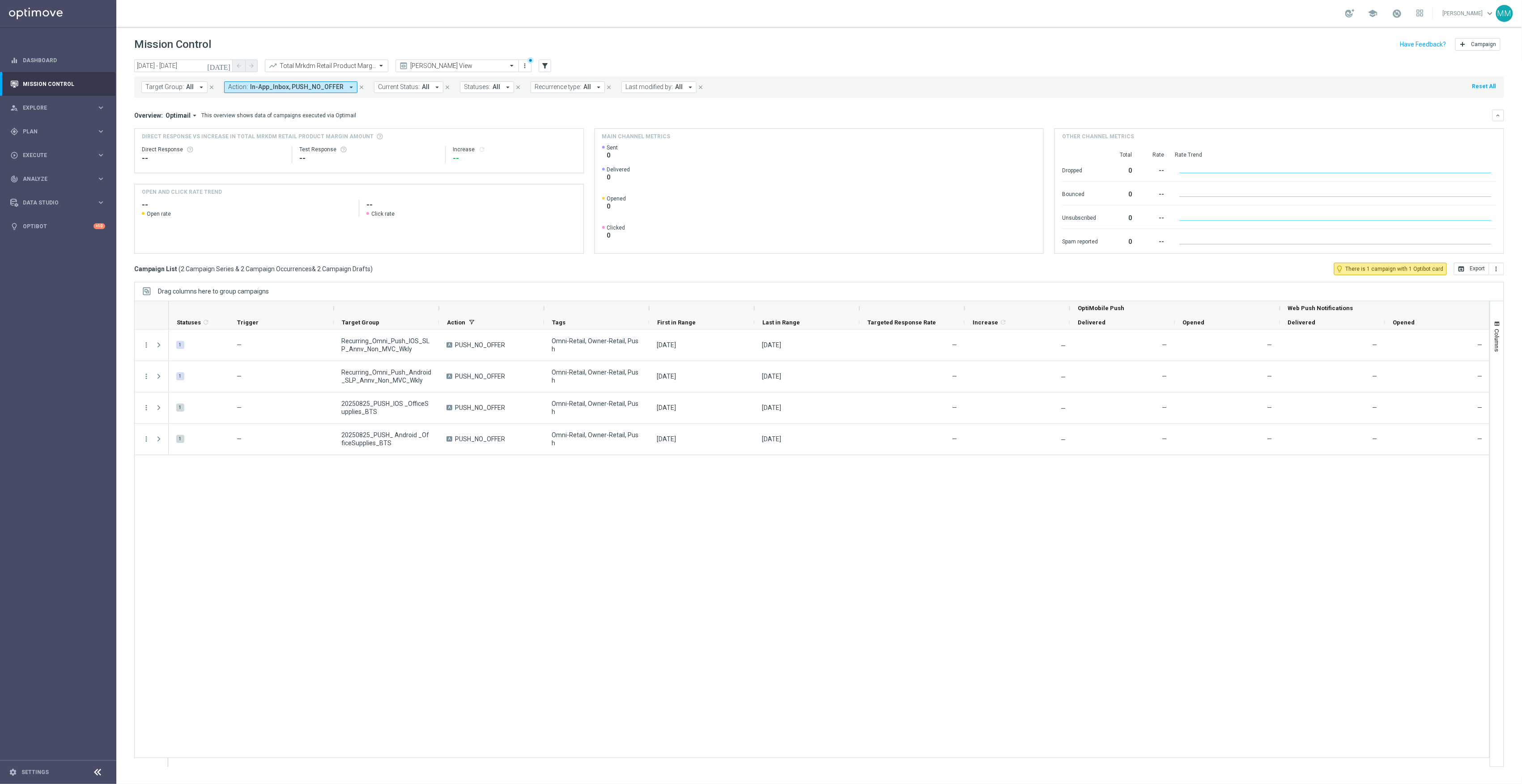
drag, startPoint x: 398, startPoint y: 554, endPoint x: 378, endPoint y: 532, distance: 29.7
click at [398, 554] on div "1 — Recurring_Omni_Push_IOS_SLP_Annv_Non_MVC_Wkly A PUSH_NO_OFFER Omni-Retail, …" at bounding box center [829, 547] width 1320 height 437
click at [213, 61] on input "[DATE] - [DATE]" at bounding box center [183, 66] width 98 height 12
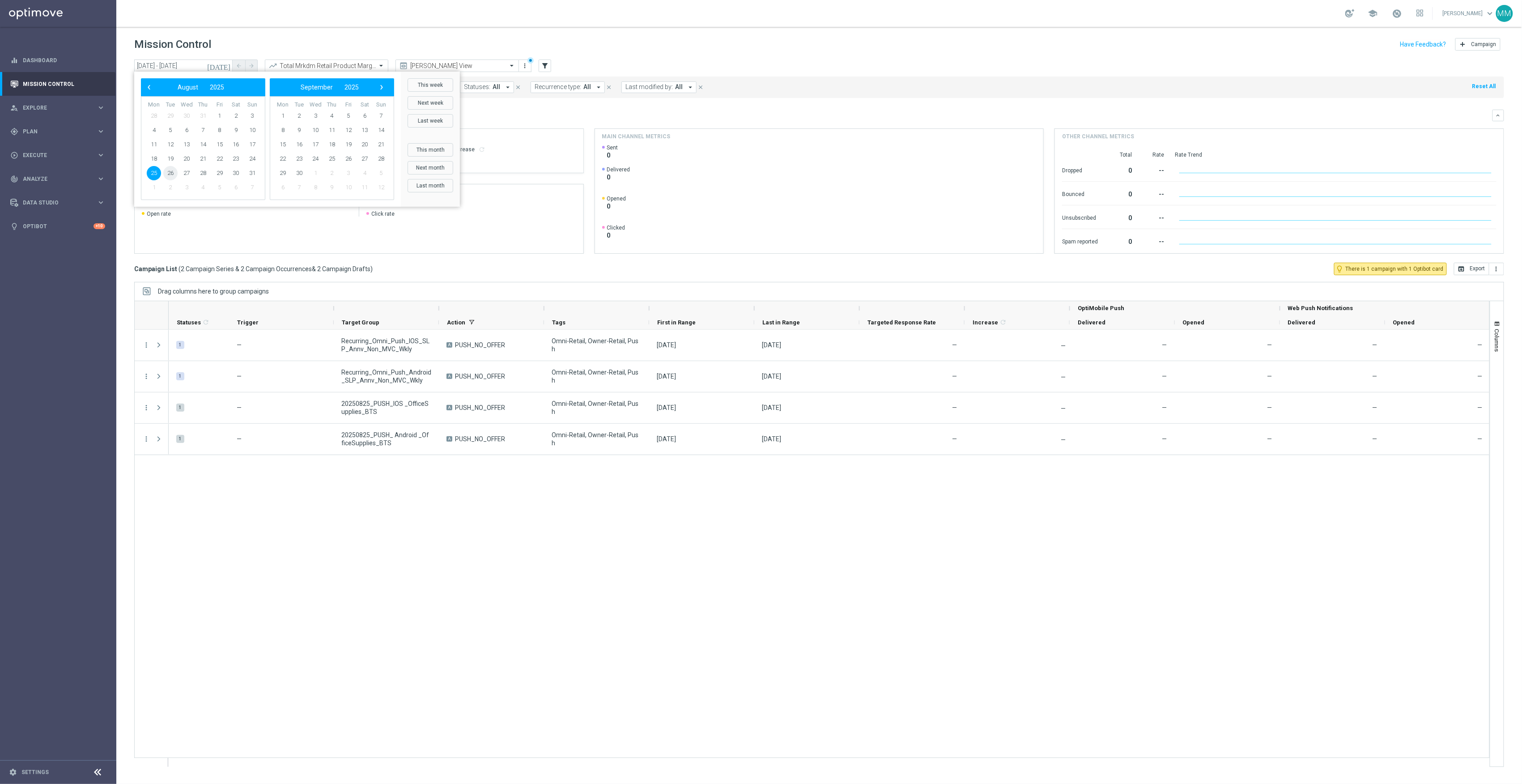
click at [171, 174] on span "26" at bounding box center [170, 173] width 14 height 14
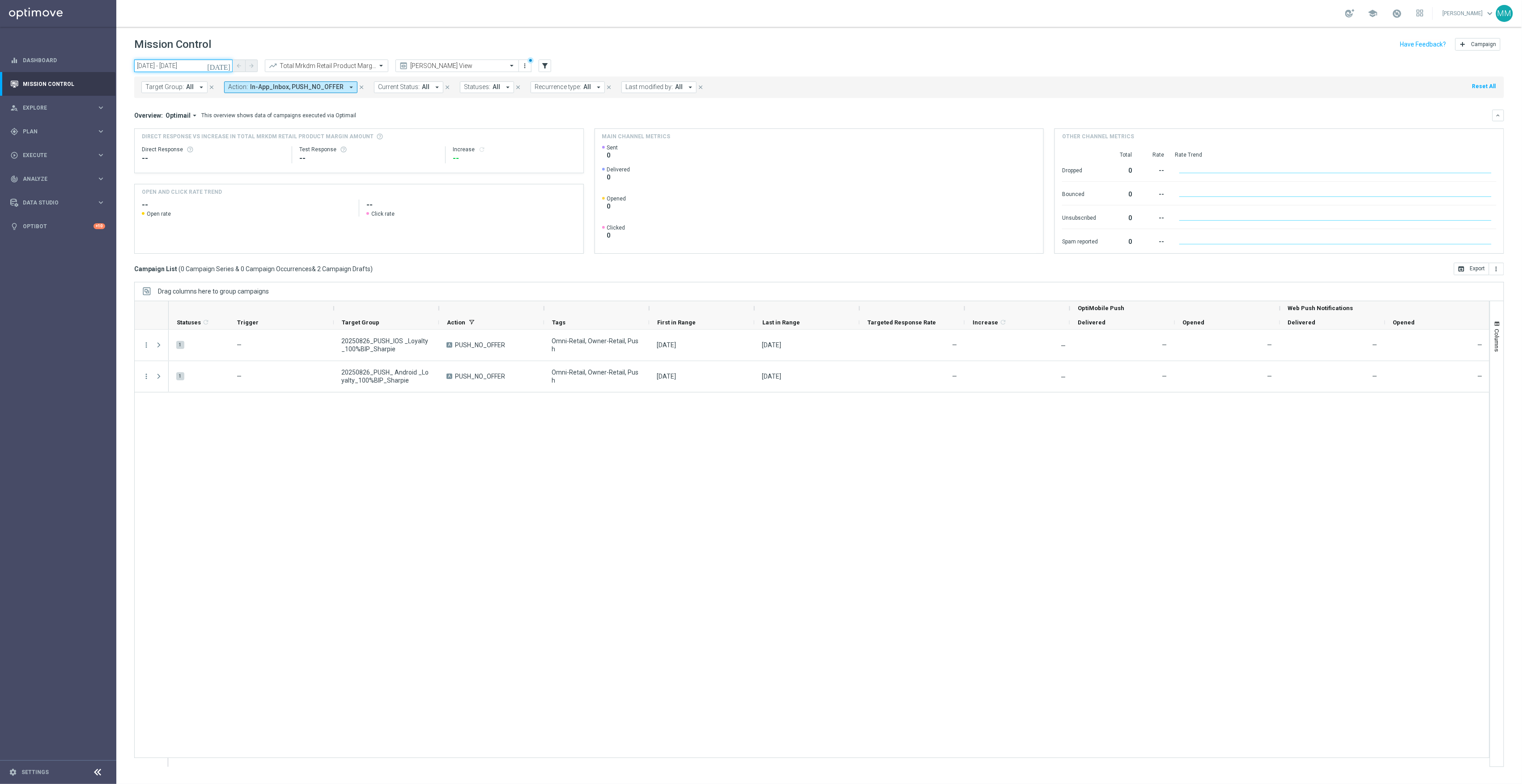
click at [188, 69] on input "[DATE] - [DATE]" at bounding box center [183, 66] width 98 height 12
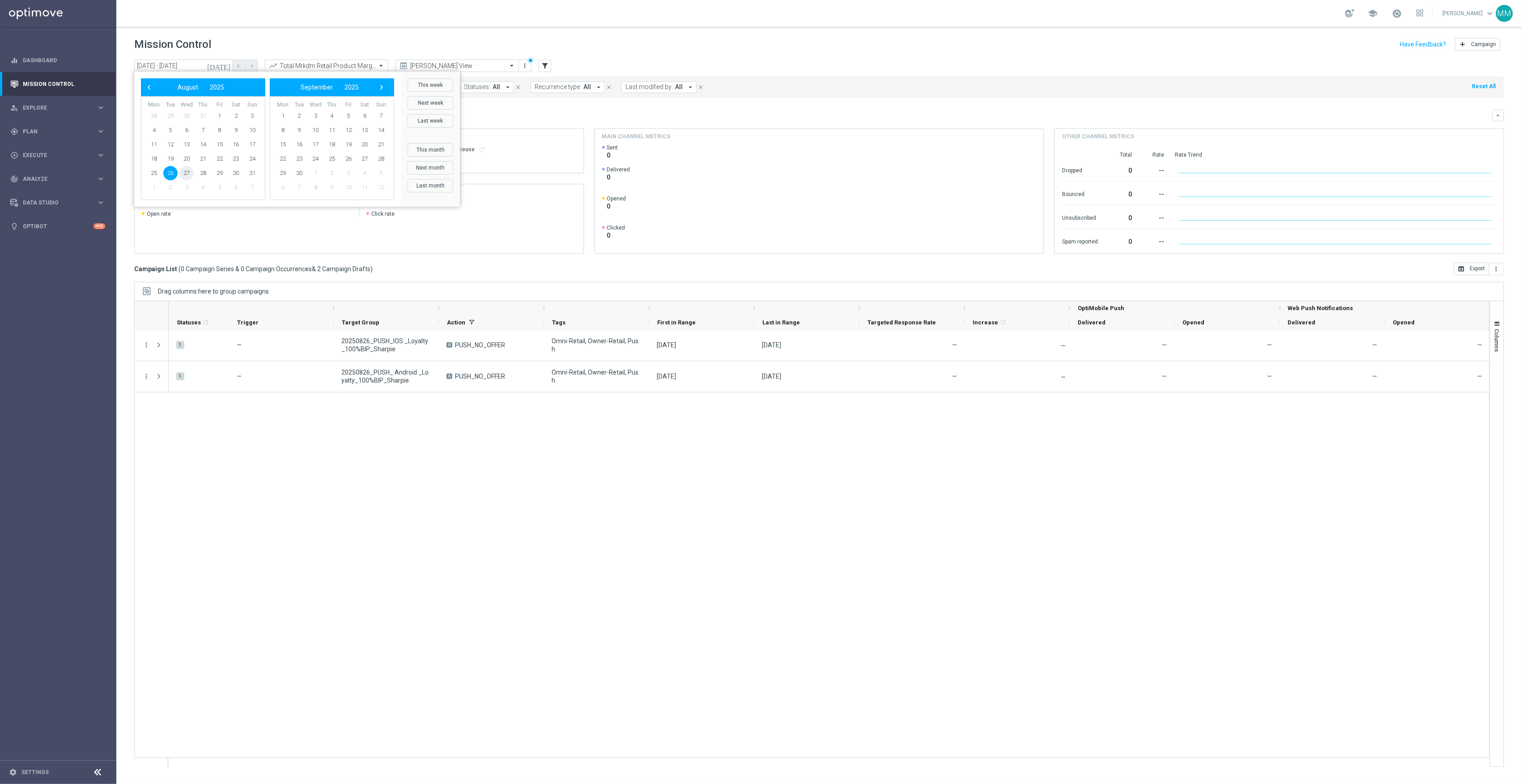
click at [181, 172] on span "27" at bounding box center [186, 173] width 14 height 14
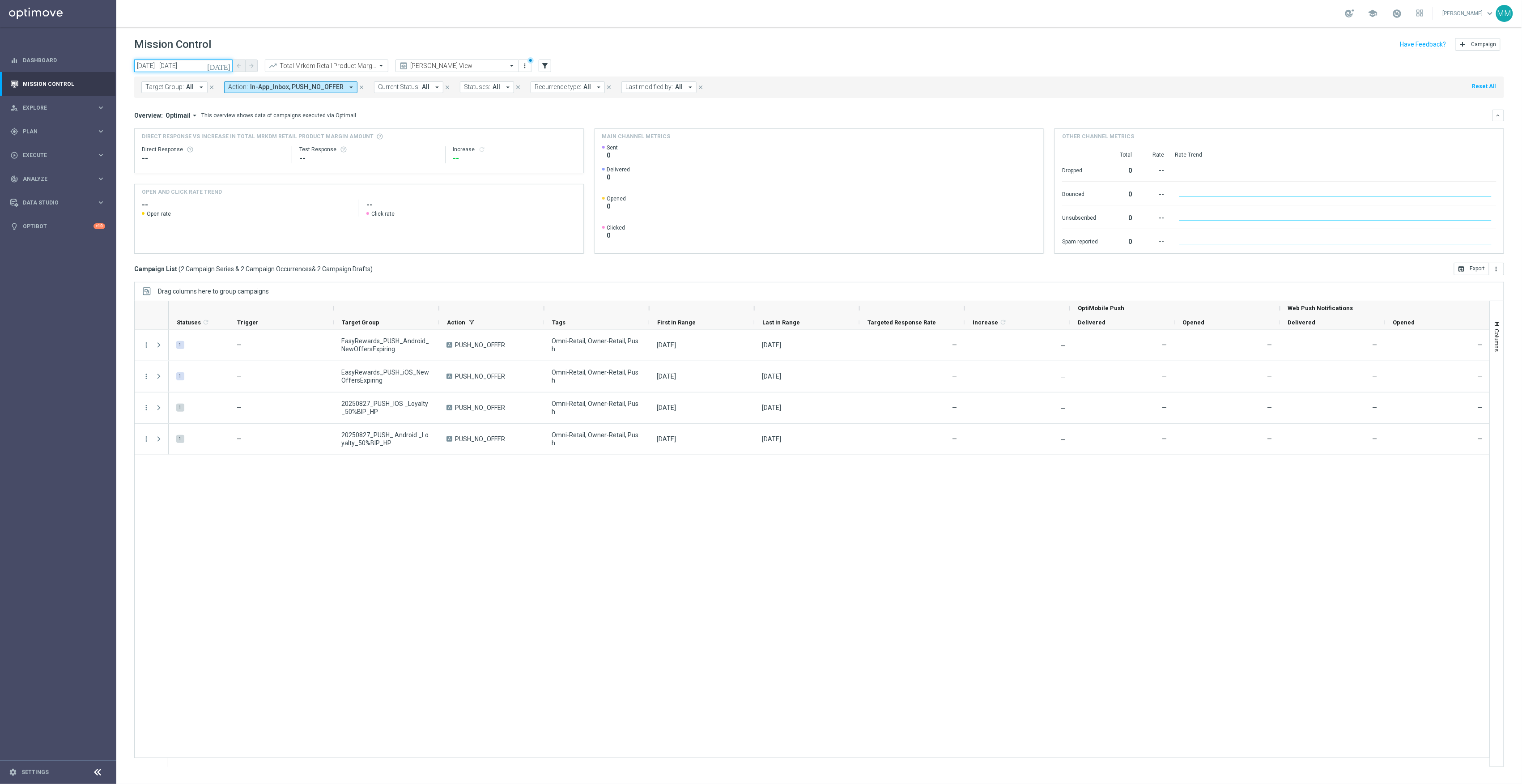
click at [198, 65] on input "[DATE] - [DATE]" at bounding box center [183, 66] width 98 height 12
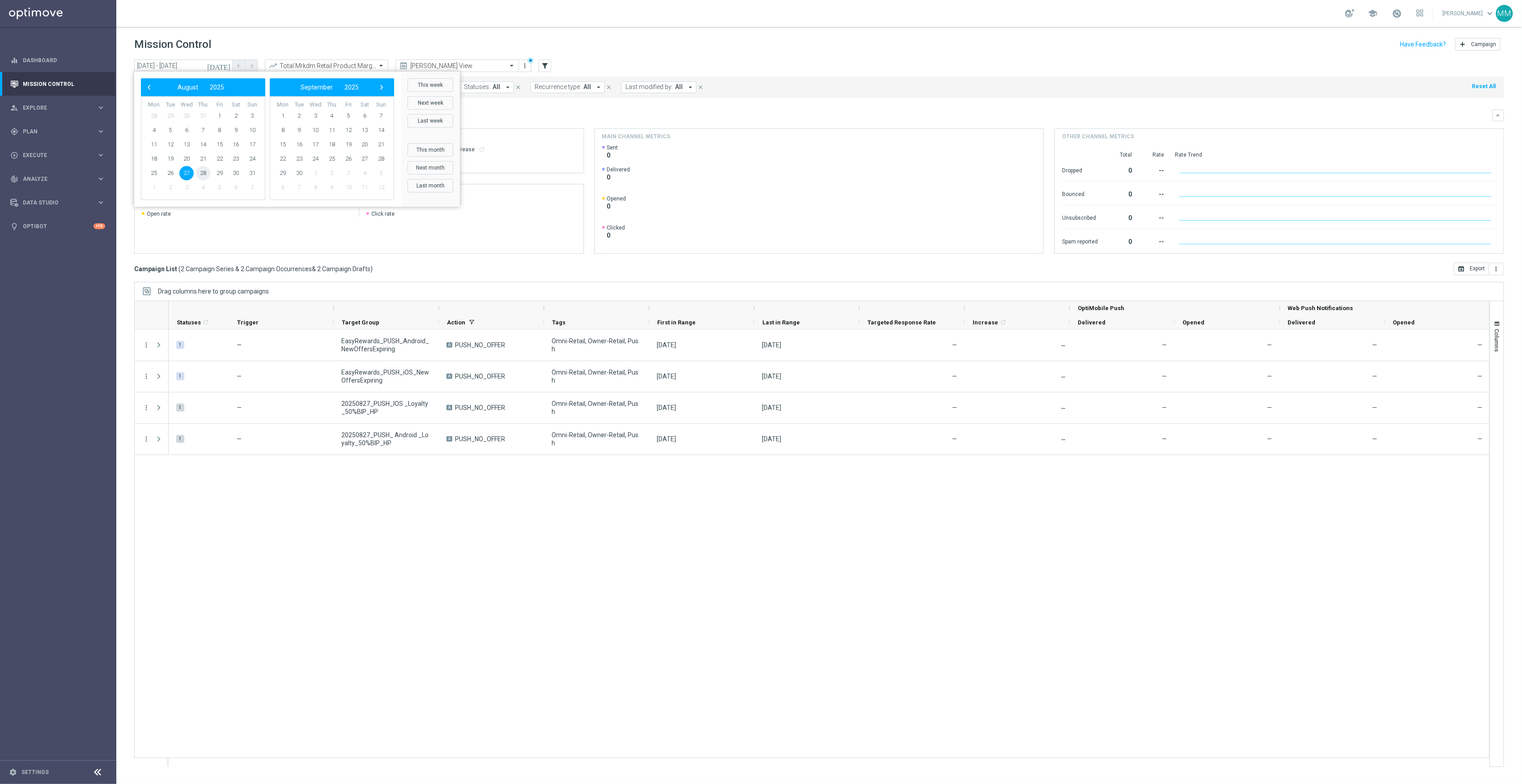
click at [204, 173] on span "28" at bounding box center [203, 173] width 14 height 14
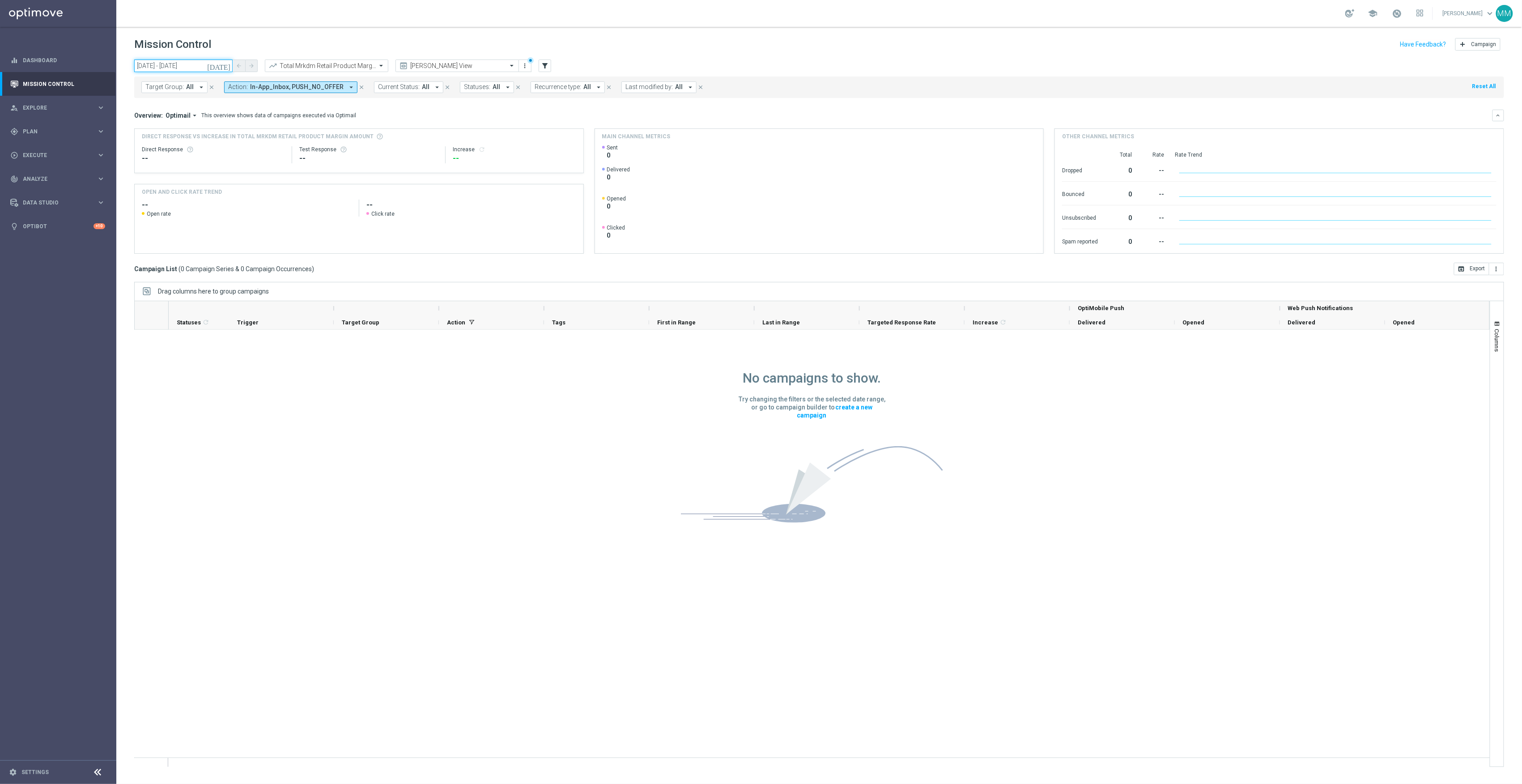
click at [200, 68] on input "[DATE] - [DATE]" at bounding box center [183, 66] width 98 height 12
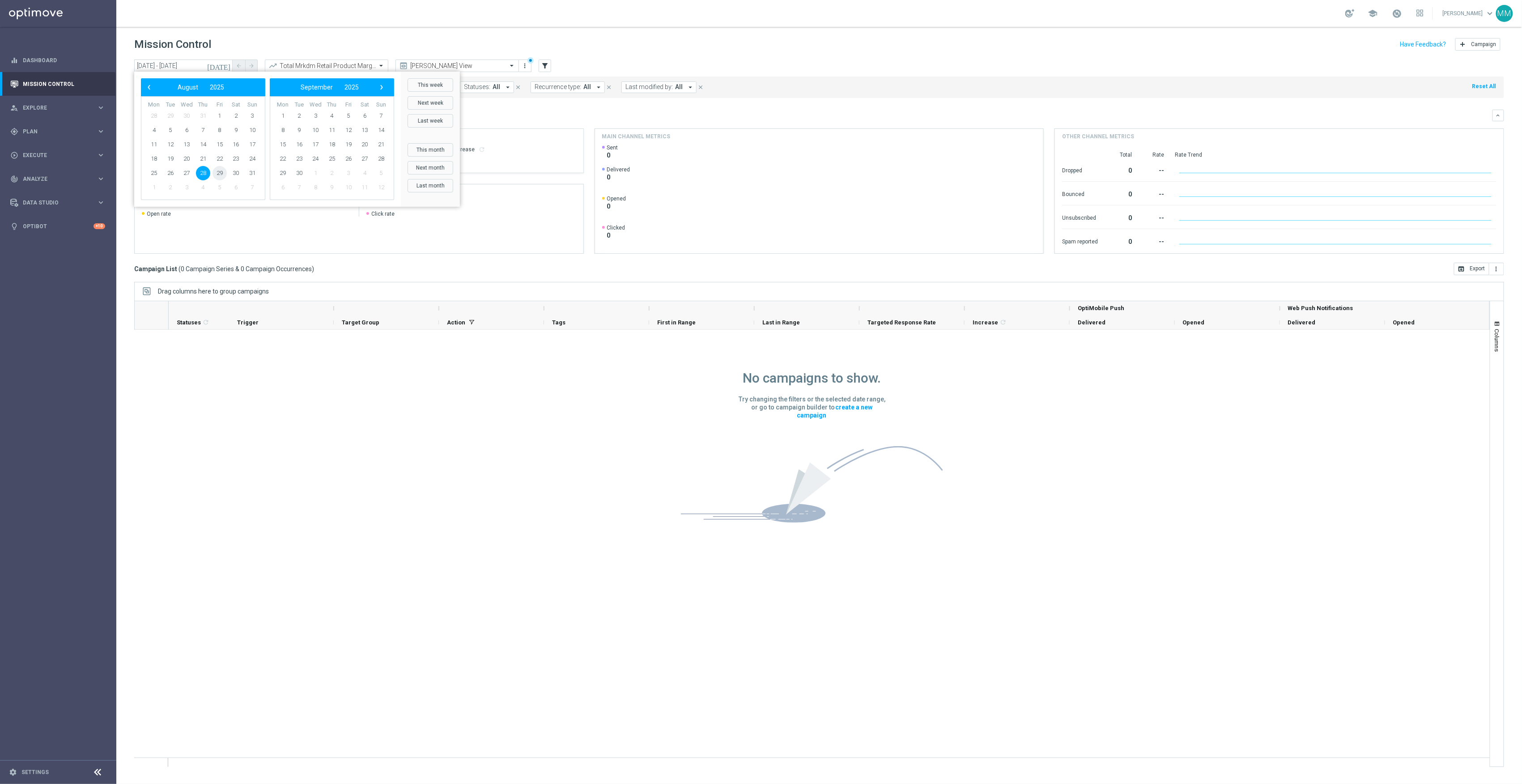
click at [215, 174] on span "29" at bounding box center [219, 173] width 14 height 14
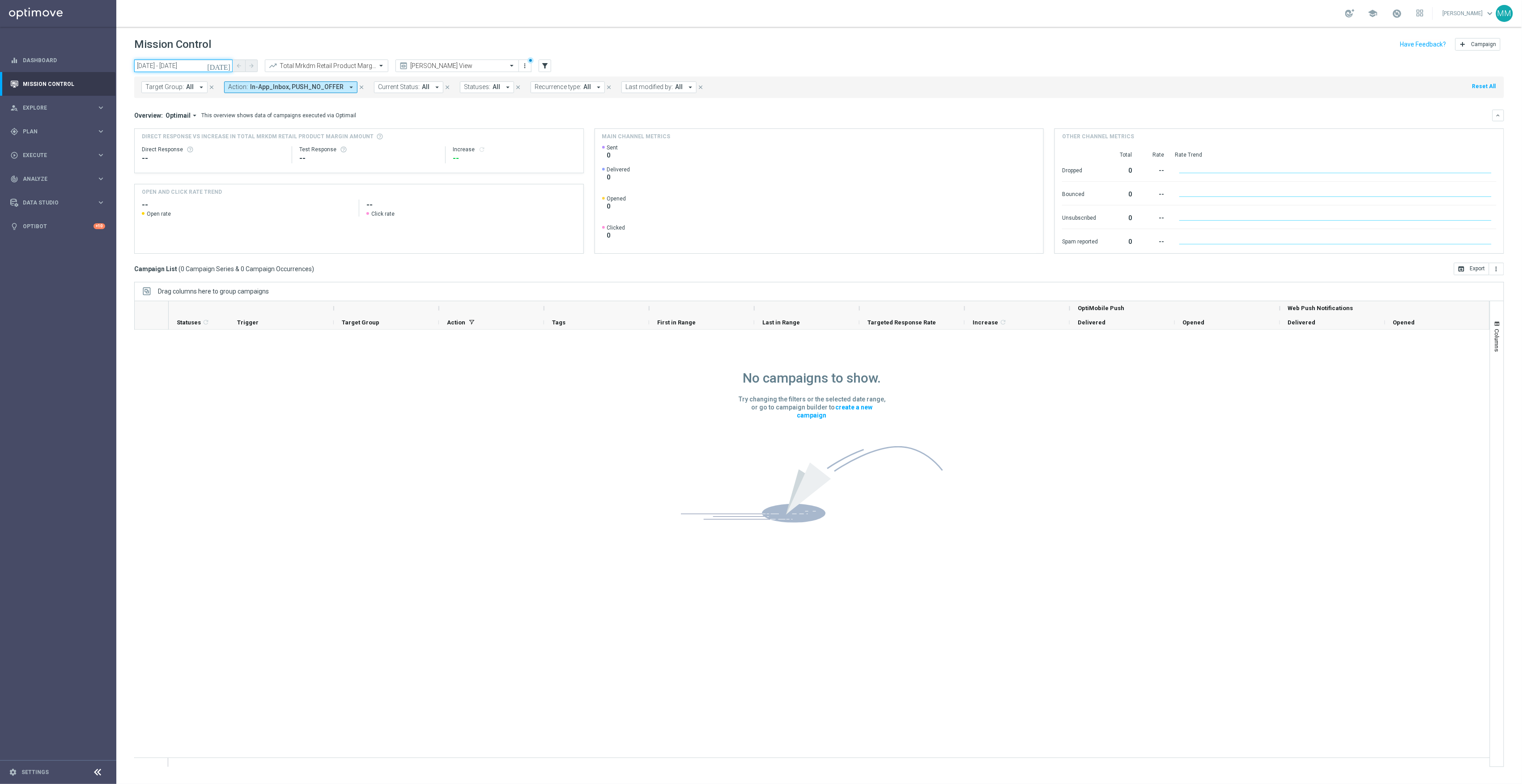
click at [199, 60] on input "[DATE] - [DATE]" at bounding box center [183, 66] width 98 height 12
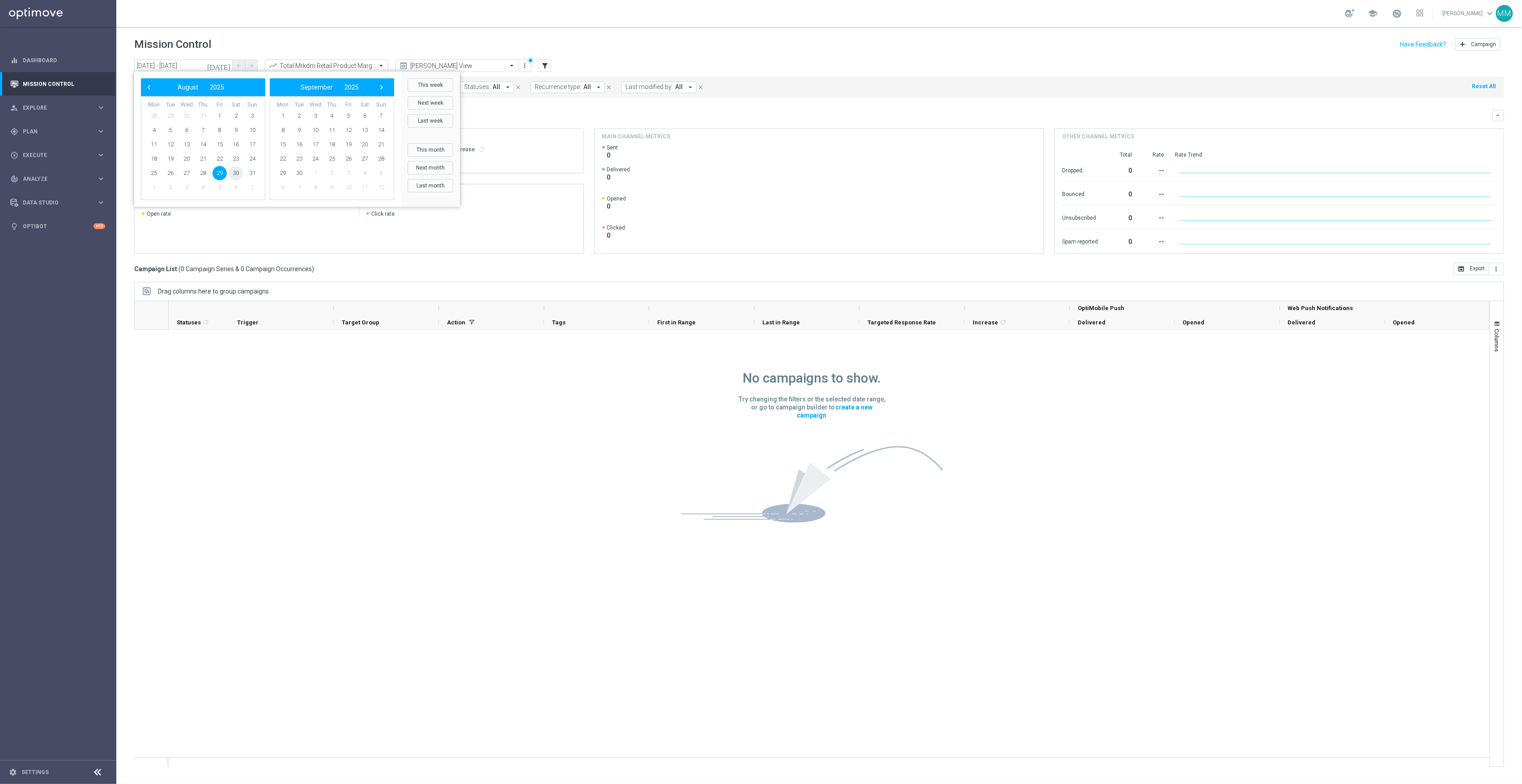
click at [235, 172] on span "30" at bounding box center [235, 173] width 14 height 14
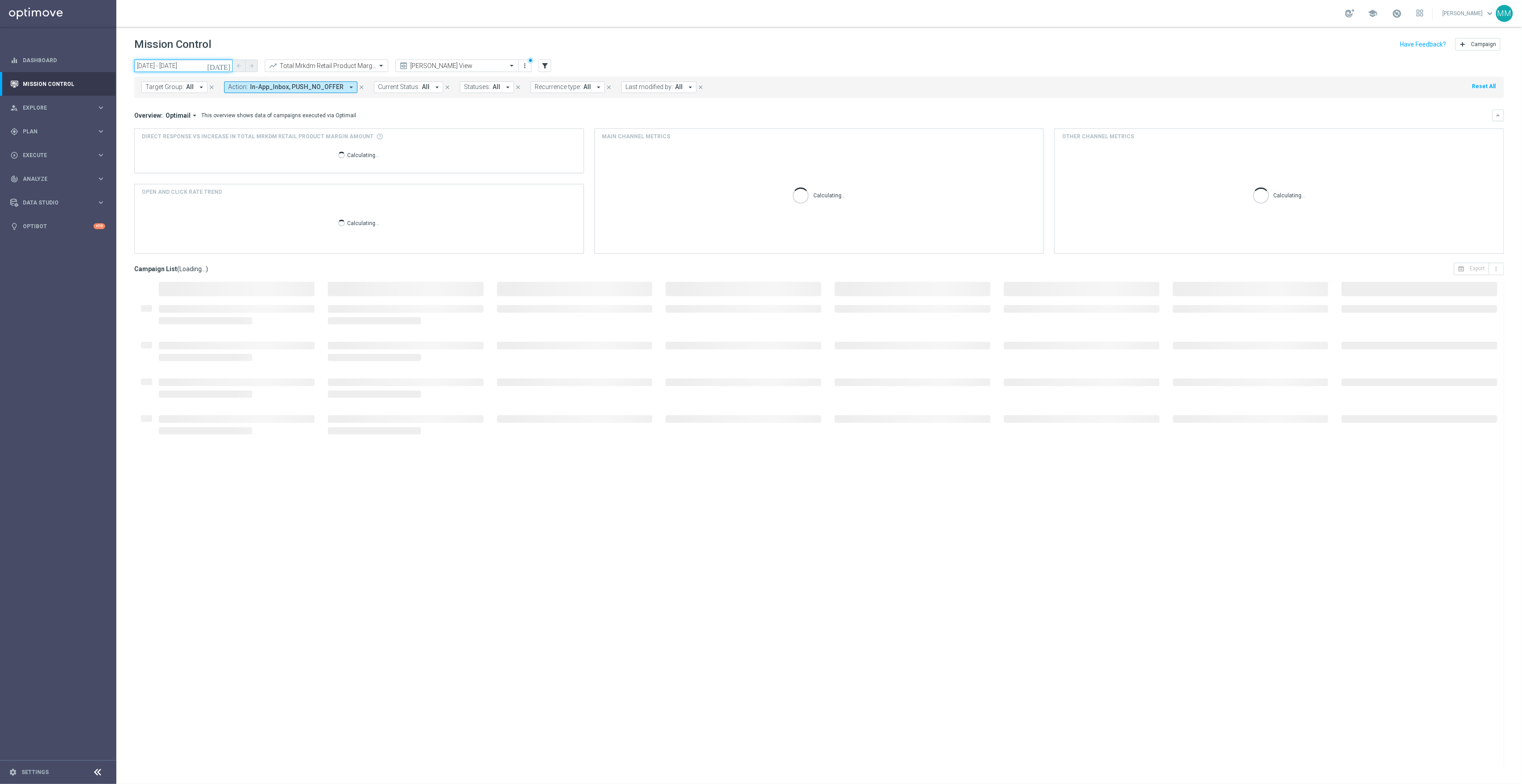
click at [215, 69] on input "[DATE] - [DATE]" at bounding box center [183, 66] width 98 height 12
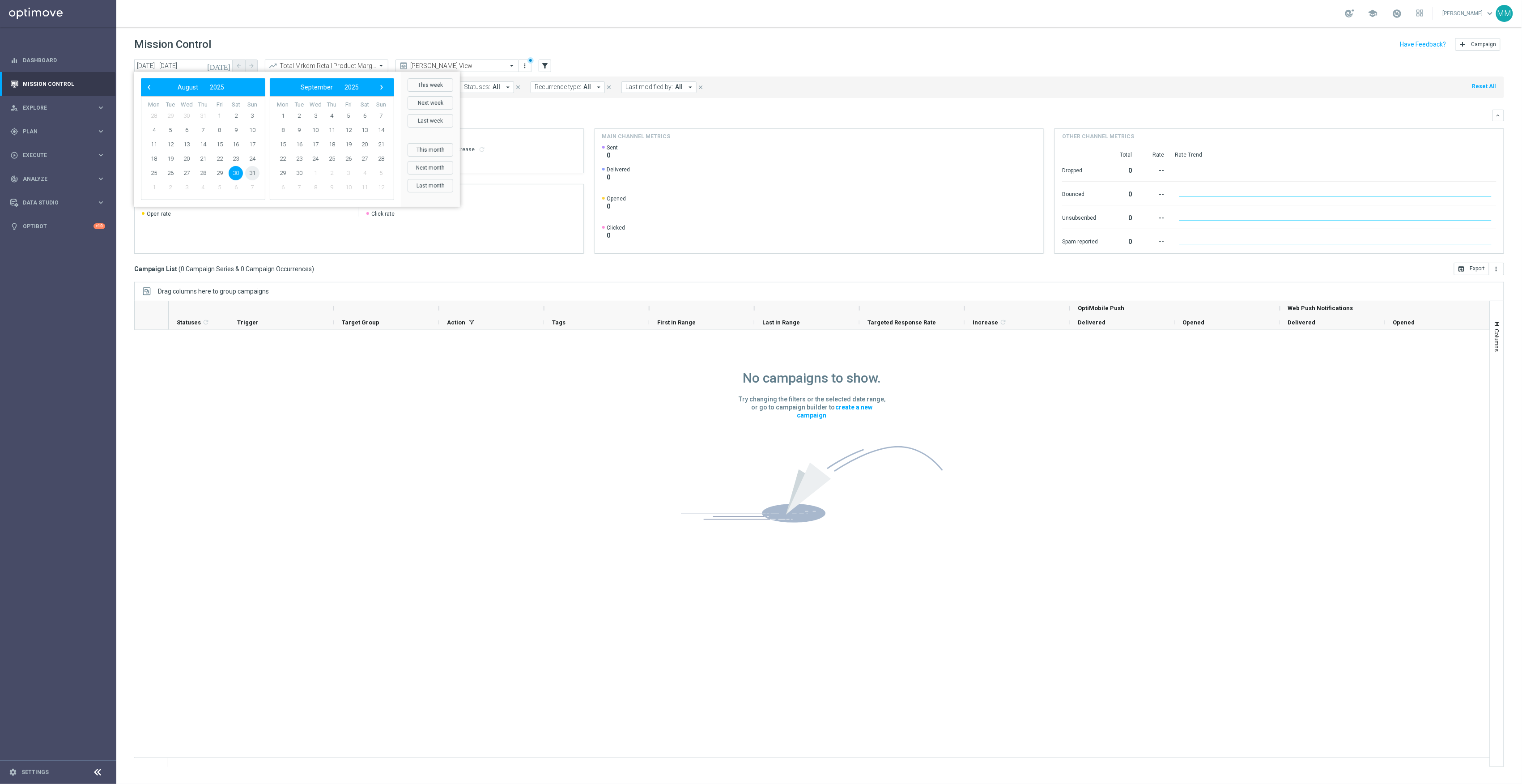
click at [256, 177] on span "31" at bounding box center [252, 173] width 14 height 14
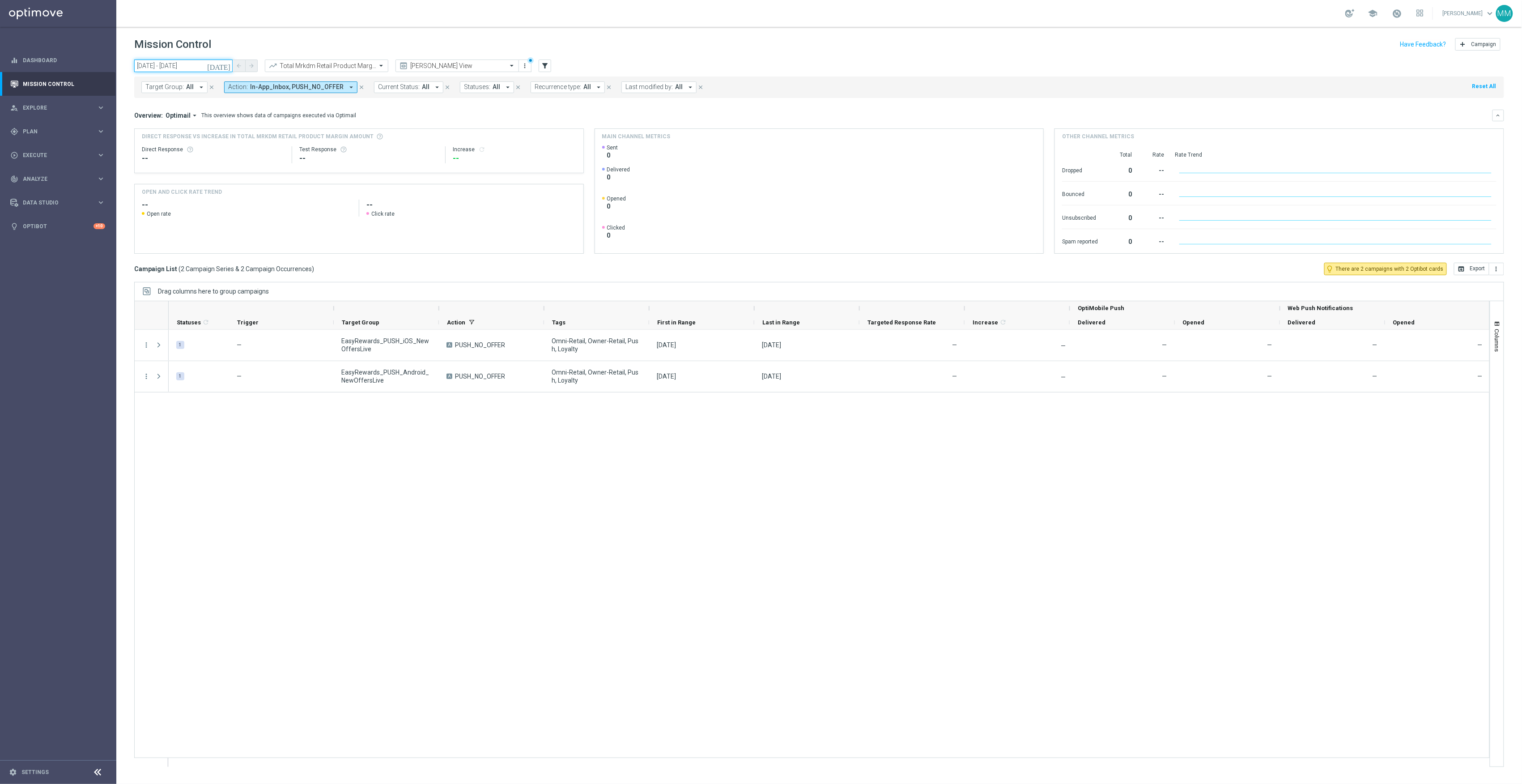
click at [177, 69] on input "[DATE] - [DATE]" at bounding box center [183, 66] width 98 height 12
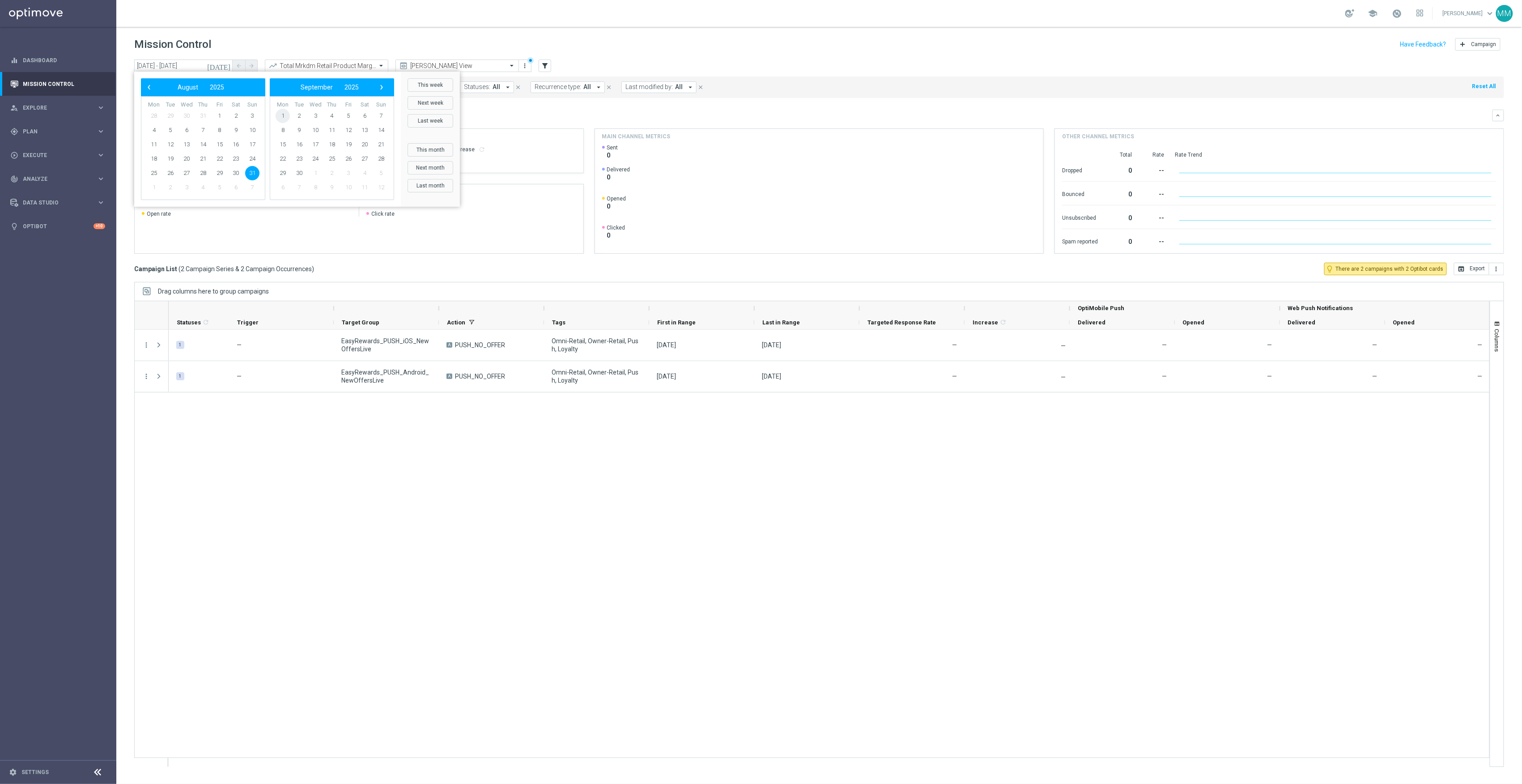
click at [285, 118] on span "1" at bounding box center [283, 116] width 14 height 14
click at [154, 116] on span "1" at bounding box center [153, 116] width 14 height 14
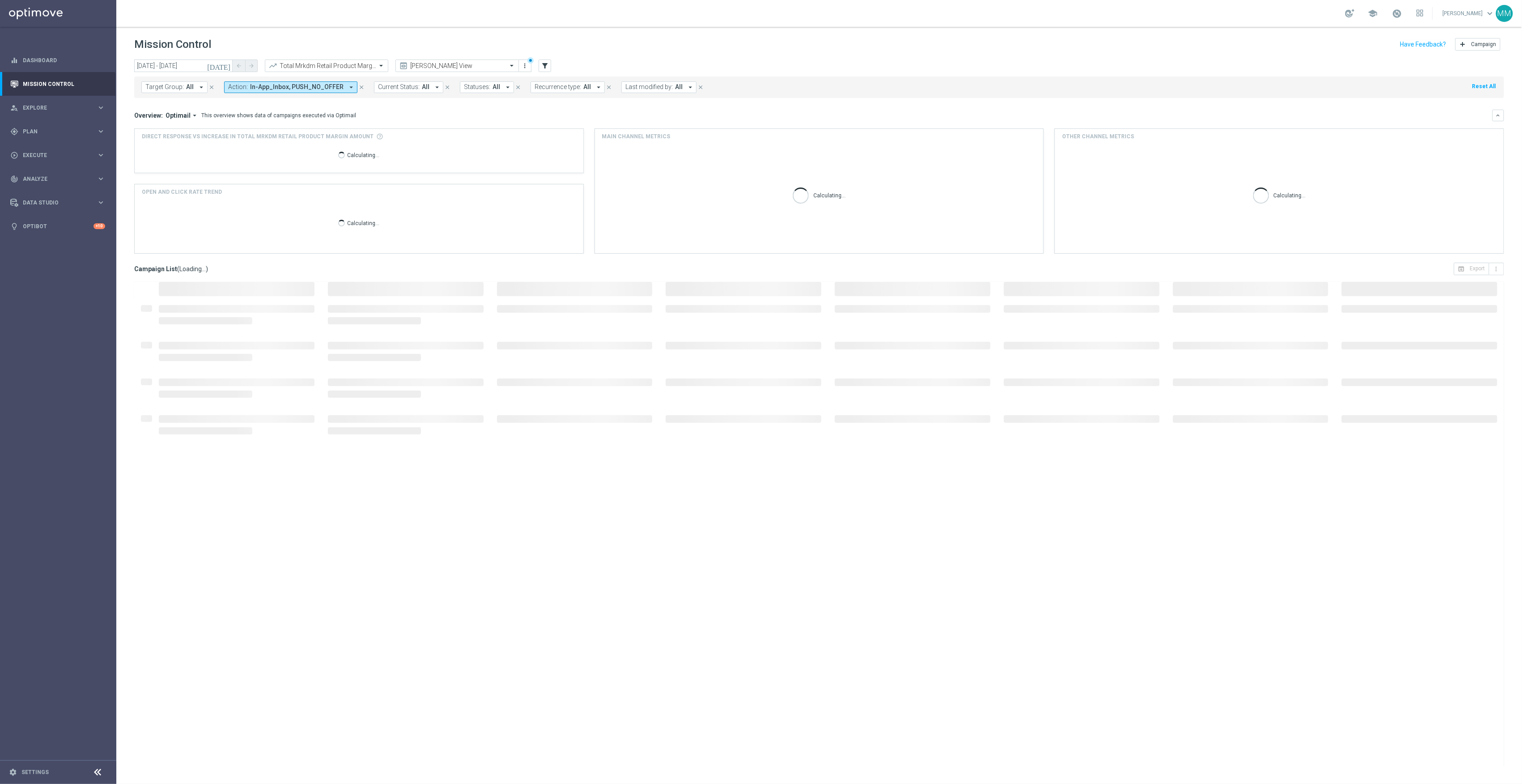
click at [154, 116] on h3 "Overview:" at bounding box center [149, 116] width 29 height 8
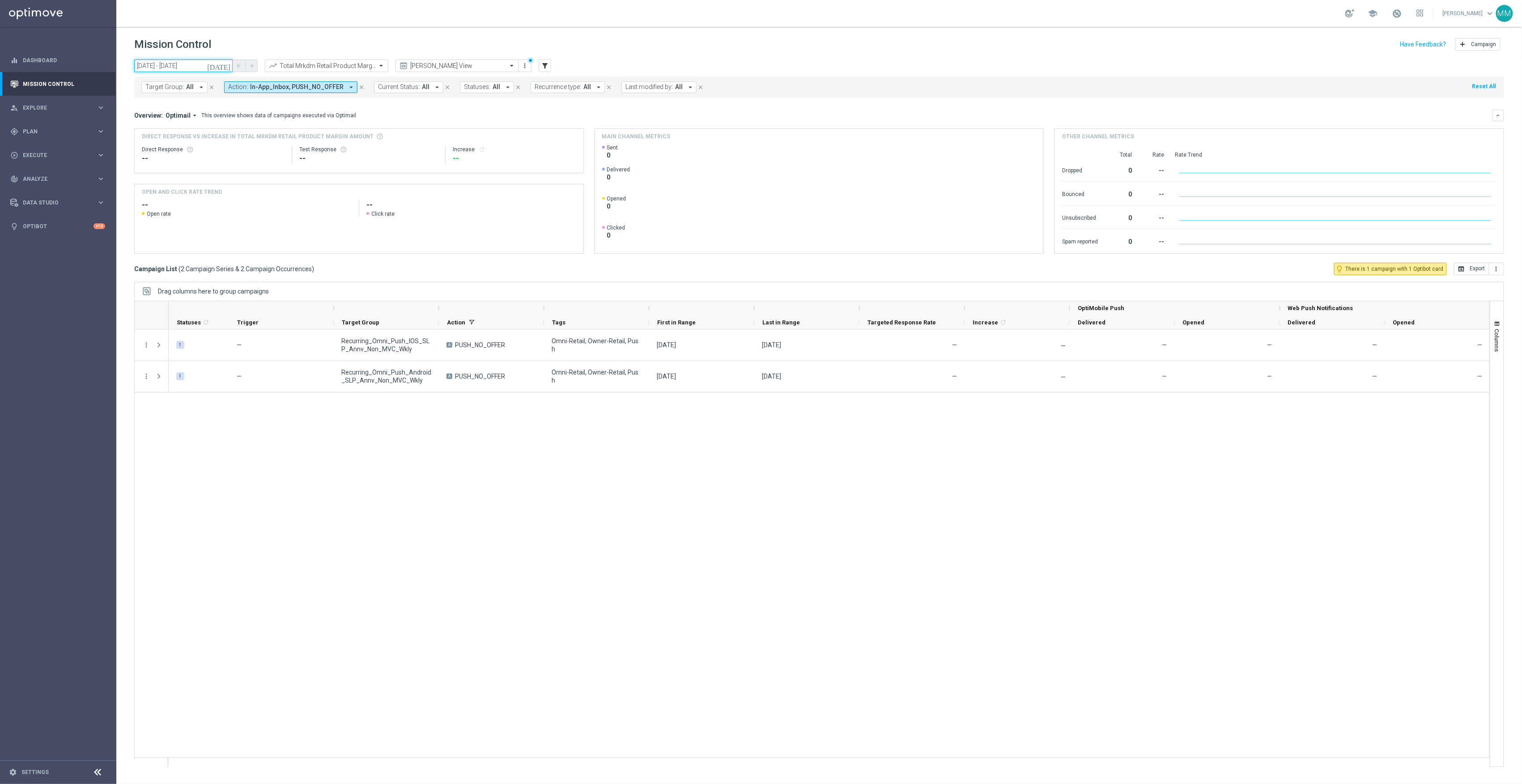
click at [167, 66] on input "01 Sep 2025 - 01 Sep 2025" at bounding box center [183, 66] width 98 height 12
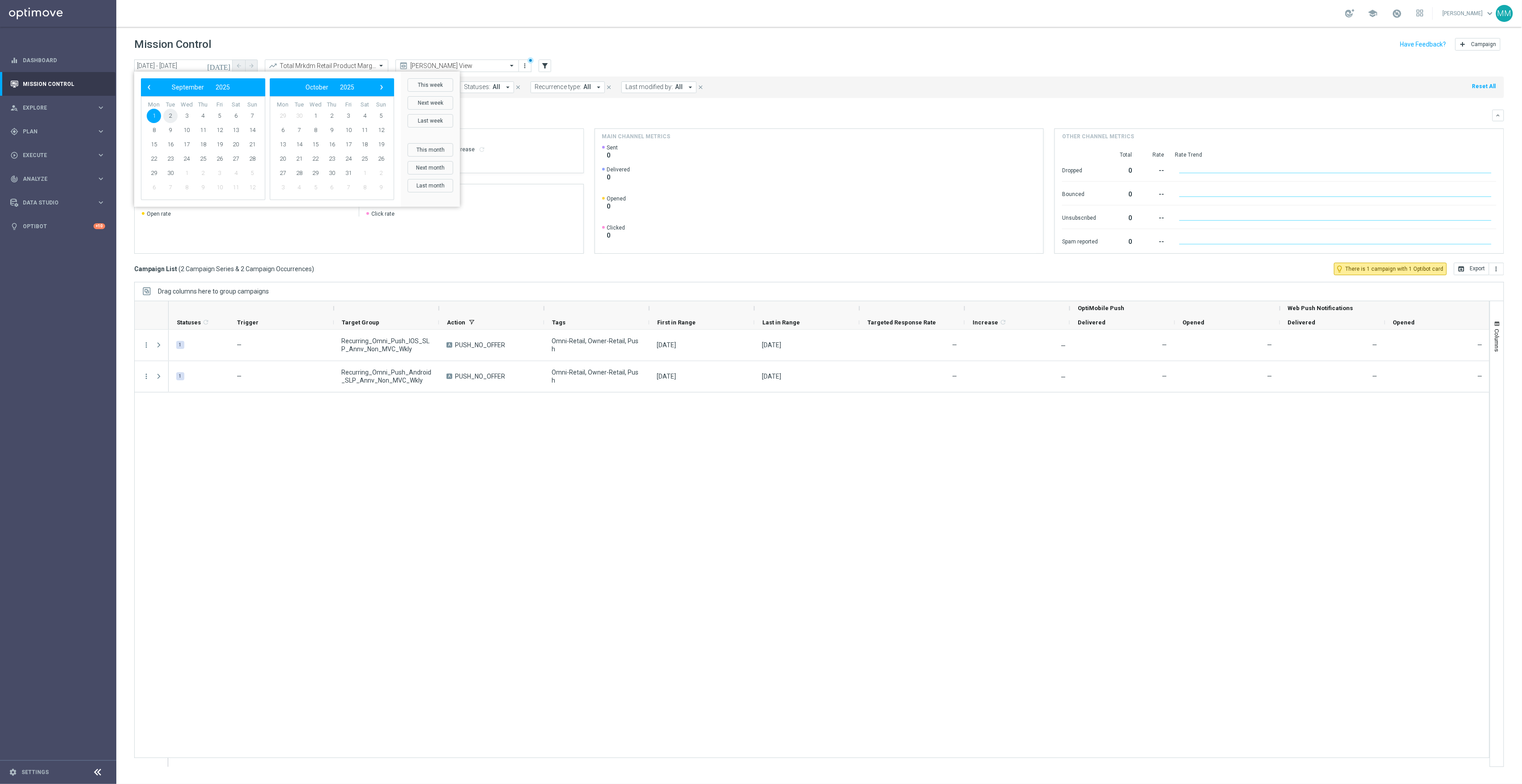
click at [169, 113] on span "2" at bounding box center [170, 116] width 14 height 14
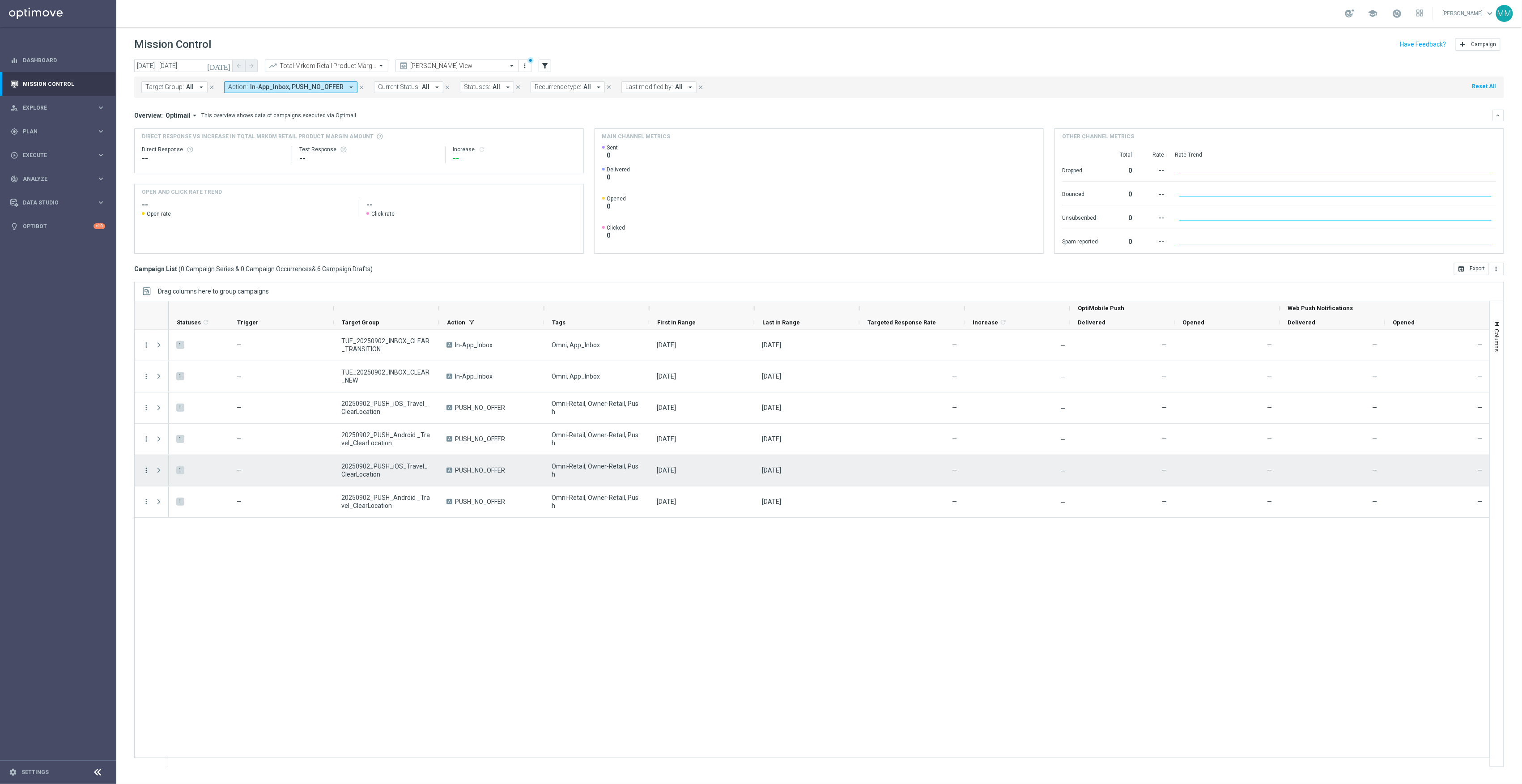
click at [145, 468] on icon "more_vert" at bounding box center [146, 470] width 8 height 8
click at [168, 521] on div "Delete" at bounding box center [206, 518] width 83 height 6
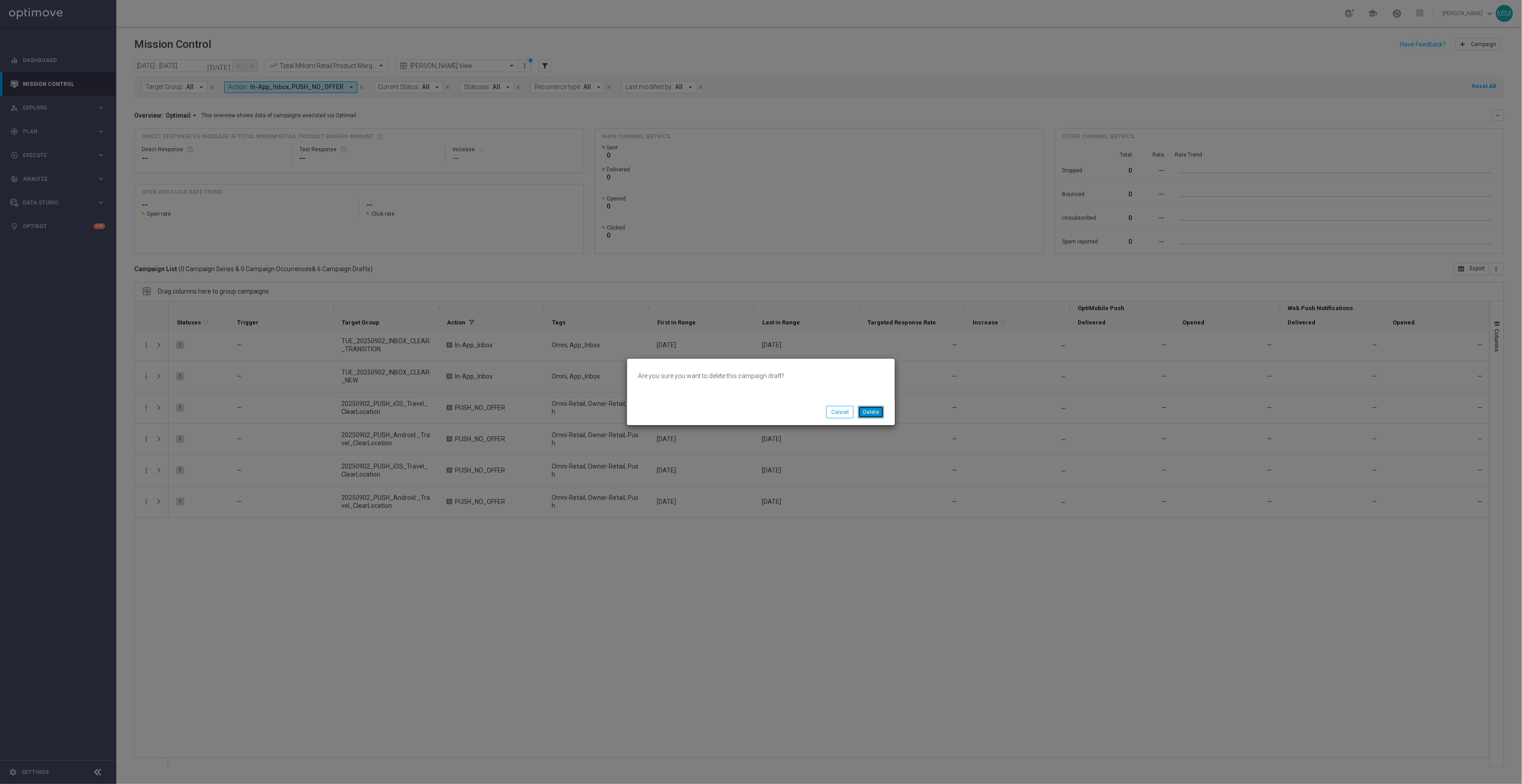
click at [872, 414] on button "Delete" at bounding box center [871, 412] width 26 height 12
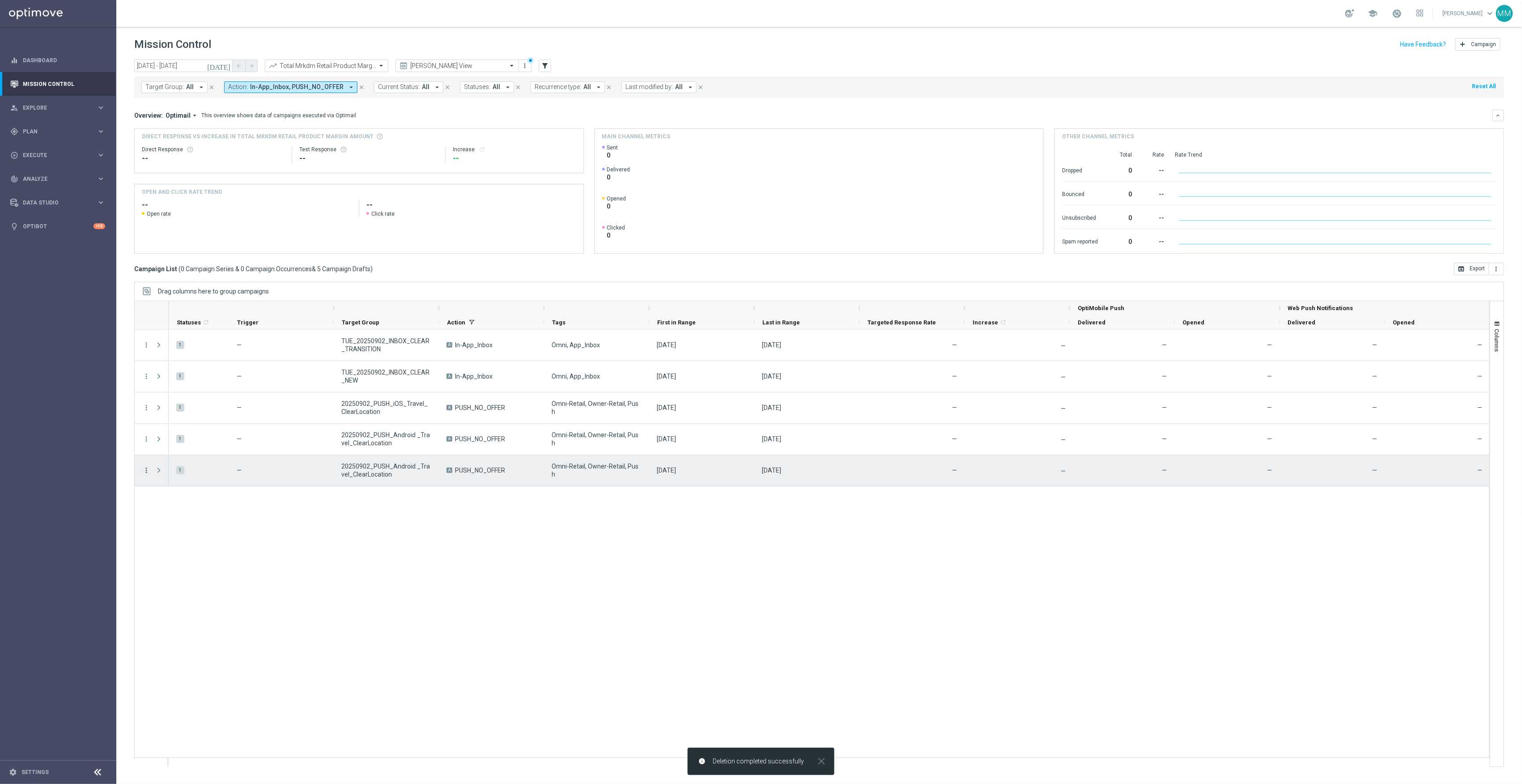
click at [145, 470] on icon "more_vert" at bounding box center [146, 470] width 8 height 8
click at [191, 514] on div "delete_forever Delete" at bounding box center [201, 518] width 100 height 12
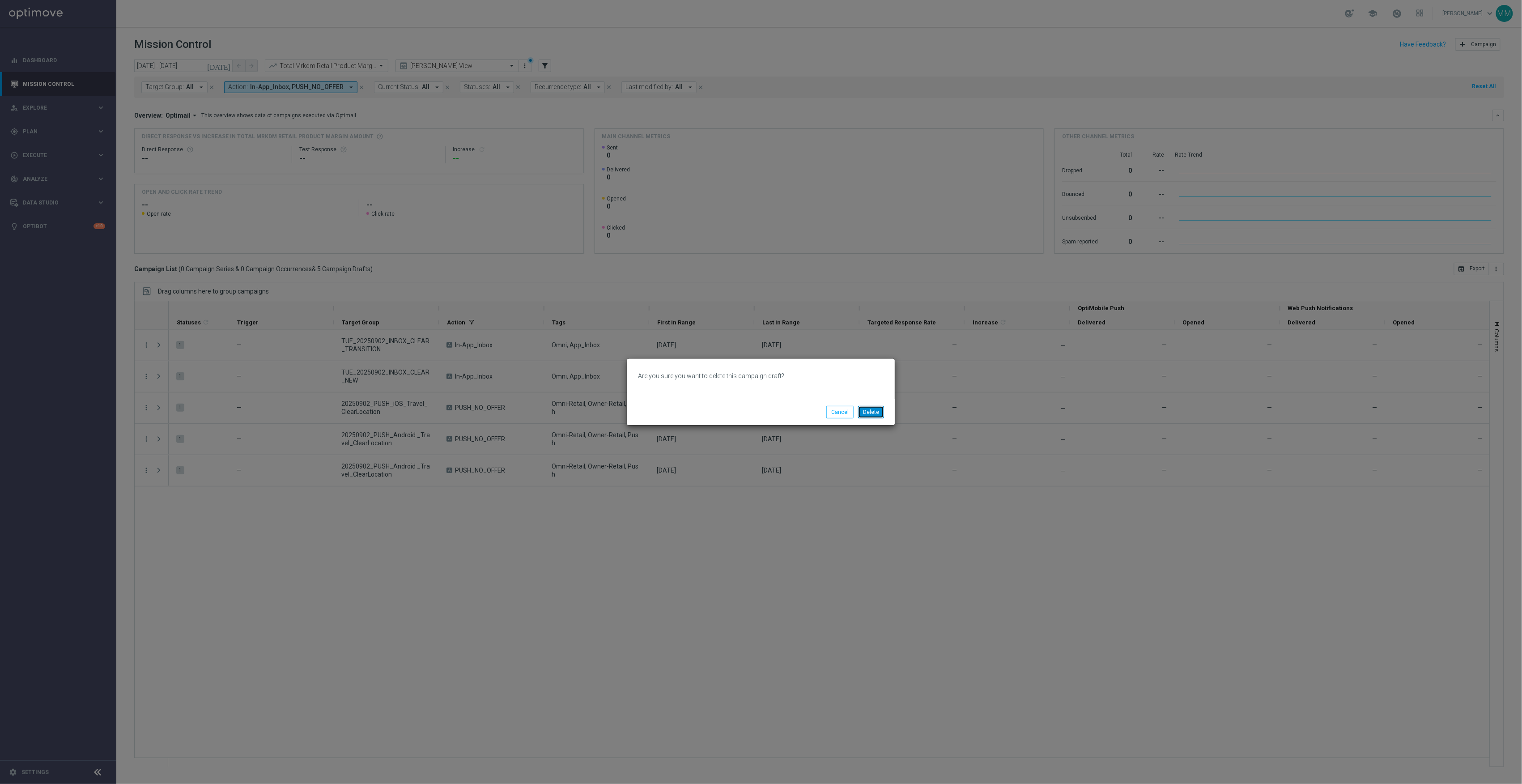
click at [869, 411] on button "Delete" at bounding box center [871, 412] width 26 height 12
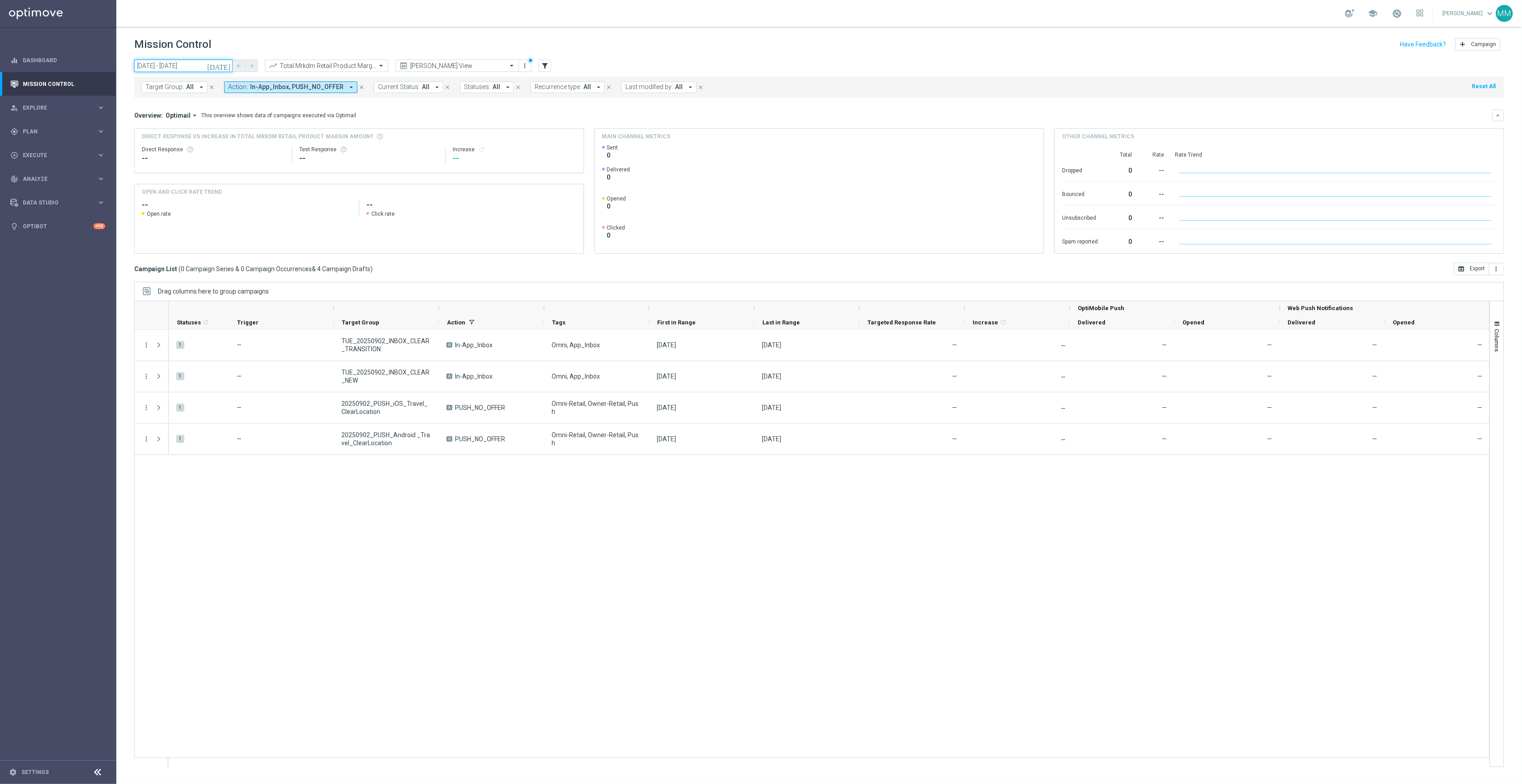
click at [218, 69] on input "02 Sep 2025 - 02 Sep 2025" at bounding box center [183, 66] width 98 height 12
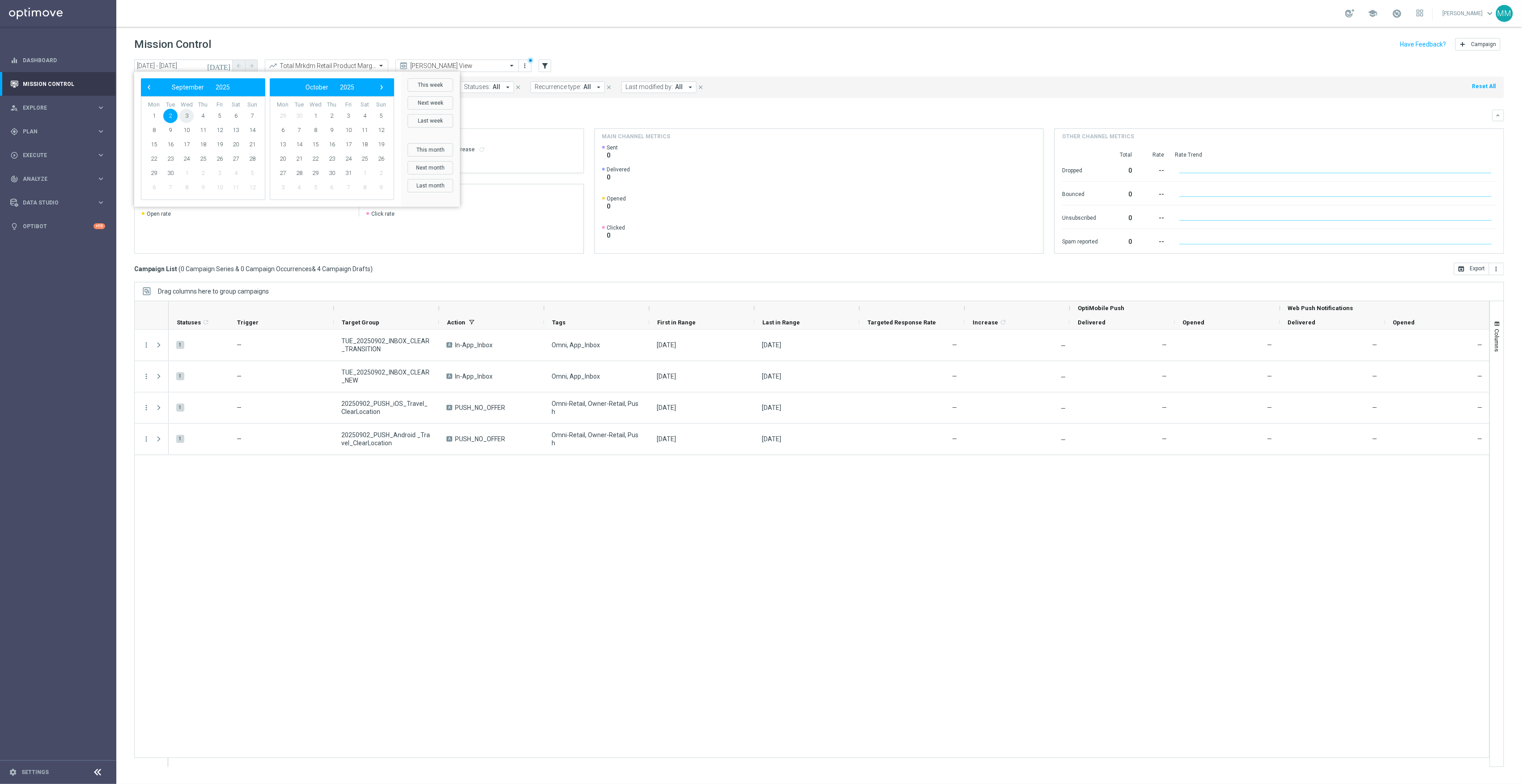
click at [188, 120] on span "3" at bounding box center [186, 116] width 14 height 14
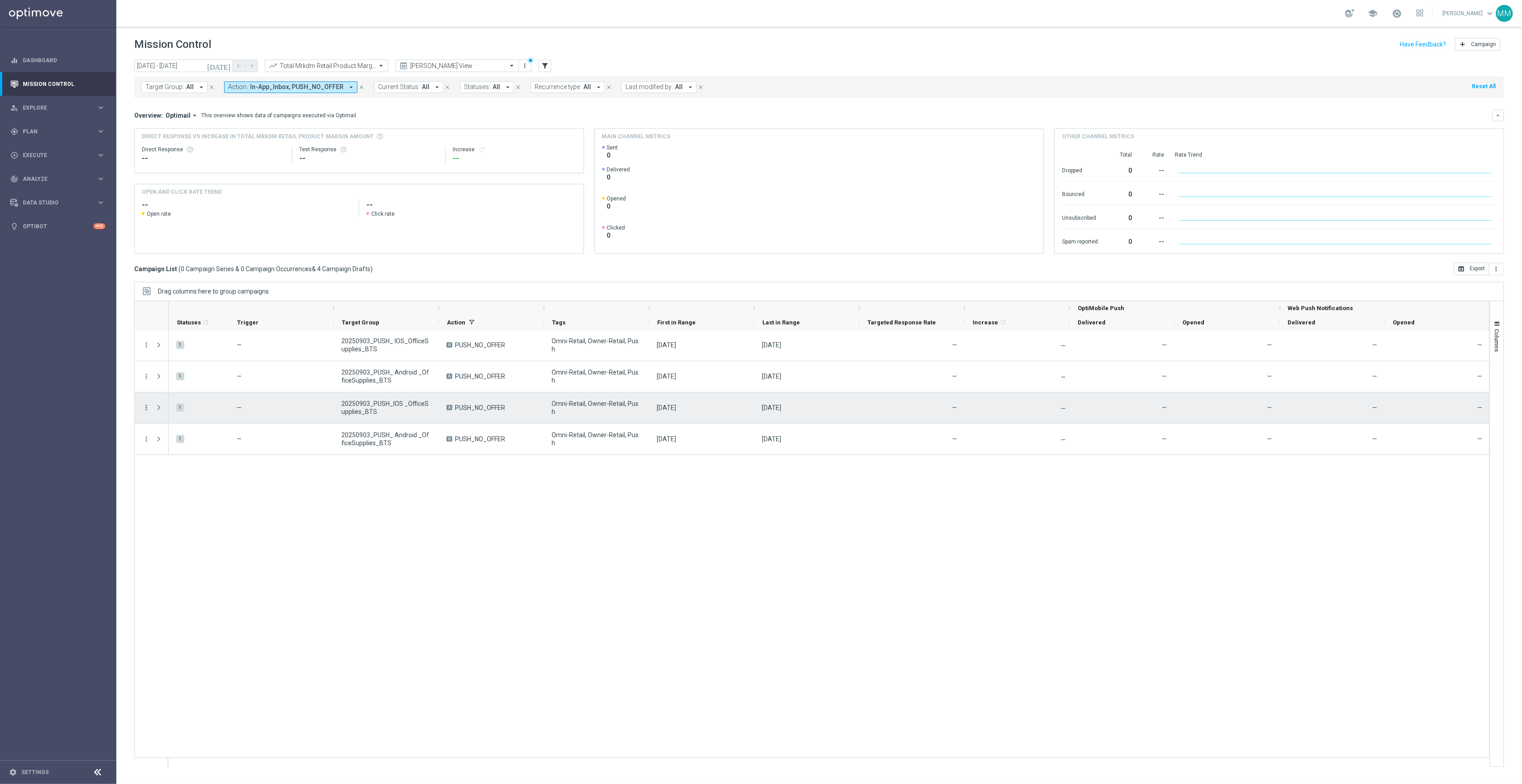
click at [147, 409] on icon "more_vert" at bounding box center [146, 408] width 8 height 8
click at [180, 453] on div "Delete" at bounding box center [206, 455] width 83 height 6
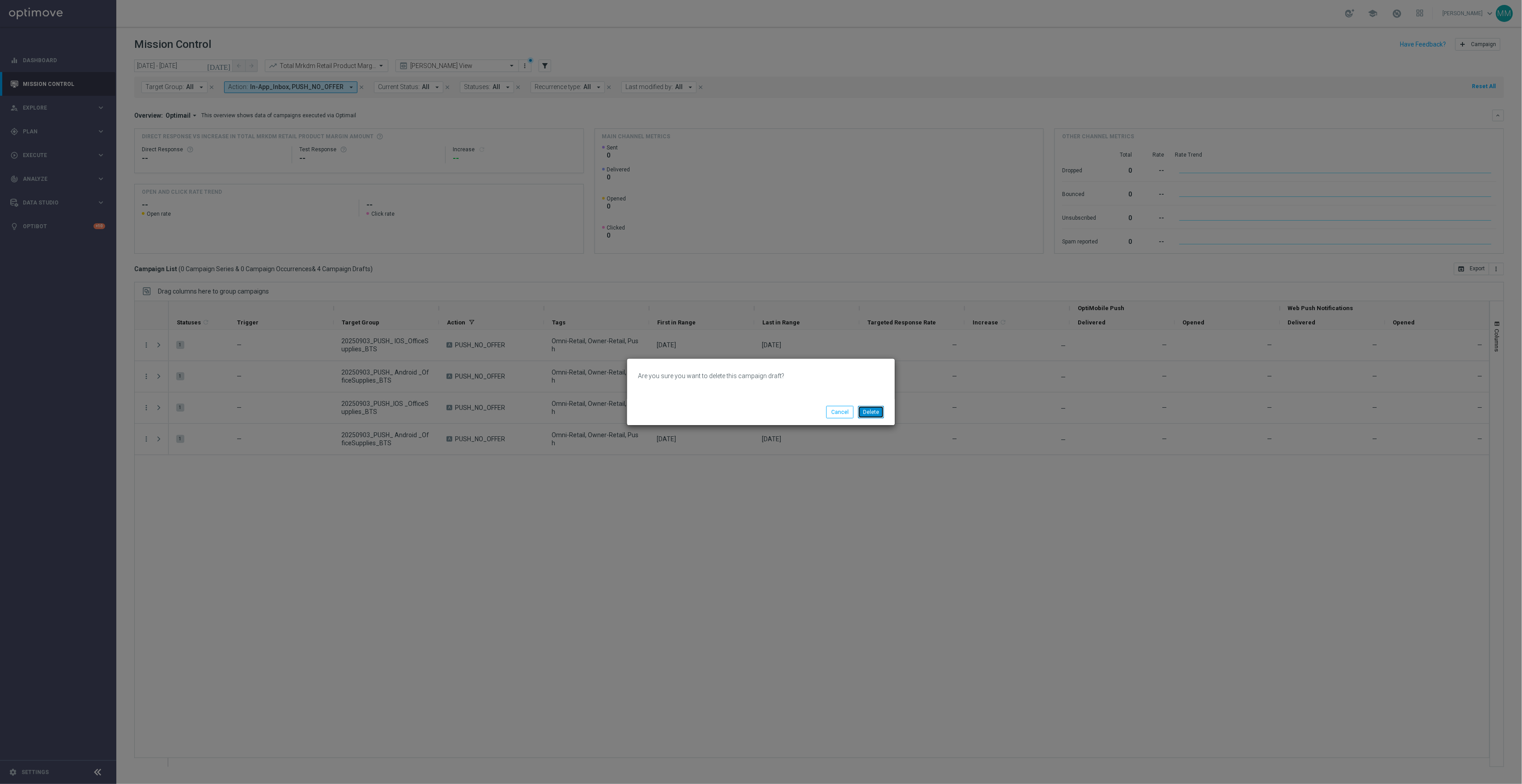
click at [869, 407] on button "Delete" at bounding box center [871, 412] width 26 height 12
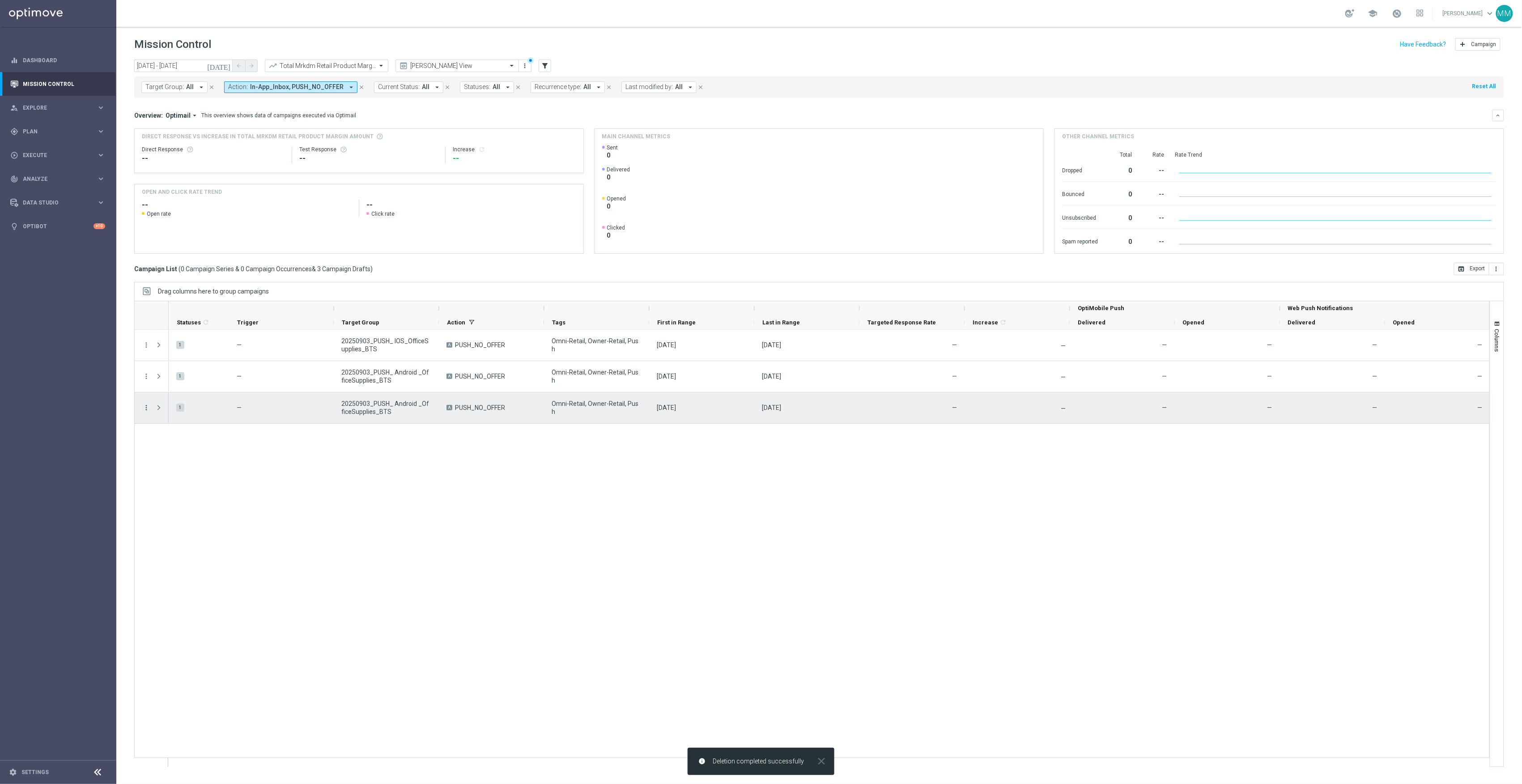
click at [146, 405] on icon "more_vert" at bounding box center [146, 408] width 8 height 8
click at [208, 454] on div "Delete" at bounding box center [206, 455] width 83 height 6
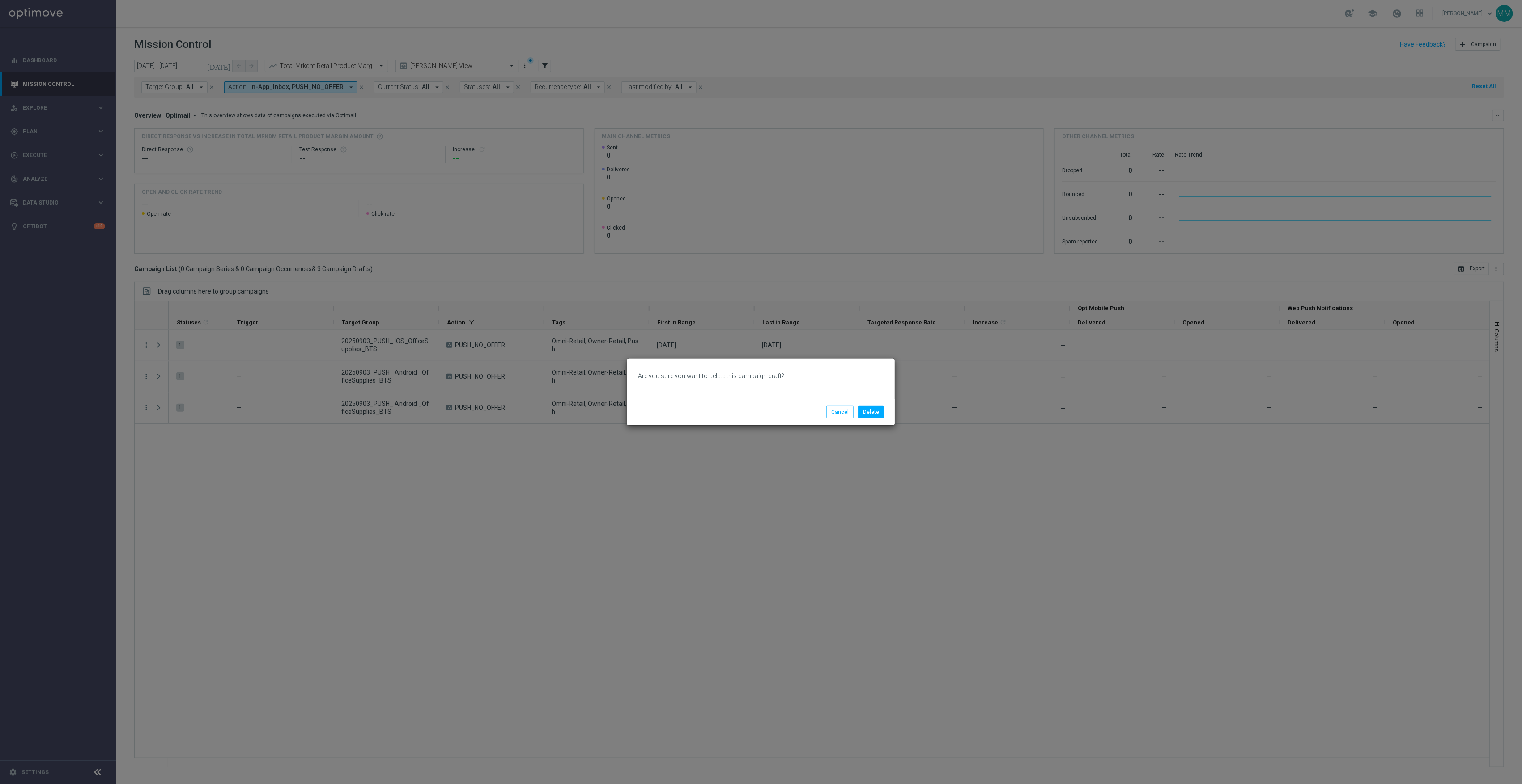
click at [884, 410] on li "Delete" at bounding box center [871, 412] width 30 height 12
click at [879, 413] on button "Delete" at bounding box center [871, 412] width 26 height 12
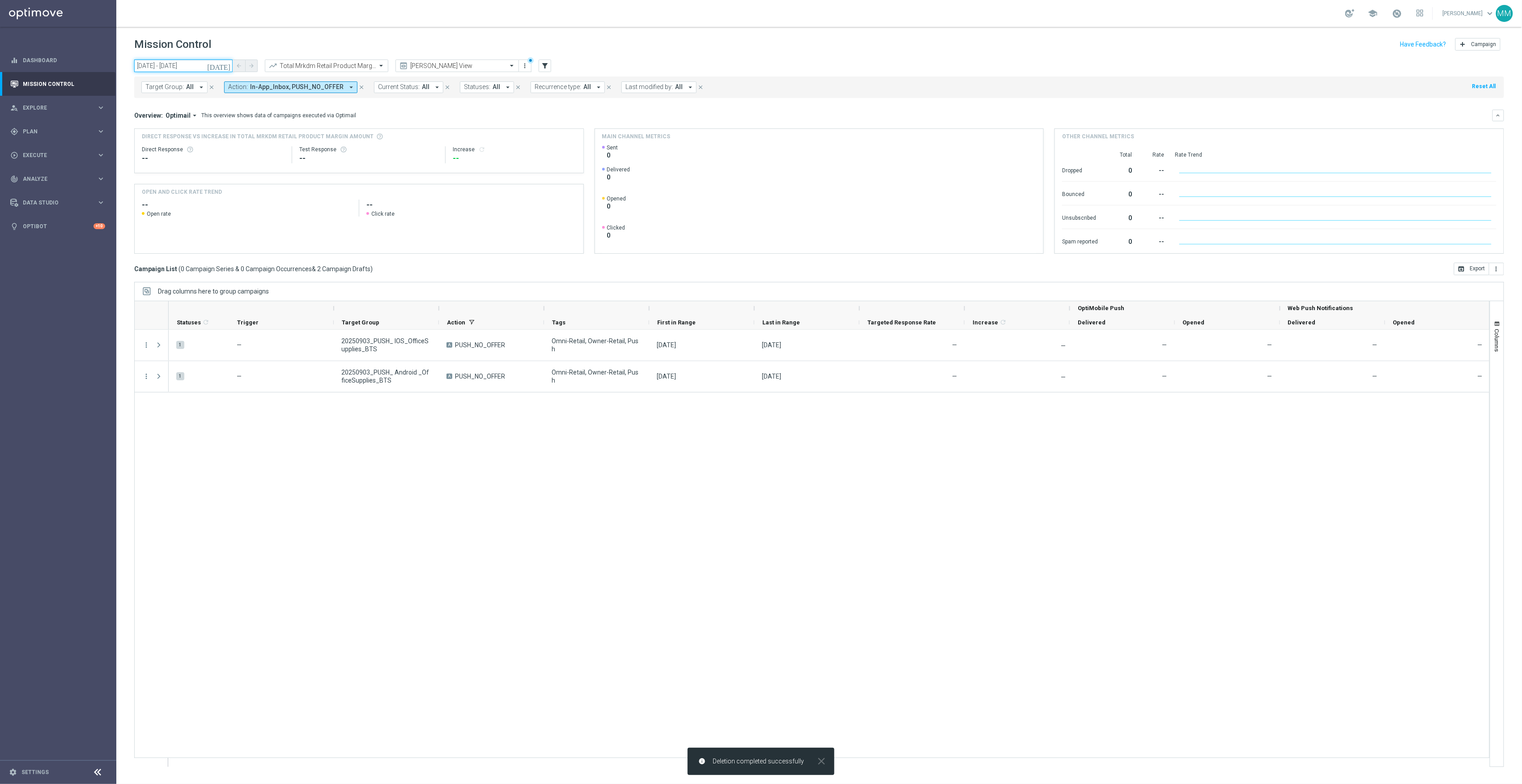
click at [180, 63] on input "03 Sep 2025 - 03 Sep 2025" at bounding box center [183, 66] width 98 height 12
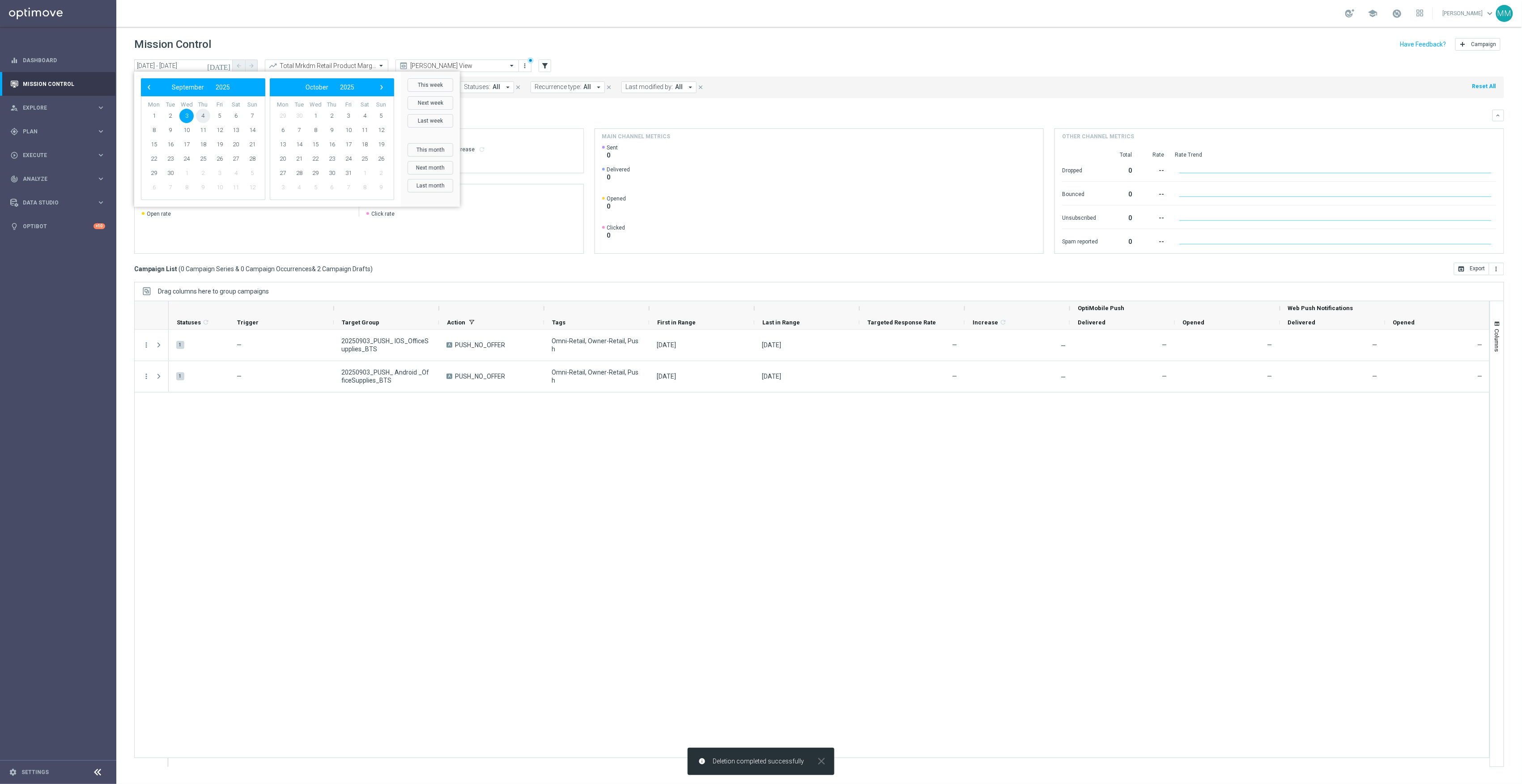
click at [207, 117] on span "4" at bounding box center [203, 116] width 14 height 14
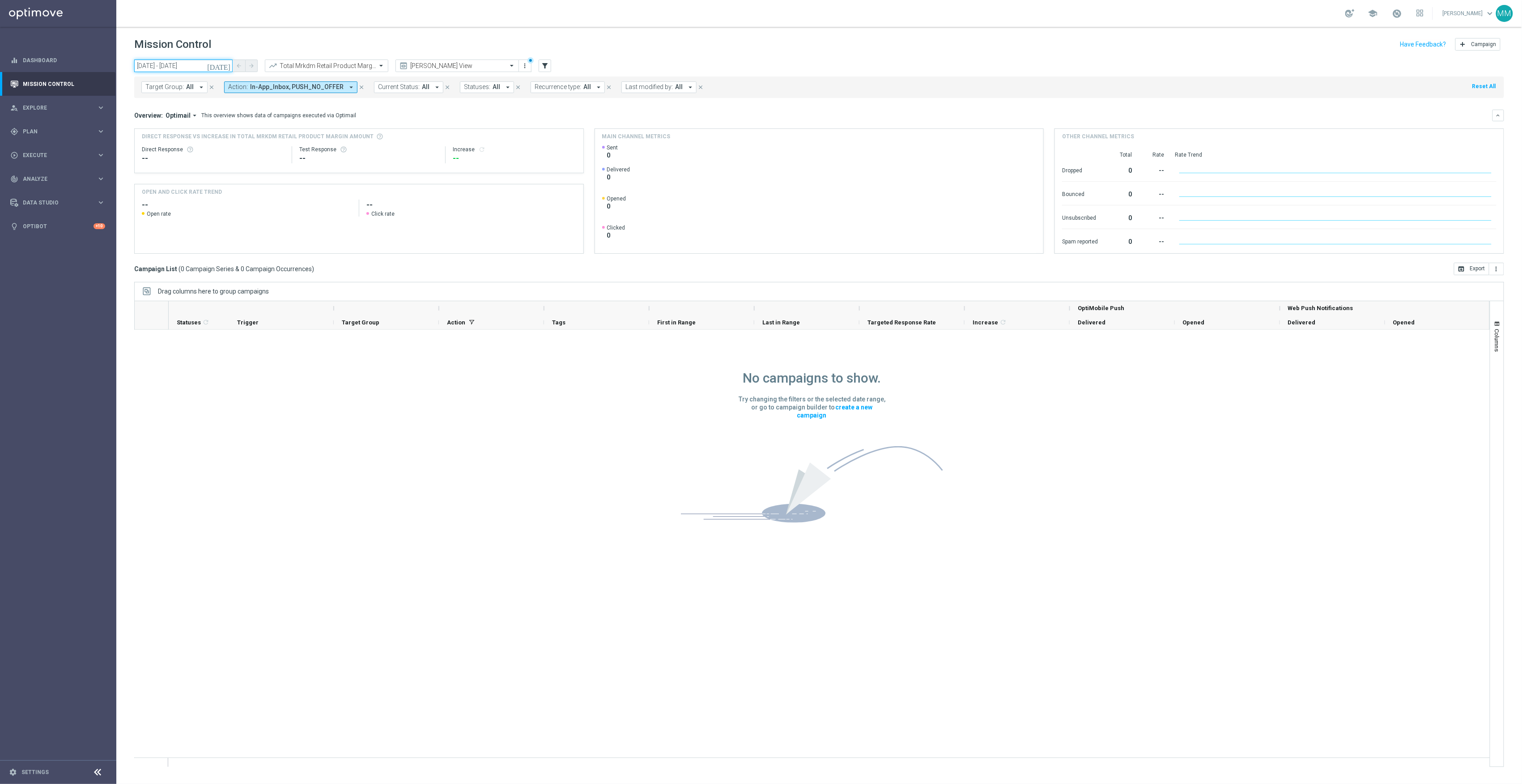
click at [184, 66] on input "04 Sep 2025 - 04 Sep 2025" at bounding box center [183, 66] width 98 height 12
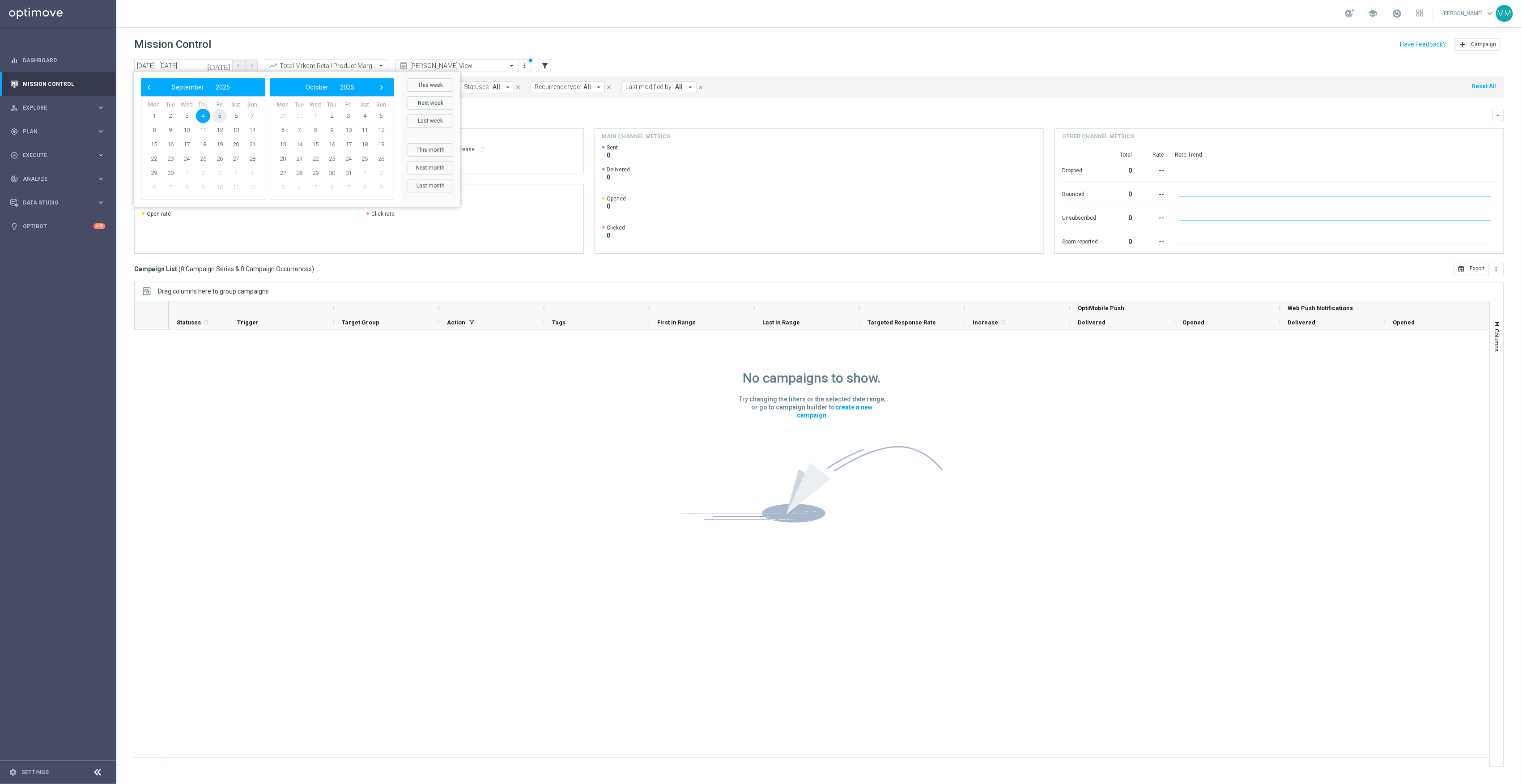
click at [218, 118] on span "5" at bounding box center [219, 116] width 14 height 14
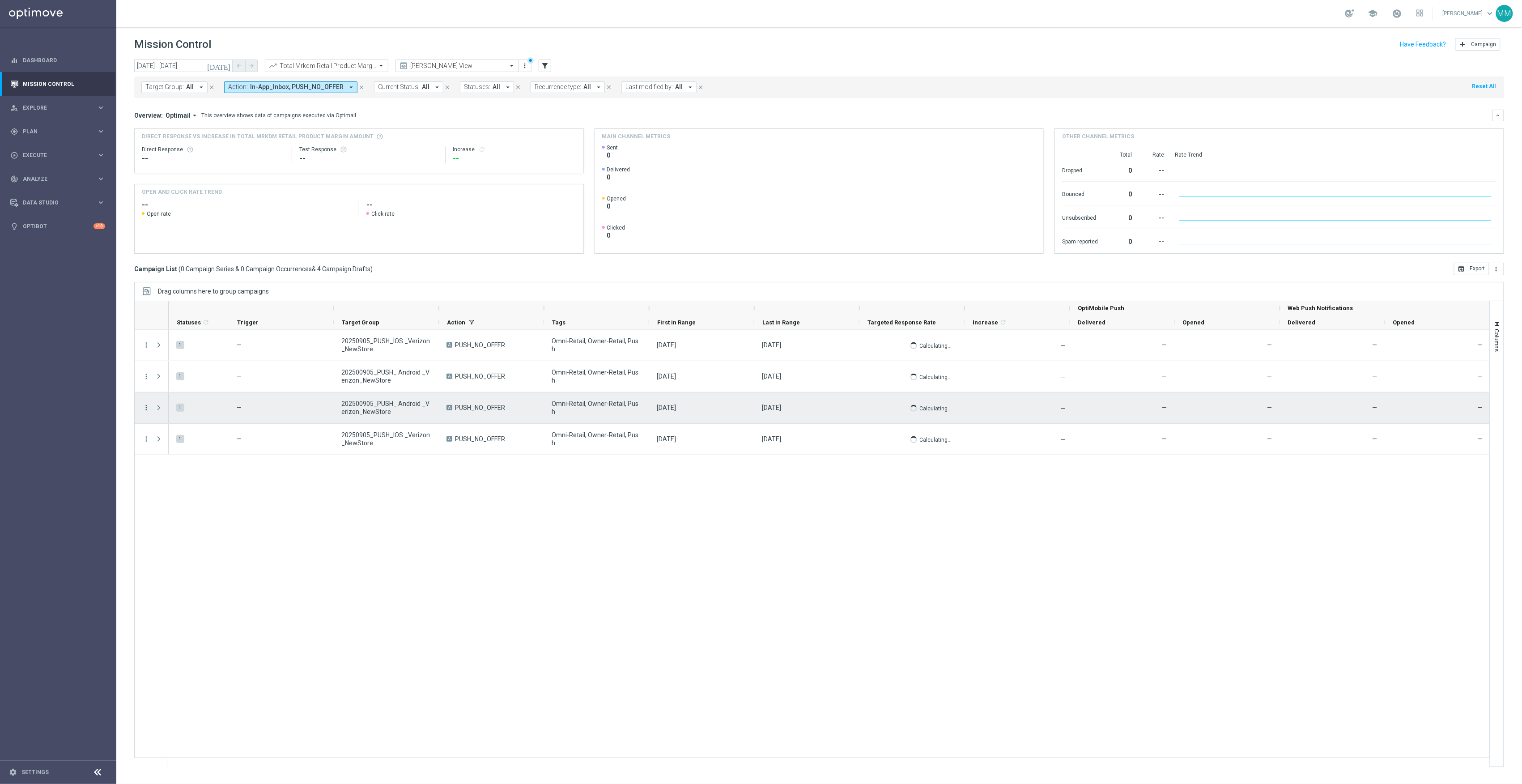
click at [146, 410] on icon "more_vert" at bounding box center [146, 408] width 8 height 8
click at [203, 460] on div "delete_forever Delete" at bounding box center [201, 455] width 100 height 12
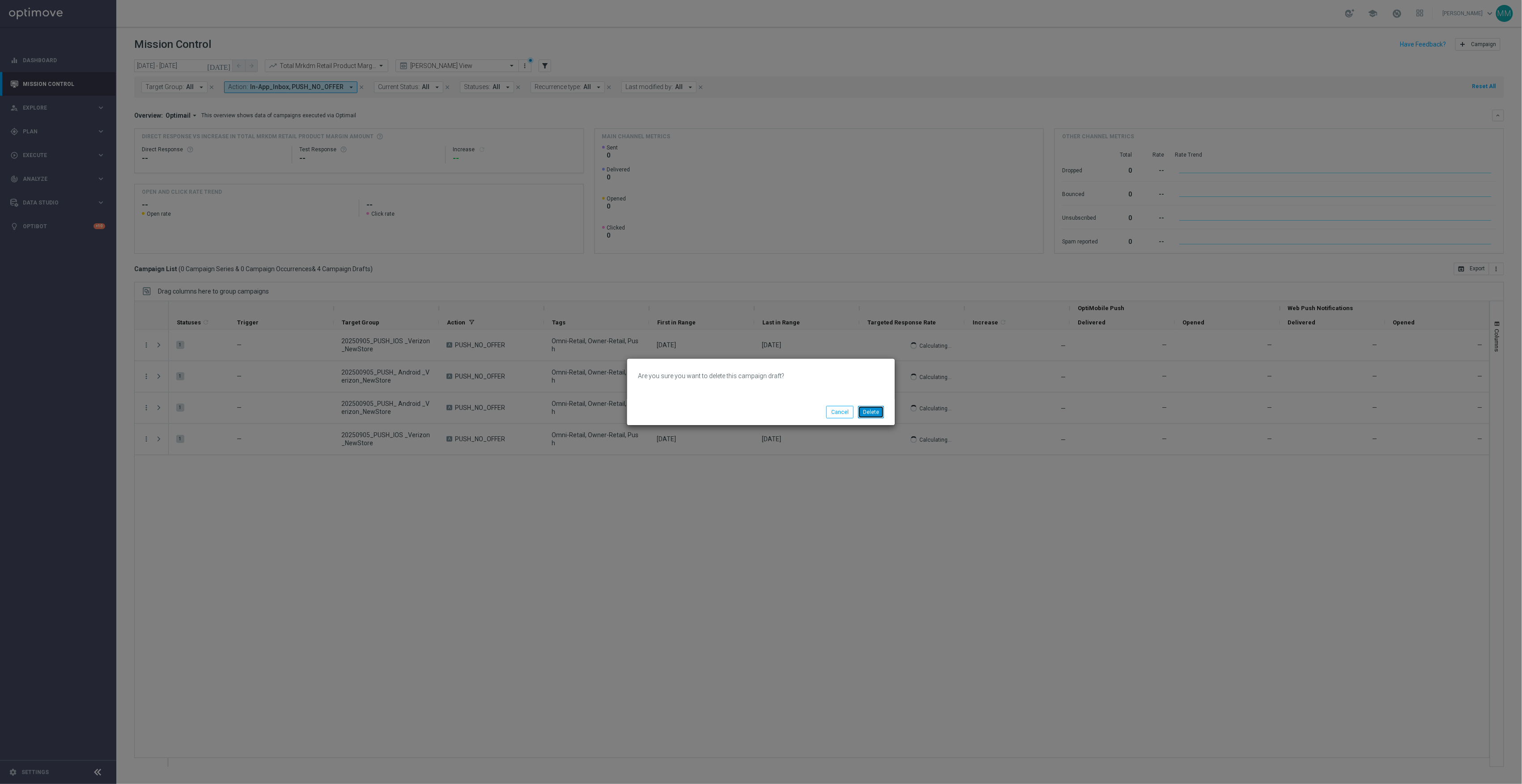
click at [871, 413] on button "Delete" at bounding box center [871, 412] width 26 height 12
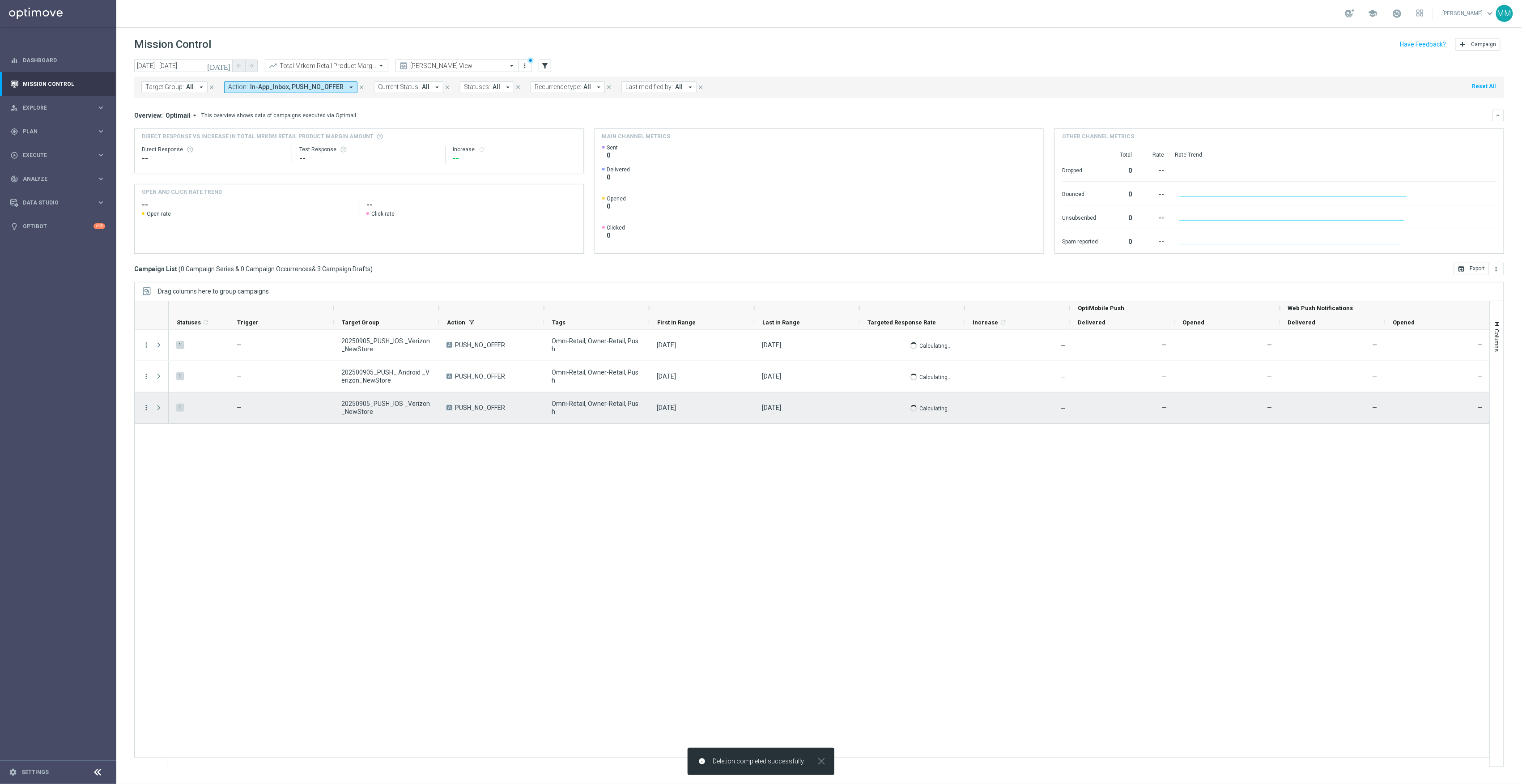
click at [149, 409] on icon "more_vert" at bounding box center [146, 408] width 8 height 8
click at [190, 455] on div "Delete" at bounding box center [206, 455] width 83 height 6
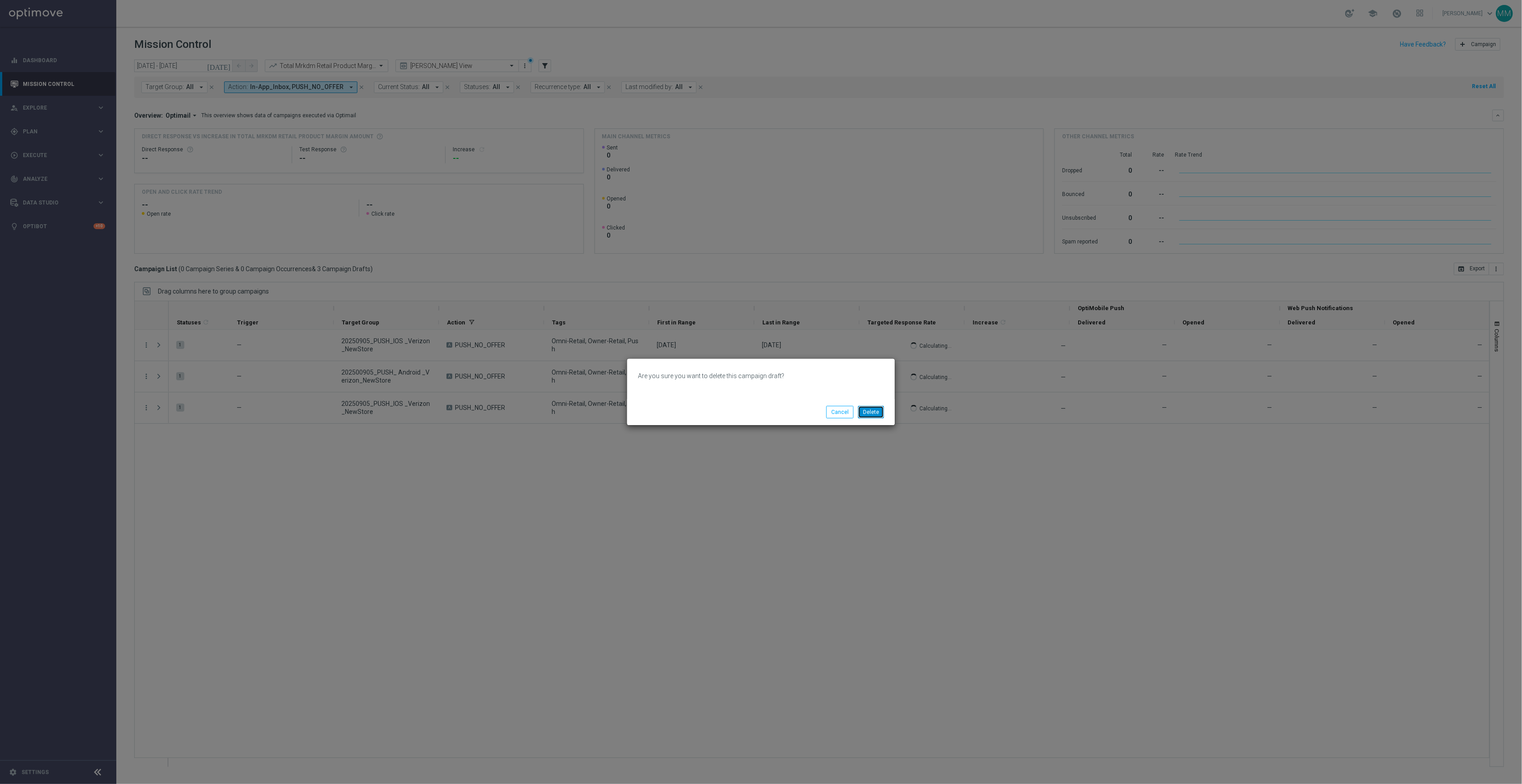
click at [869, 413] on button "Delete" at bounding box center [871, 412] width 26 height 12
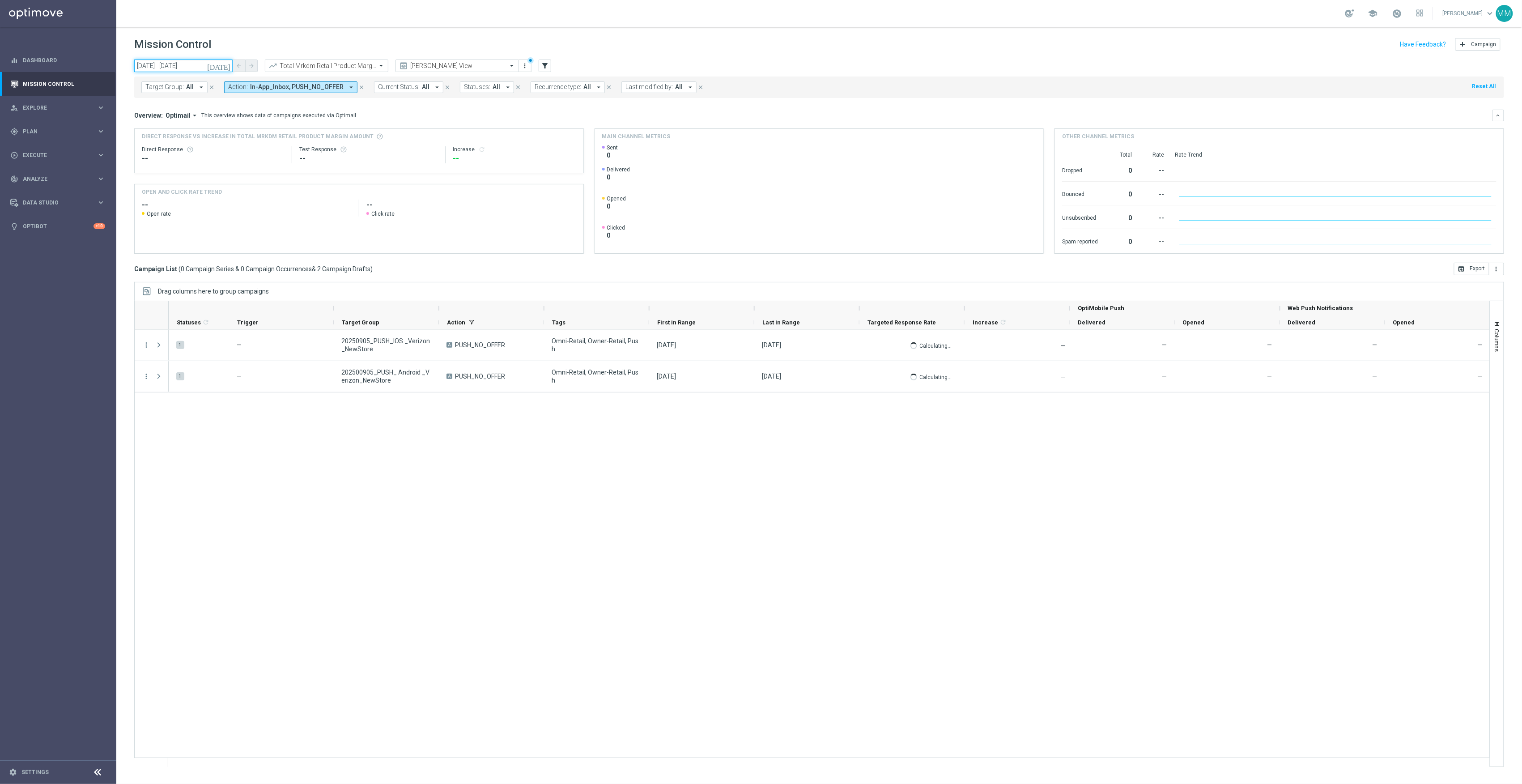
click at [208, 69] on input "05 Sep 2025 - 05 Sep 2025" at bounding box center [183, 66] width 98 height 12
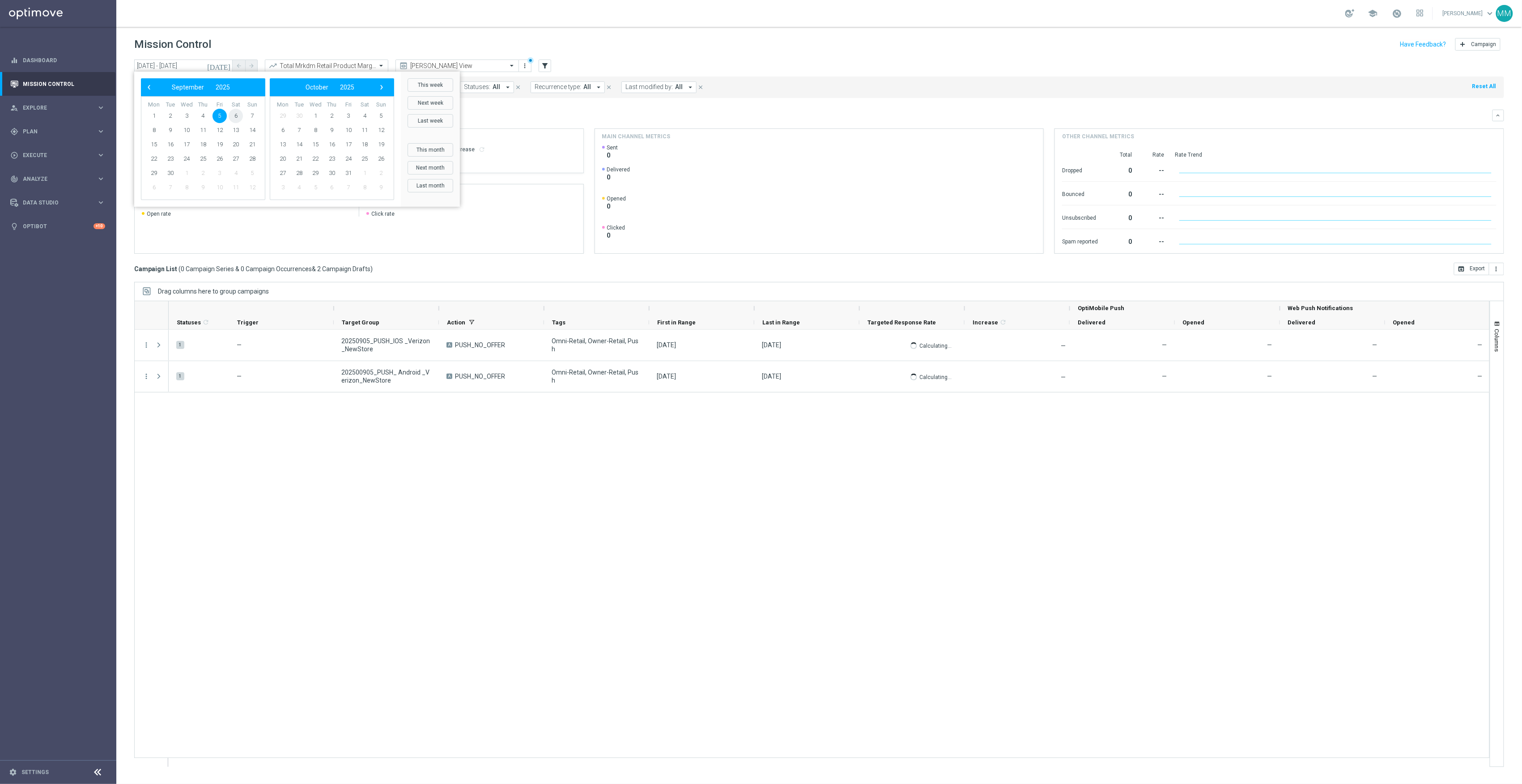
click at [236, 113] on span "6" at bounding box center [235, 116] width 14 height 14
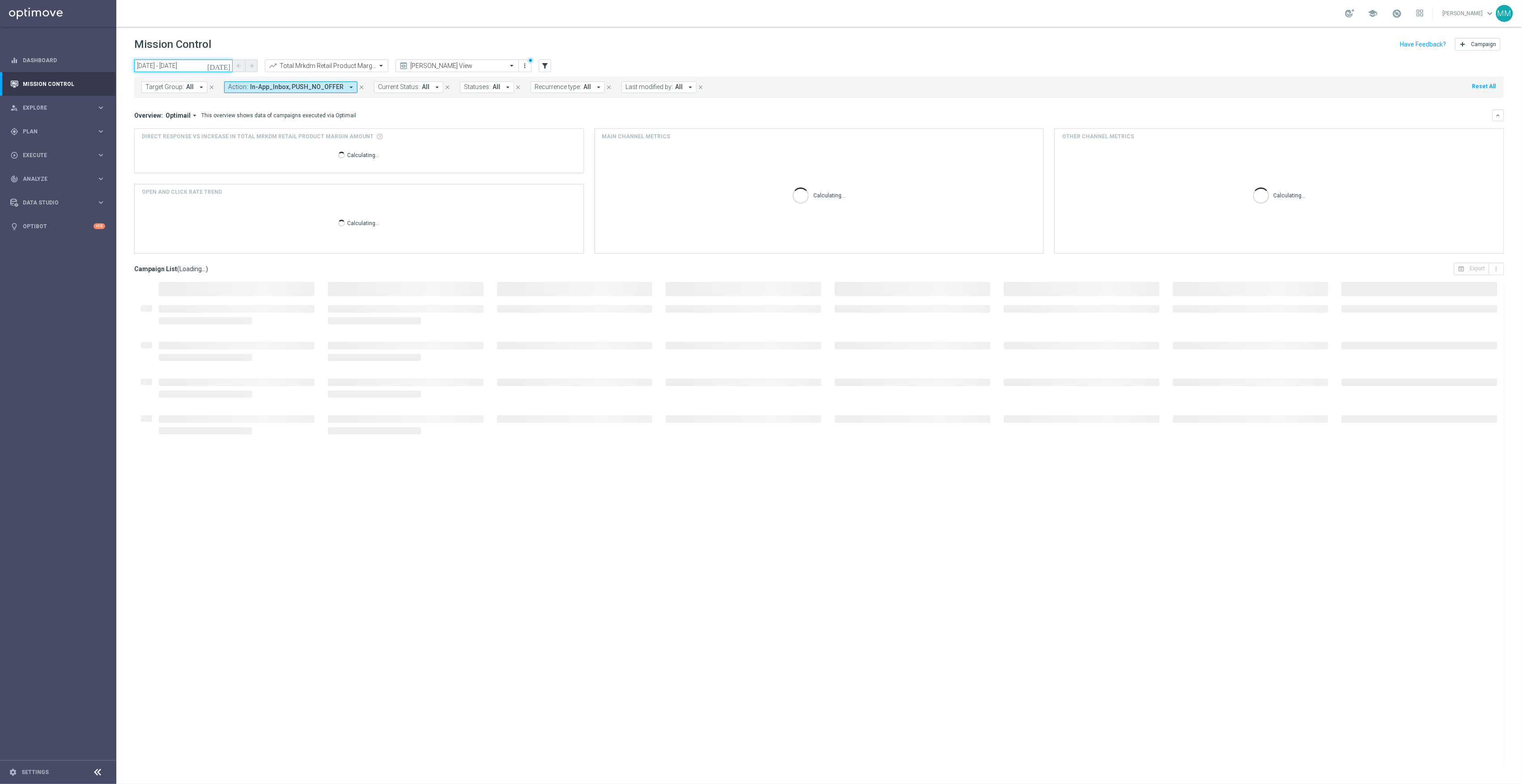
click at [214, 67] on input "06 Sep 2025 - 06 Sep 2025" at bounding box center [183, 66] width 98 height 12
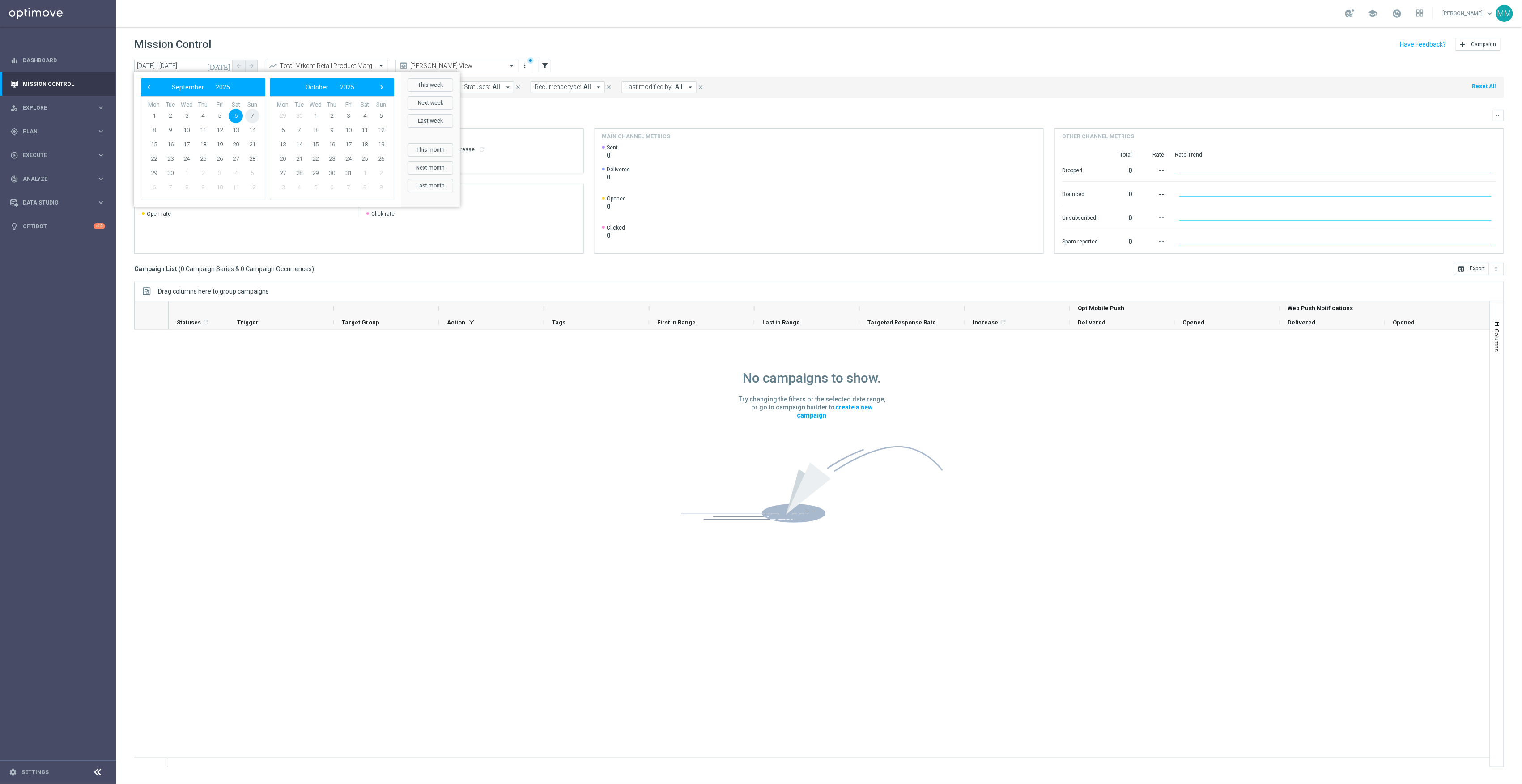
click at [253, 113] on span "7" at bounding box center [252, 116] width 14 height 14
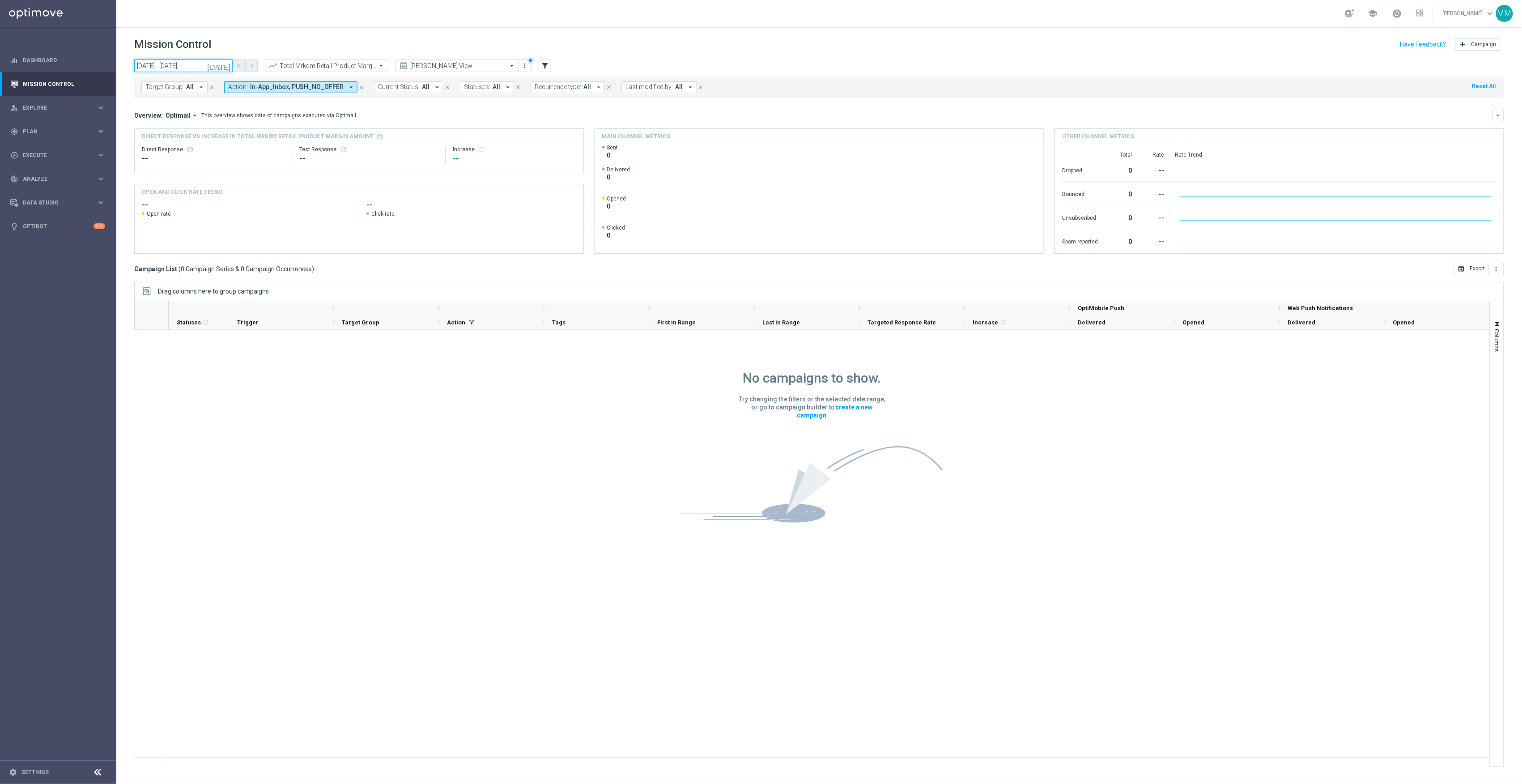
click at [188, 60] on input "07 Sep 2025 - 07 Sep 2025" at bounding box center [183, 66] width 98 height 12
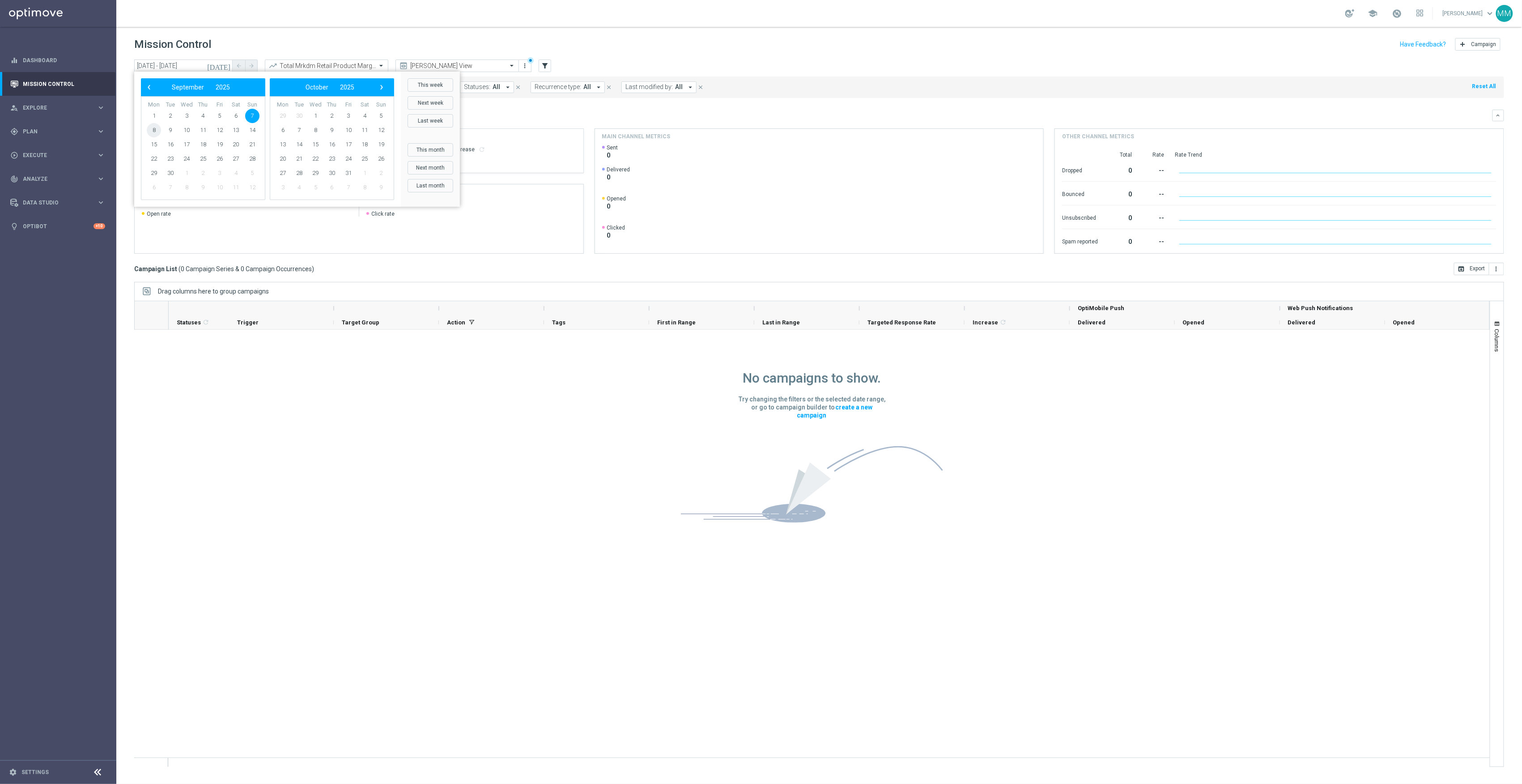
click at [148, 133] on span "8" at bounding box center [153, 130] width 14 height 14
type input "08 Sep 2025 - 08 Sep 2025"
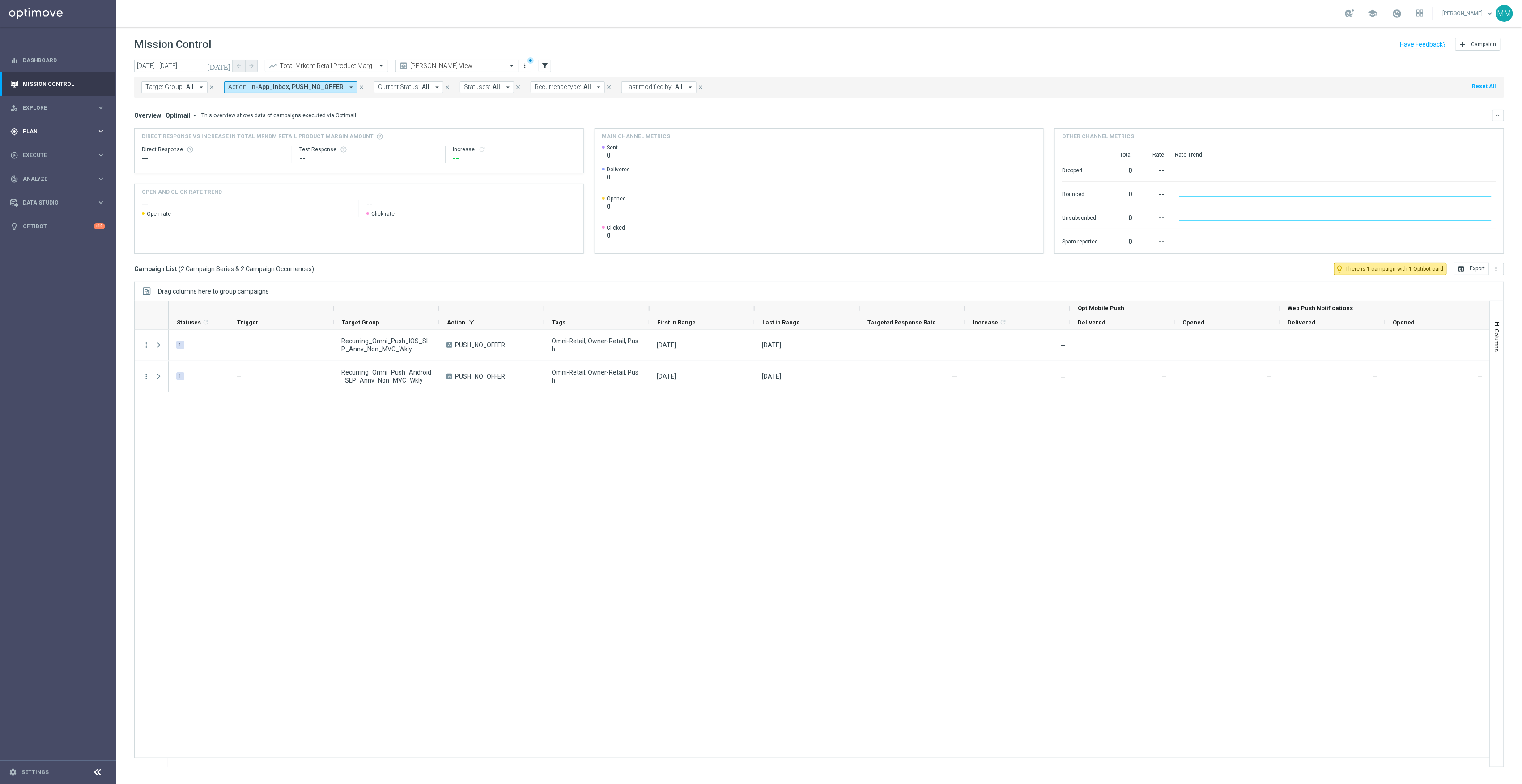
drag, startPoint x: 61, startPoint y: 135, endPoint x: 61, endPoint y: 140, distance: 5.0
click at [61, 135] on div "gps_fixed Plan" at bounding box center [54, 131] width 87 height 8
click at [59, 146] on link "Target Groups" at bounding box center [58, 150] width 69 height 7
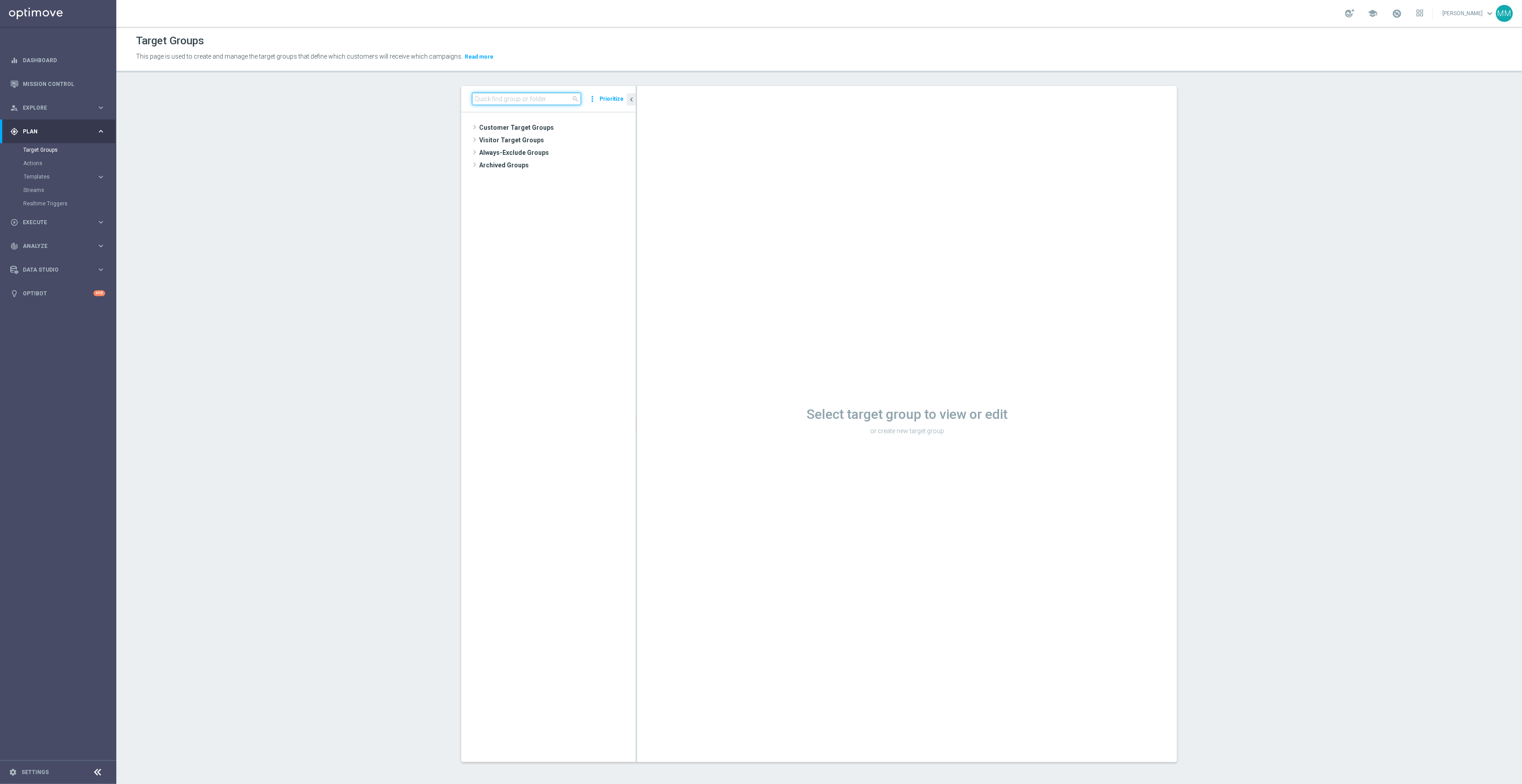
click at [501, 97] on input at bounding box center [526, 99] width 109 height 12
click at [571, 172] on div "insert_drive_file Retail Interim Promo Test" at bounding box center [565, 177] width 99 height 12
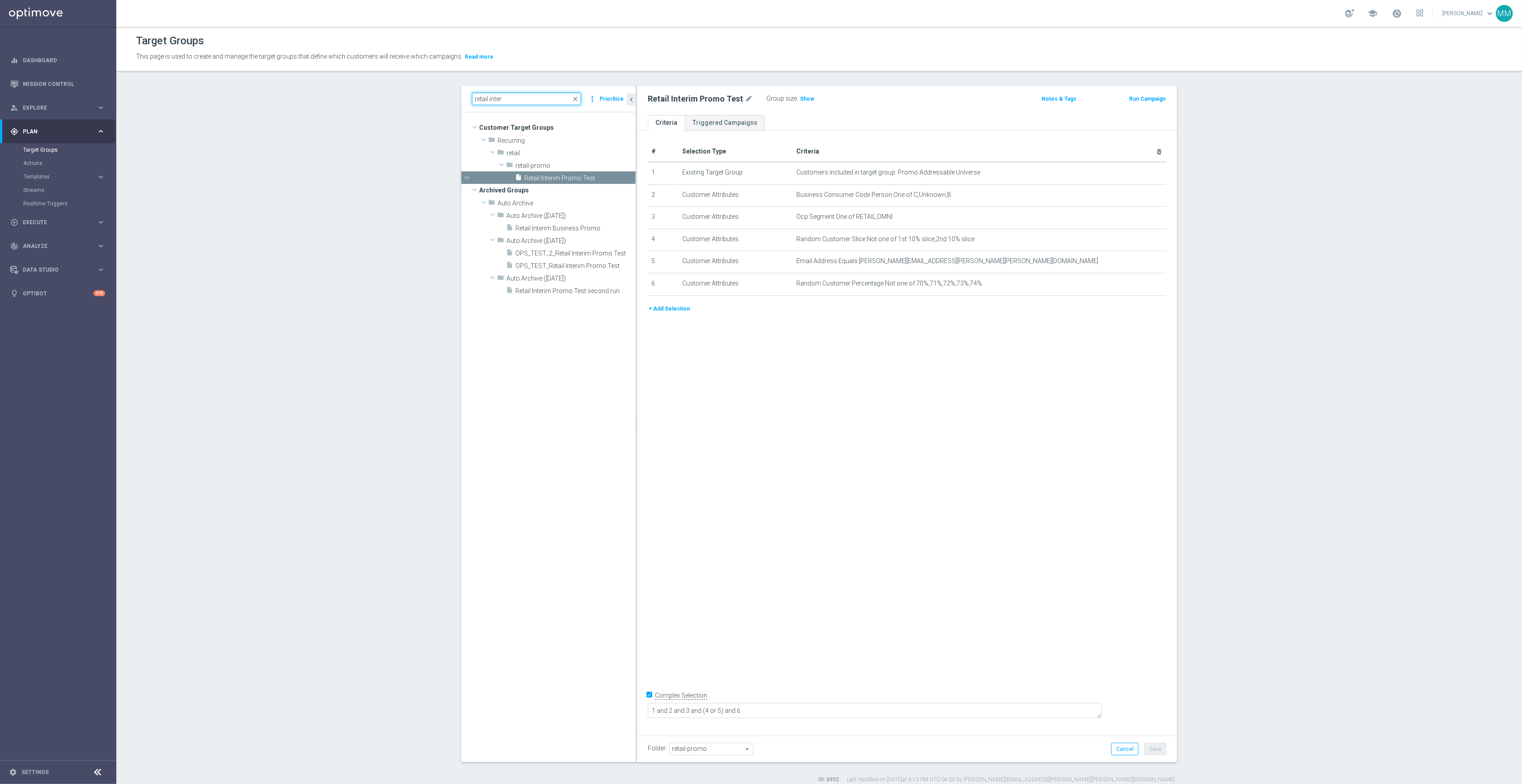
click at [512, 97] on input "retail inter" at bounding box center [526, 99] width 109 height 12
drag, startPoint x: 511, startPoint y: 97, endPoint x: 496, endPoint y: 94, distance: 15.3
click at [490, 97] on input "retail inter" at bounding box center [526, 99] width 109 height 12
drag, startPoint x: 520, startPoint y: 99, endPoint x: 339, endPoint y: 99, distance: 181.0
click at [339, 99] on section "retail print close more_vert Prioritize No items or folders found. chevron_left" at bounding box center [819, 435] width 1406 height 697
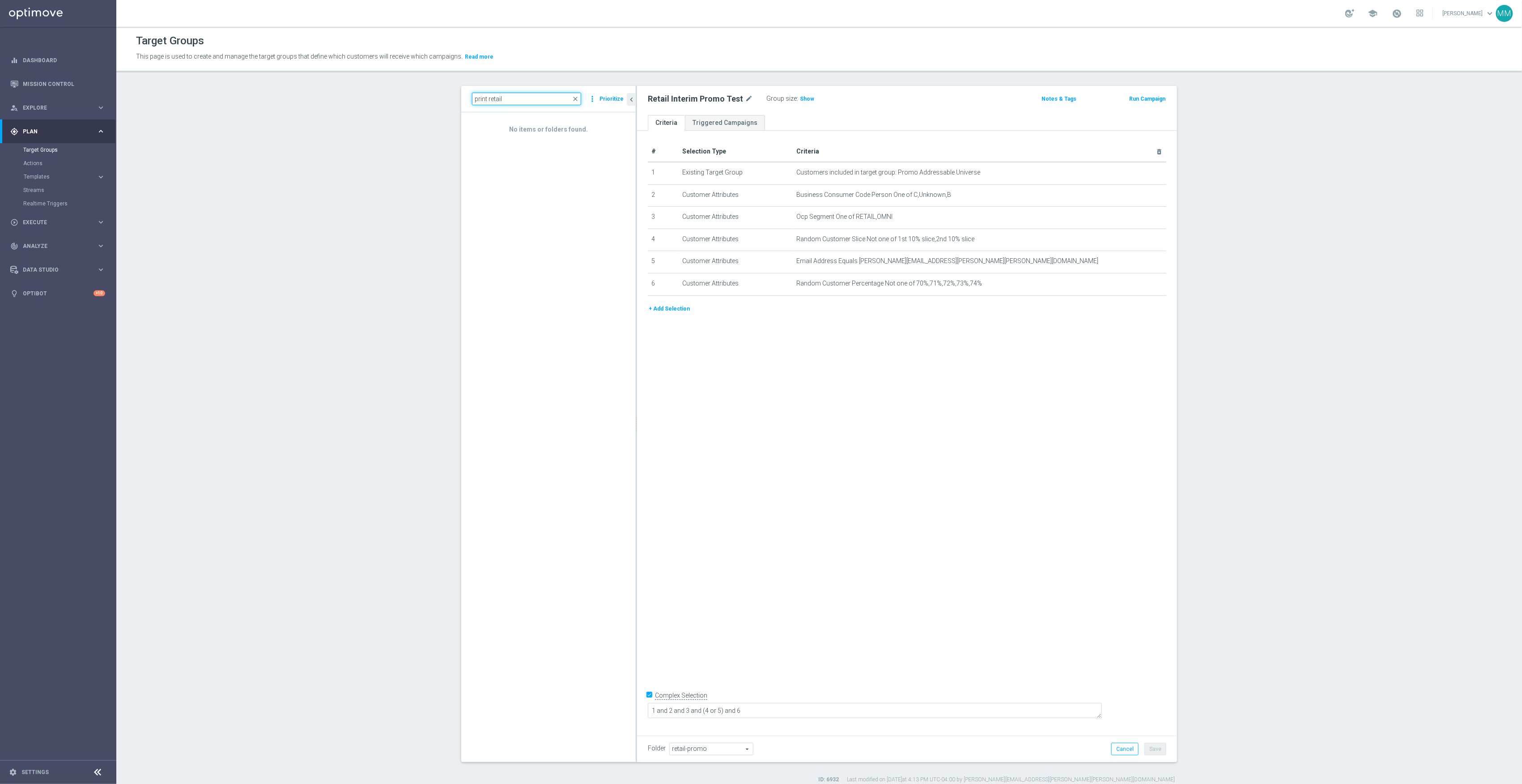
drag, startPoint x: 526, startPoint y: 100, endPoint x: 439, endPoint y: 101, distance: 87.0
click at [444, 101] on div "print retail close more_vert Prioritize No items or folders found. chevron_left" at bounding box center [819, 435] width 752 height 697
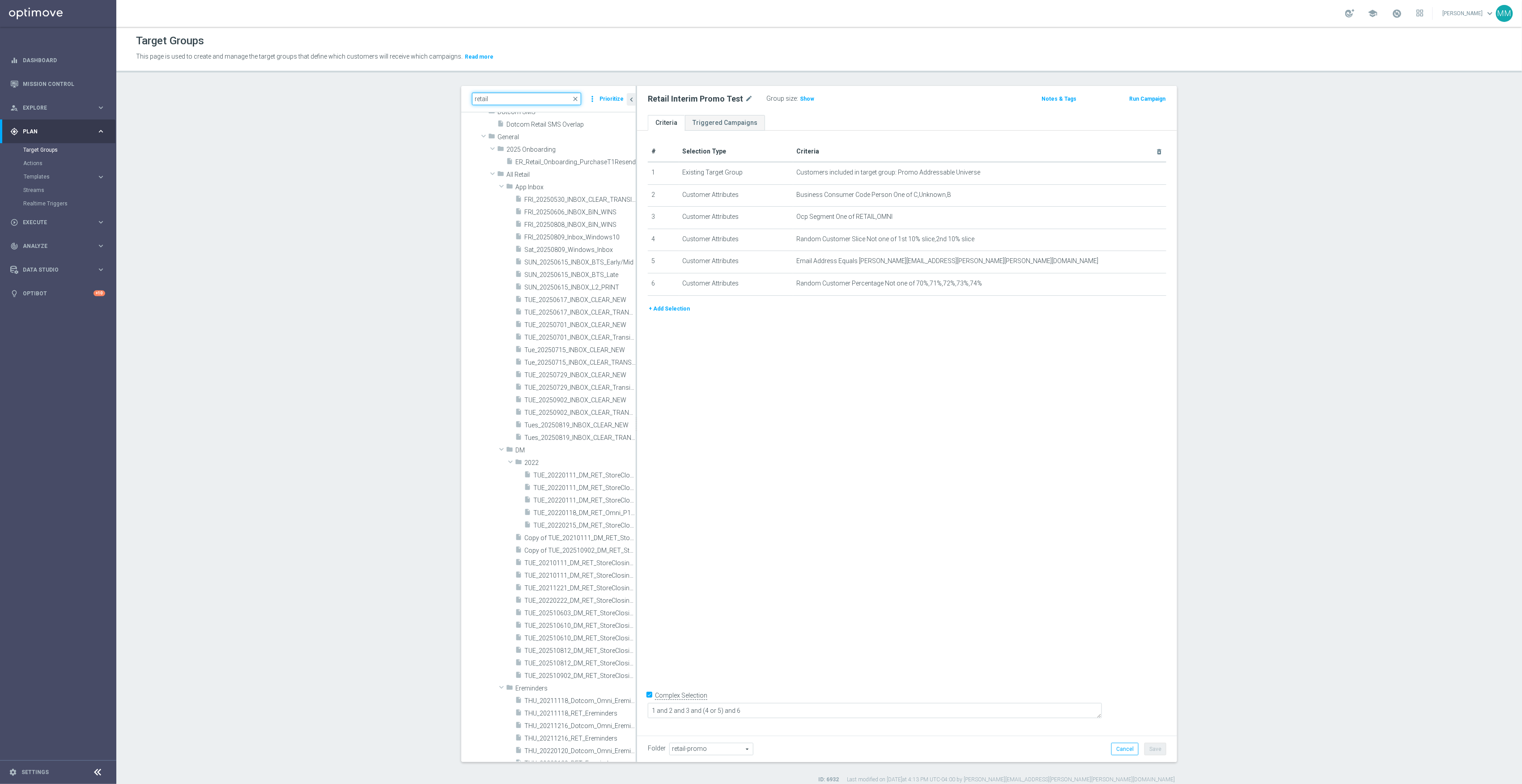
scroll to position [417, 0]
drag, startPoint x: 502, startPoint y: 102, endPoint x: 336, endPoint y: 91, distance: 166.4
click at [336, 91] on section "retail close more_vert Prioritize Customer Target Groups library_add create_new…" at bounding box center [819, 435] width 1406 height 697
type input "promo"
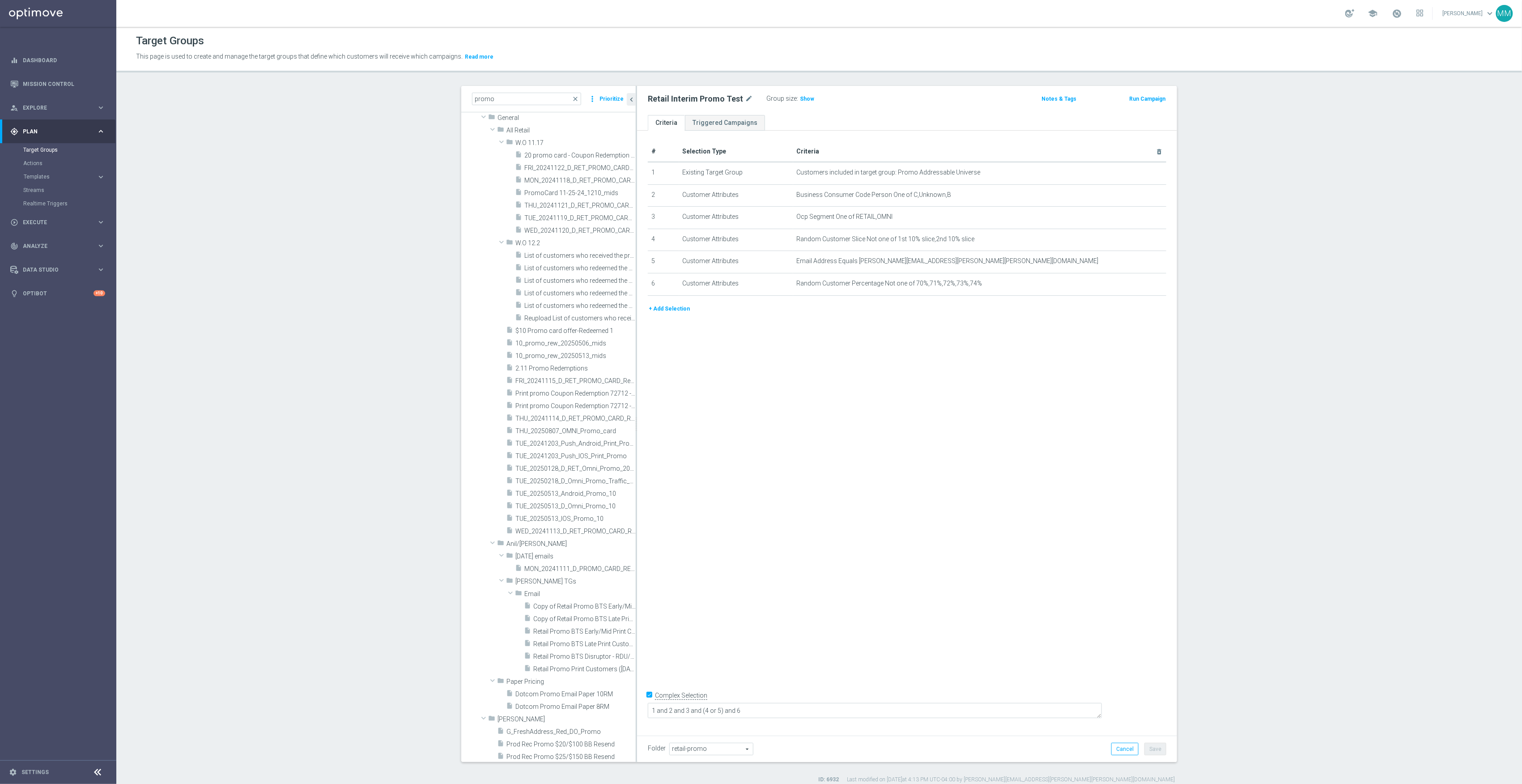
scroll to position [477, 0]
click at [553, 589] on div "insert_drive_file Retail Promo BTS Early/Mid Print Customers FY25" at bounding box center [569, 584] width 91 height 12
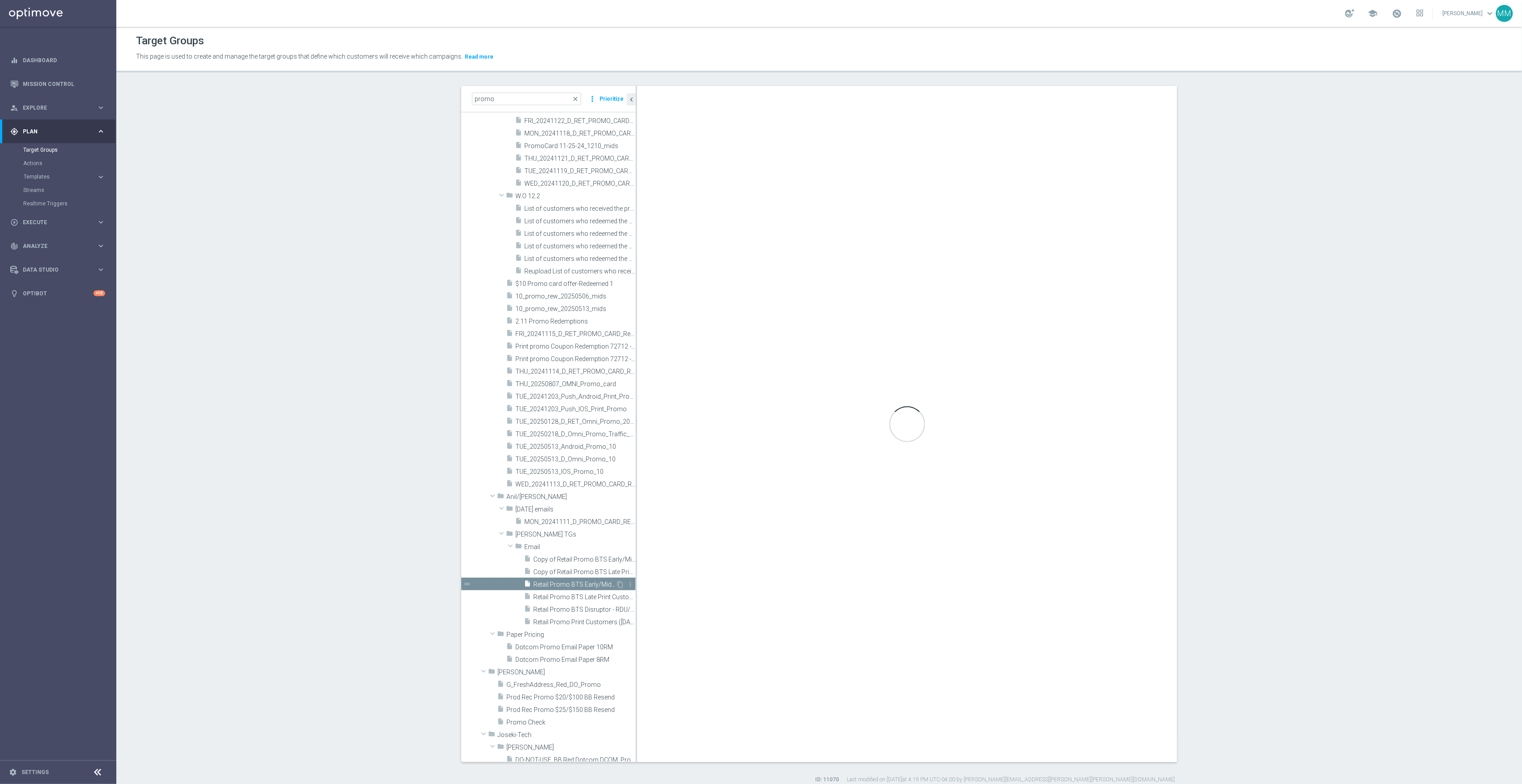
checkbox input "false"
type input "Email"
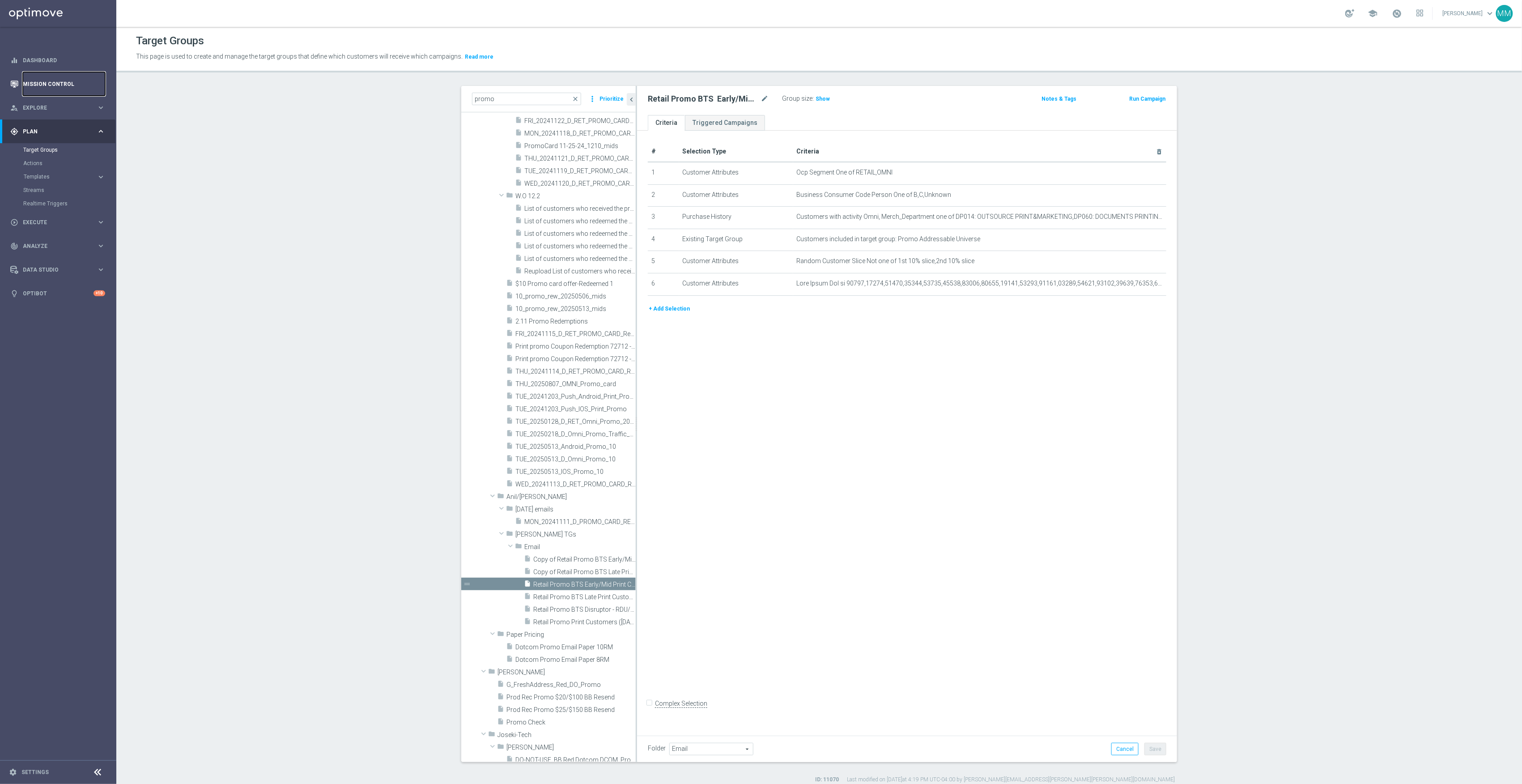
click at [56, 89] on link "Mission Control" at bounding box center [64, 84] width 83 height 23
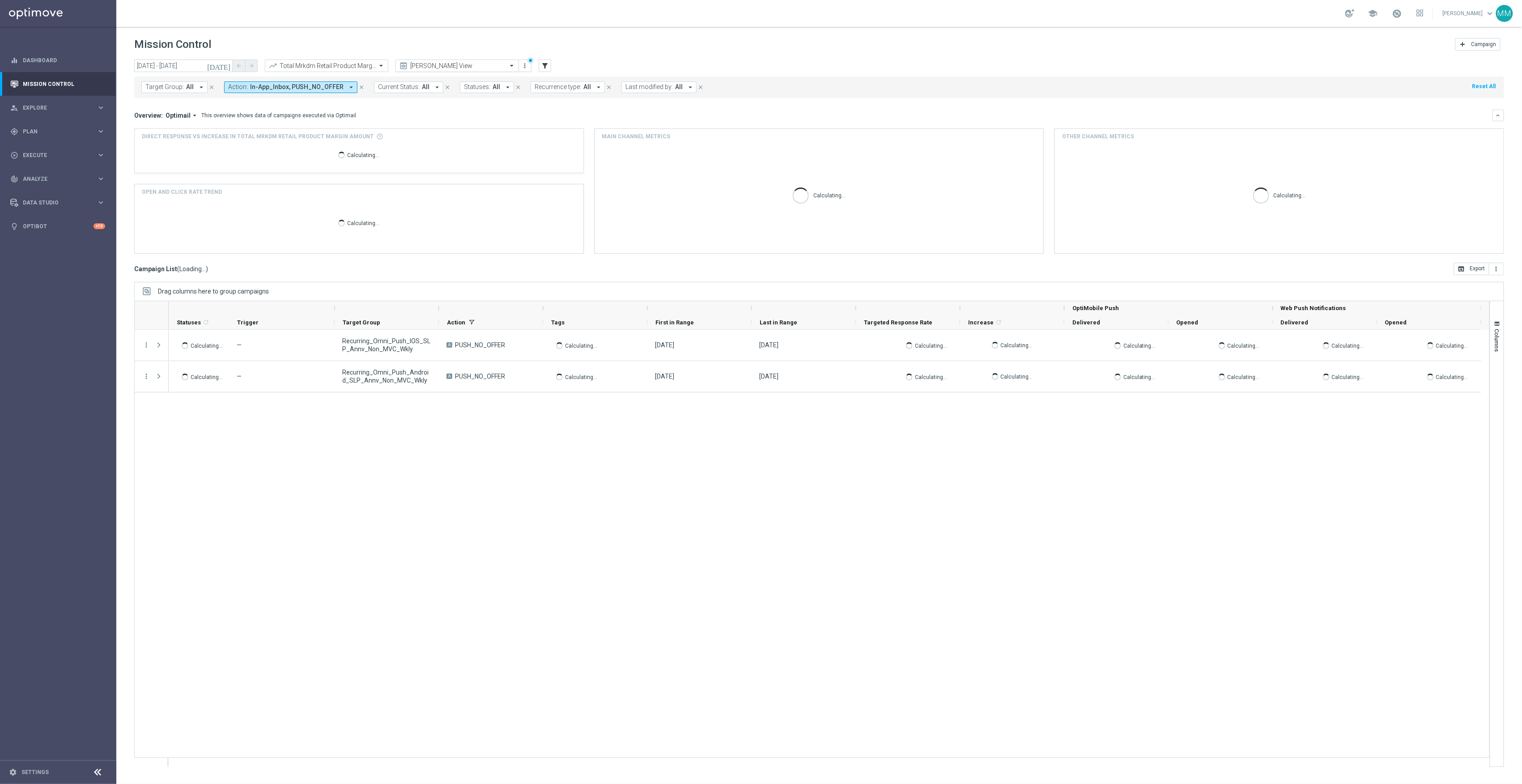
click at [442, 65] on input "text" at bounding box center [448, 65] width 96 height 8
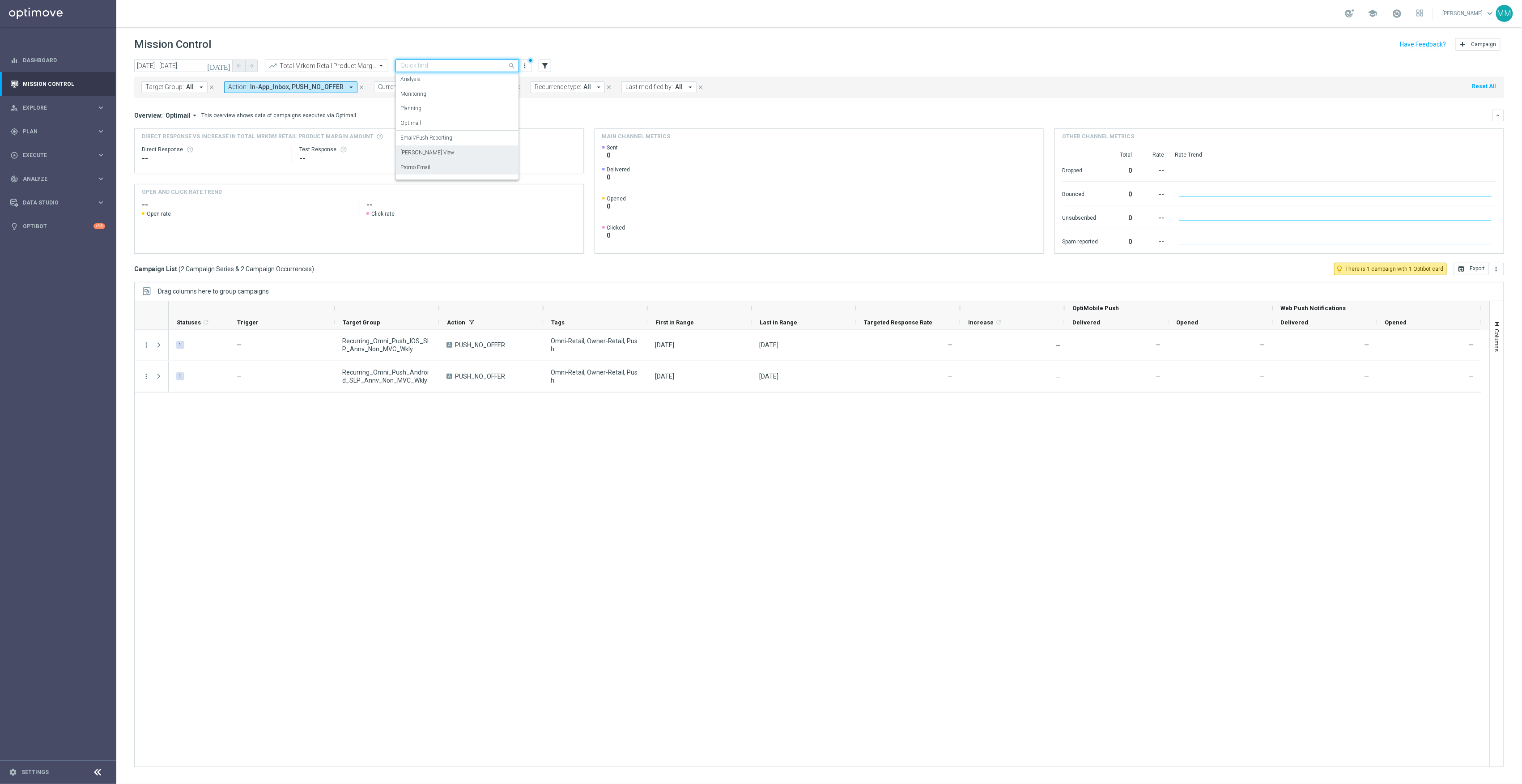
click at [444, 163] on div "Promo Email" at bounding box center [457, 167] width 113 height 14
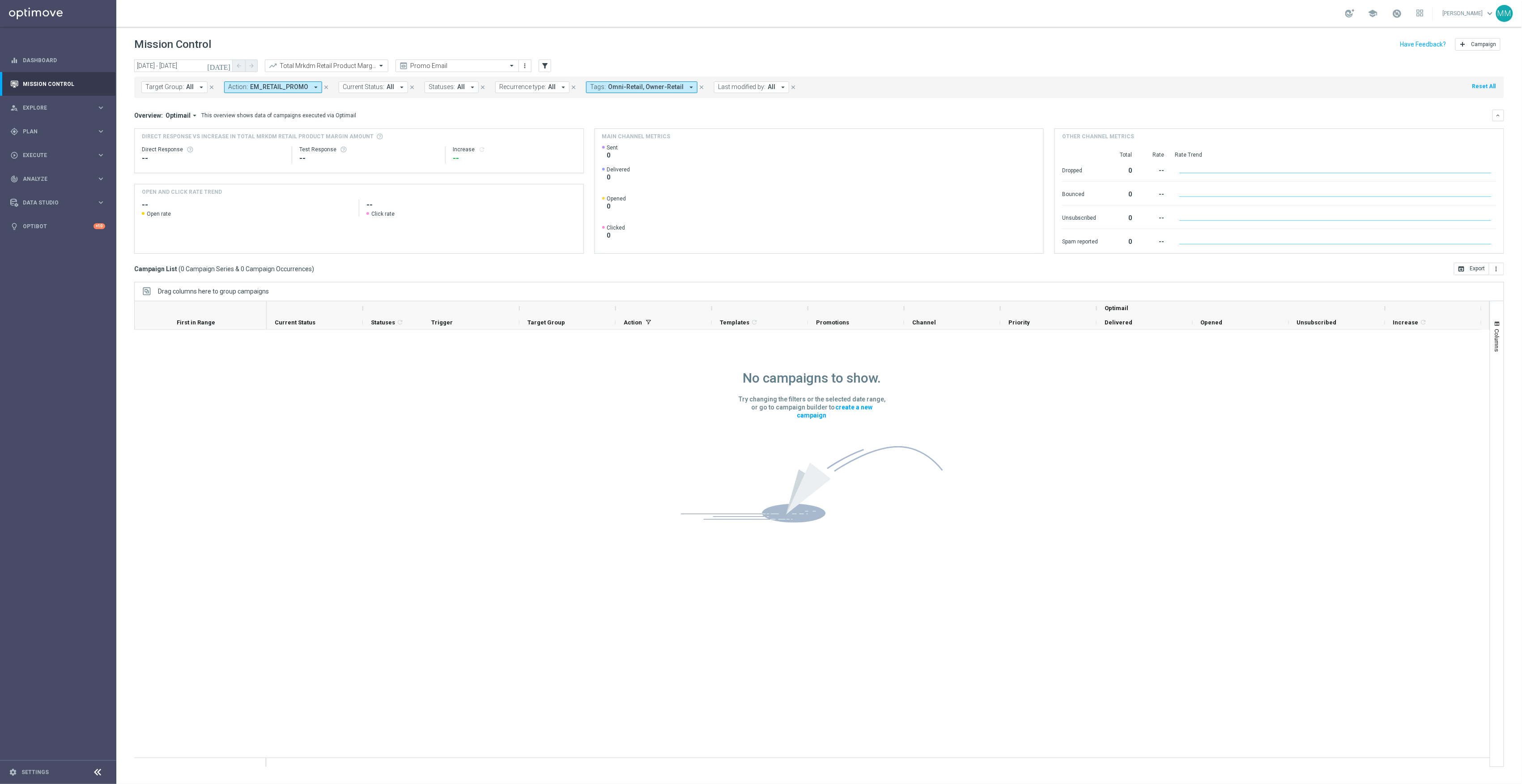
click at [226, 67] on icon "[DATE]" at bounding box center [219, 66] width 24 height 8
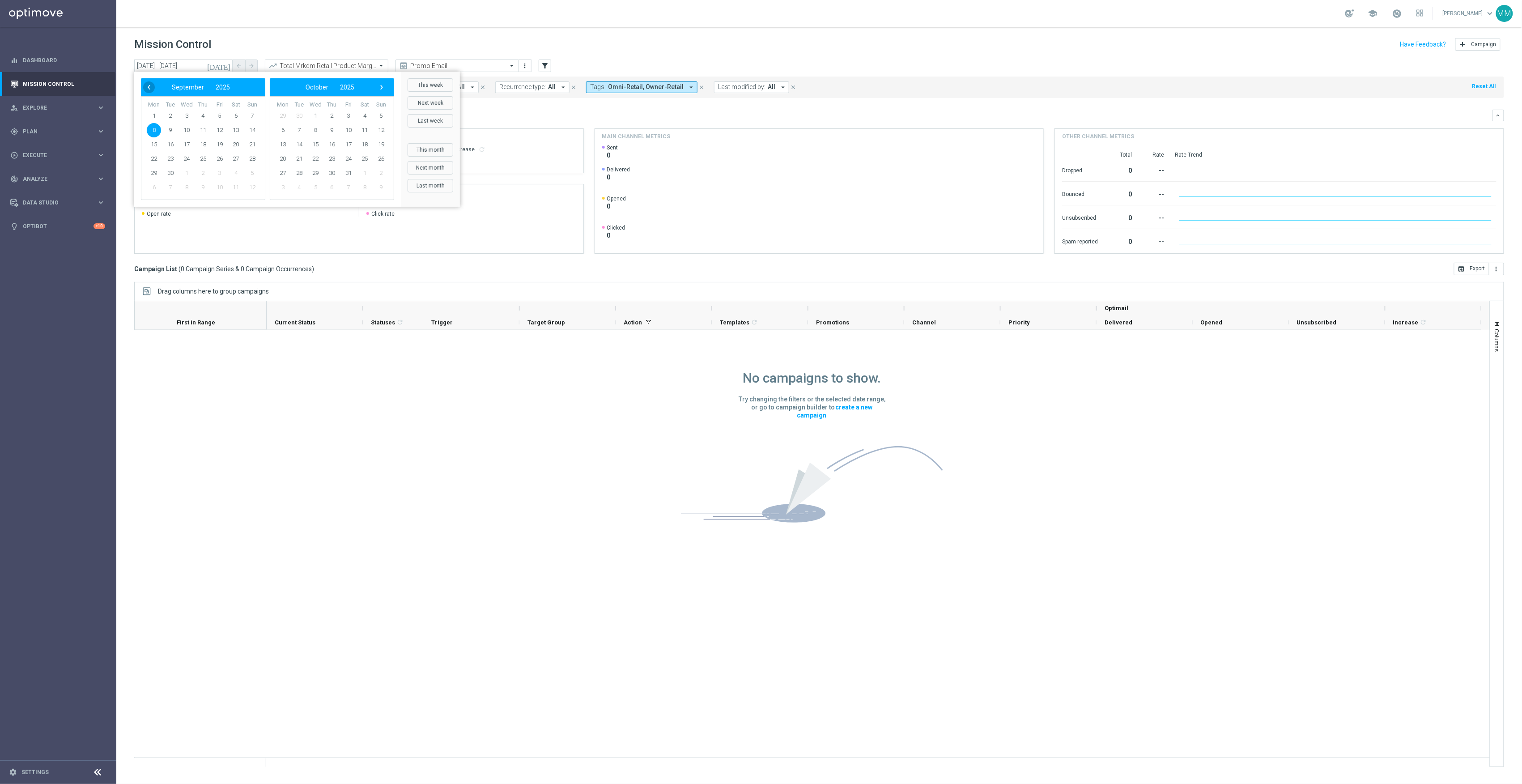
click at [149, 89] on span "‹" at bounding box center [149, 87] width 12 height 12
click at [253, 131] on span "10" at bounding box center [252, 130] width 14 height 14
click at [236, 144] on span "16" at bounding box center [235, 144] width 14 height 14
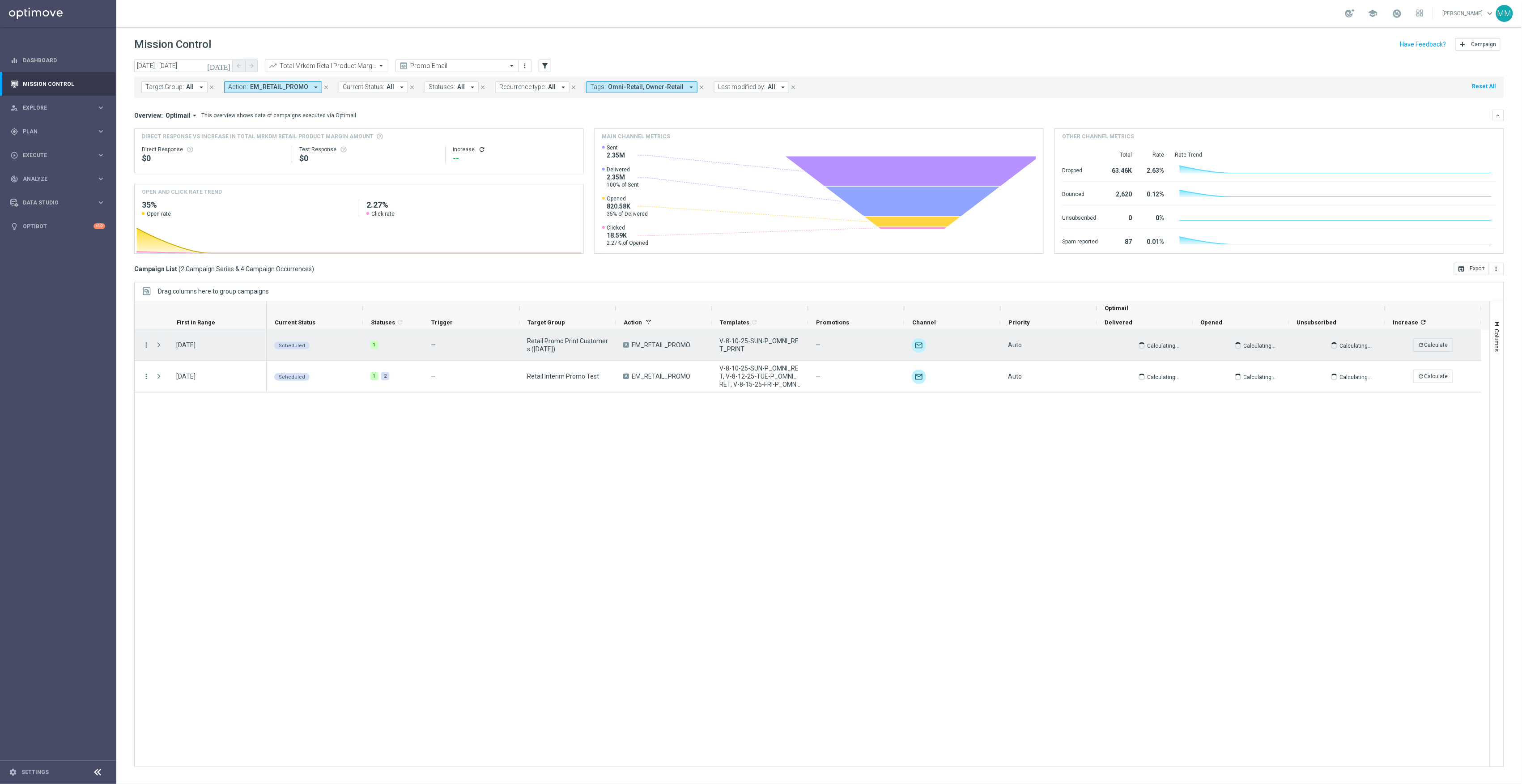
drag, startPoint x: 568, startPoint y: 346, endPoint x: 528, endPoint y: 342, distance: 40.2
click at [528, 342] on span "Retail Promo Print Customers ([DATE])" at bounding box center [567, 345] width 81 height 16
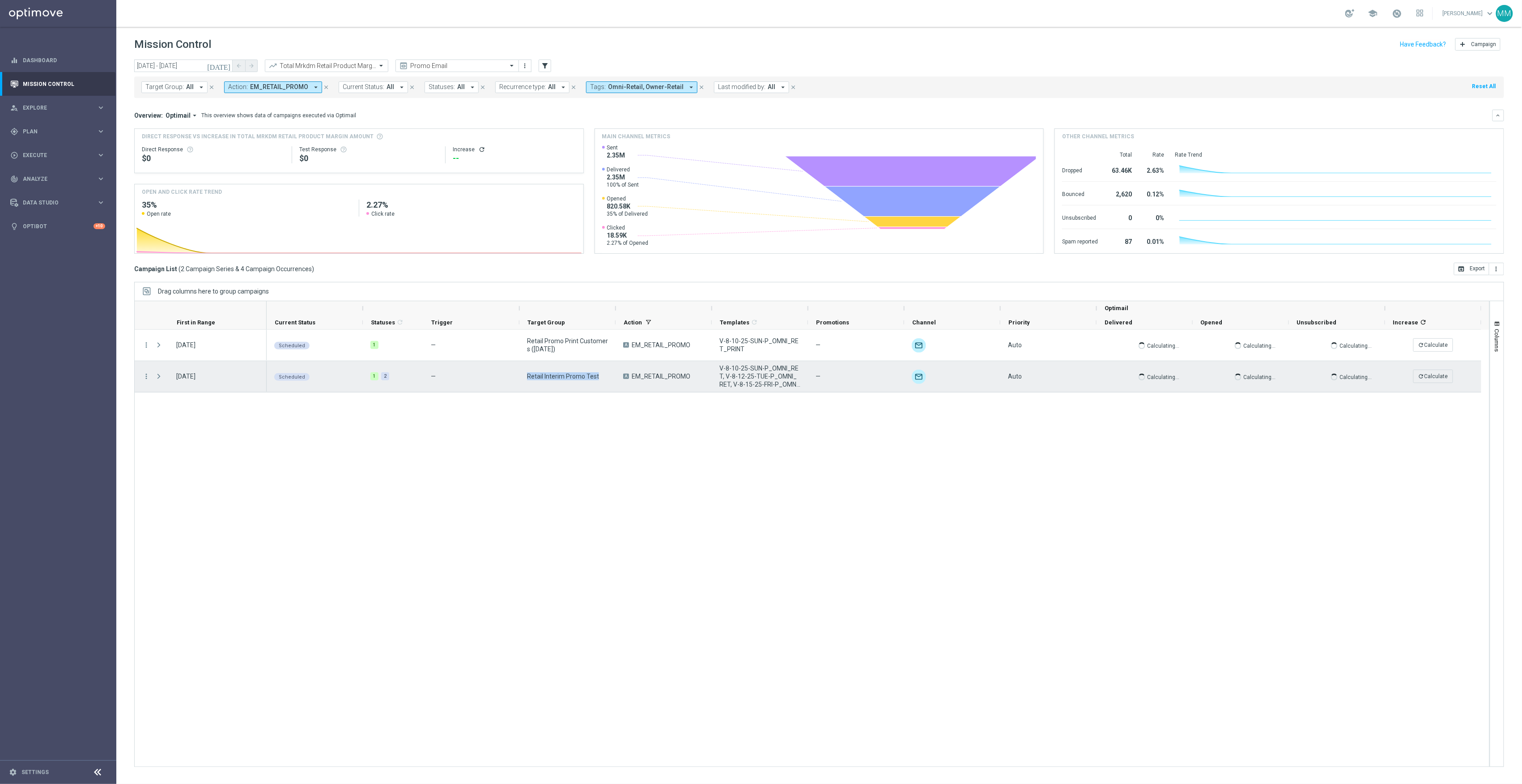
drag, startPoint x: 600, startPoint y: 380, endPoint x: 521, endPoint y: 377, distance: 79.1
click at [521, 377] on div "Retail Interim Promo Test" at bounding box center [567, 376] width 96 height 31
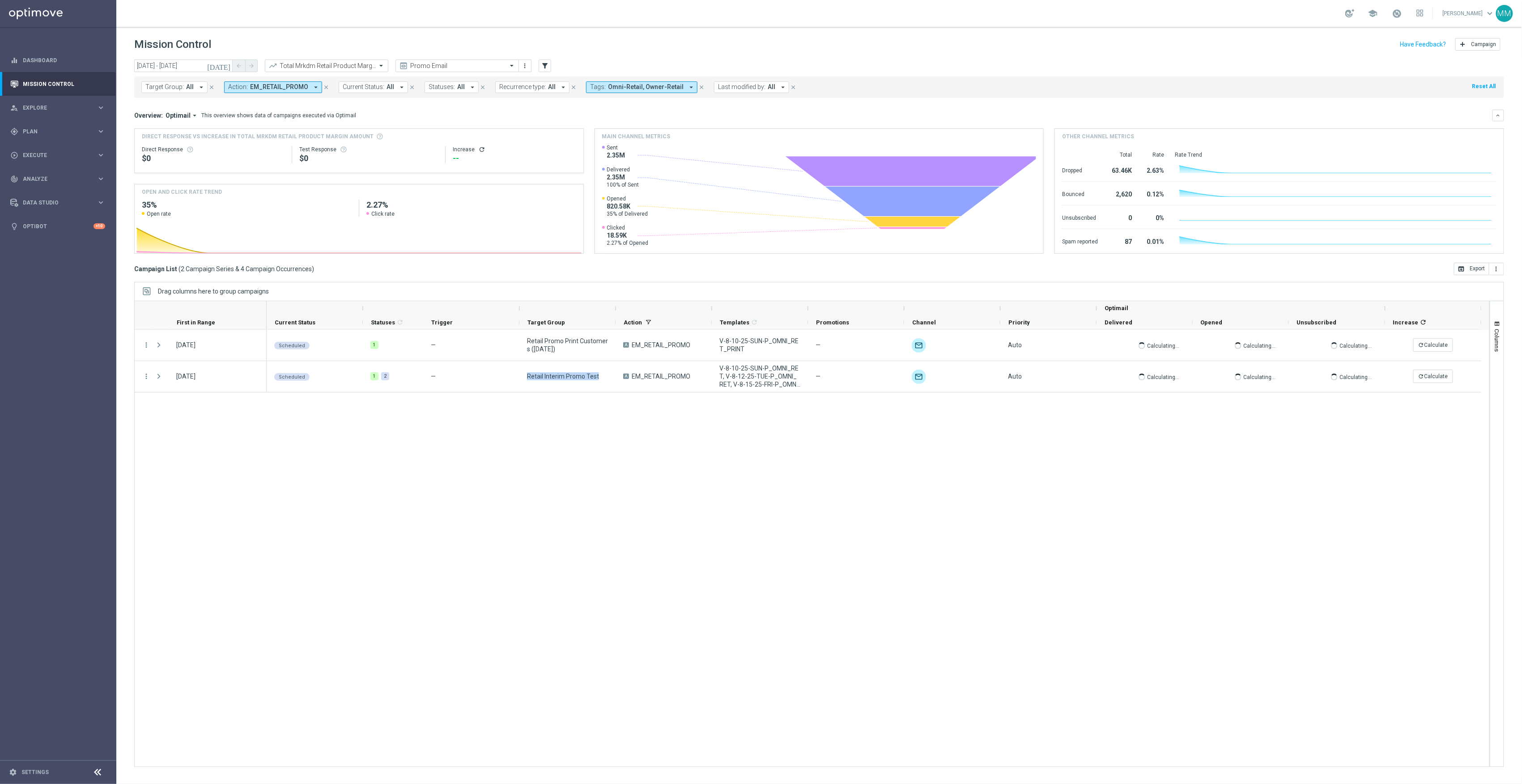
copy span "Retail Interim Promo Test"
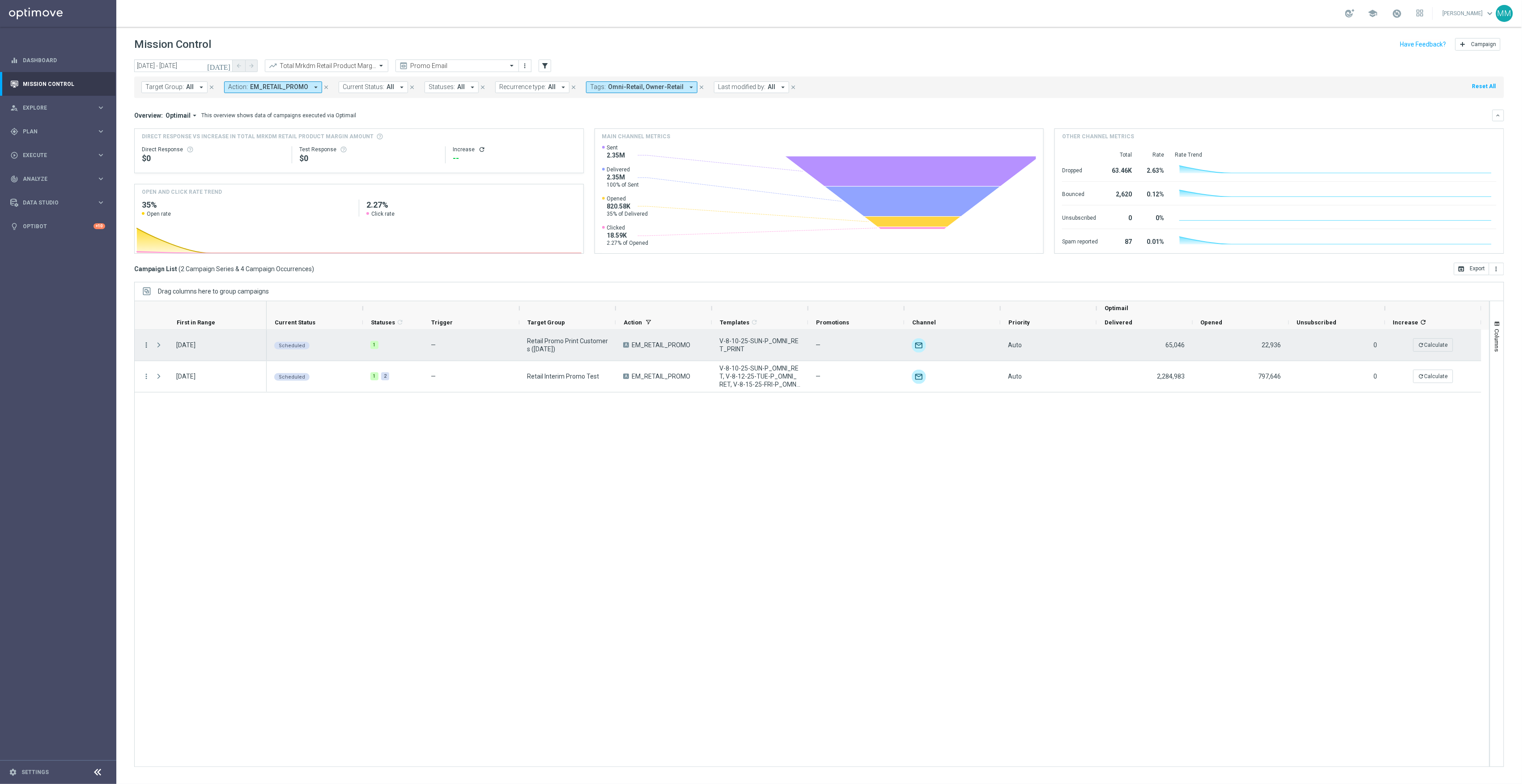
click at [145, 342] on icon "more_vert" at bounding box center [146, 345] width 8 height 8
click at [173, 431] on span "Edit" at bounding box center [169, 430] width 10 height 6
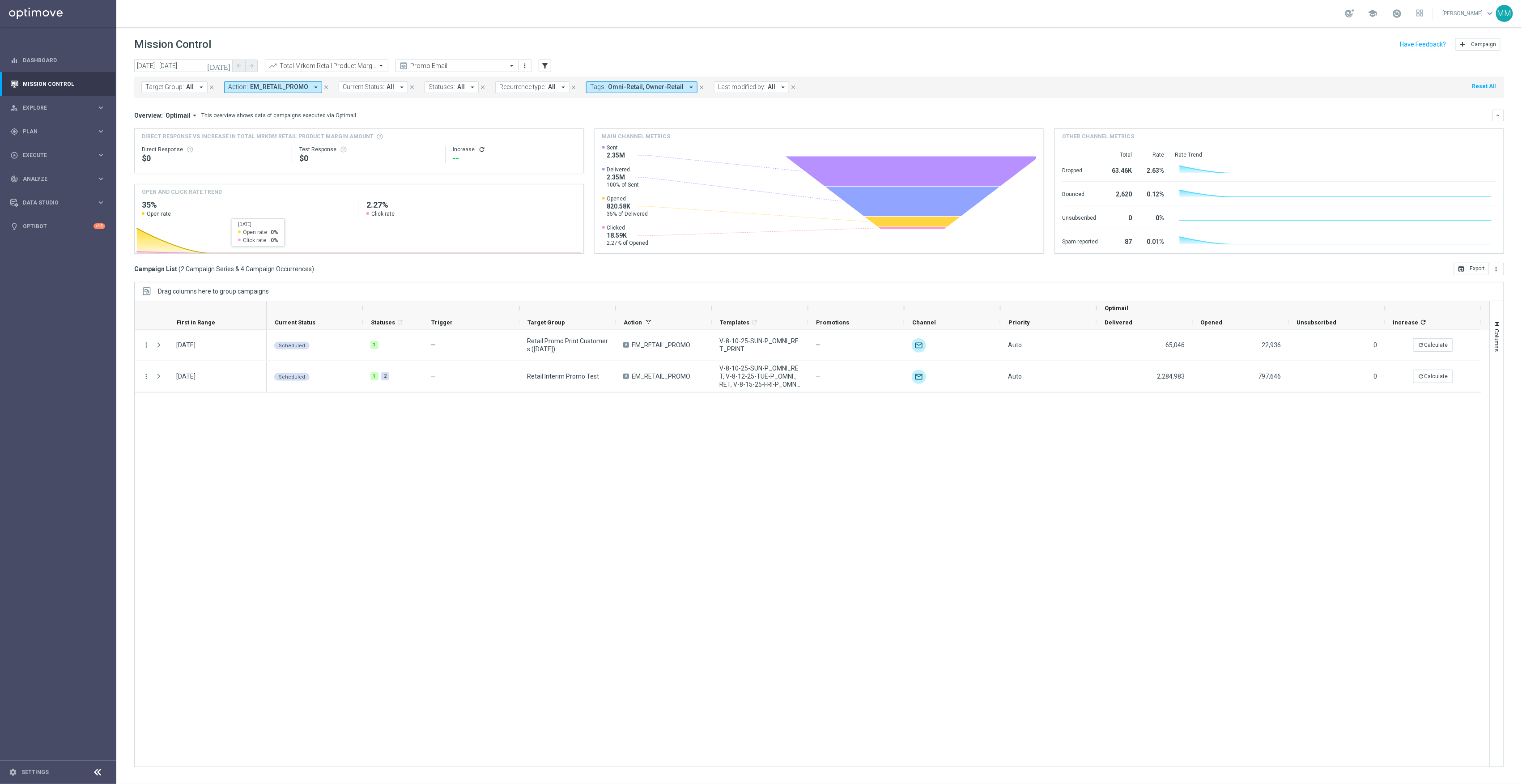
click at [224, 63] on icon "[DATE]" at bounding box center [219, 66] width 24 height 8
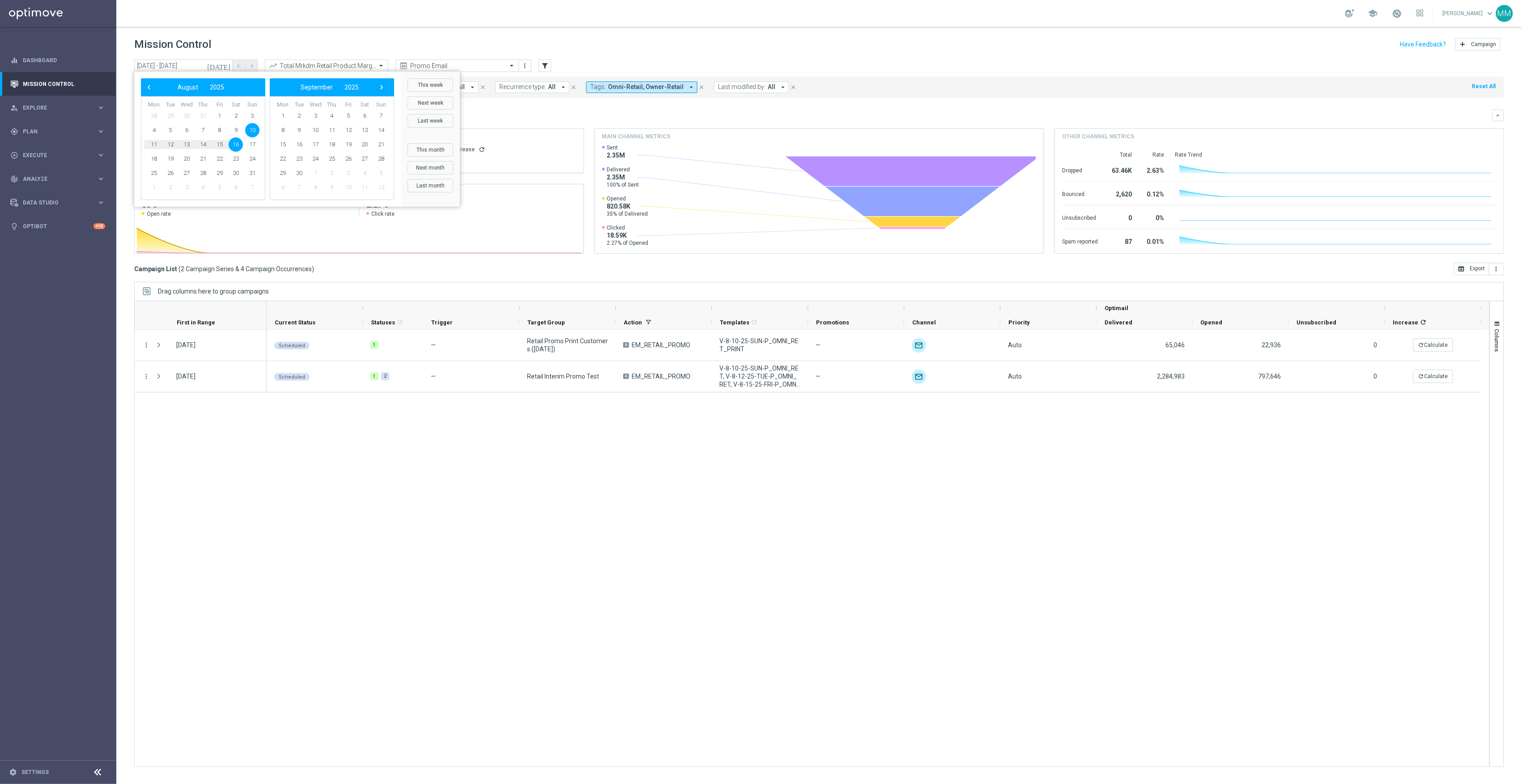
click at [679, 577] on div "Scheduled 1 — Retail Promo Print Customers (June 2024) A EM_RETAIL_PROMO V-8-10…" at bounding box center [878, 547] width 1223 height 437
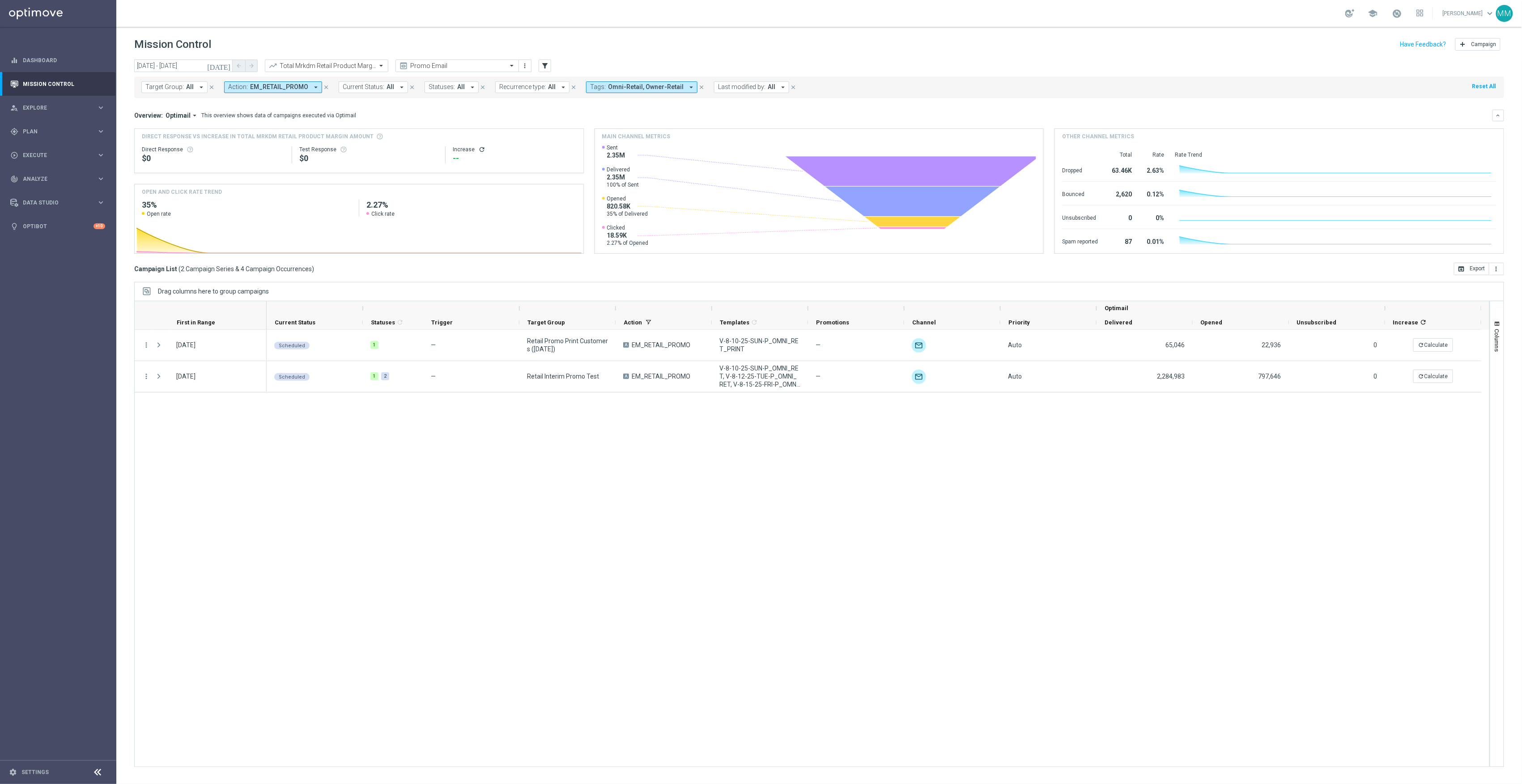
click at [448, 555] on div "Scheduled 1 — Retail Promo Print Customers (June 2024) A EM_RETAIL_PROMO V-8-10…" at bounding box center [878, 547] width 1223 height 437
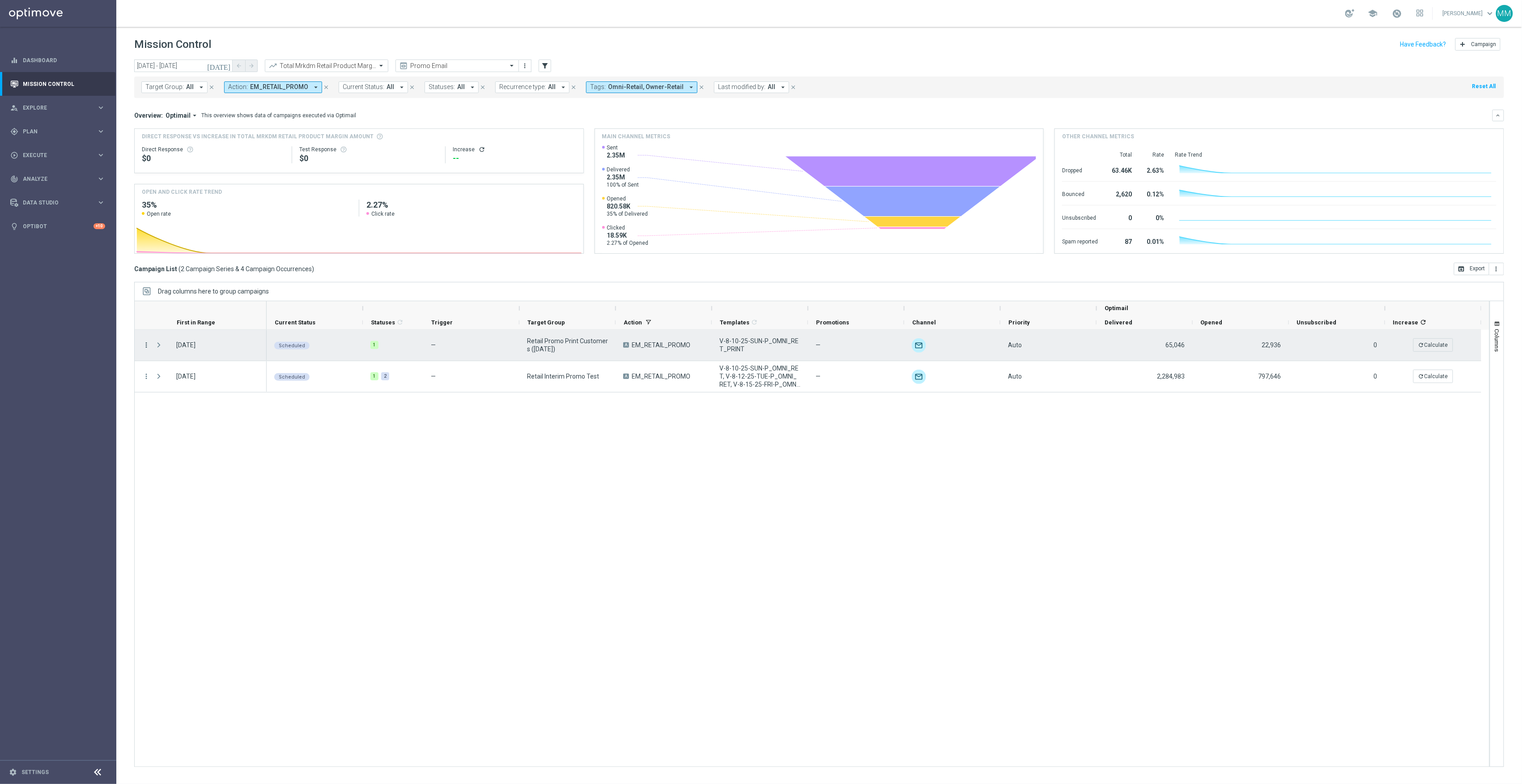
click at [146, 346] on icon "more_vert" at bounding box center [146, 345] width 8 height 8
click at [393, 441] on div "Scheduled 1 — Retail Promo Print Customers (June 2024) A EM_RETAIL_PROMO V-8-10…" at bounding box center [878, 547] width 1223 height 437
click at [146, 344] on icon "more_vert" at bounding box center [146, 345] width 8 height 8
click at [174, 429] on div "Edit" at bounding box center [206, 430] width 83 height 6
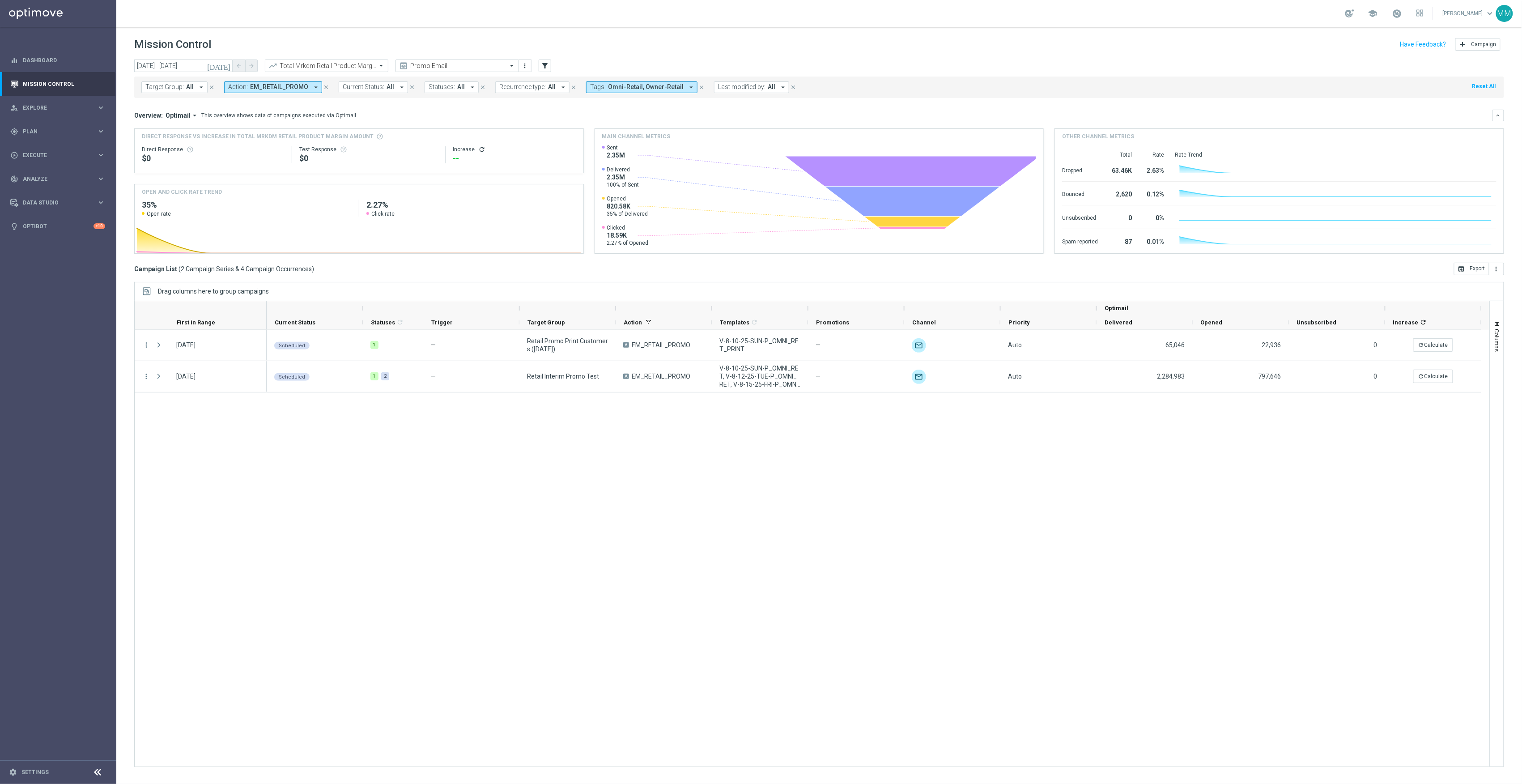
click at [363, 587] on div "Scheduled 1 — Retail Promo Print Customers (June 2024) A EM_RETAIL_PROMO V-8-10…" at bounding box center [878, 547] width 1223 height 437
click at [213, 63] on input "10 Aug 2025 - 16 Aug 2025" at bounding box center [183, 66] width 98 height 12
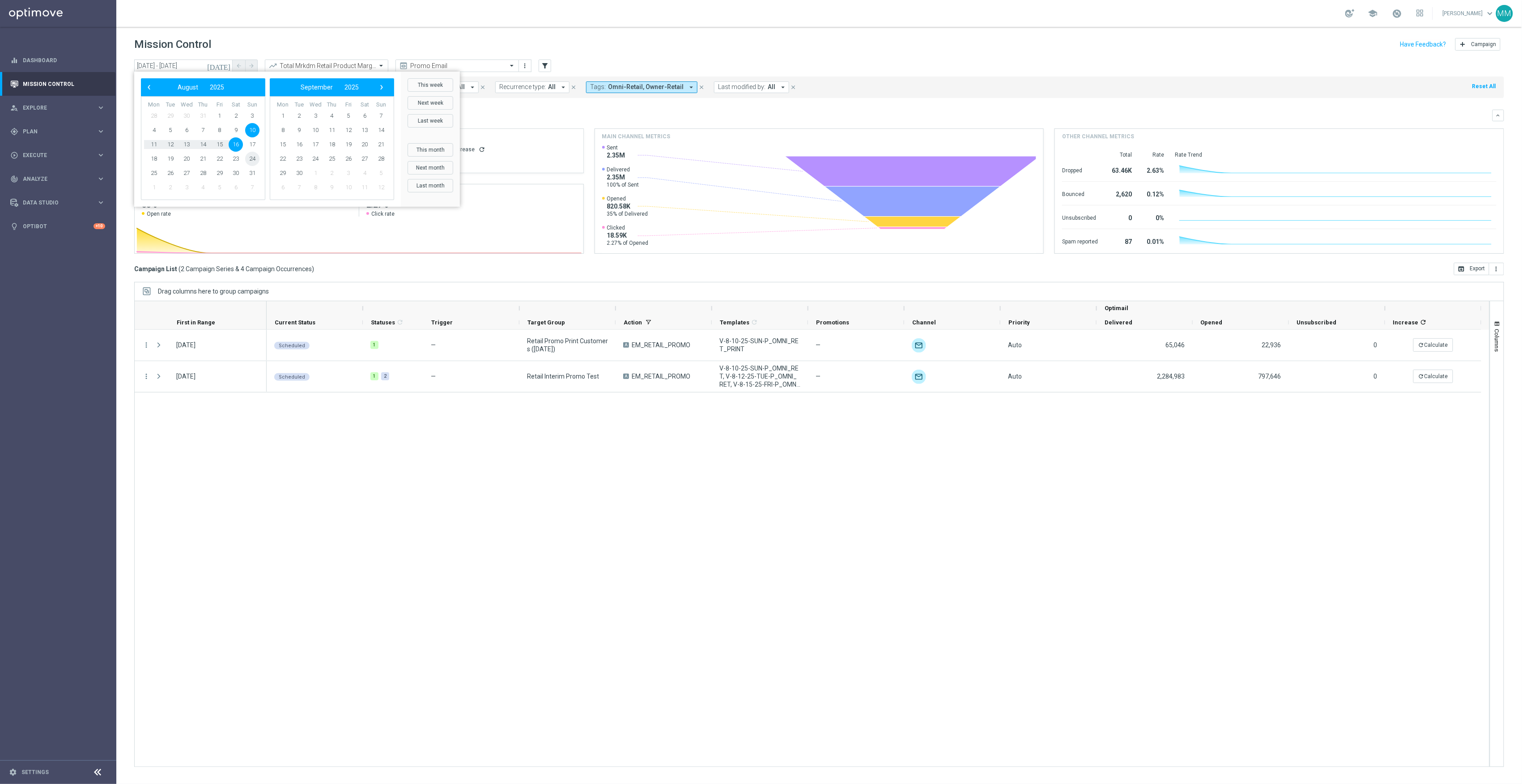
click at [249, 156] on span "24" at bounding box center [252, 159] width 14 height 14
click at [239, 175] on span "30" at bounding box center [235, 173] width 14 height 14
type input "24 Aug 2025 - 30 Aug 2025"
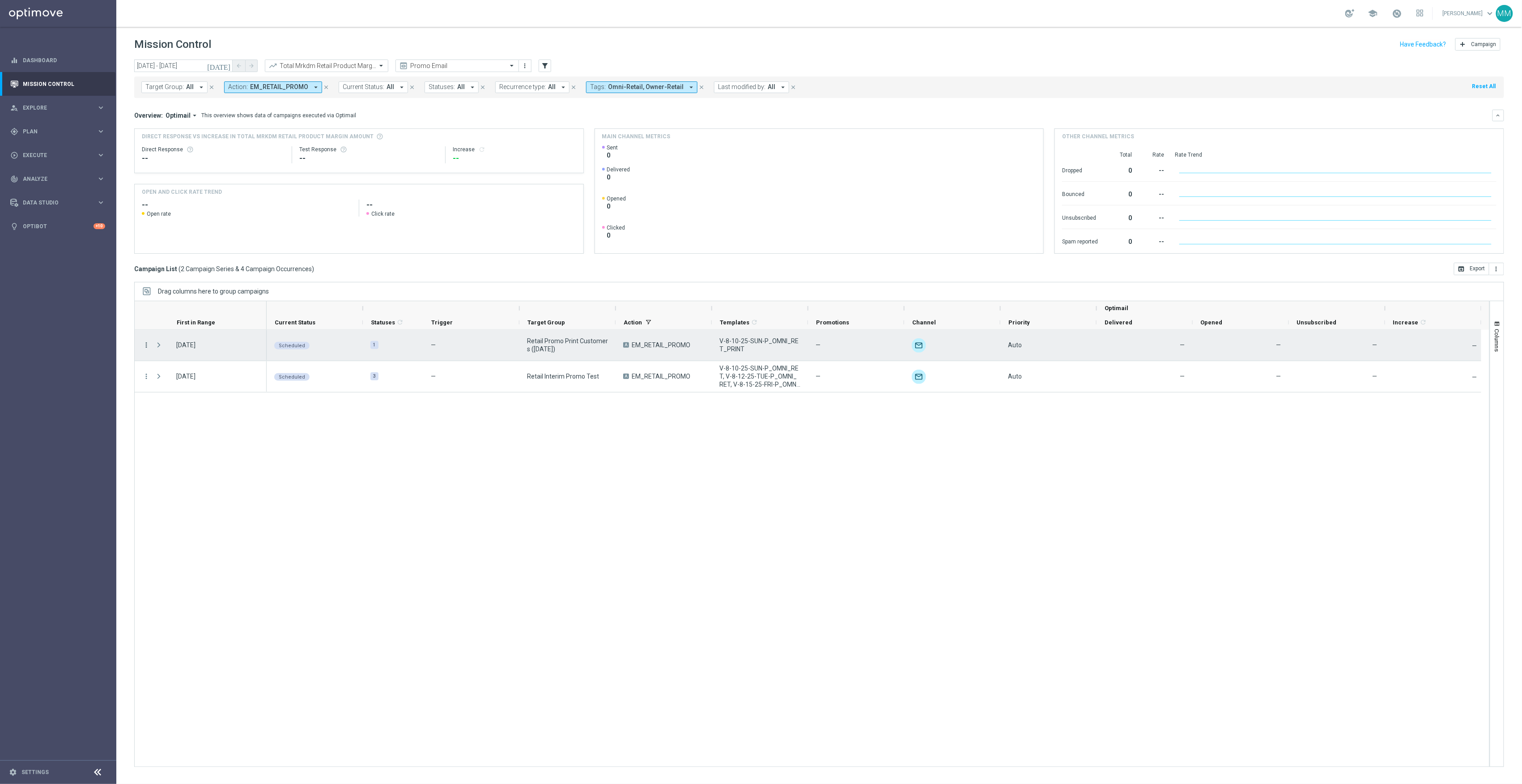
click at [146, 345] on icon "more_vert" at bounding box center [146, 345] width 8 height 8
click at [187, 439] on div "delete_forever Delete" at bounding box center [201, 443] width 100 height 12
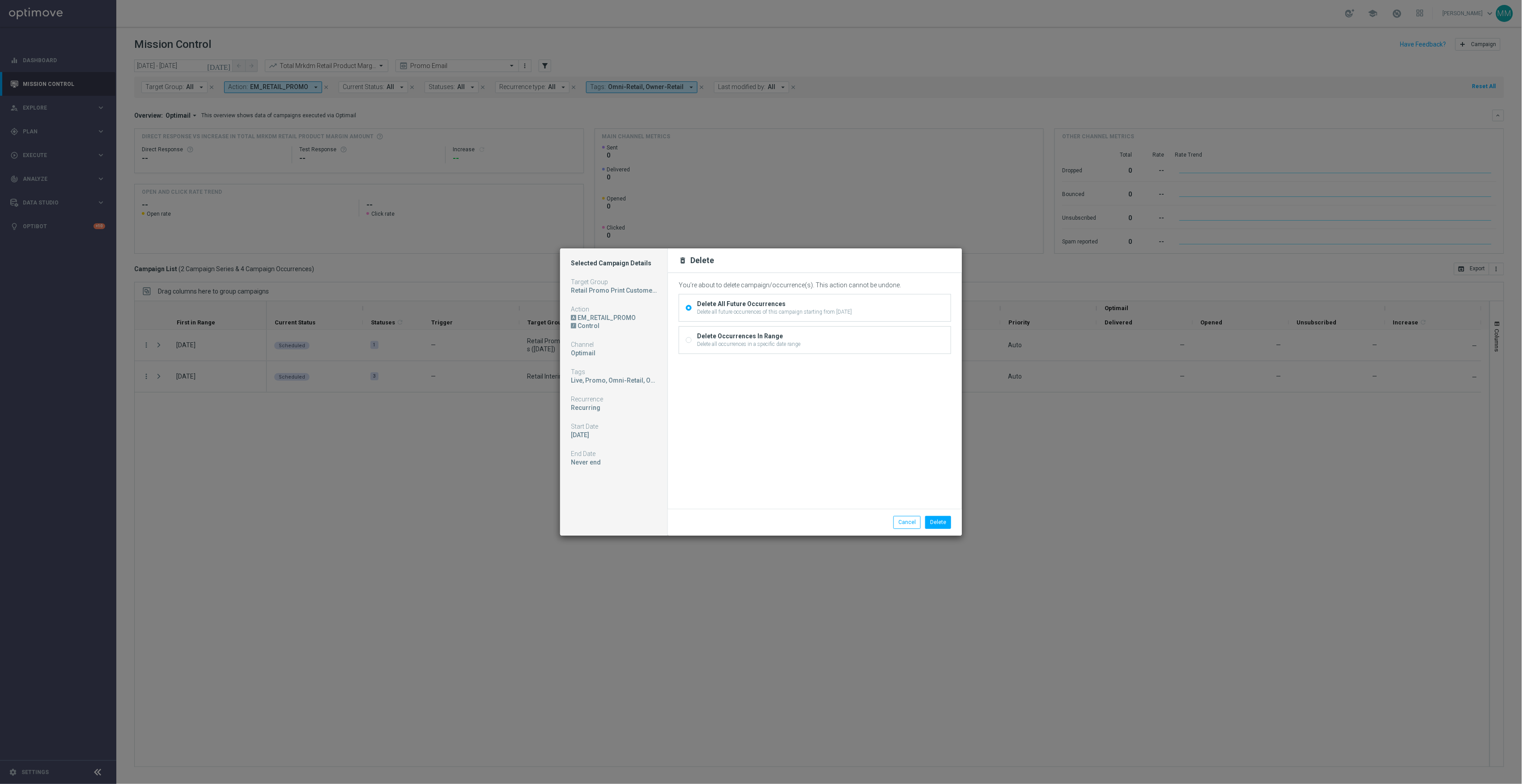
click at [812, 337] on div "Delete Occurrences In Range Delete all occurrences in a specific date range" at bounding box center [814, 340] width 272 height 27
click at [749, 336] on div "Delete Occurrences In Range" at bounding box center [748, 336] width 103 height 8
click at [692, 338] on input "Delete Occurrences In Range Delete all occurrences in a specific date range" at bounding box center [688, 341] width 6 height 6
radio input "true"
radio input "false"
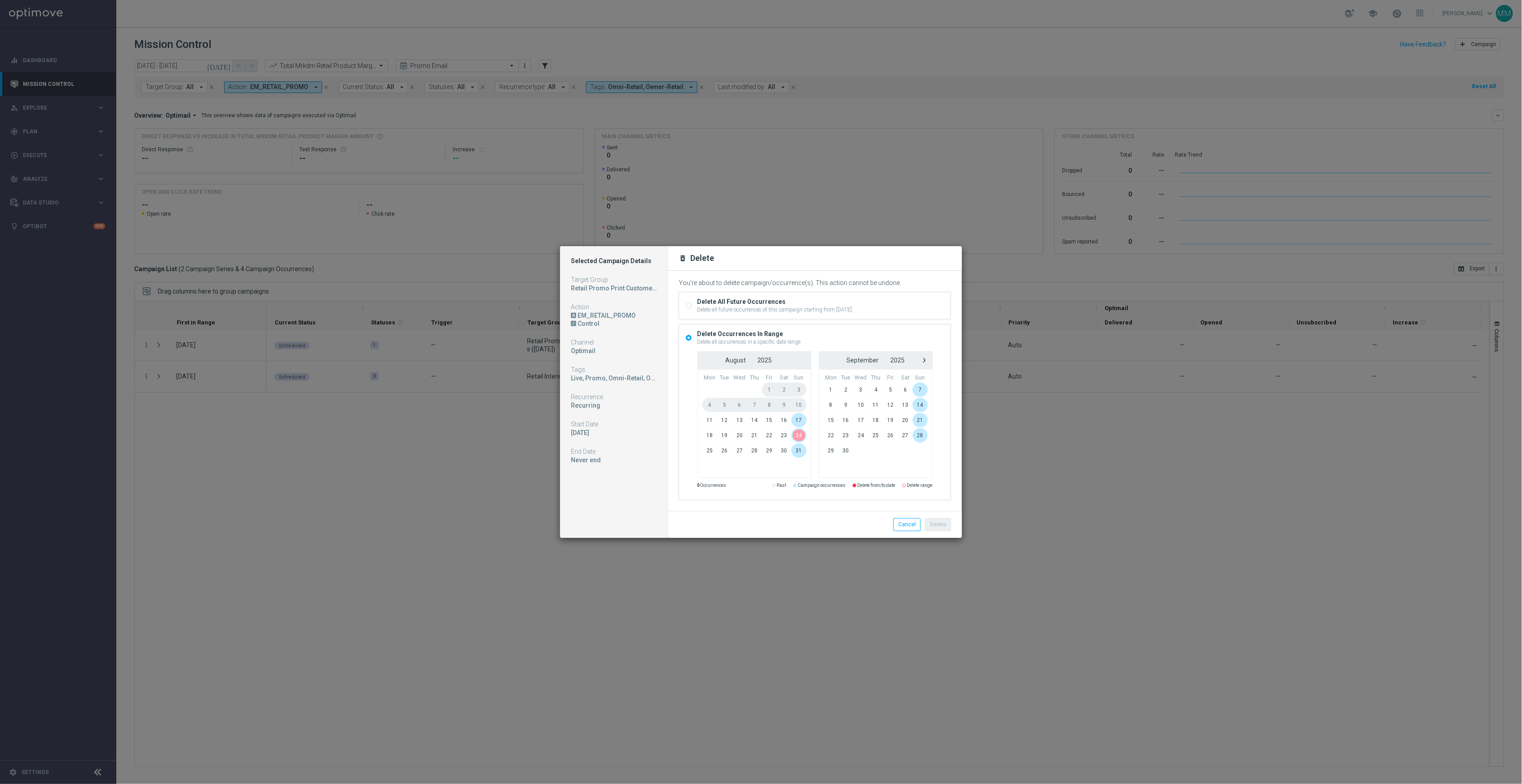
click at [800, 436] on span "24" at bounding box center [798, 435] width 14 height 14
click at [907, 405] on span "13" at bounding box center [905, 404] width 14 height 14
click at [939, 526] on button "Delete" at bounding box center [938, 524] width 26 height 12
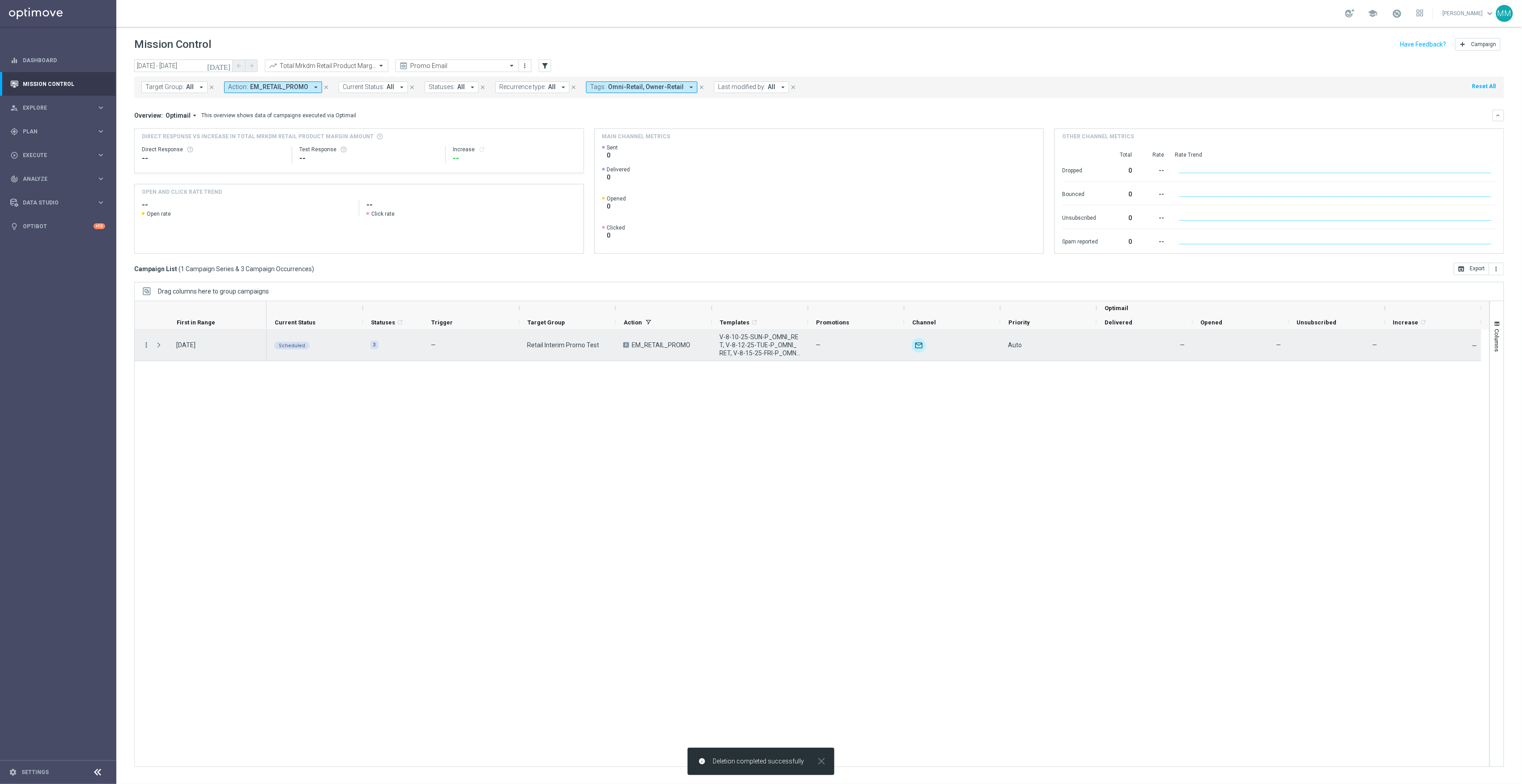
click at [146, 344] on icon "more_vert" at bounding box center [146, 345] width 8 height 8
click at [200, 445] on div "Delete" at bounding box center [206, 442] width 83 height 6
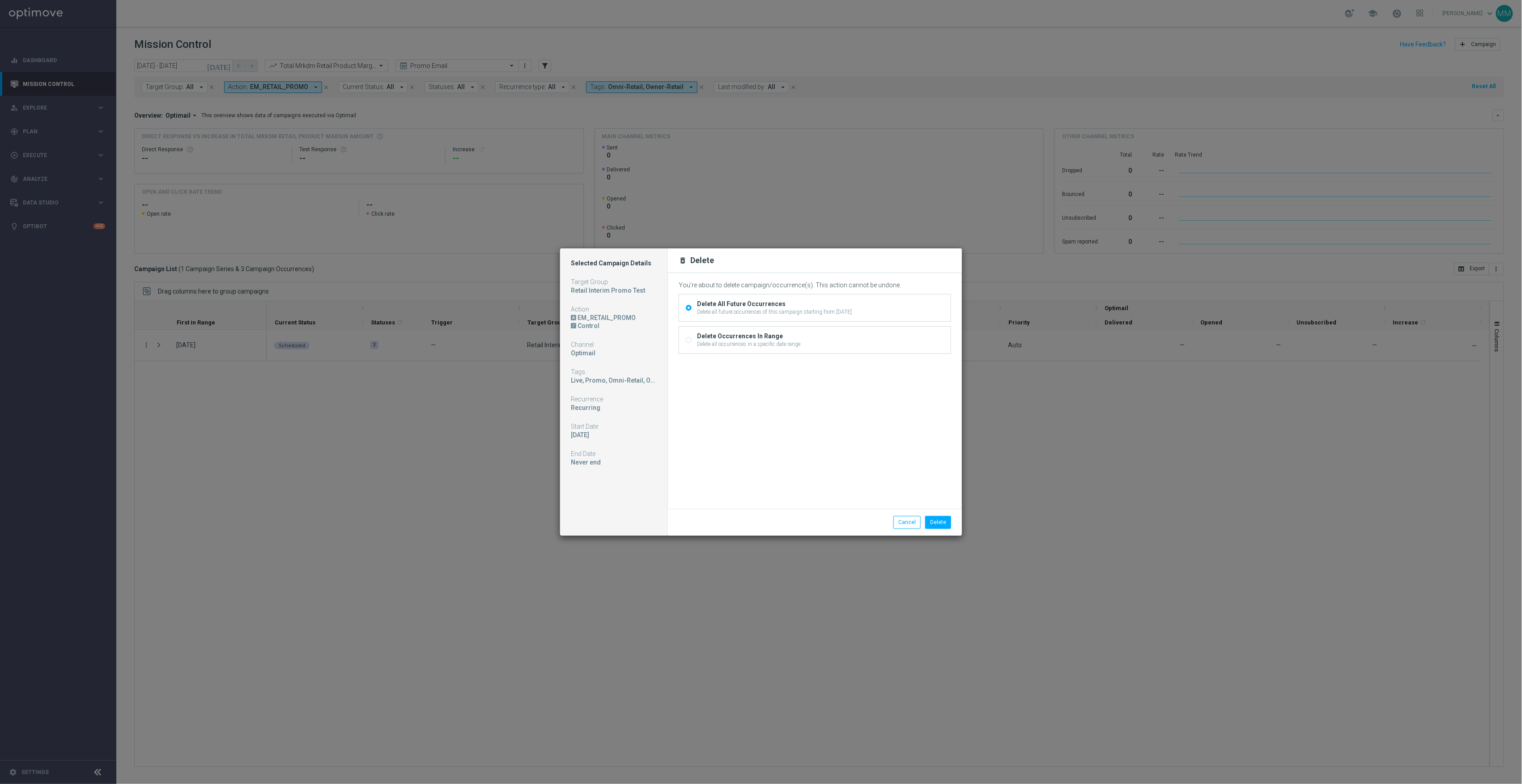
click at [762, 332] on div "Delete Occurrences In Range" at bounding box center [748, 336] width 103 height 8
click at [692, 338] on input "Delete Occurrences In Range Delete all occurrences in a specific date range" at bounding box center [688, 341] width 6 height 6
radio input "true"
radio input "false"
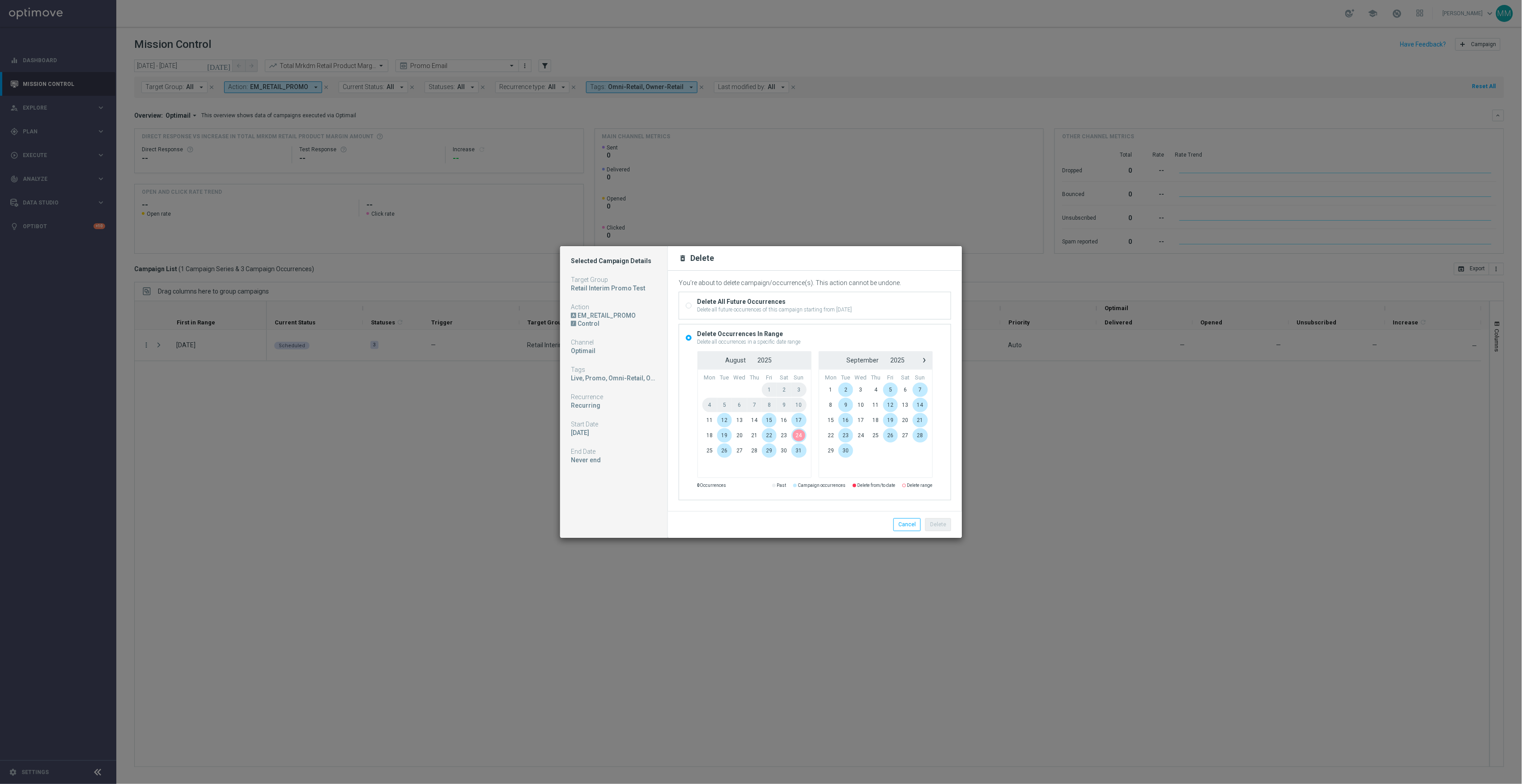
click at [802, 433] on span "24" at bounding box center [798, 435] width 14 height 14
click at [908, 406] on span "13" at bounding box center [905, 404] width 14 height 14
click at [938, 528] on button "Delete" at bounding box center [938, 524] width 26 height 12
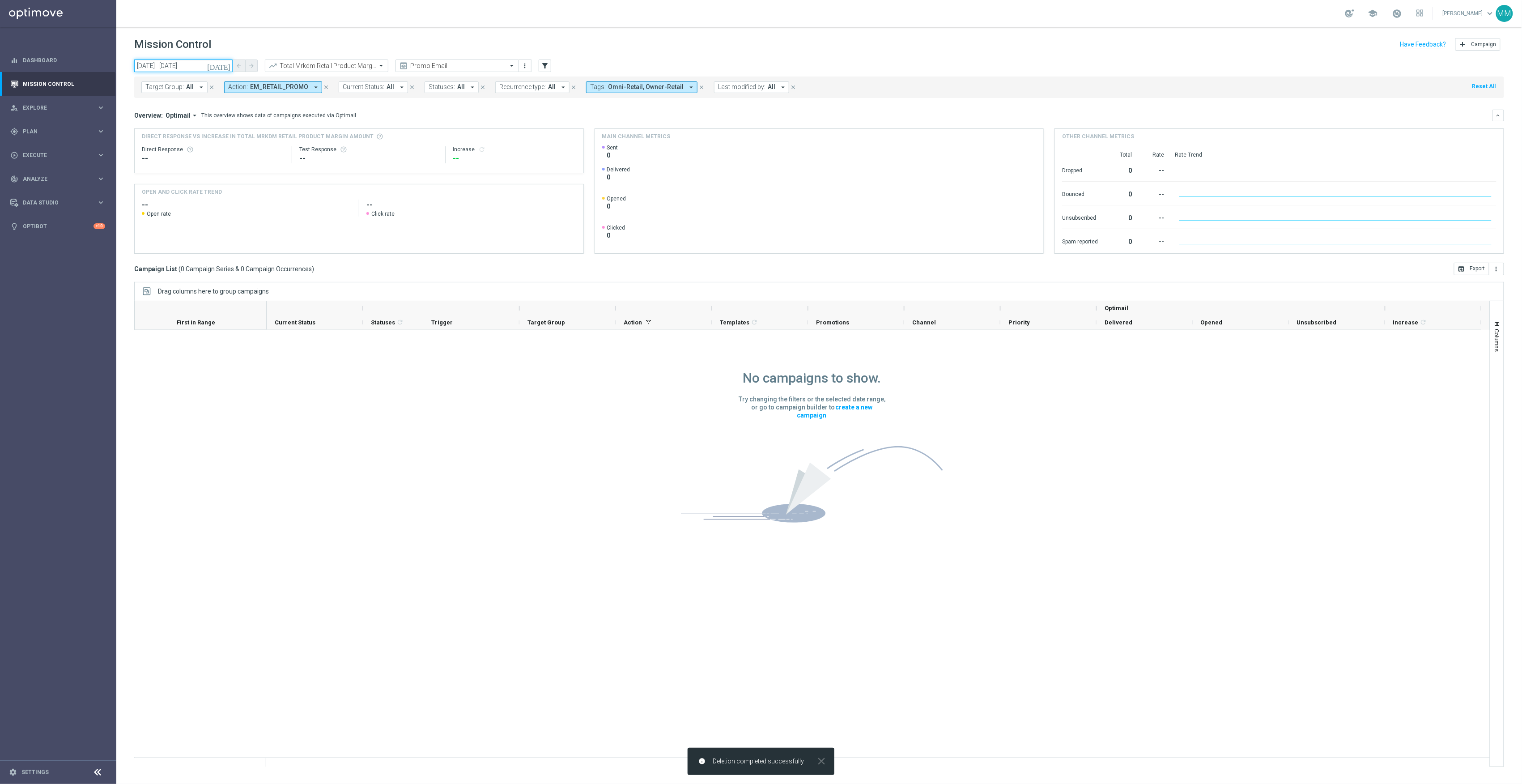
click at [196, 63] on input "24 Aug 2025 - 30 Aug 2025" at bounding box center [183, 66] width 98 height 12
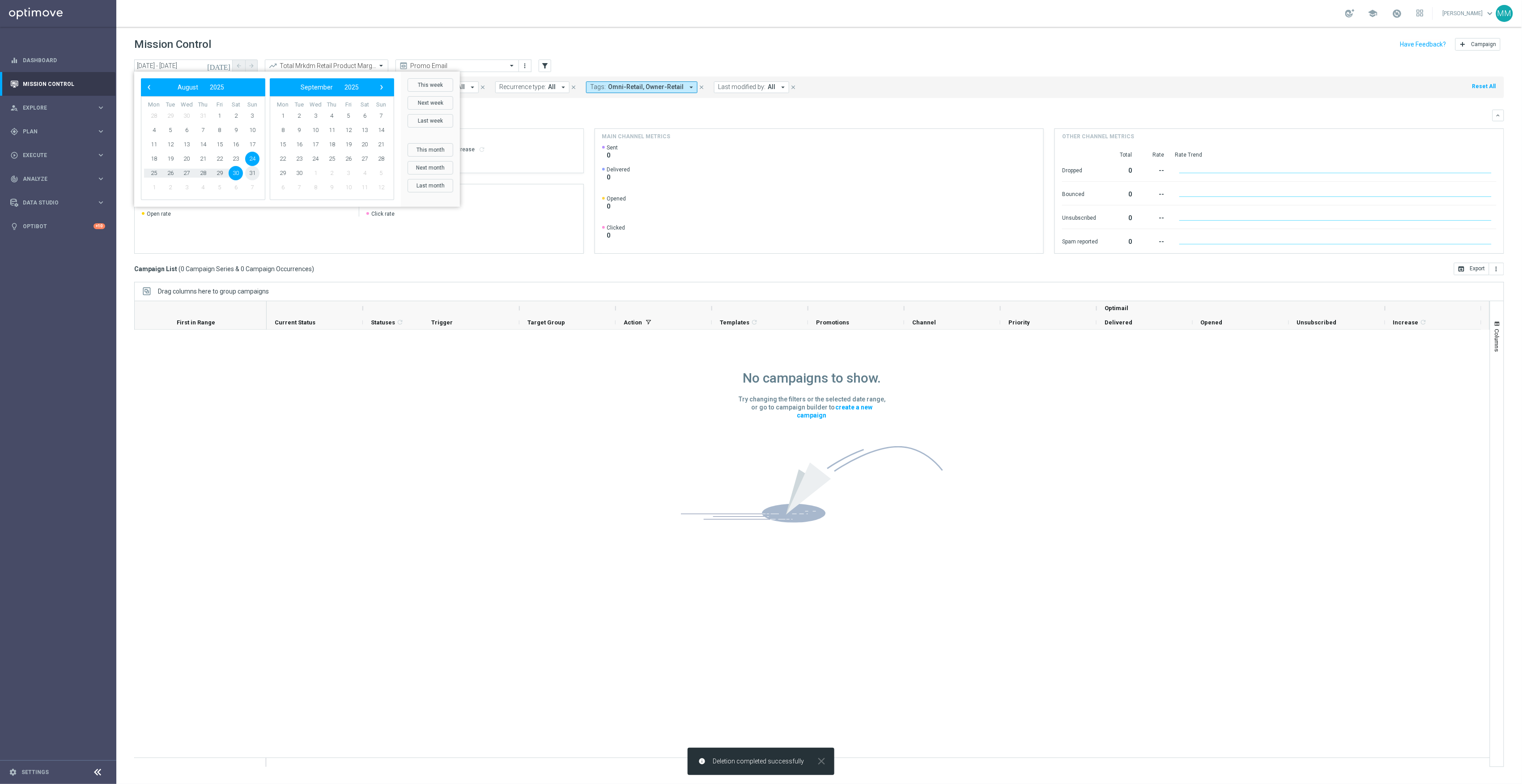
click at [250, 172] on span "31" at bounding box center [252, 173] width 14 height 14
click at [367, 113] on span "6" at bounding box center [365, 116] width 14 height 14
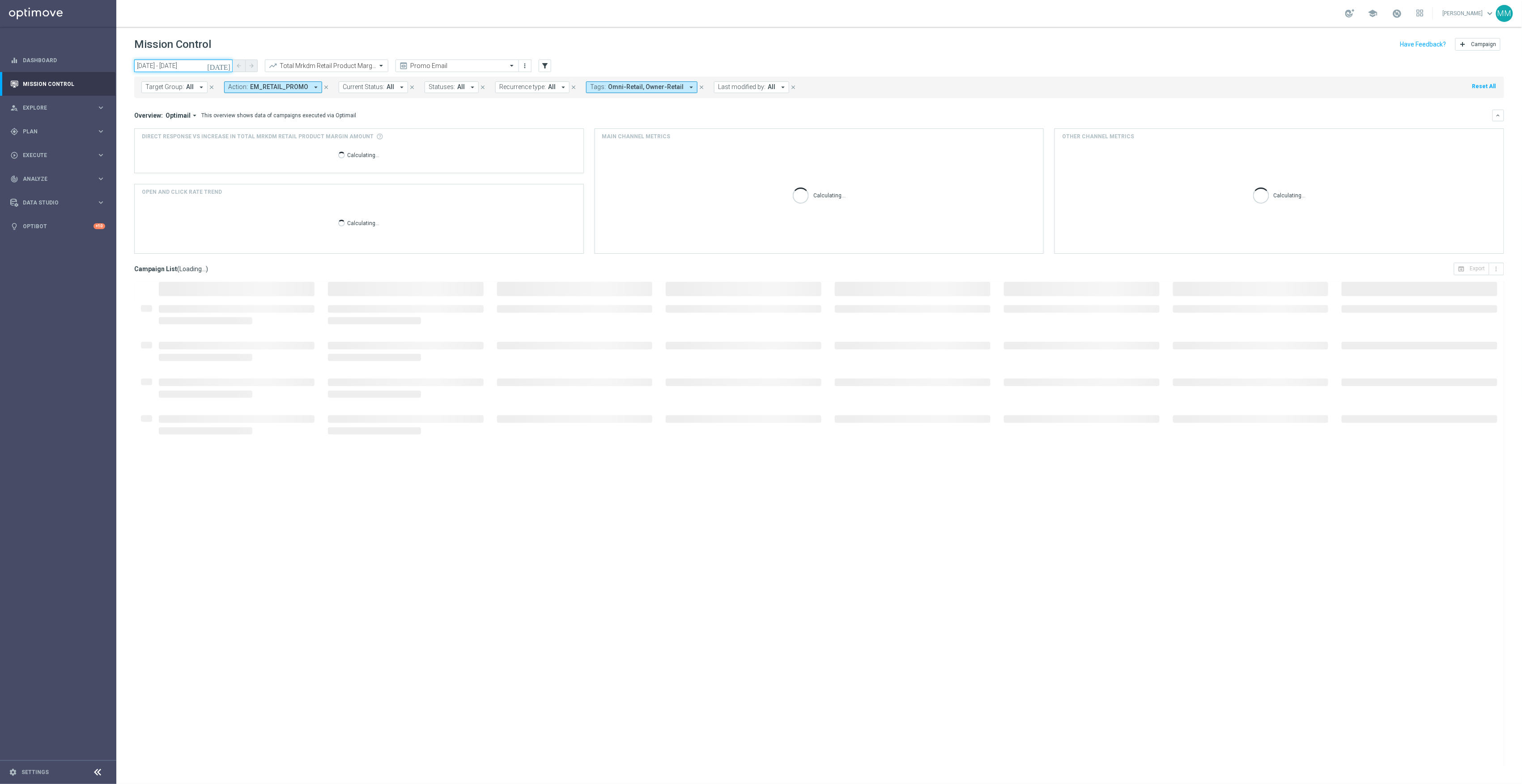
click at [218, 65] on input "31 Aug 2025 - 06 Sep 2025" at bounding box center [183, 66] width 98 height 12
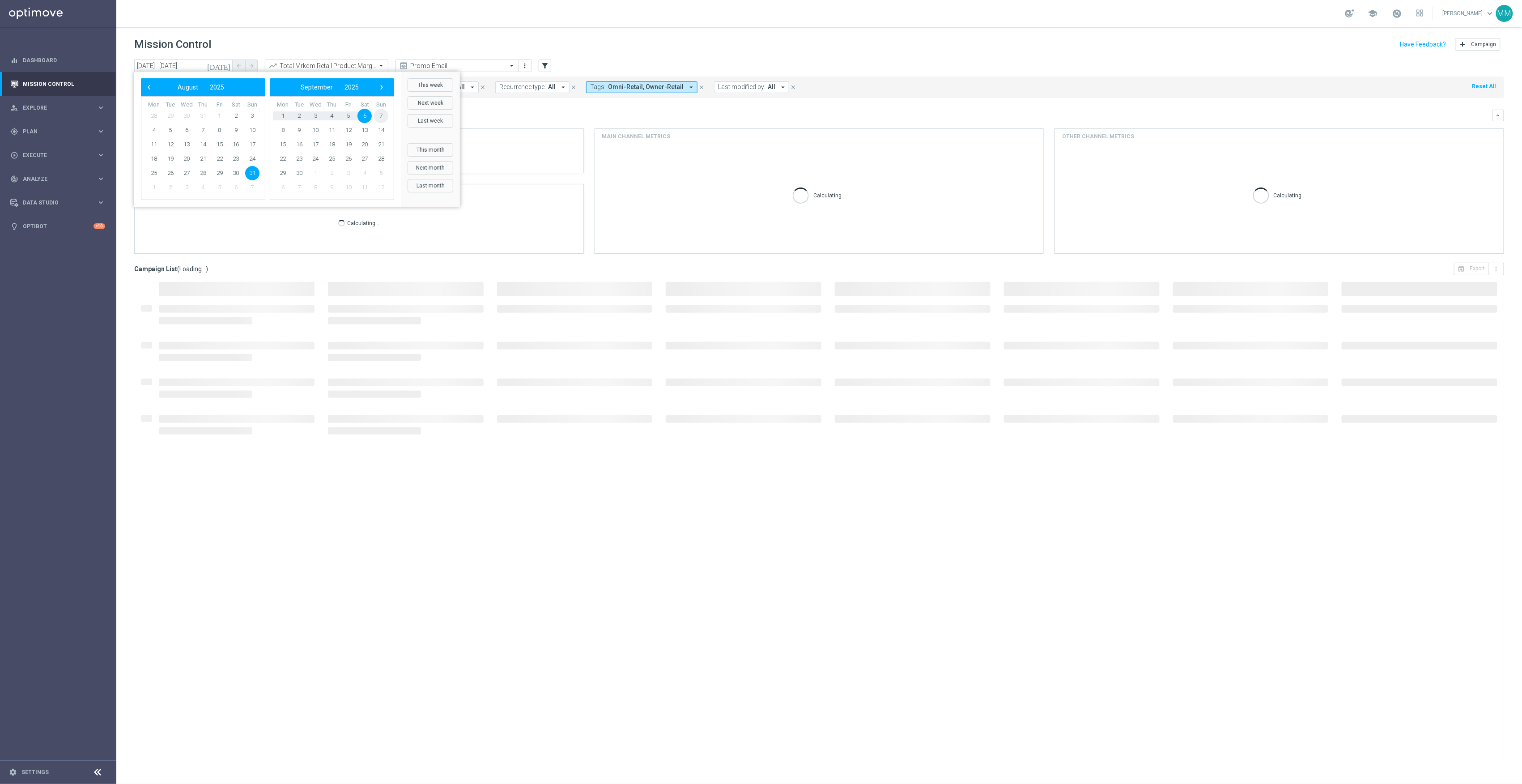
click at [378, 117] on span "7" at bounding box center [381, 116] width 14 height 14
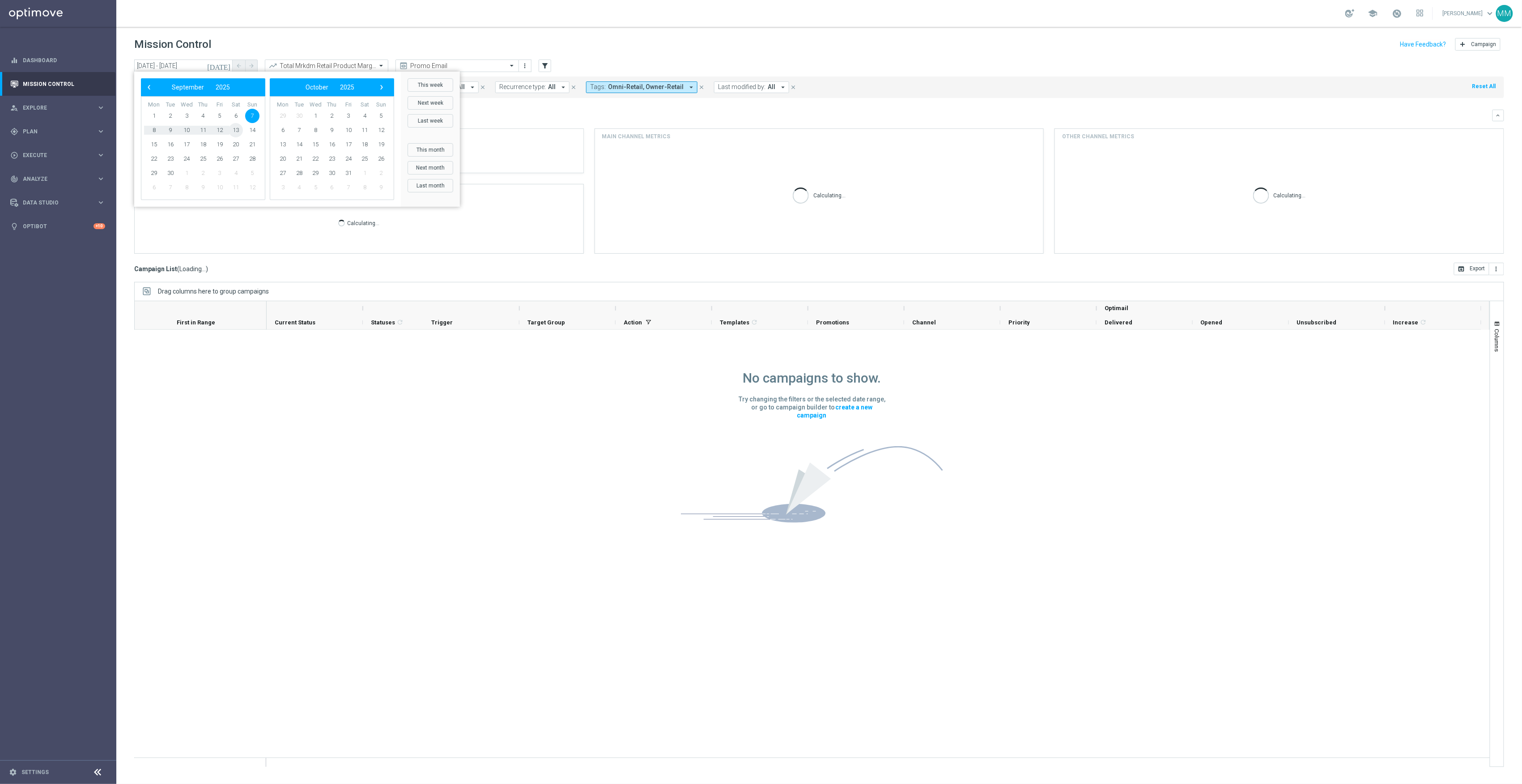
click at [238, 133] on span "13" at bounding box center [235, 130] width 14 height 14
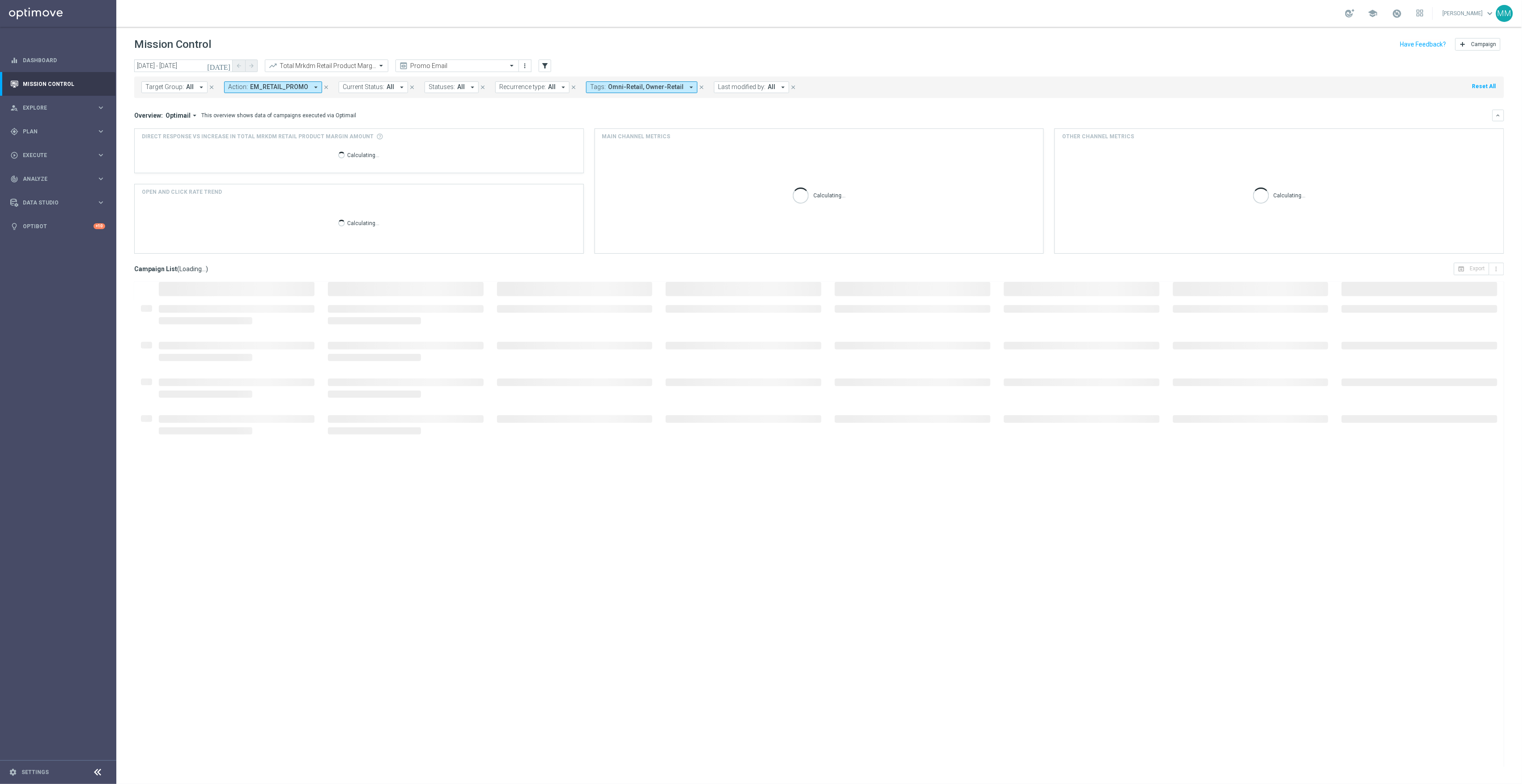
type input "07 Sep 2025 - 13 Sep 2025"
